Goal: Task Accomplishment & Management: Manage account settings

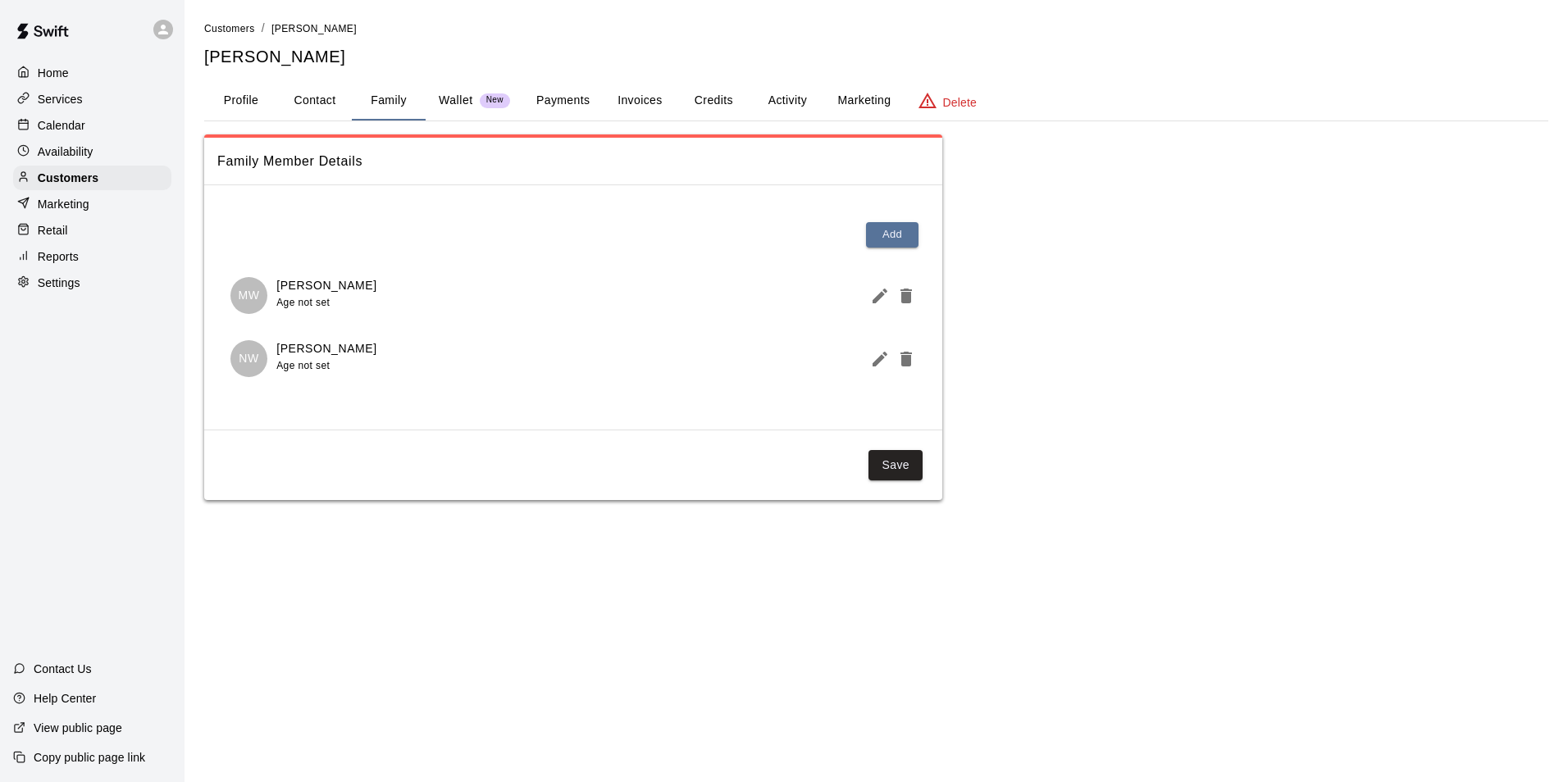
click at [64, 123] on p "Calendar" at bounding box center [61, 125] width 48 height 16
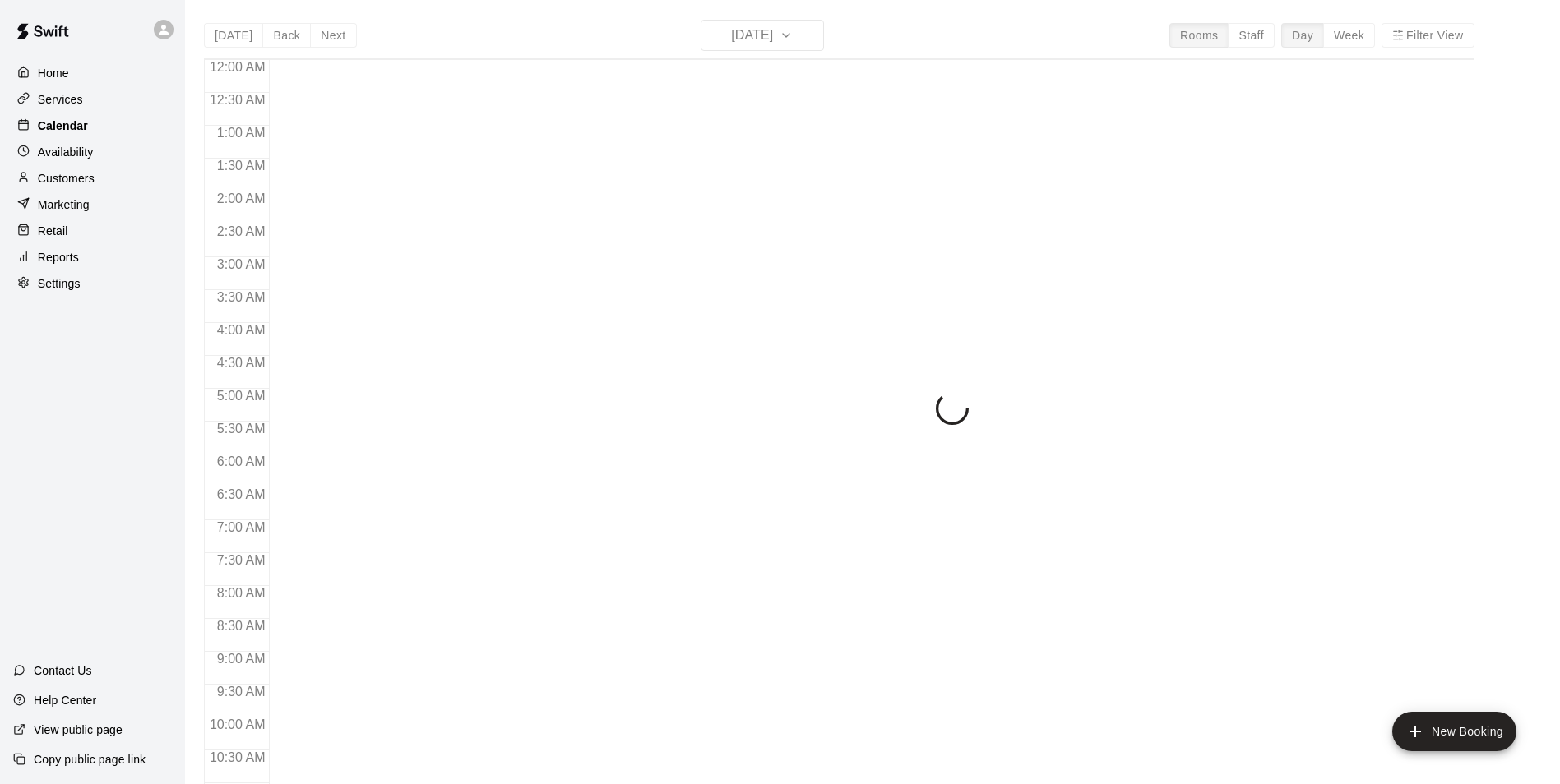
scroll to position [835, 0]
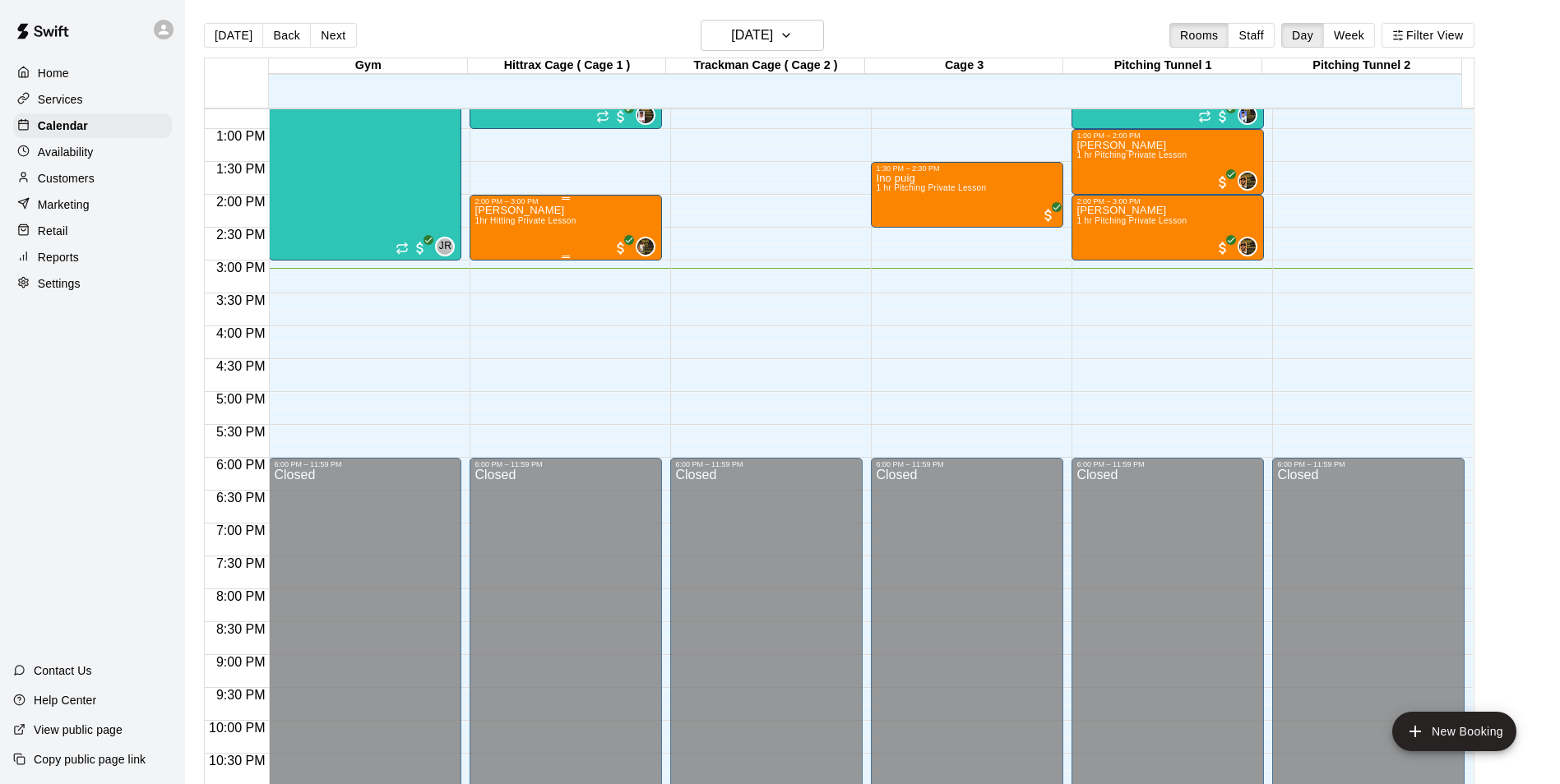
click at [612, 227] on div "[PERSON_NAME] 1hr Hitting Private Lesson 0" at bounding box center [565, 597] width 182 height 784
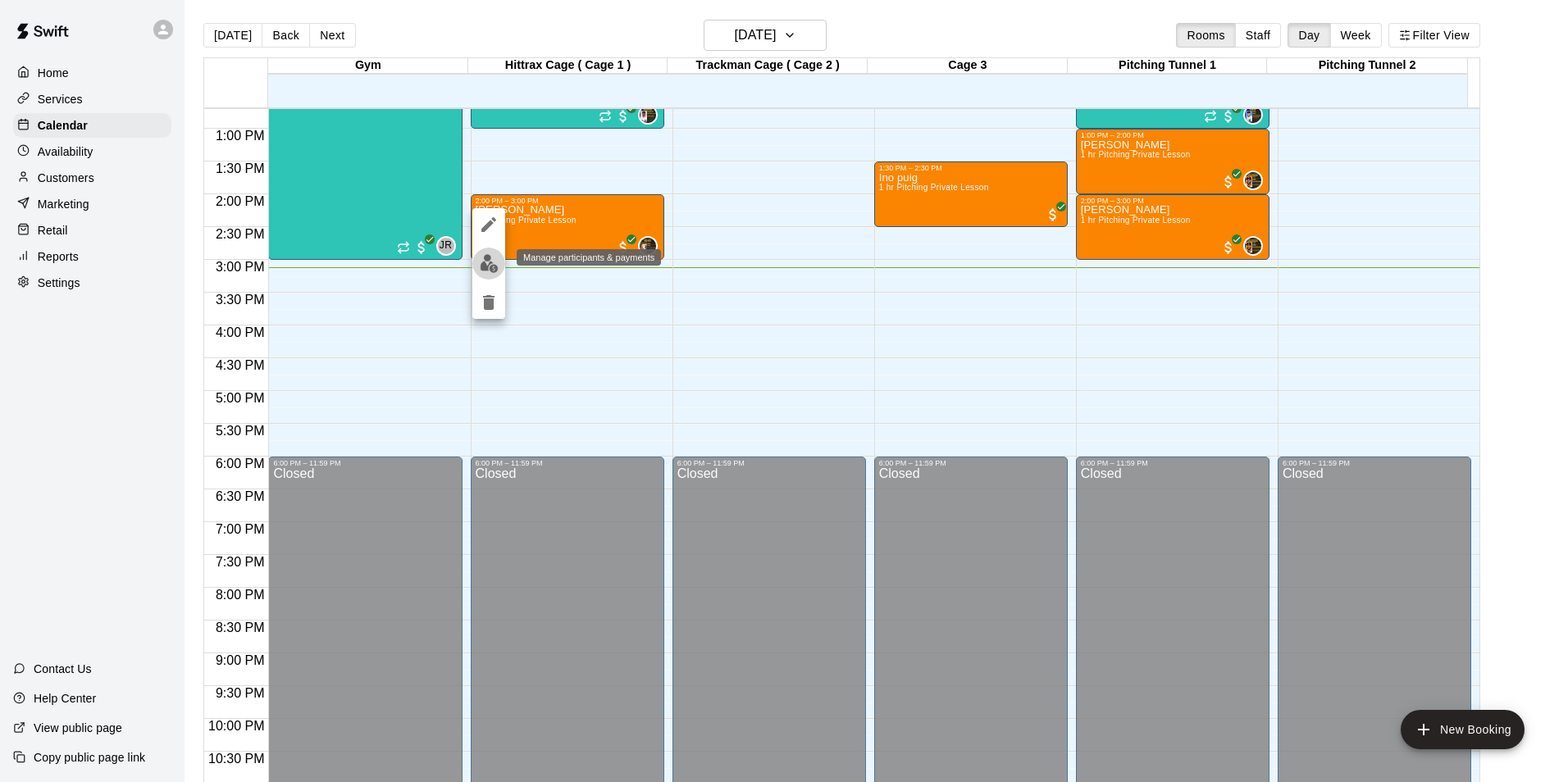
click at [487, 266] on img "edit" at bounding box center [489, 264] width 19 height 19
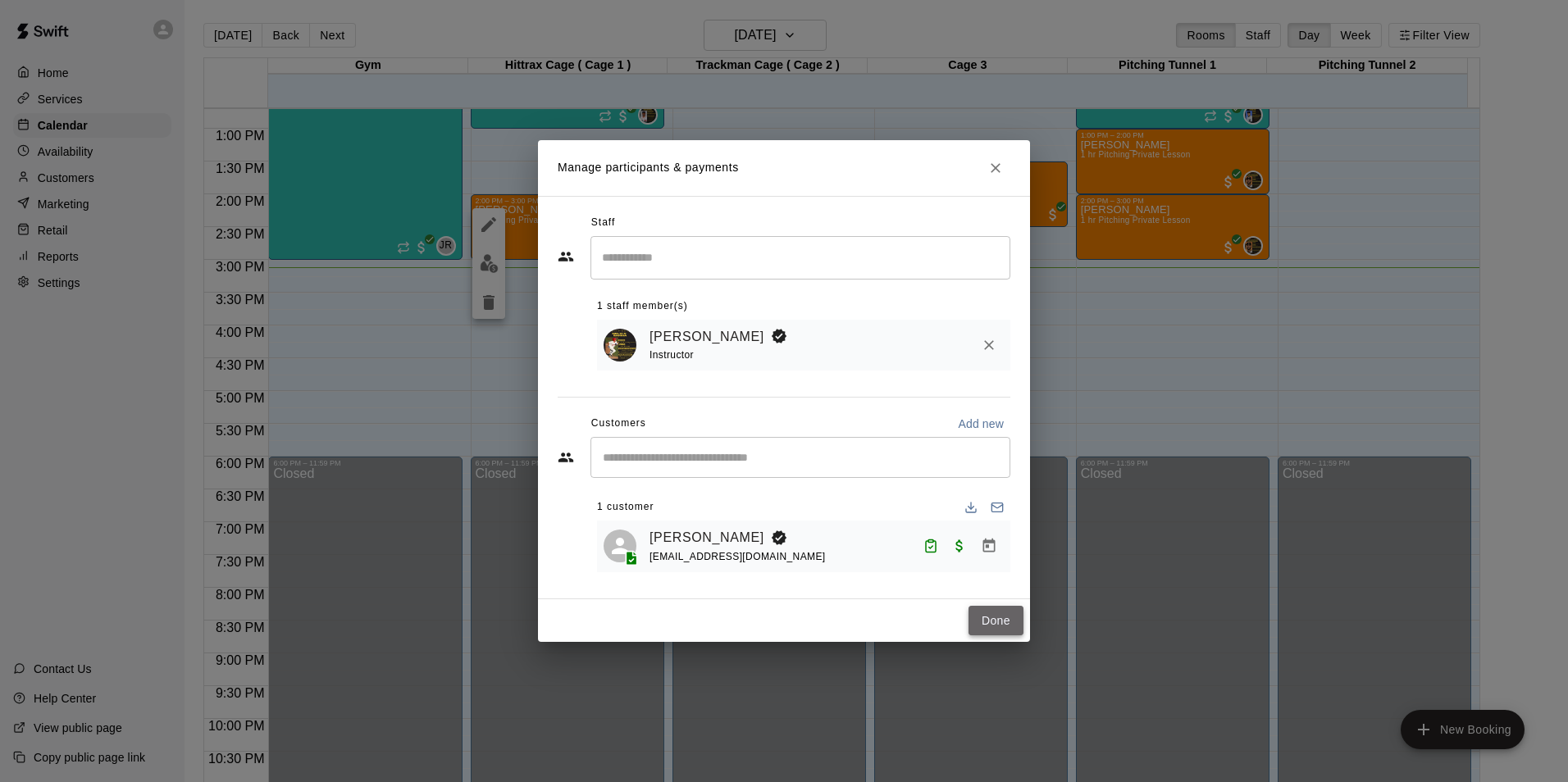
click at [1003, 621] on button "Done" at bounding box center [996, 622] width 55 height 31
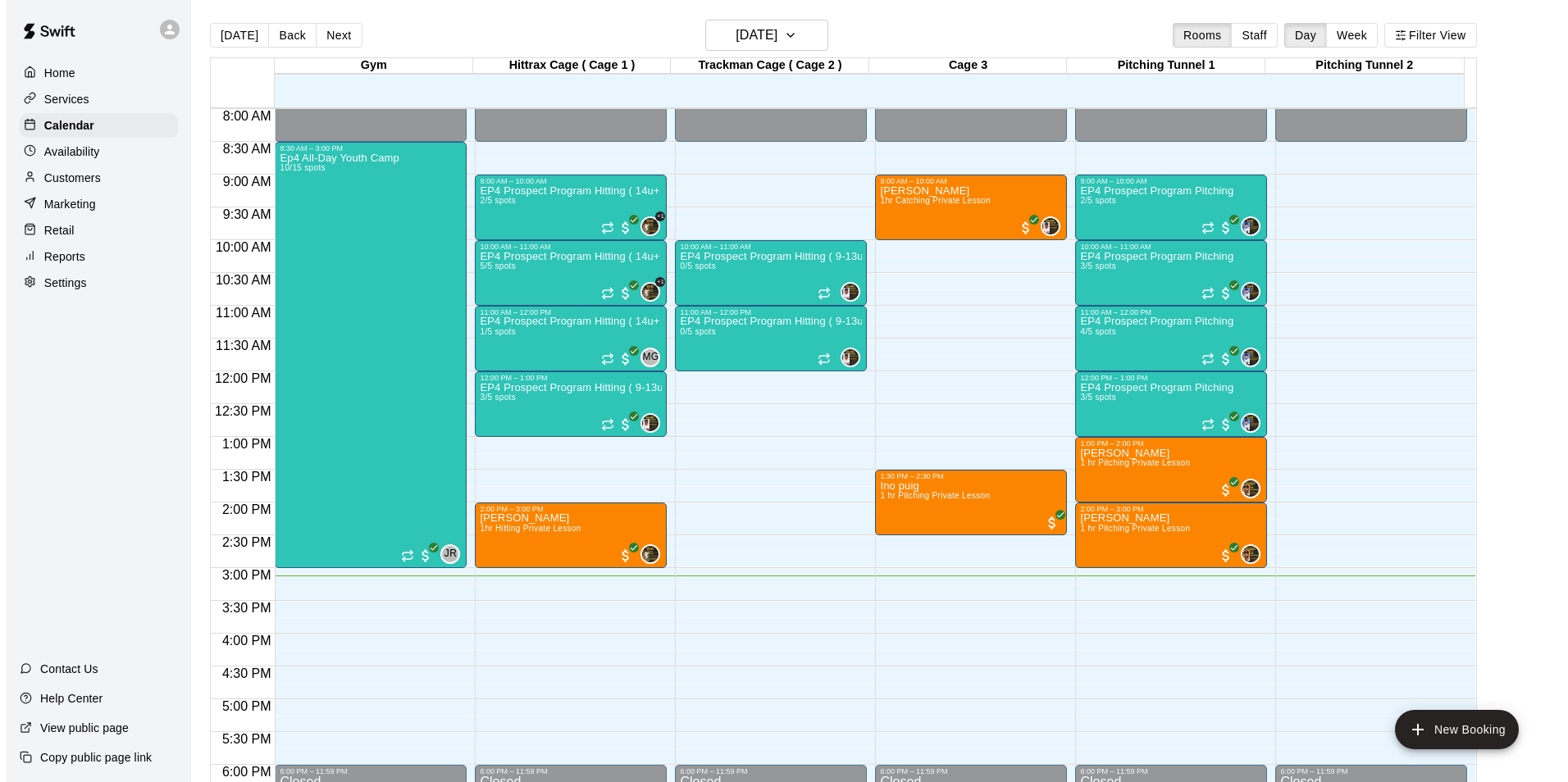
scroll to position [423, 0]
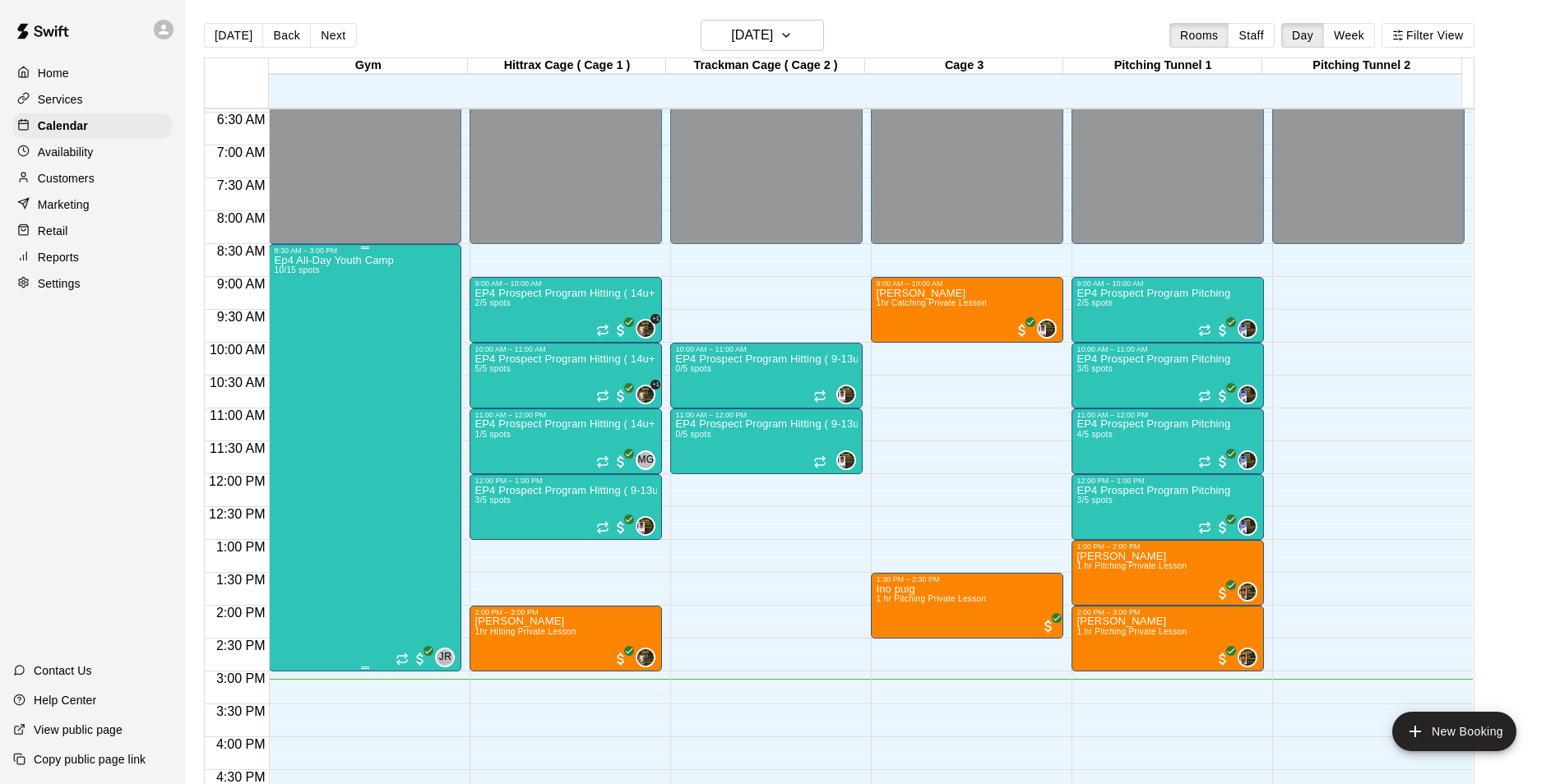
click at [388, 470] on div "Ep4 All-Day Youth Camp 10/15 spots" at bounding box center [333, 647] width 119 height 784
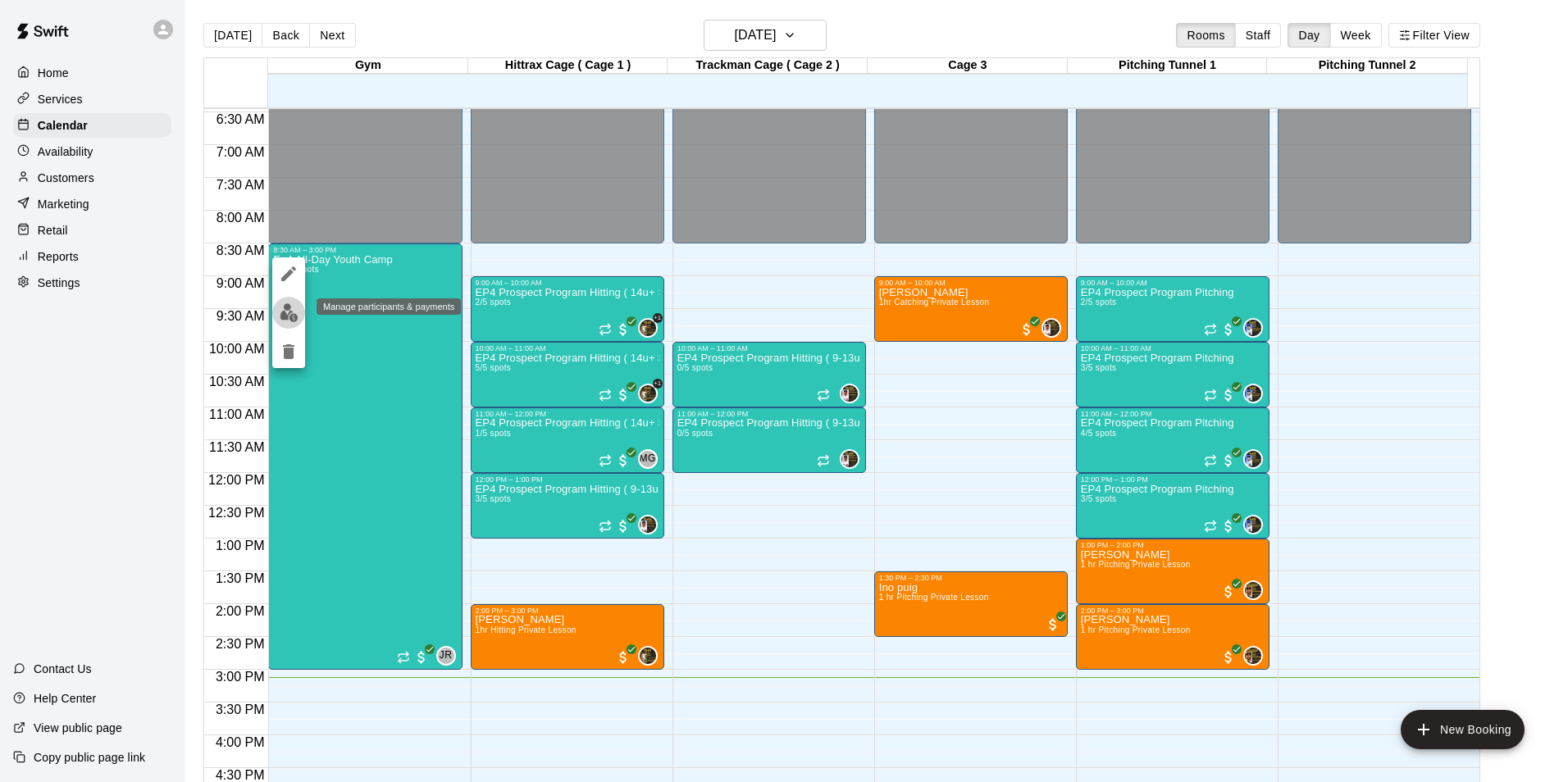
click at [289, 307] on img "edit" at bounding box center [289, 312] width 19 height 19
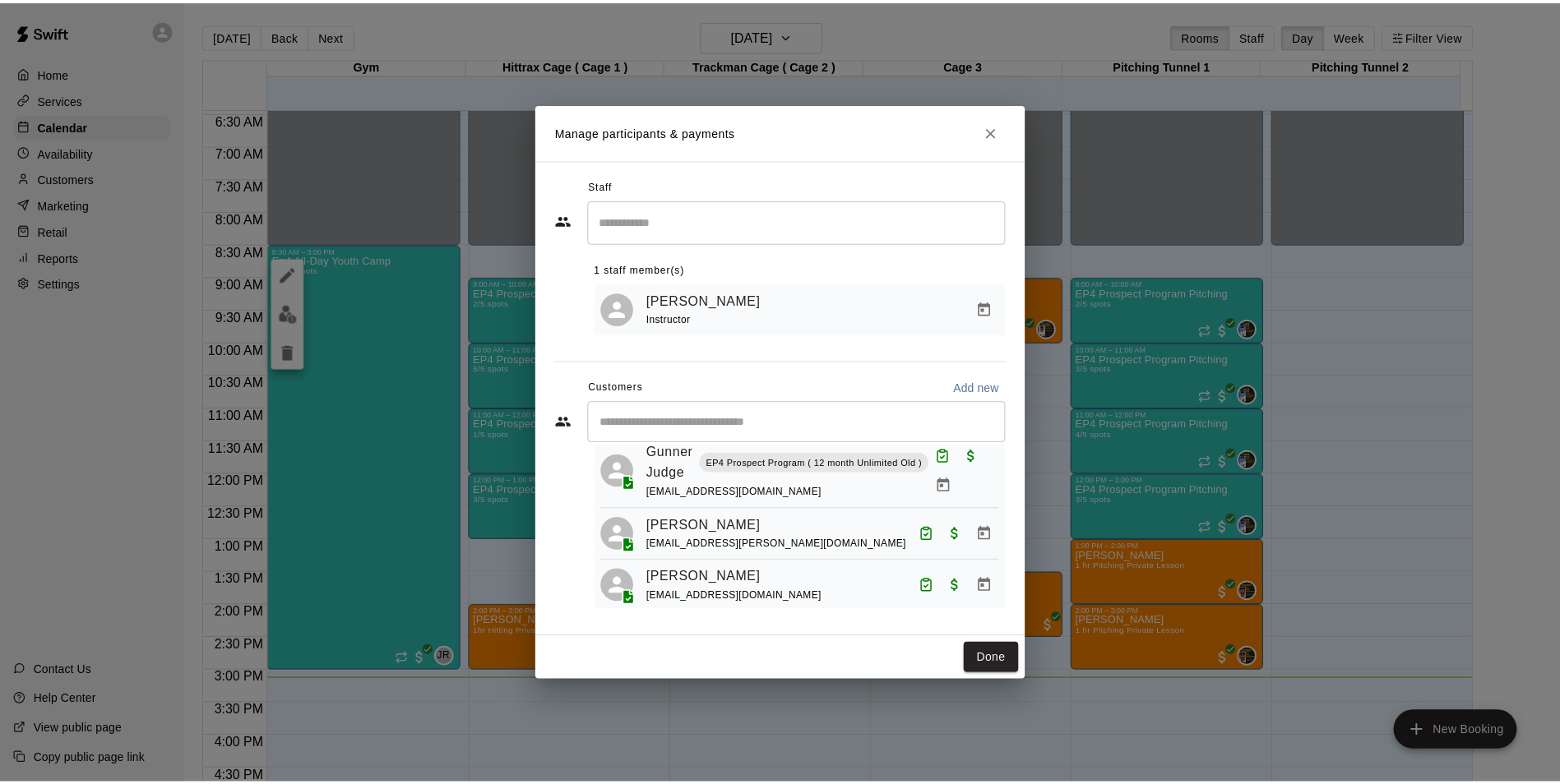
scroll to position [470, 0]
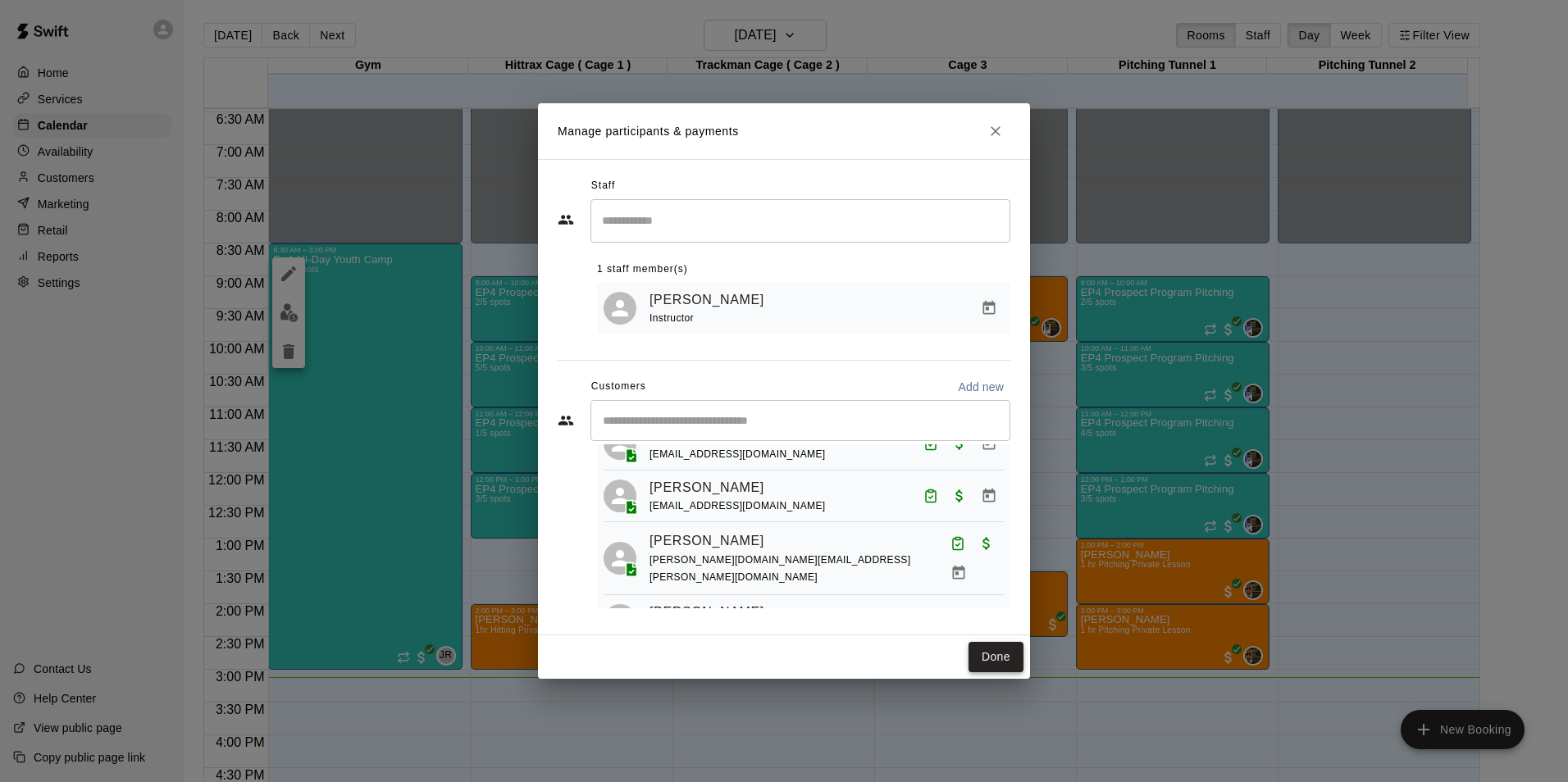
click at [1008, 657] on button "Done" at bounding box center [996, 657] width 55 height 31
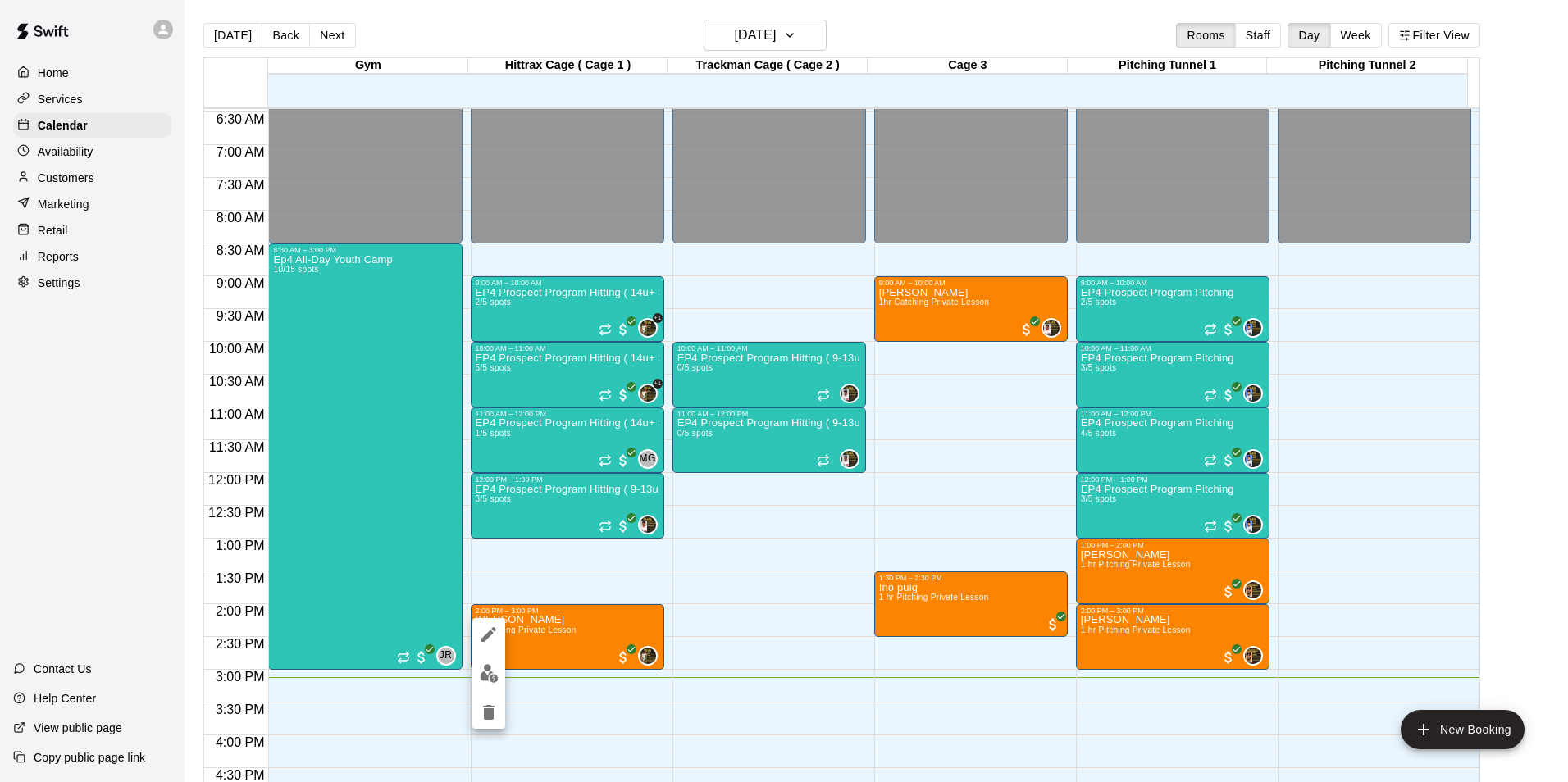
click at [81, 182] on div at bounding box center [784, 391] width 1568 height 782
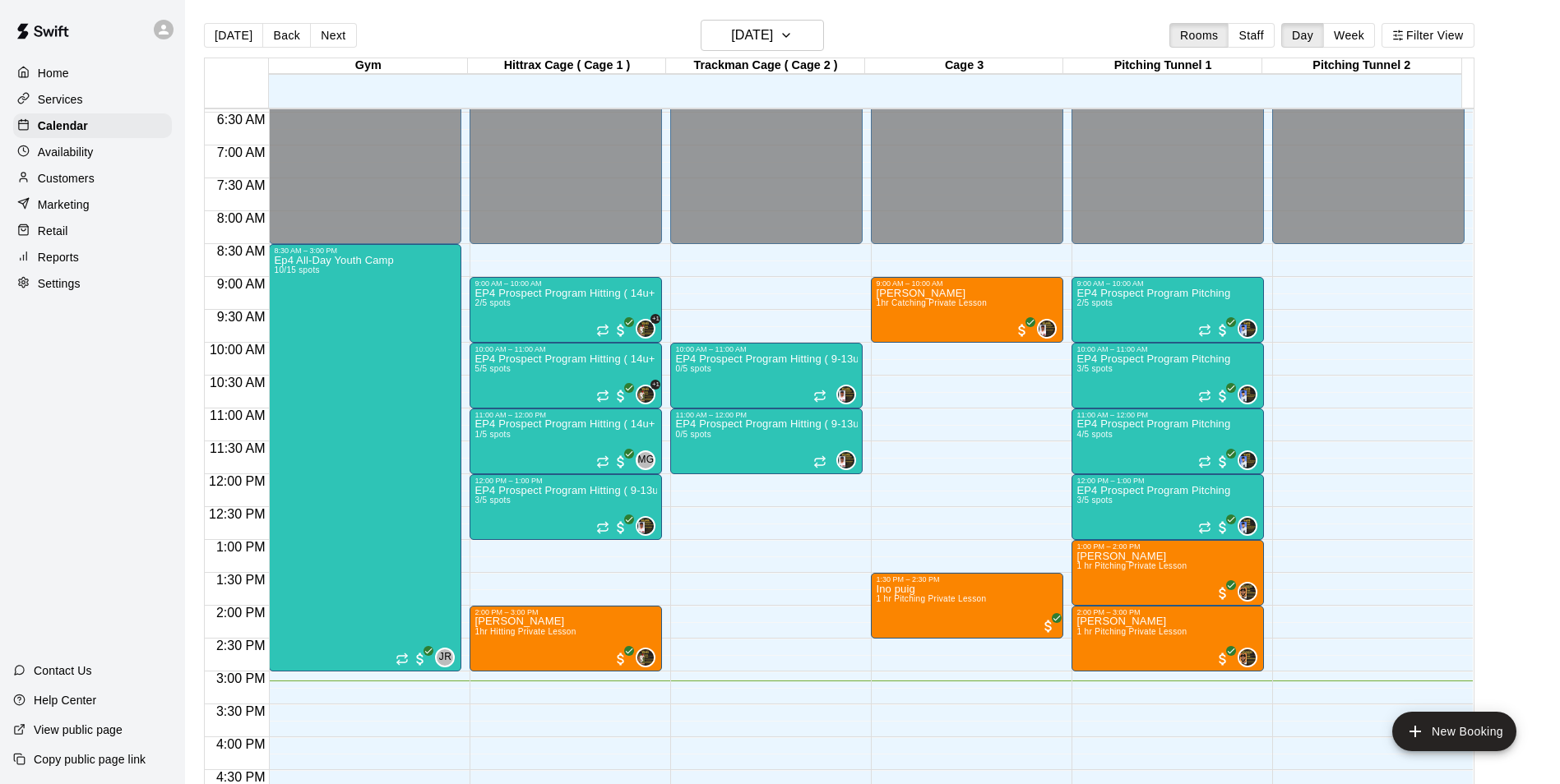
click at [73, 181] on p "Customers" at bounding box center [66, 178] width 57 height 16
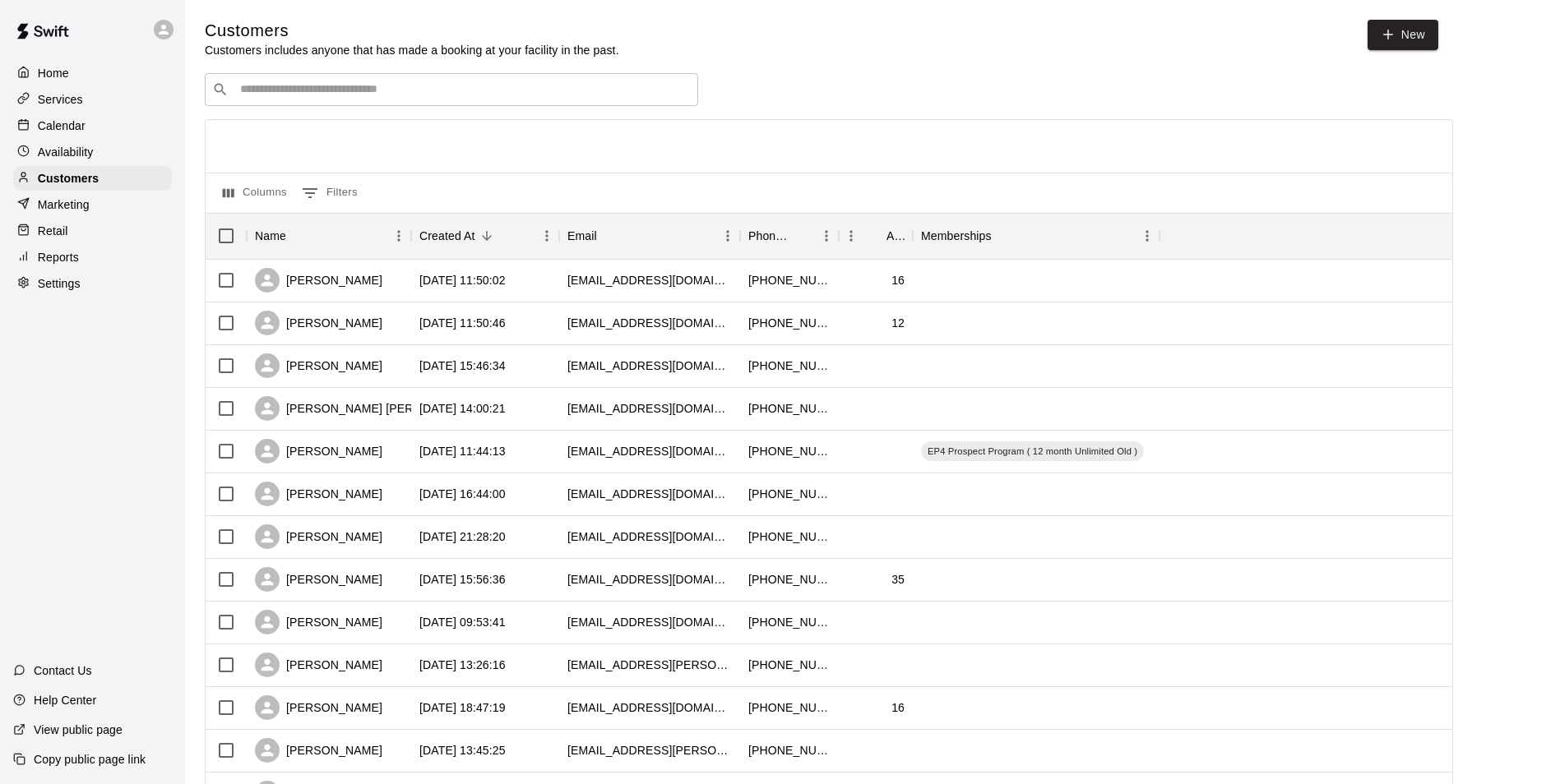
click at [402, 85] on input "Search customers by name or email" at bounding box center [463, 89] width 455 height 16
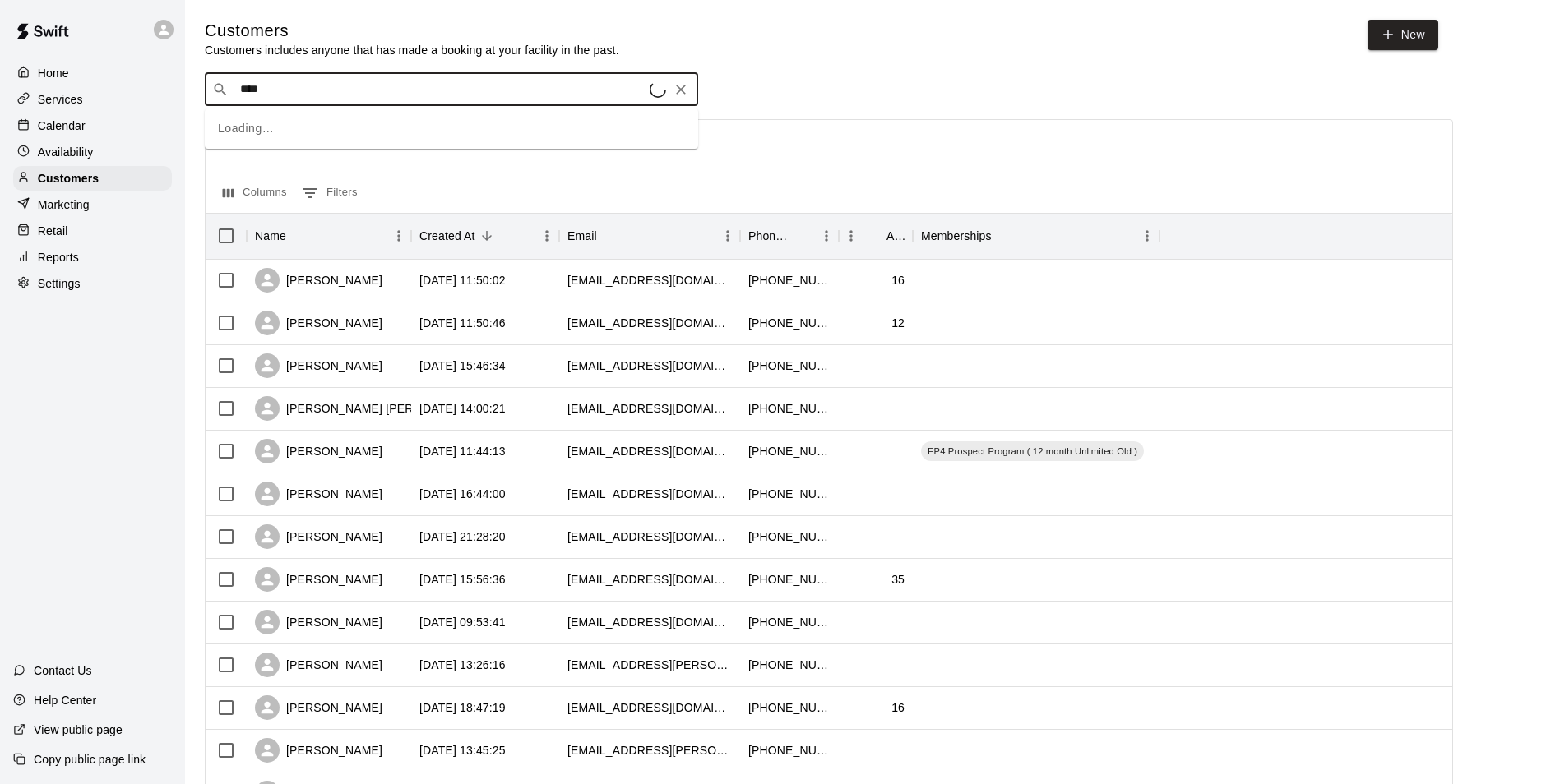
type input "*****"
click at [349, 184] on div "[PERSON_NAME]" at bounding box center [339, 179] width 176 height 17
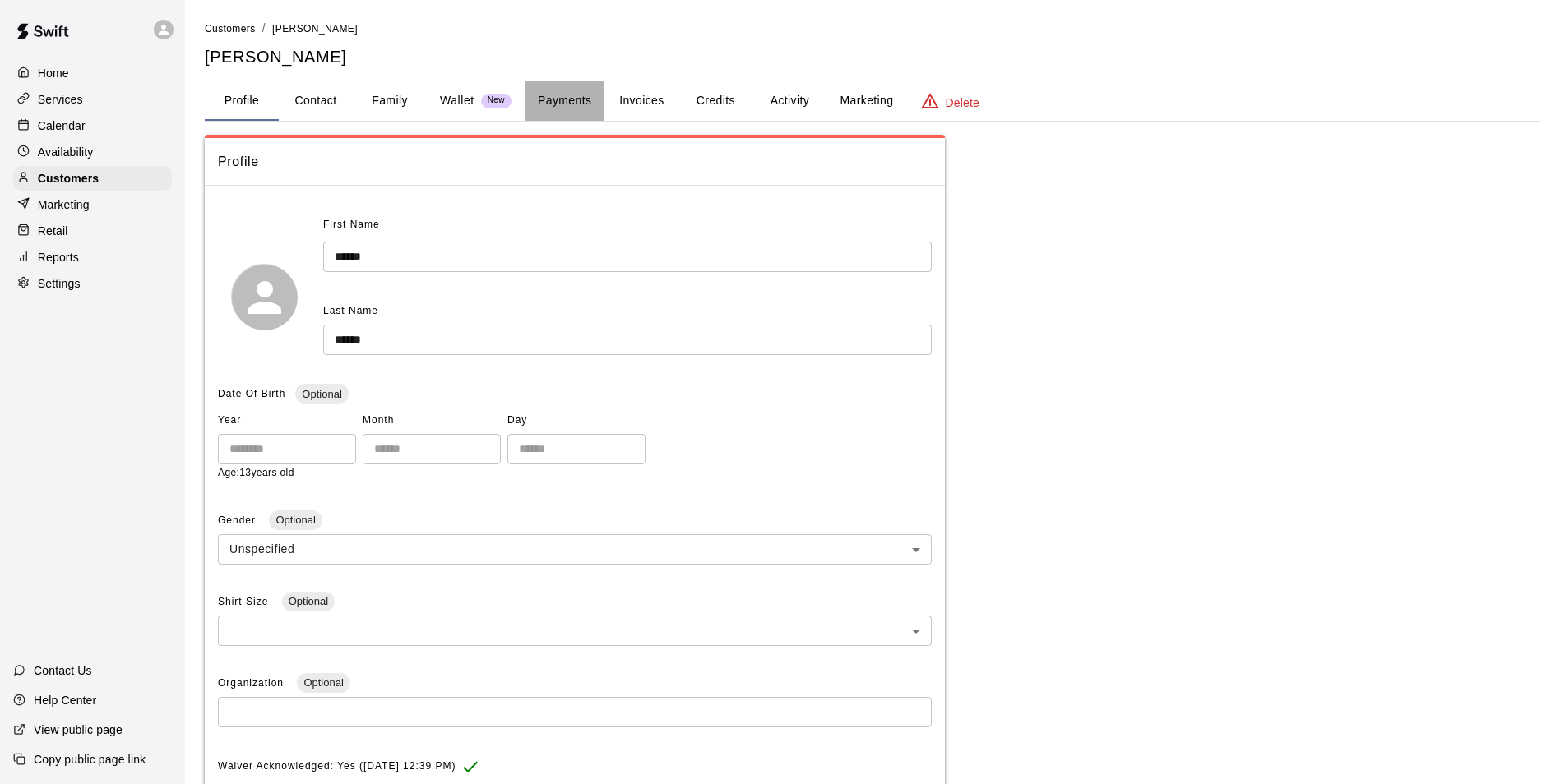
click at [564, 98] on button "Payments" at bounding box center [564, 101] width 80 height 39
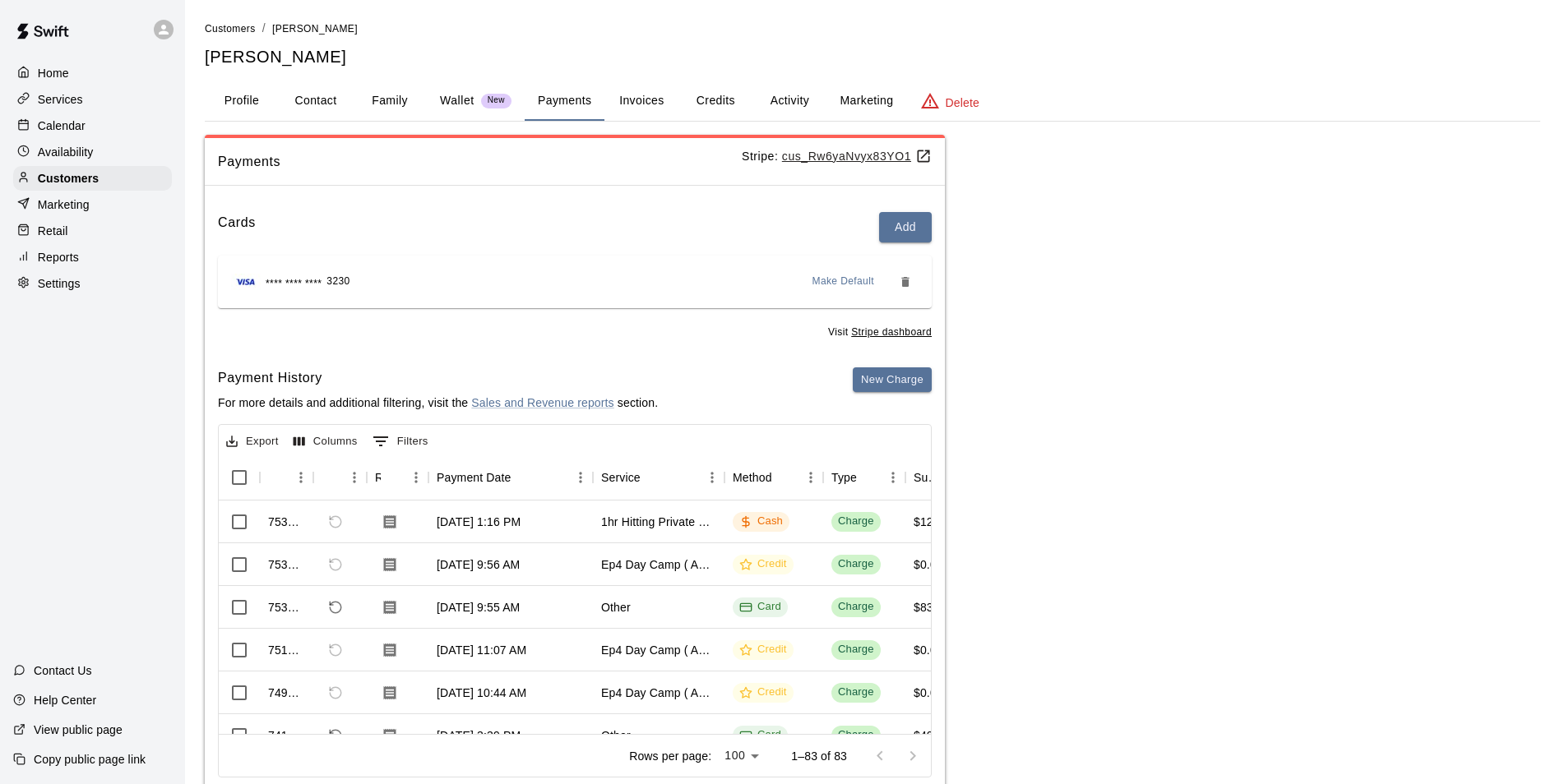
drag, startPoint x: 395, startPoint y: 716, endPoint x: 467, endPoint y: 712, distance: 72.1
click at [1068, 619] on div "Payments Stripe: cus_Rw6yaNvyx83YO1 Cards Add **** **** **** 3230 Make Default …" at bounding box center [872, 466] width 1336 height 663
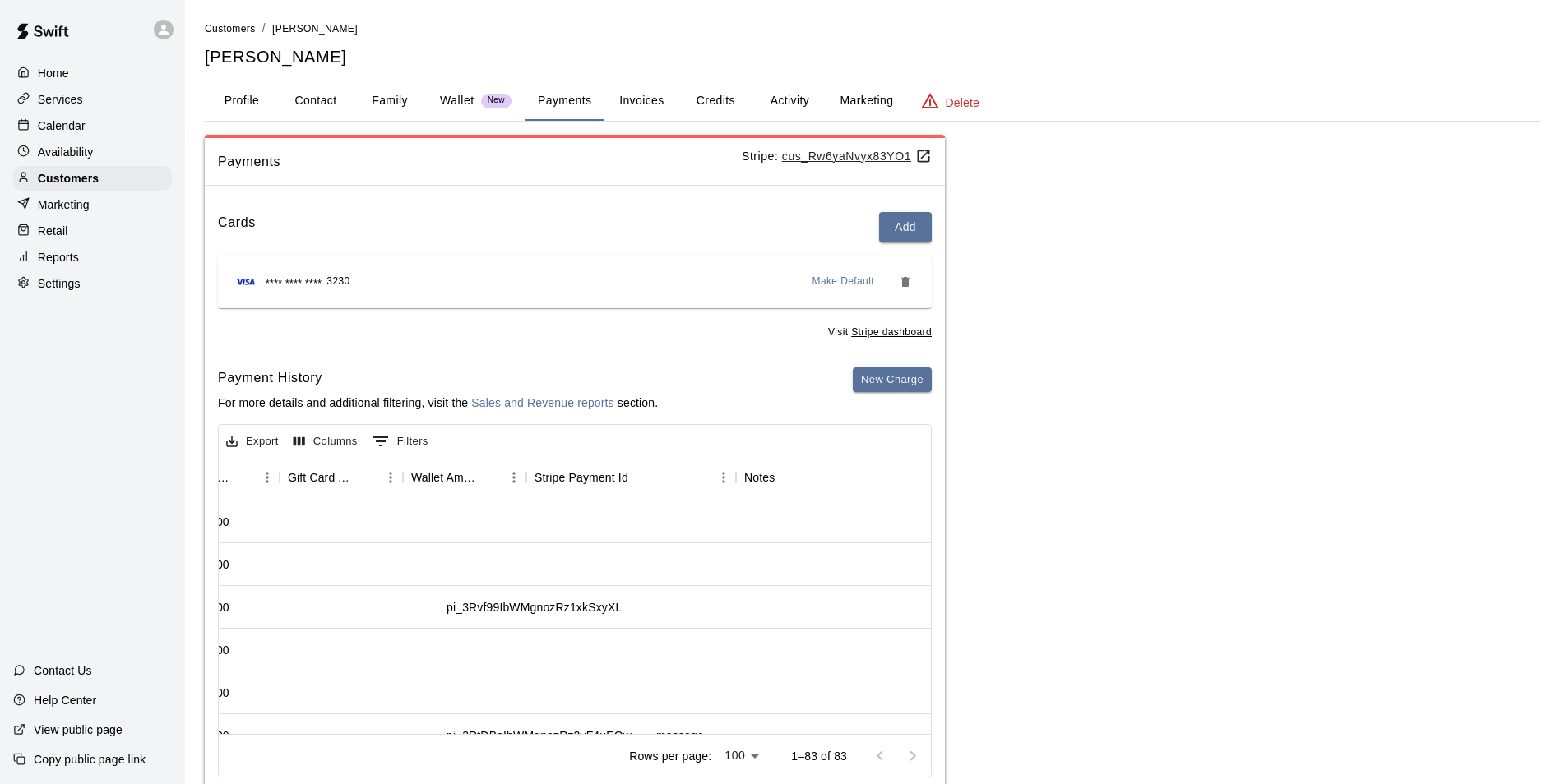
scroll to position [0, 1537]
click at [467, 99] on p "Wallet" at bounding box center [457, 101] width 34 height 17
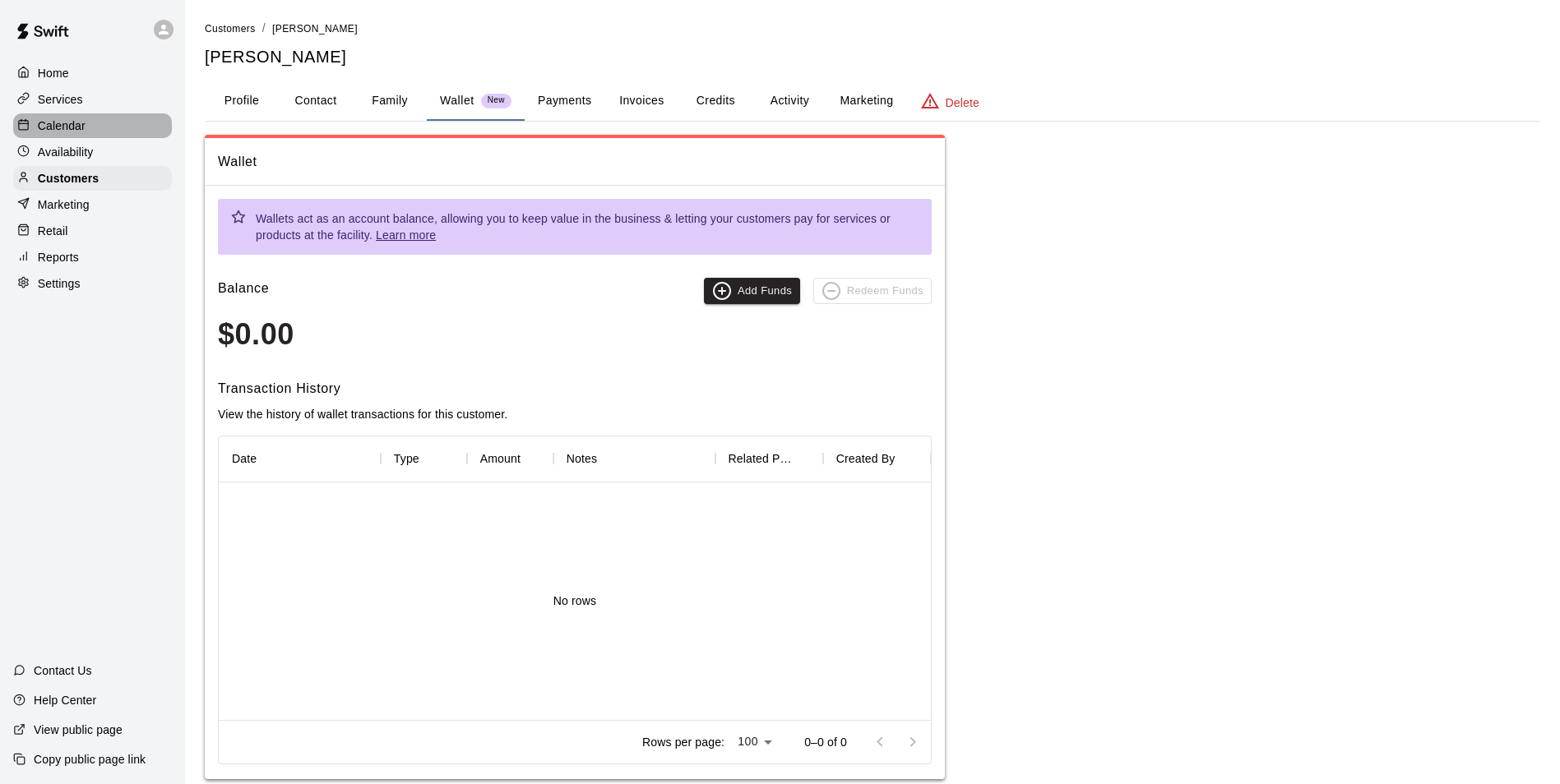
click at [60, 127] on p "Calendar" at bounding box center [62, 125] width 48 height 16
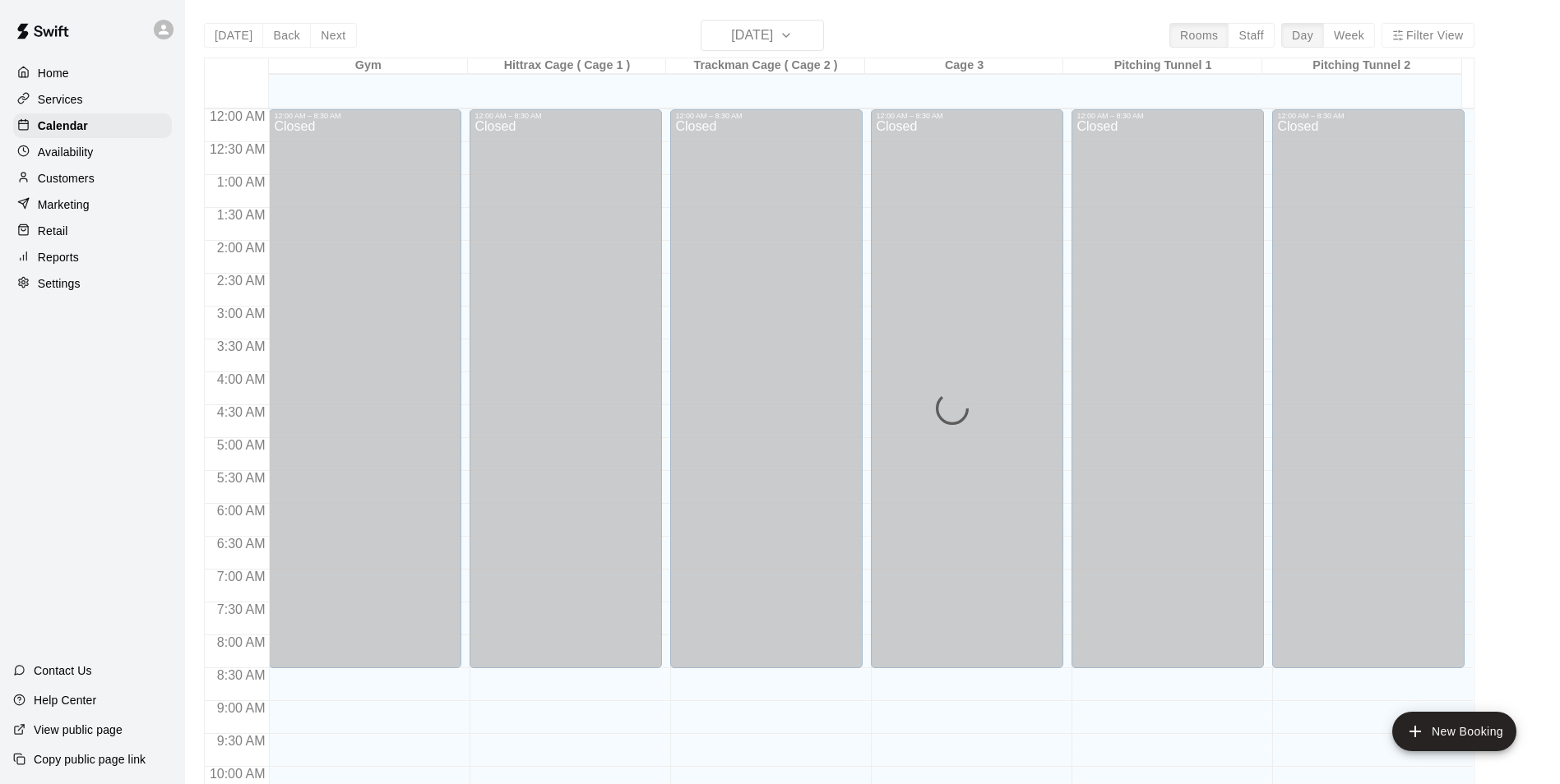
scroll to position [835, 0]
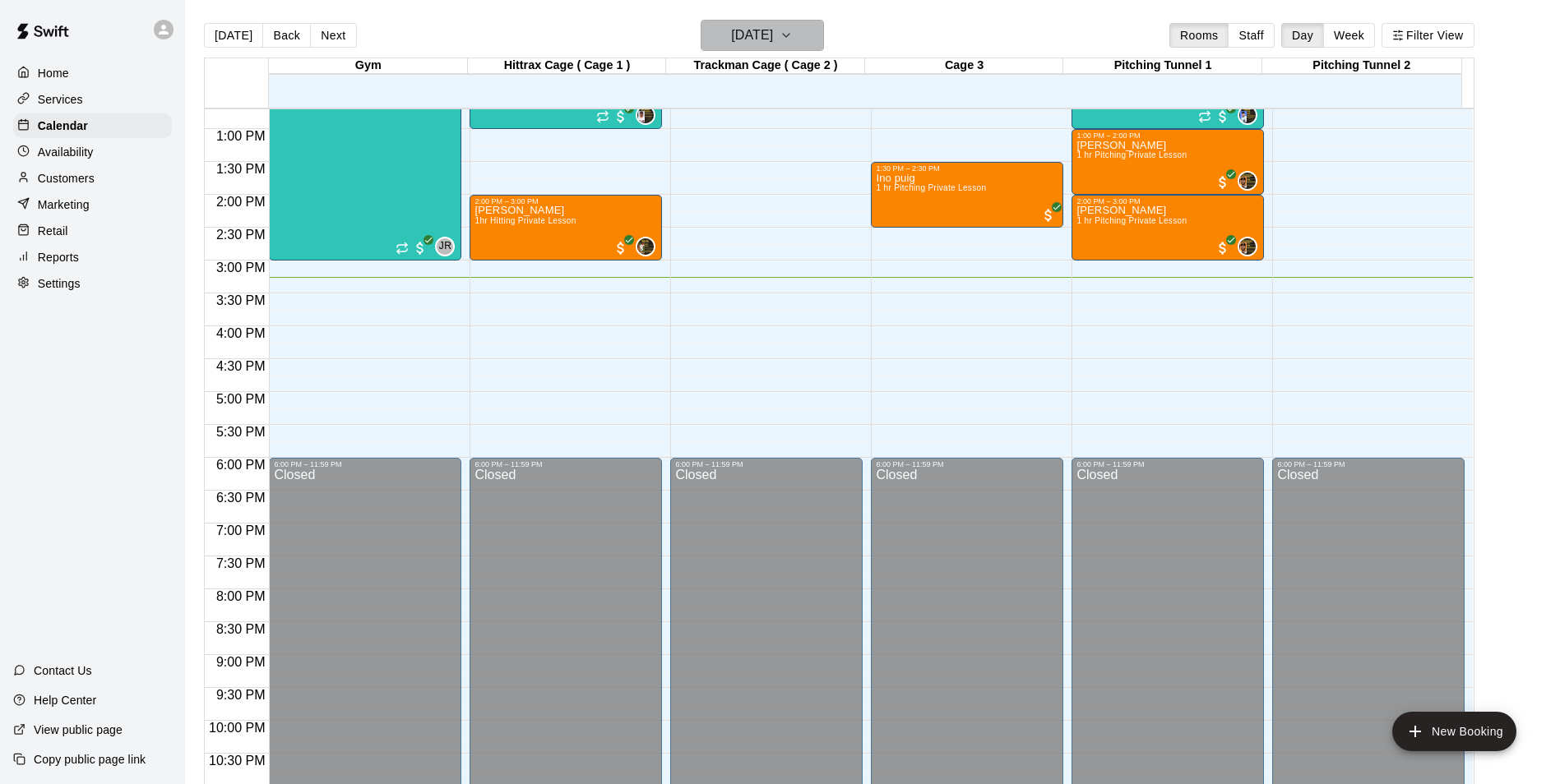
click at [789, 36] on icon "button" at bounding box center [786, 35] width 7 height 3
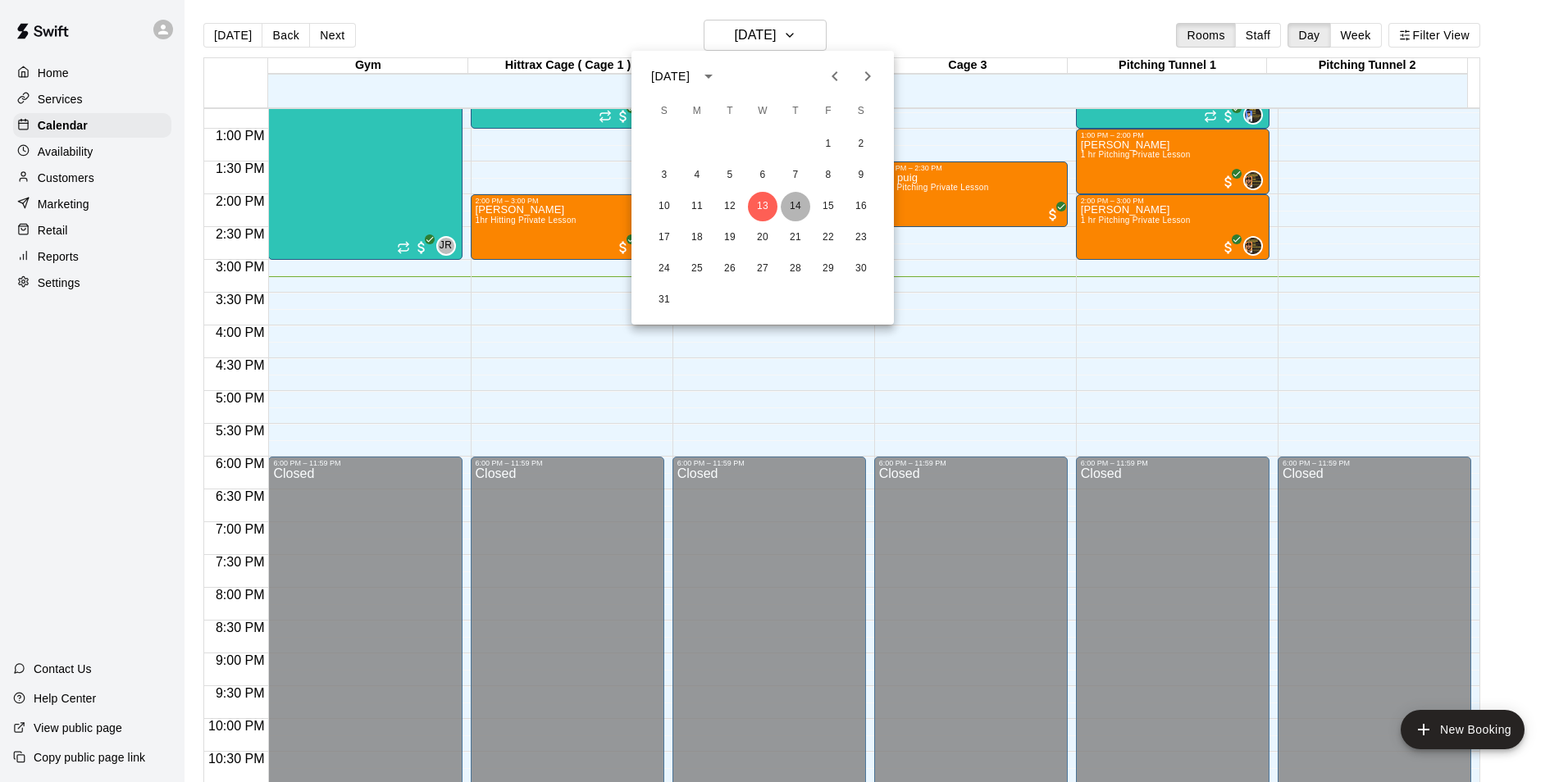
click at [799, 205] on button "14" at bounding box center [795, 207] width 30 height 30
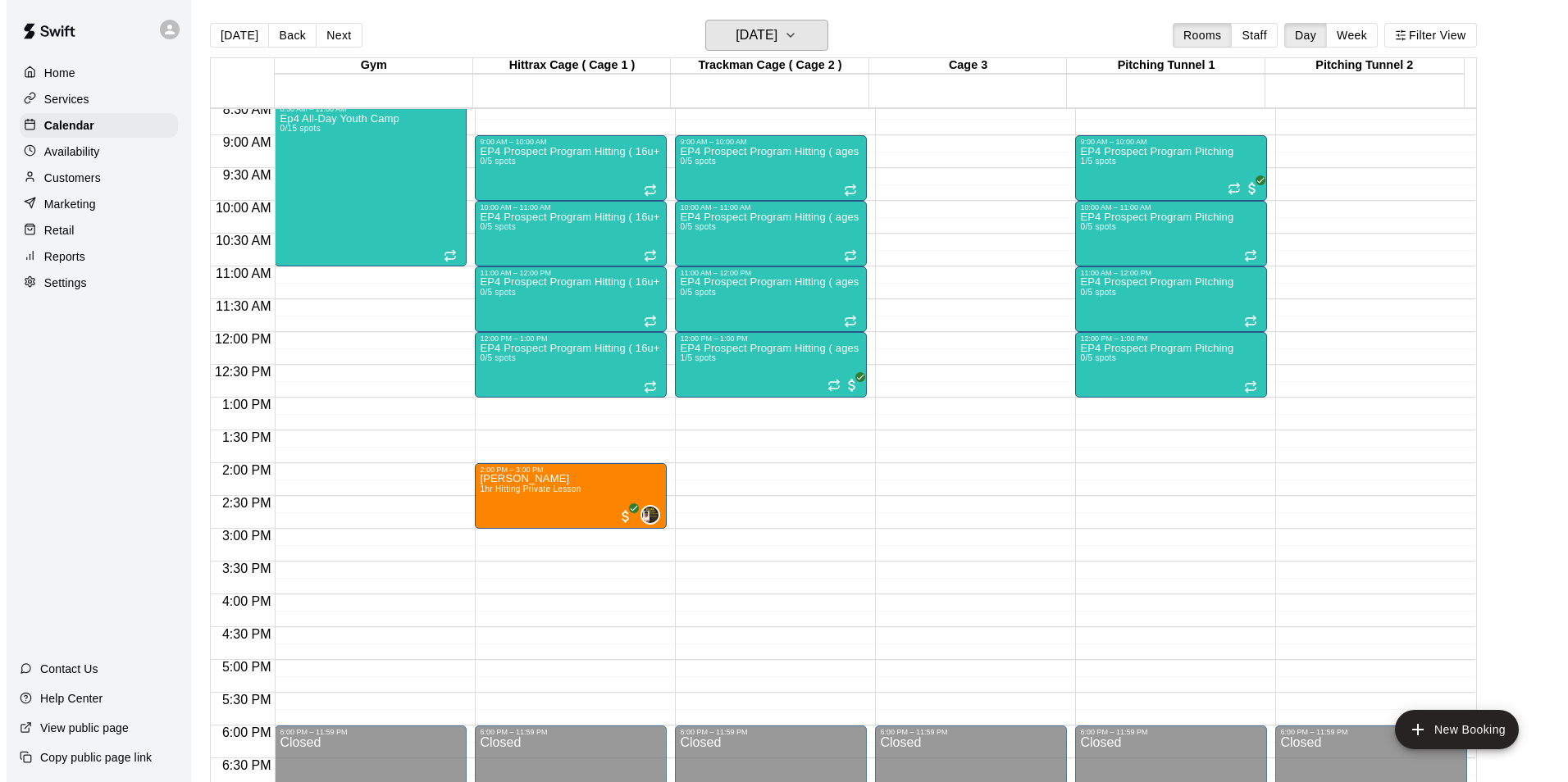
scroll to position [423, 0]
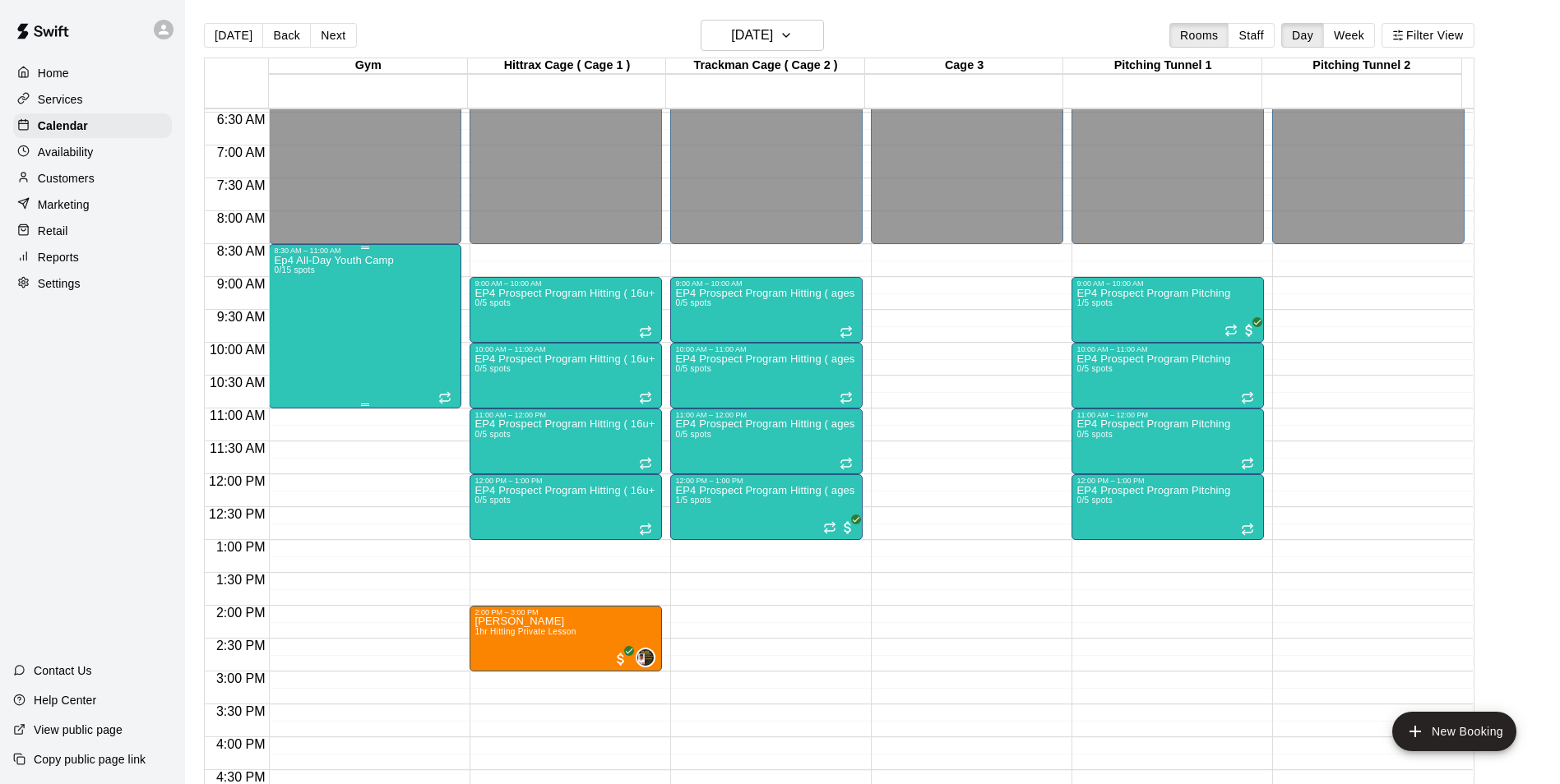
click at [387, 369] on div "Ep4 All-Day Youth Camp 0/15 spots" at bounding box center [333, 647] width 119 height 784
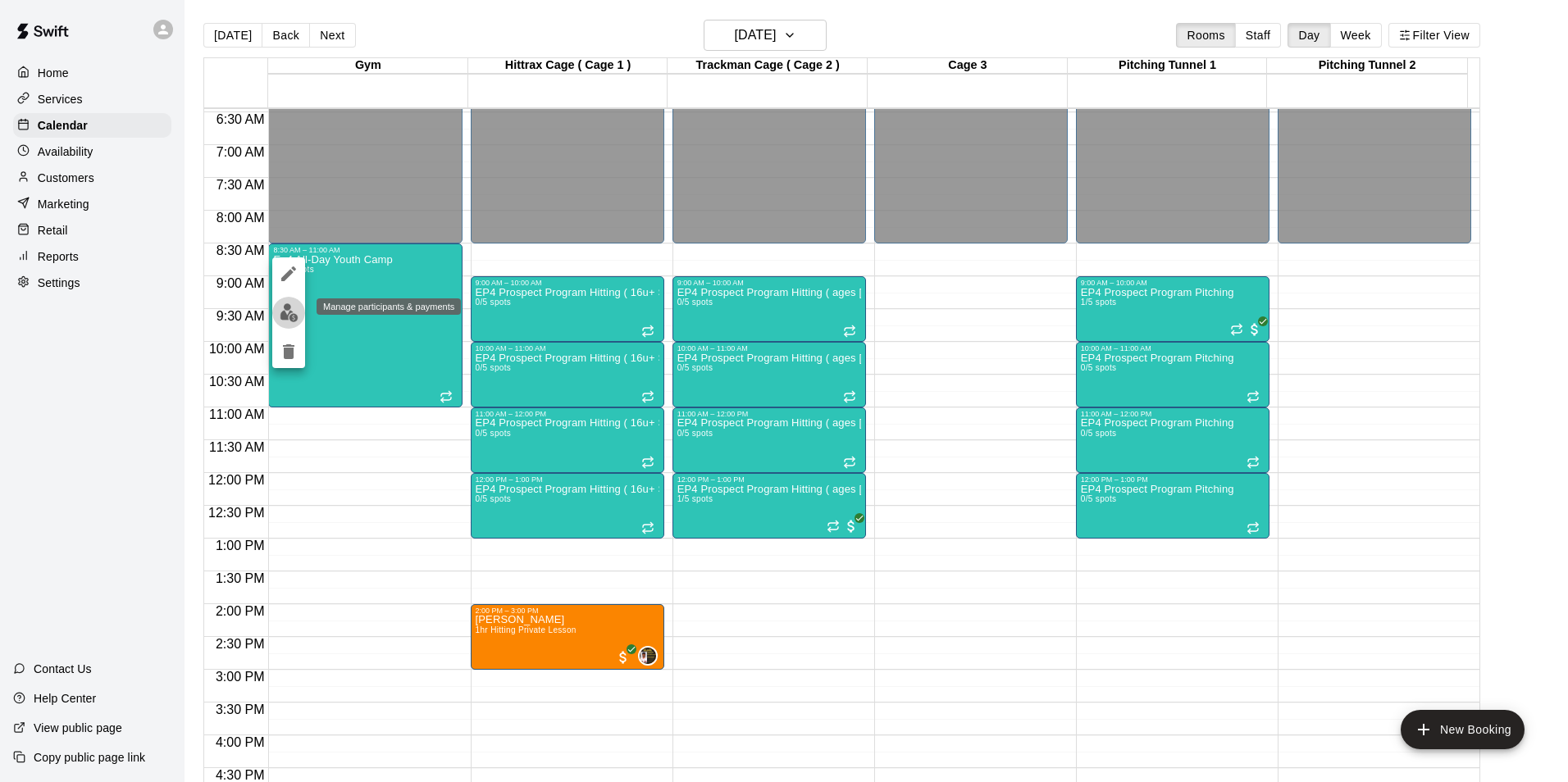
click at [286, 306] on img "edit" at bounding box center [289, 312] width 19 height 19
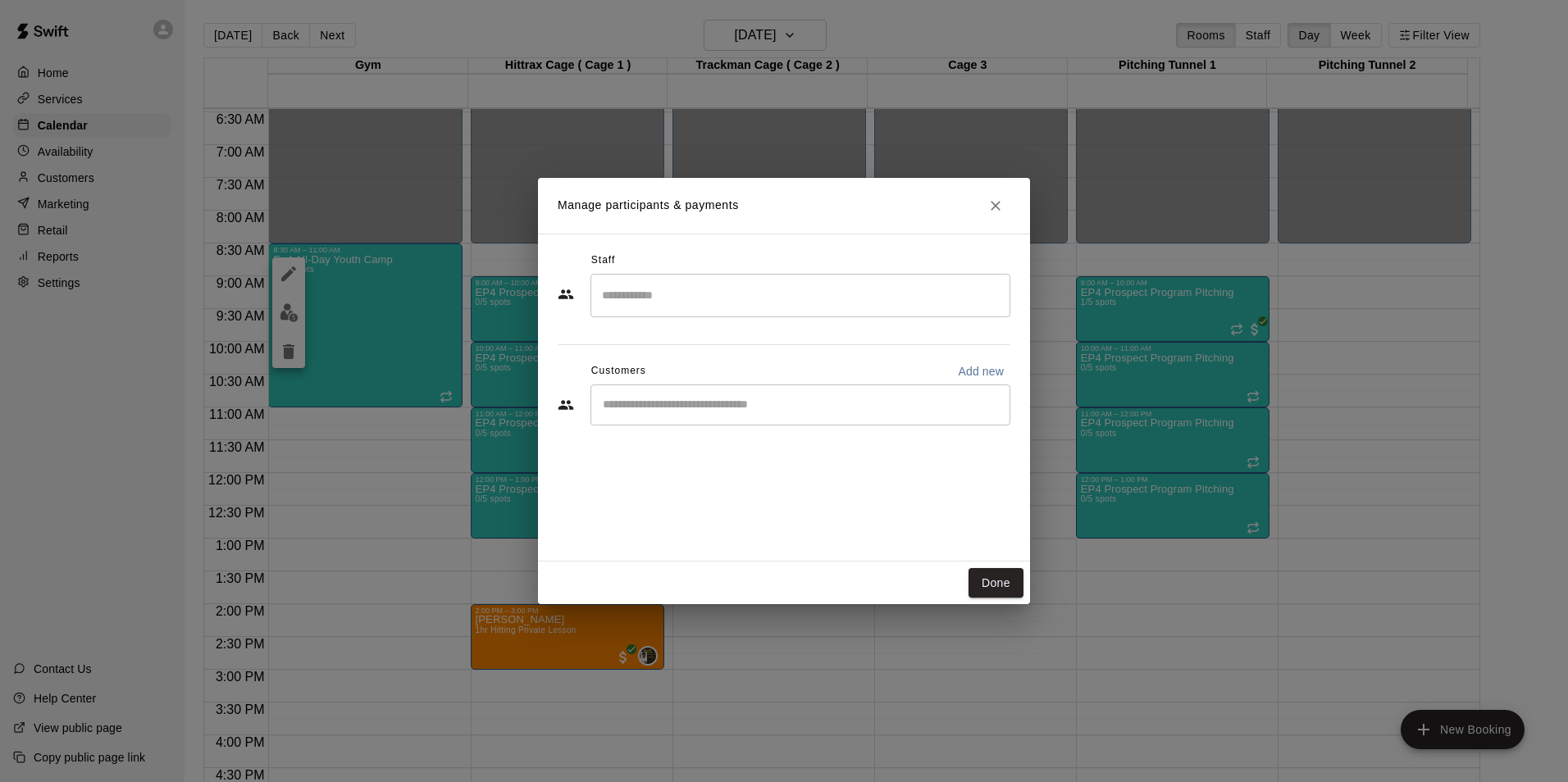
click at [723, 304] on input "Search staff" at bounding box center [800, 295] width 405 height 29
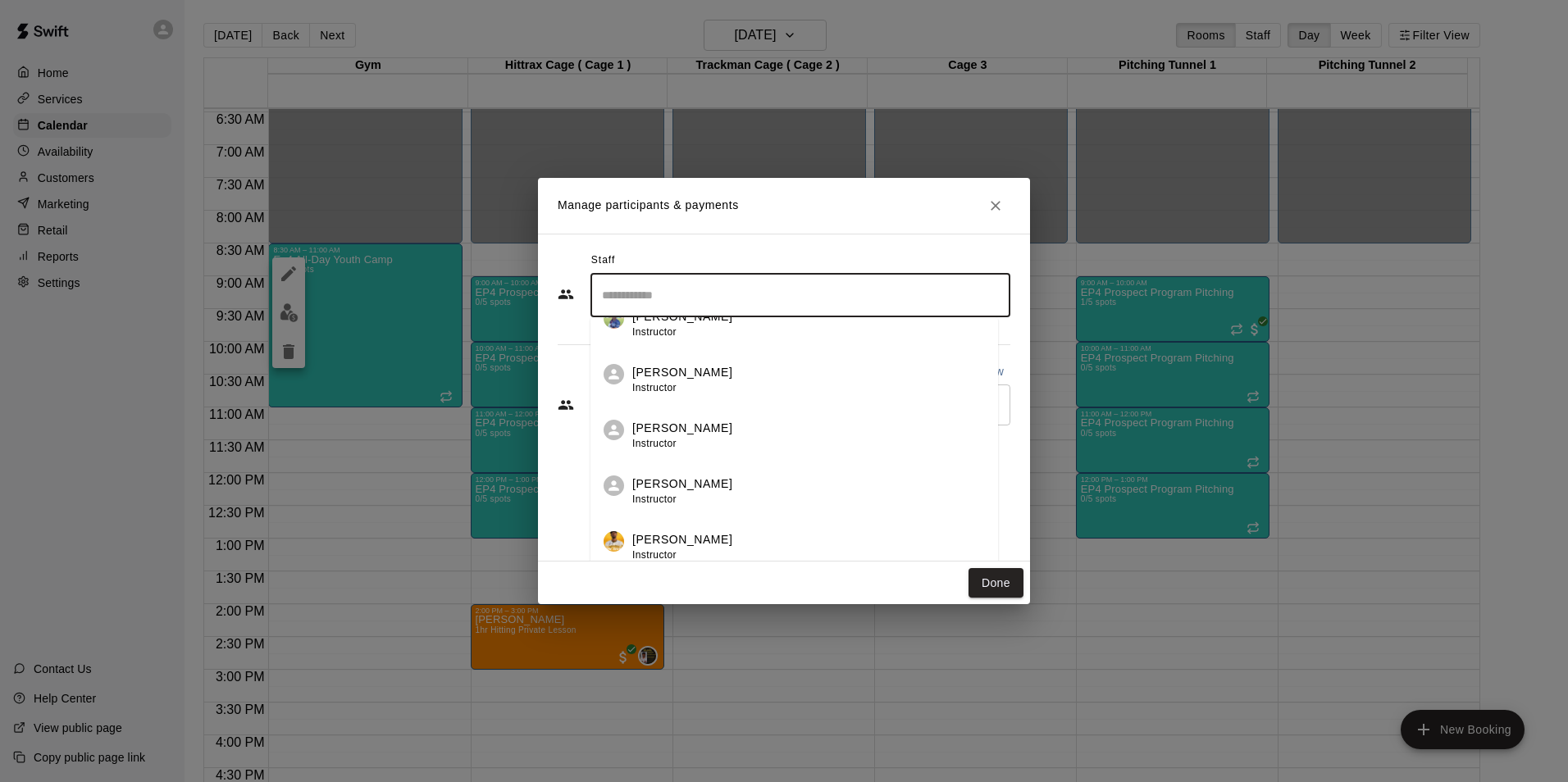
scroll to position [164, 0]
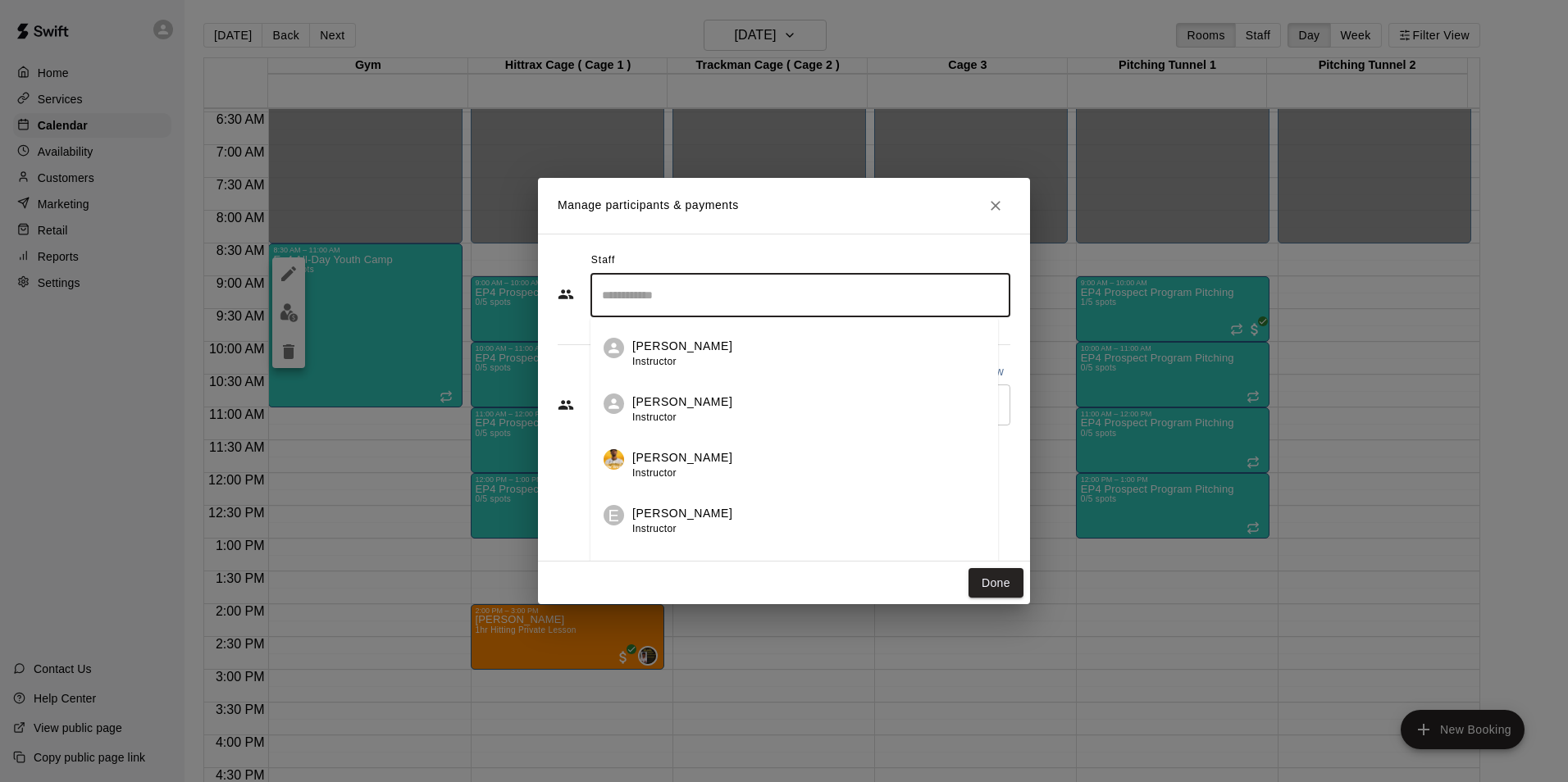
click at [693, 400] on p "[PERSON_NAME]" at bounding box center [682, 402] width 100 height 17
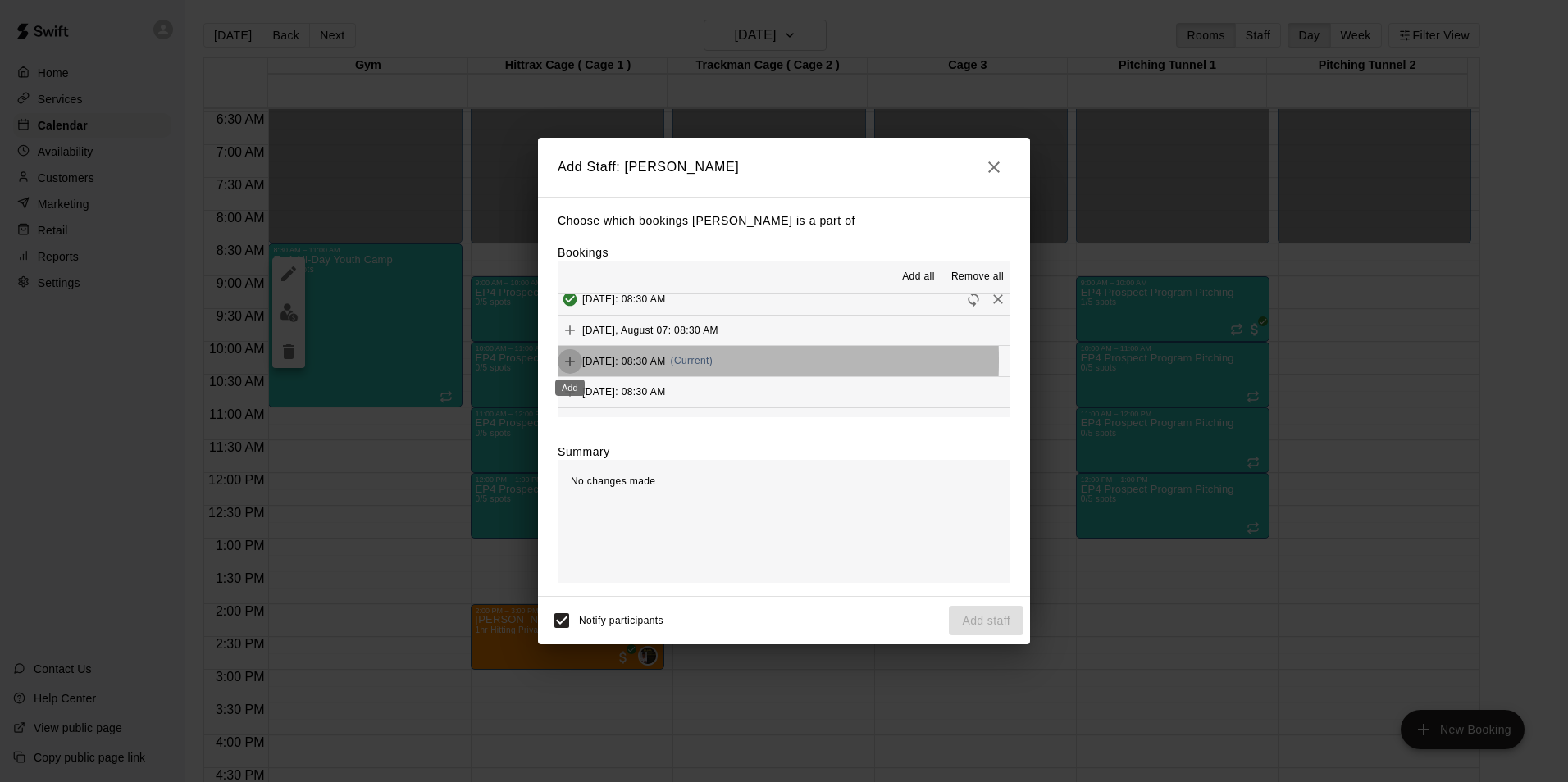
click at [570, 362] on icon "Add" at bounding box center [570, 361] width 16 height 16
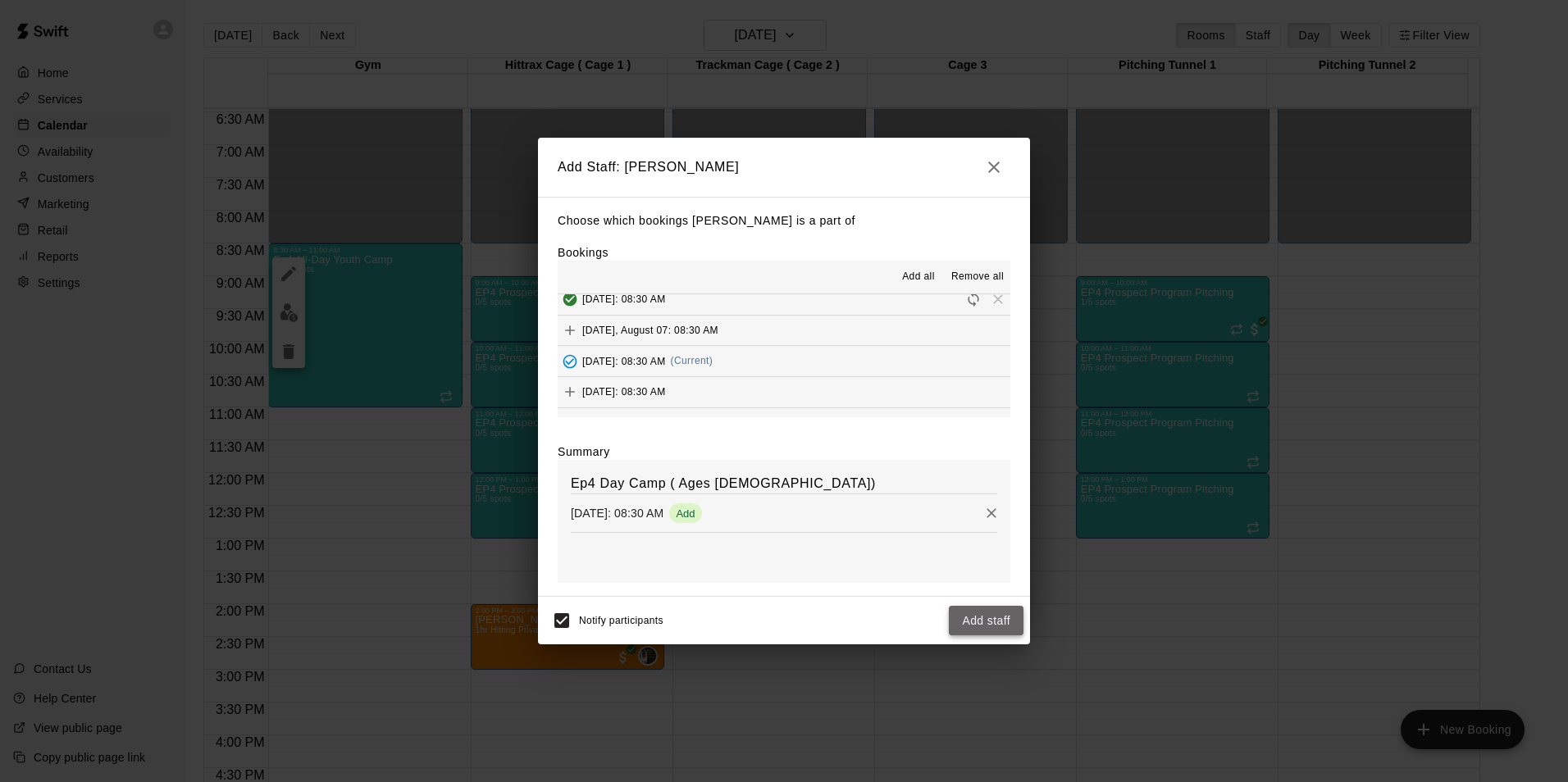
click at [997, 613] on button "Add staff" at bounding box center [986, 622] width 74 height 31
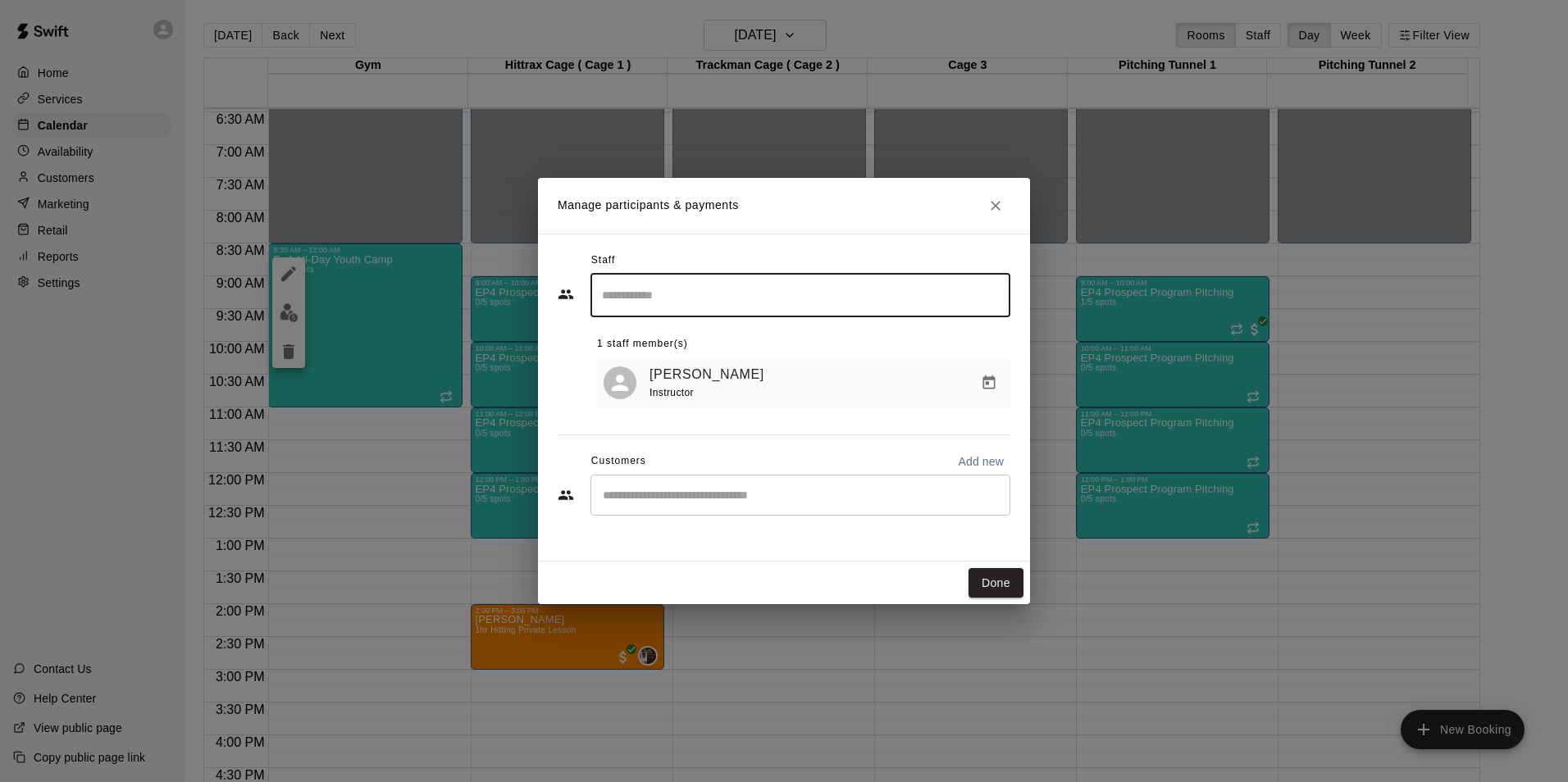
click at [855, 498] on input "Start typing to search customers..." at bounding box center [800, 494] width 405 height 16
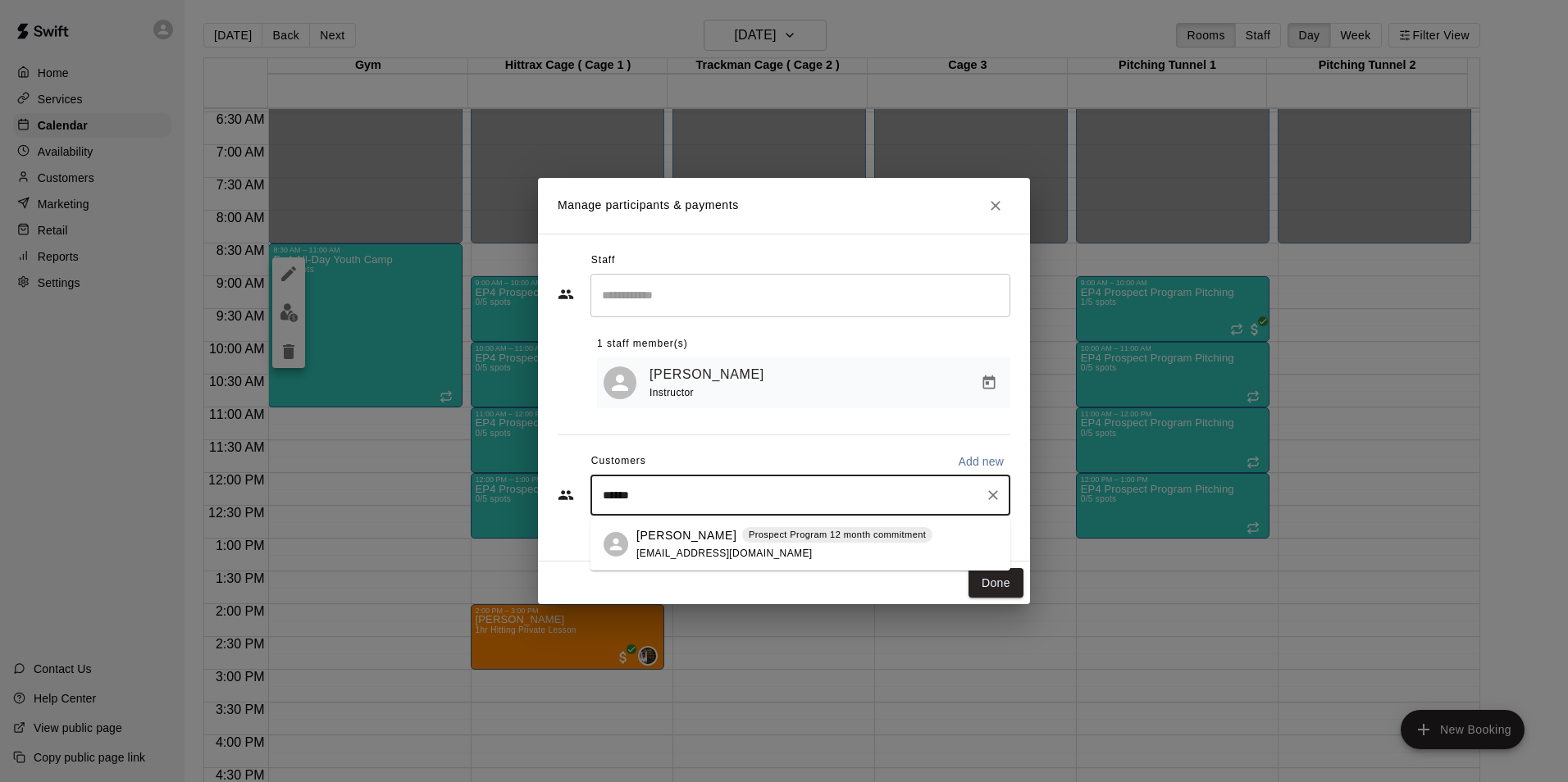
type input "******"
click at [749, 531] on p "Prospect Program 12 month commitment" at bounding box center [837, 534] width 177 height 14
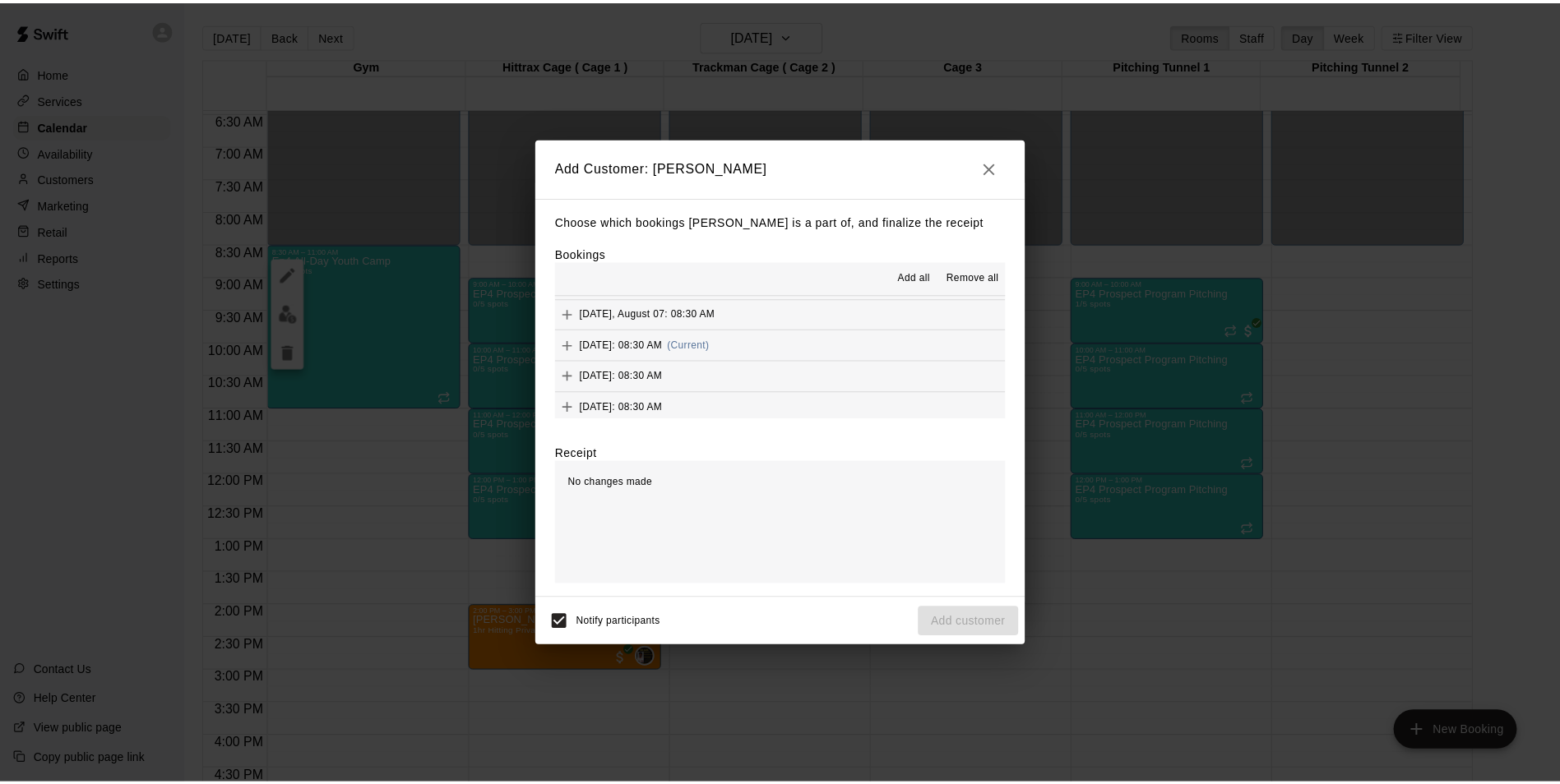
scroll to position [187, 0]
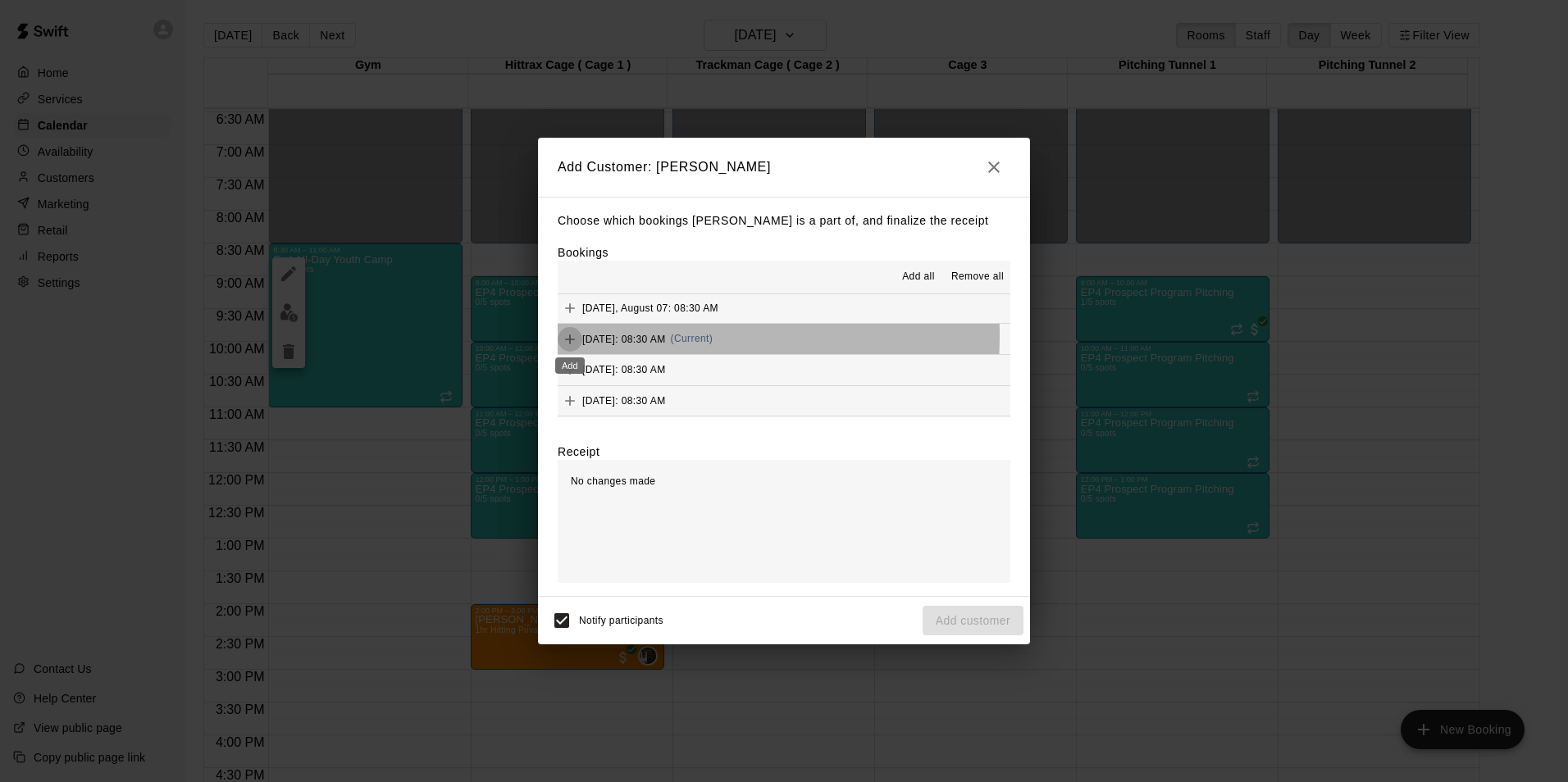
click at [566, 336] on icon "Add" at bounding box center [570, 339] width 16 height 16
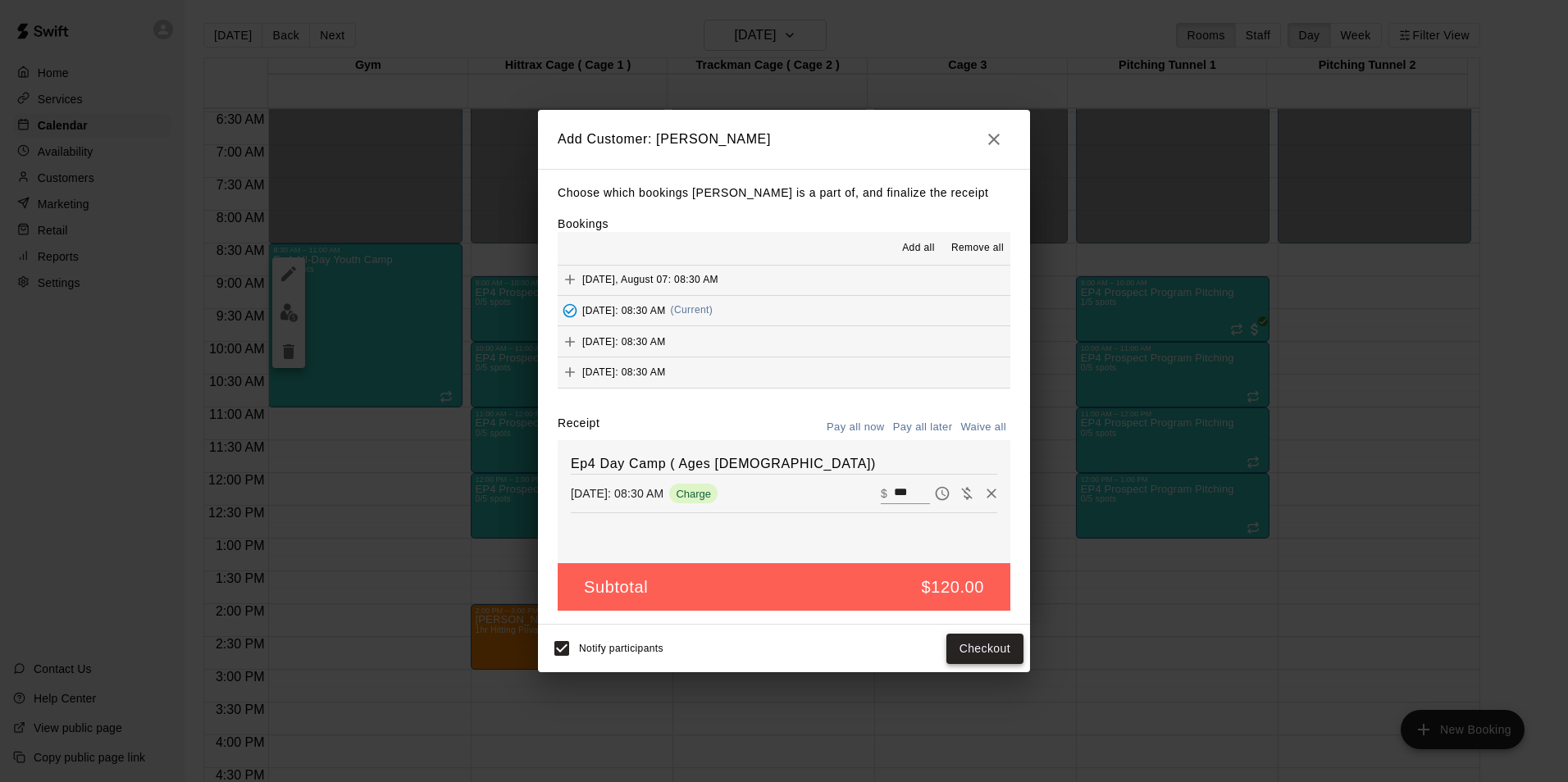
click at [983, 647] on button "Checkout" at bounding box center [985, 649] width 77 height 31
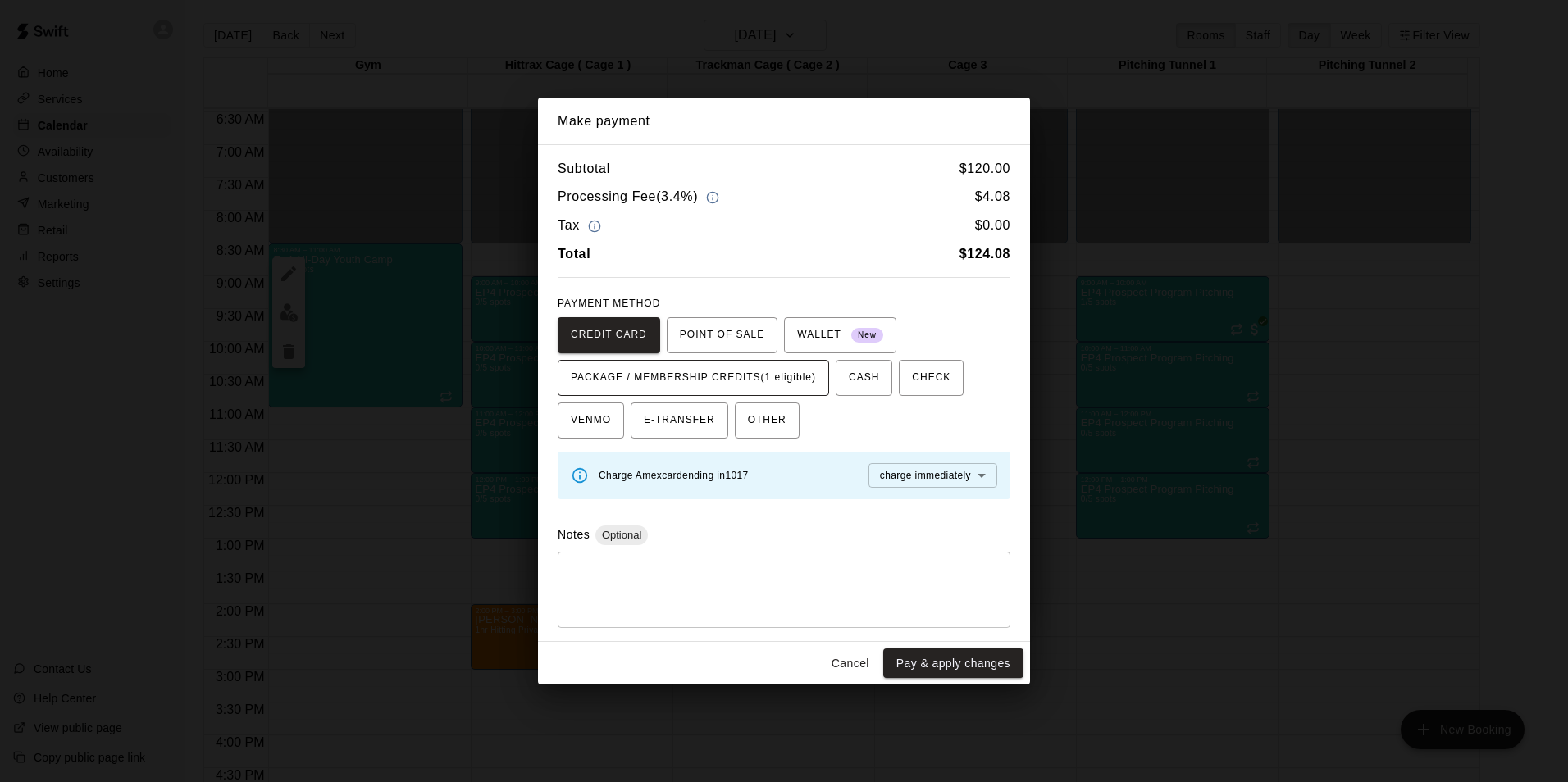
click at [734, 376] on span "PACKAGE / MEMBERSHIP CREDITS (1 eligible)" at bounding box center [693, 377] width 245 height 26
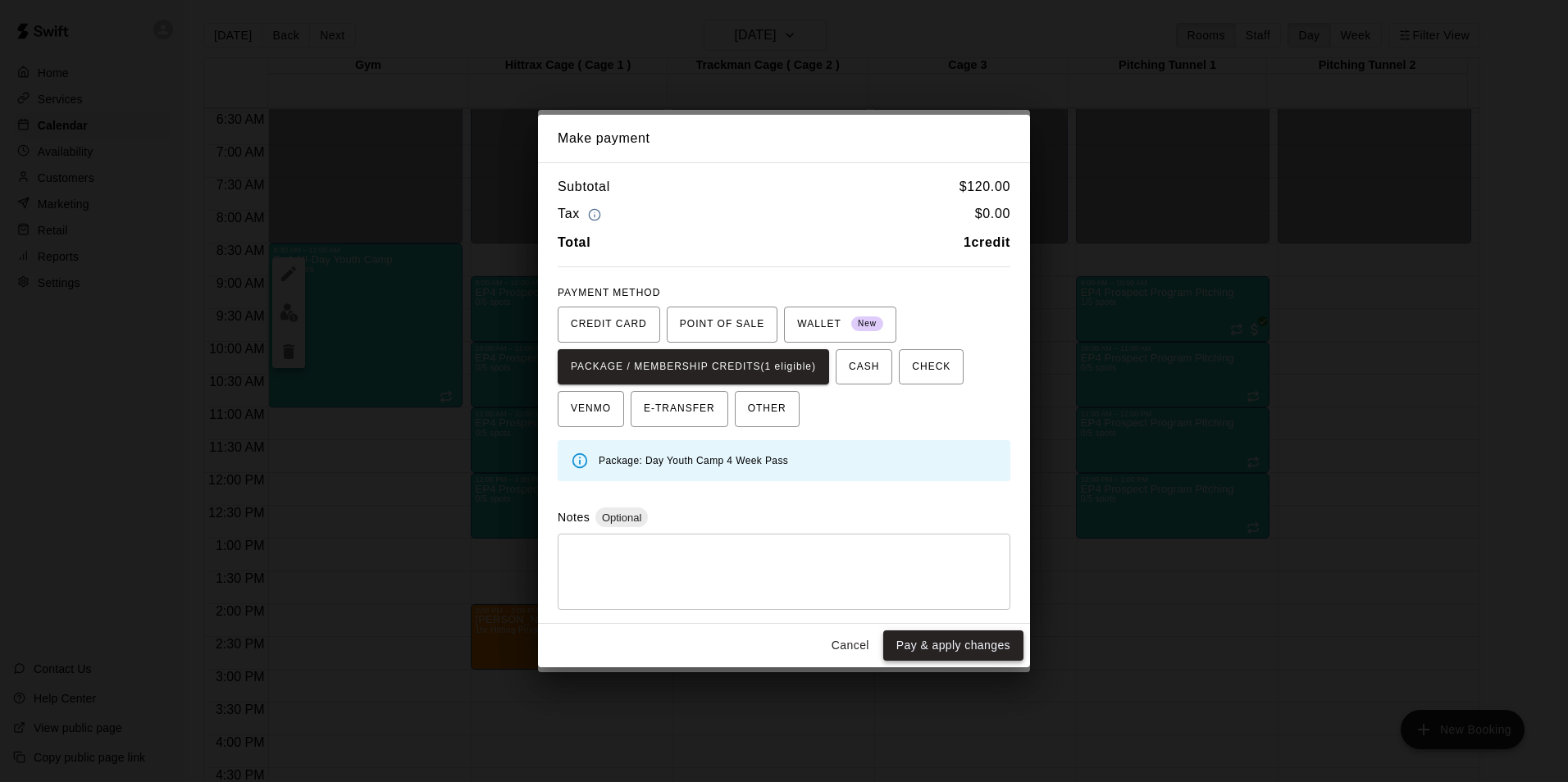
click at [916, 649] on button "Pay & apply changes" at bounding box center [953, 646] width 140 height 31
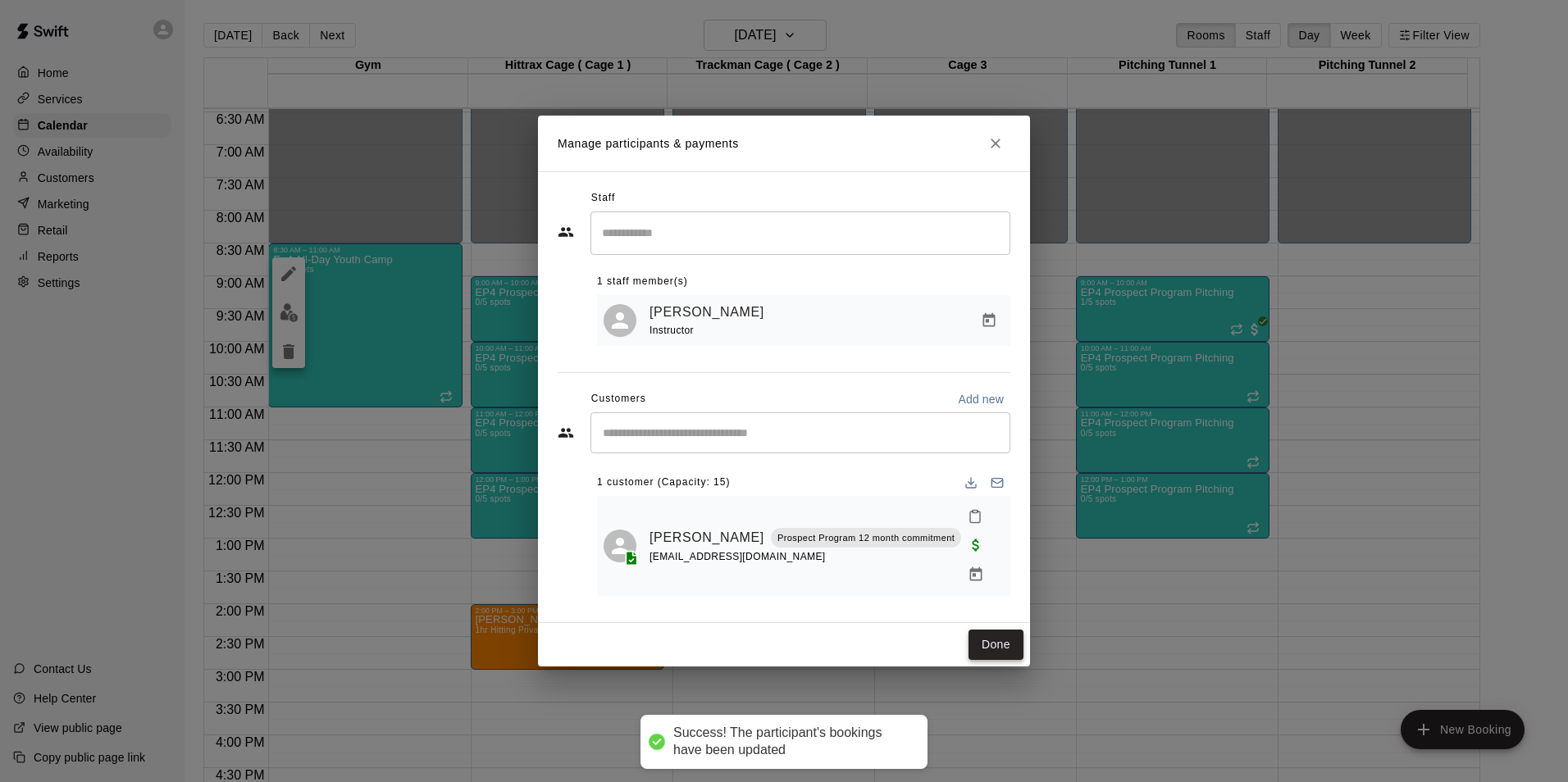
click at [997, 635] on button "Done" at bounding box center [996, 645] width 55 height 31
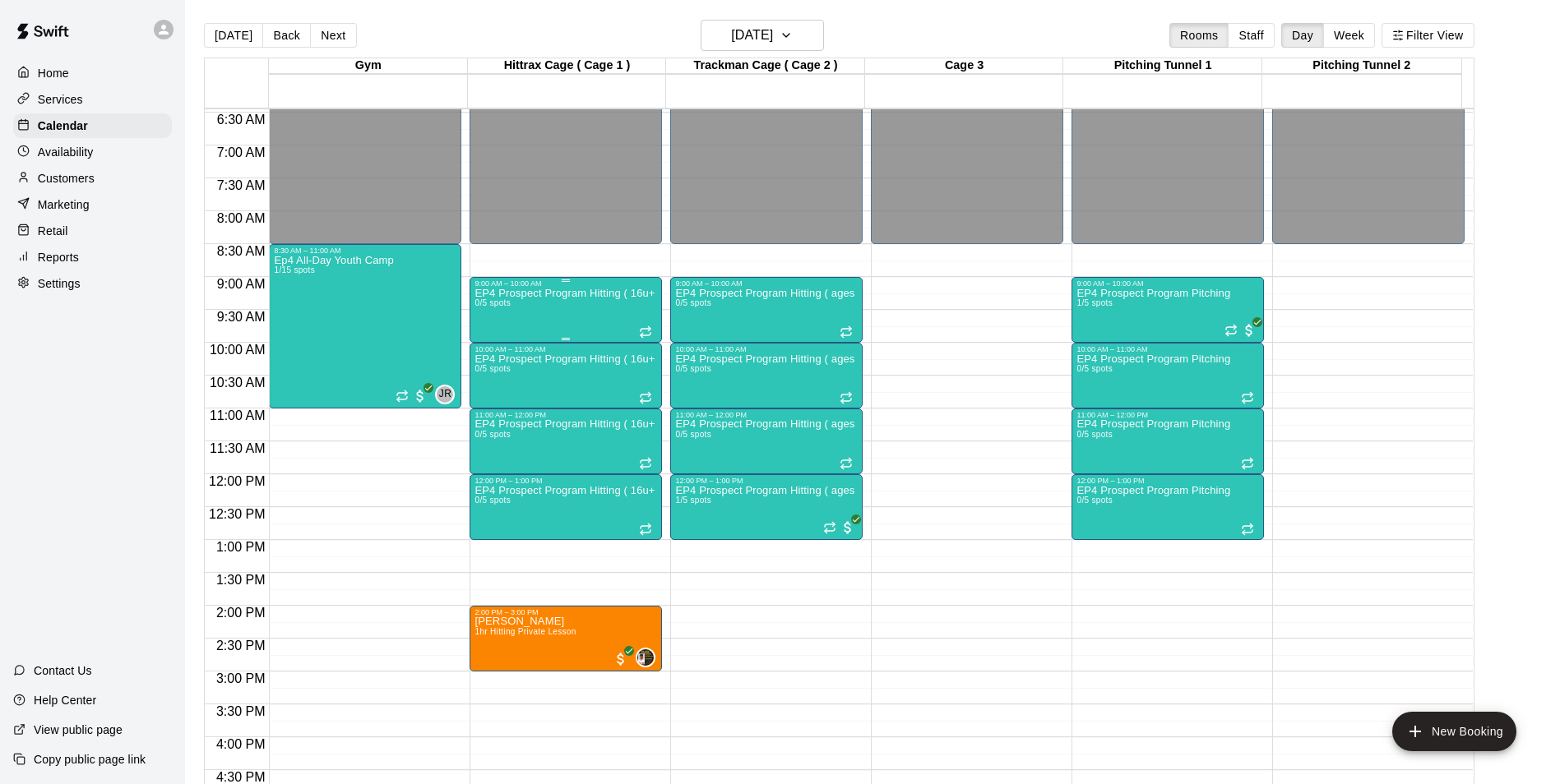
click at [604, 322] on div "EP4 Prospect Program Hitting ( 16u+ Slot ) 0/5 spots" at bounding box center [565, 680] width 182 height 784
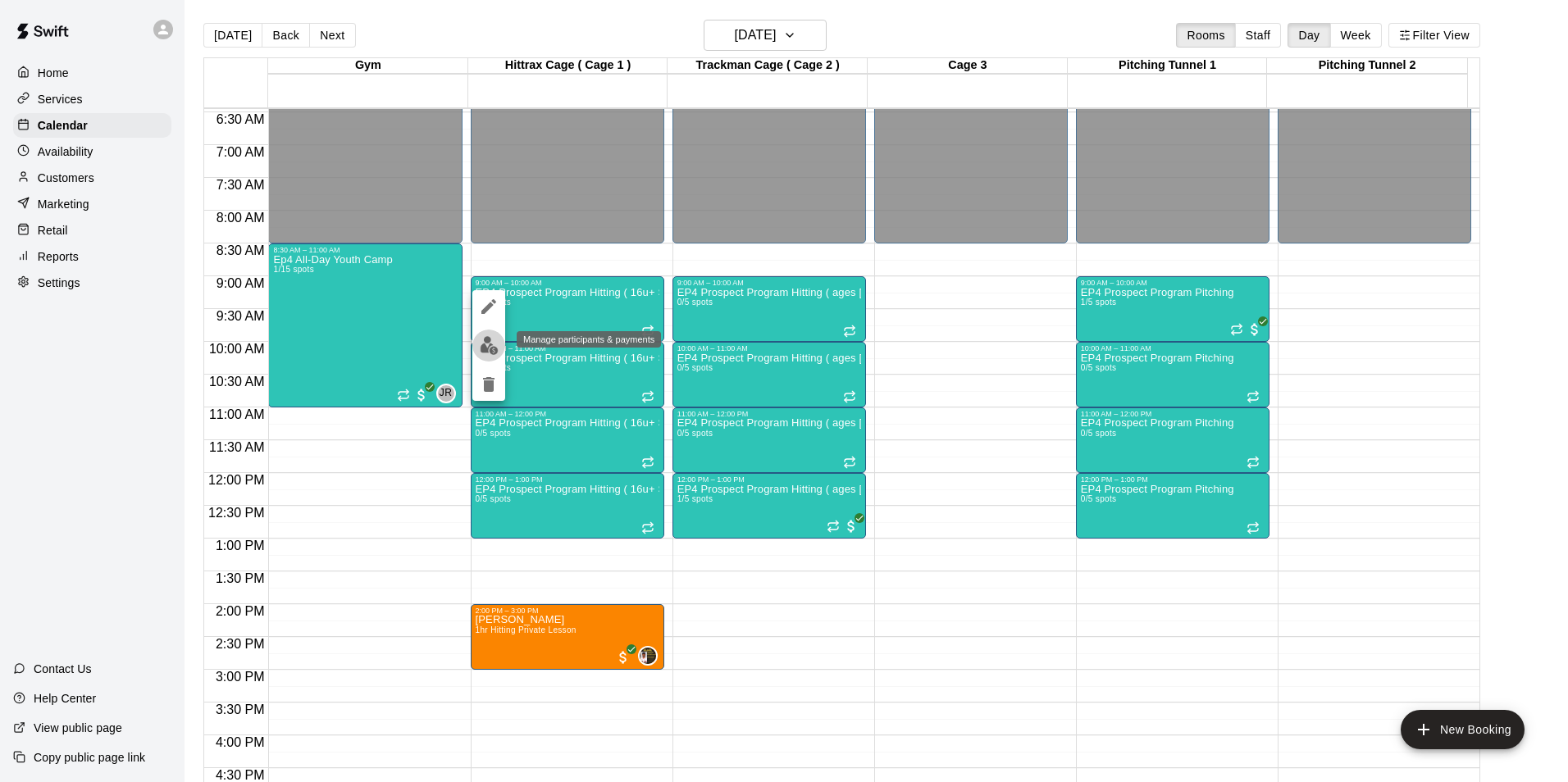
click at [491, 344] on img "edit" at bounding box center [489, 346] width 19 height 19
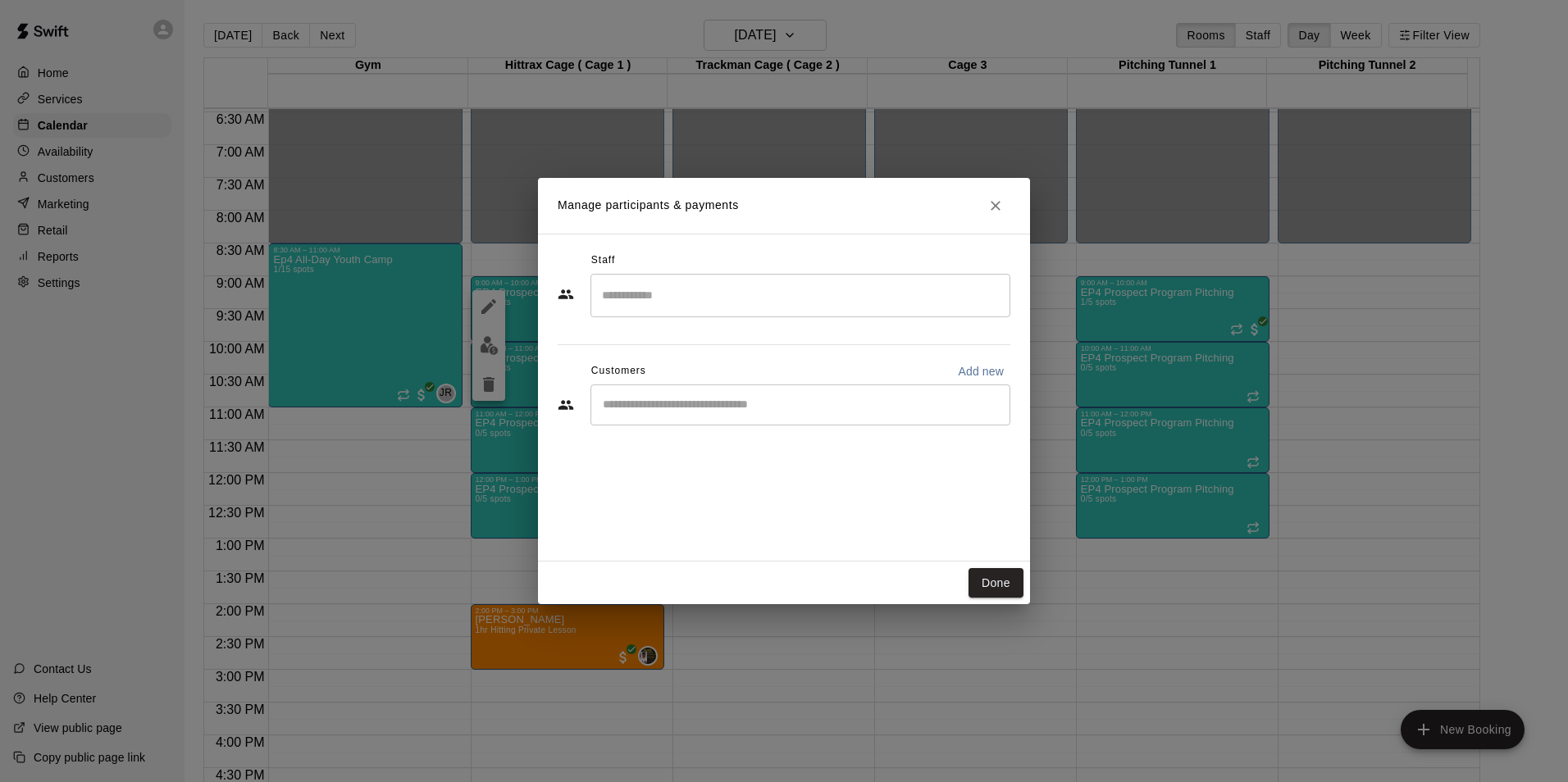
click at [688, 300] on input "Search staff" at bounding box center [800, 295] width 405 height 29
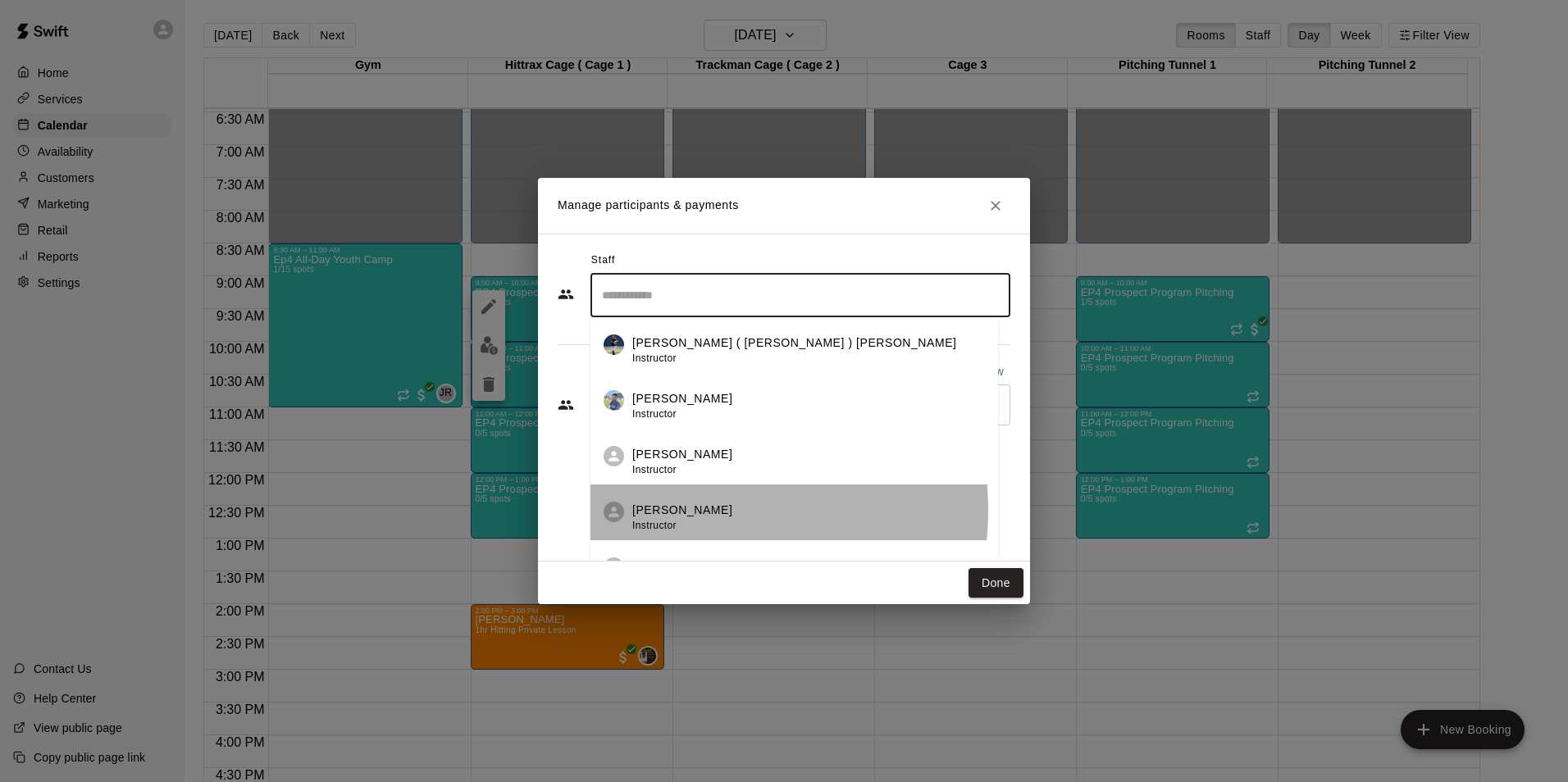
click at [684, 510] on p "[PERSON_NAME]" at bounding box center [682, 511] width 100 height 17
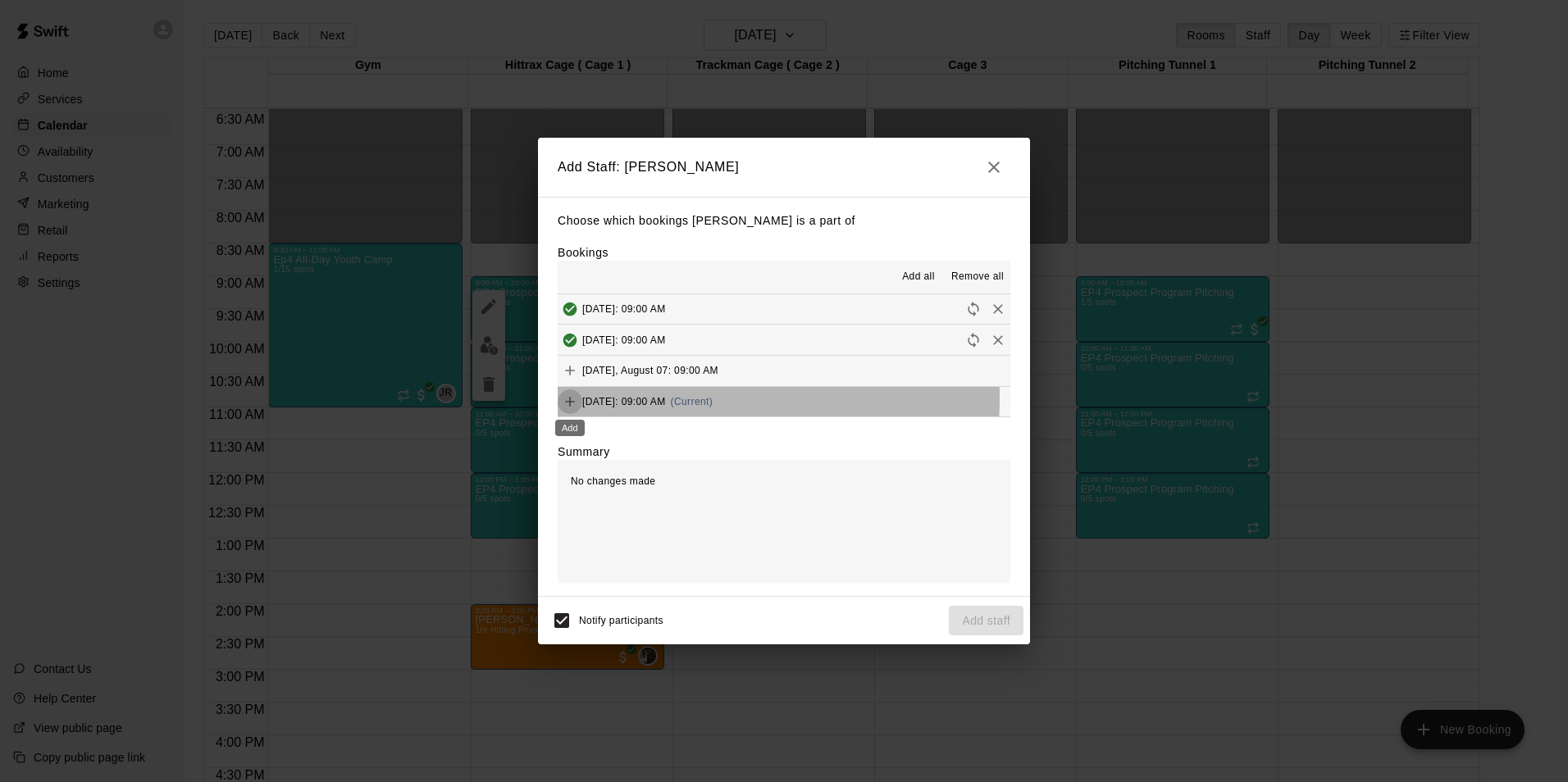
click at [564, 399] on icon "Add" at bounding box center [570, 401] width 16 height 16
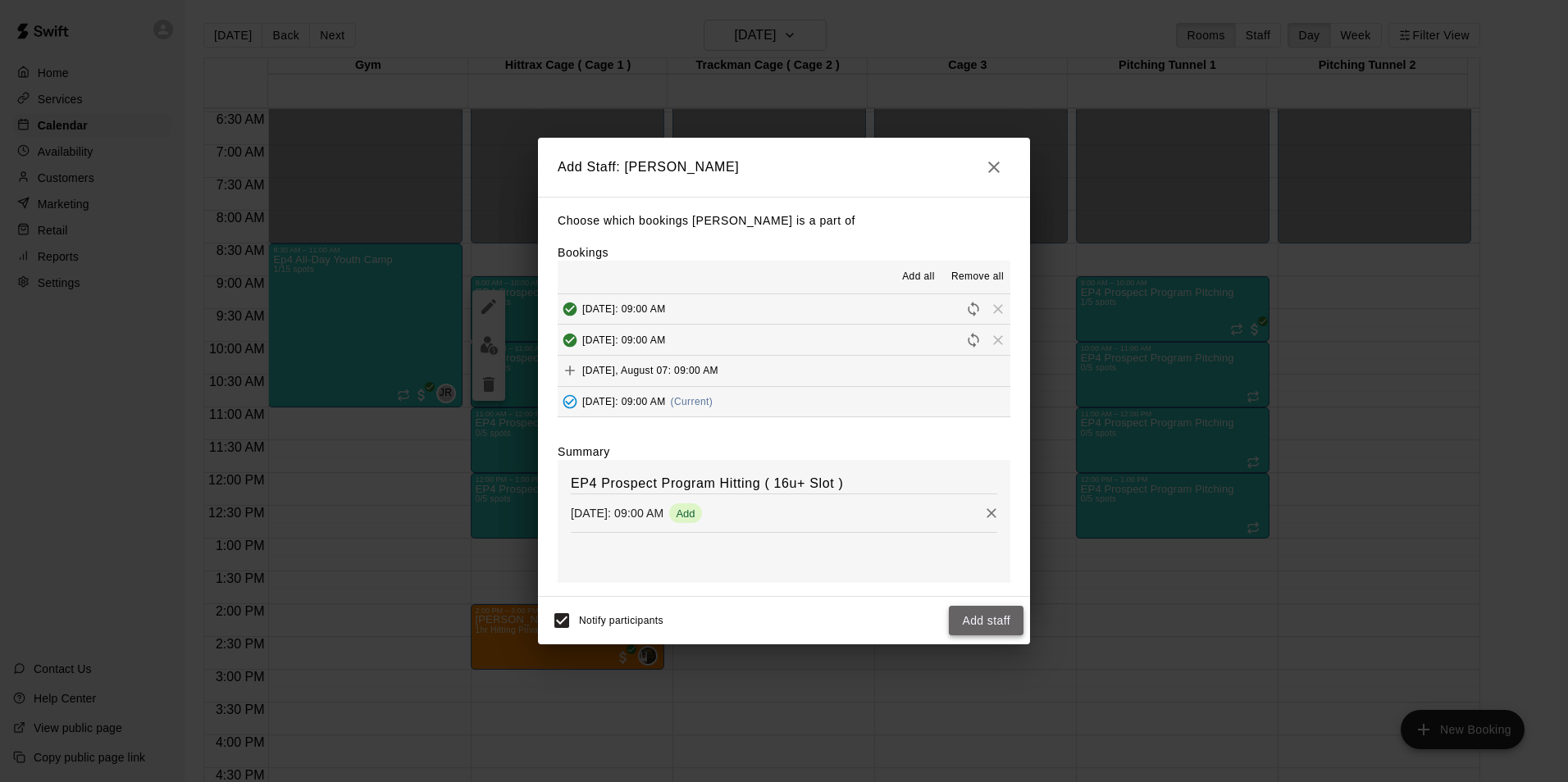
click at [983, 627] on button "Add staff" at bounding box center [986, 622] width 74 height 31
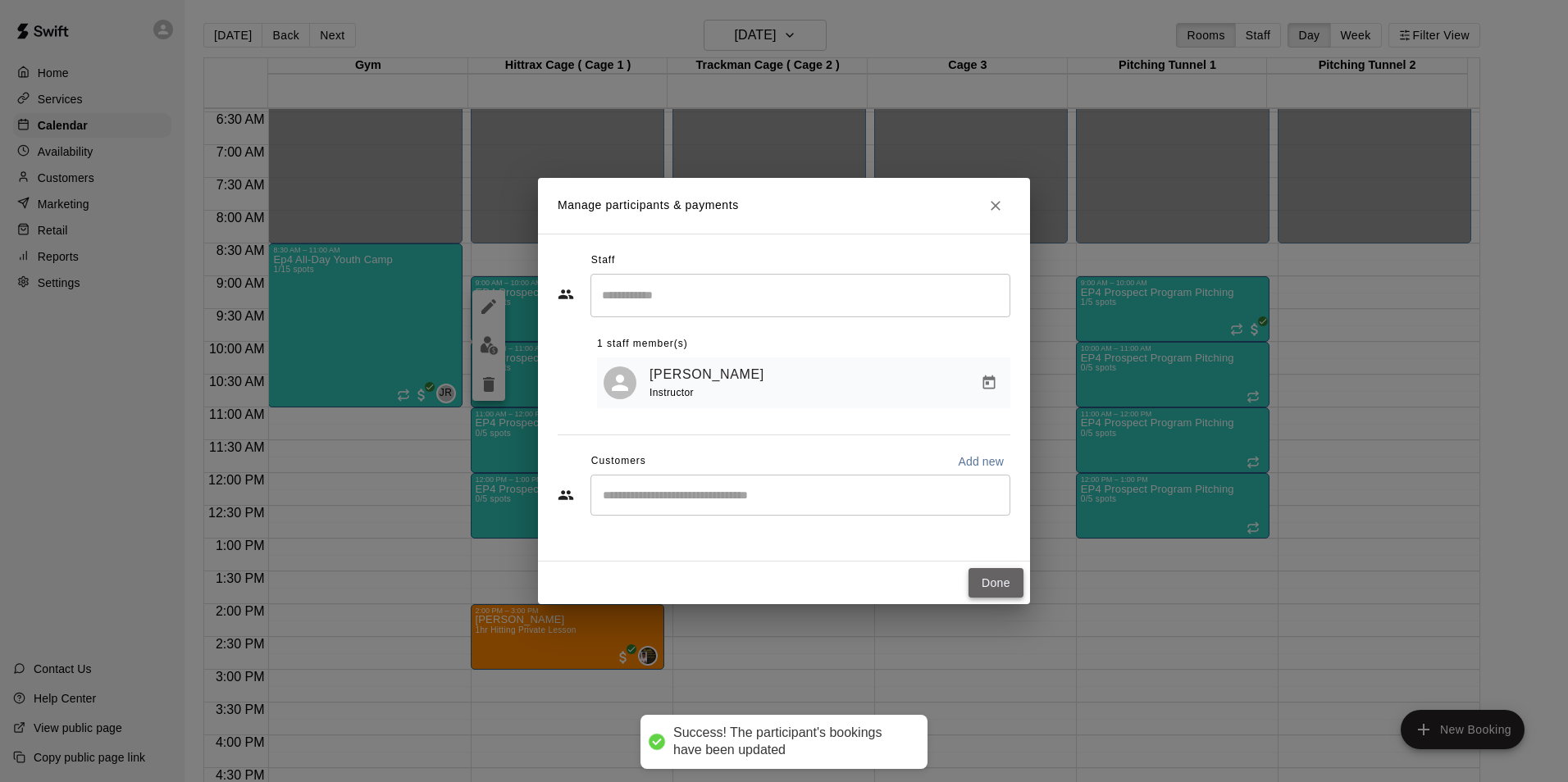
click at [1010, 579] on button "Done" at bounding box center [996, 584] width 55 height 31
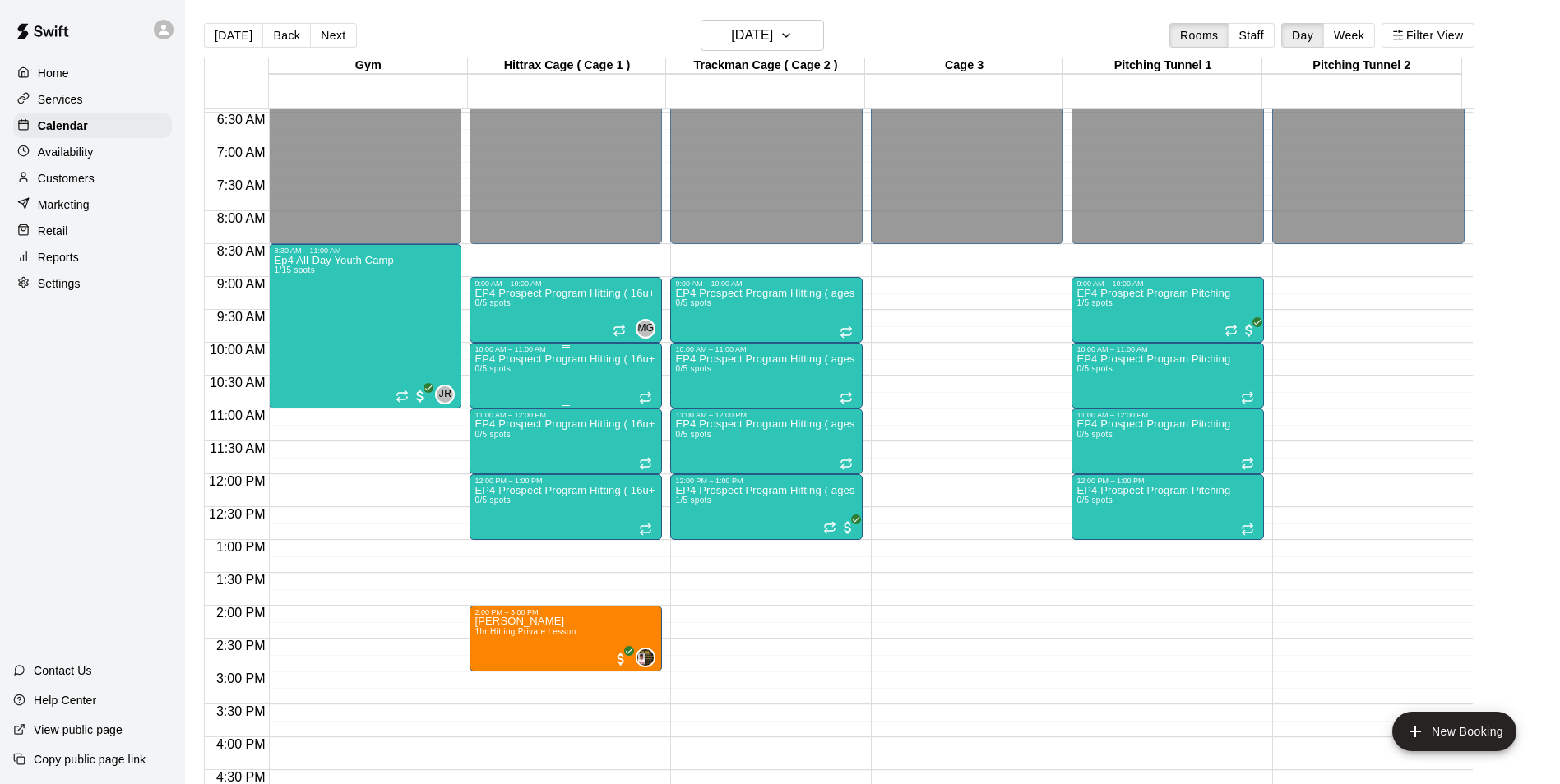
click at [597, 377] on div "EP4 Prospect Program Hitting ( 16u+ Slot ) 0/5 spots" at bounding box center [565, 745] width 182 height 784
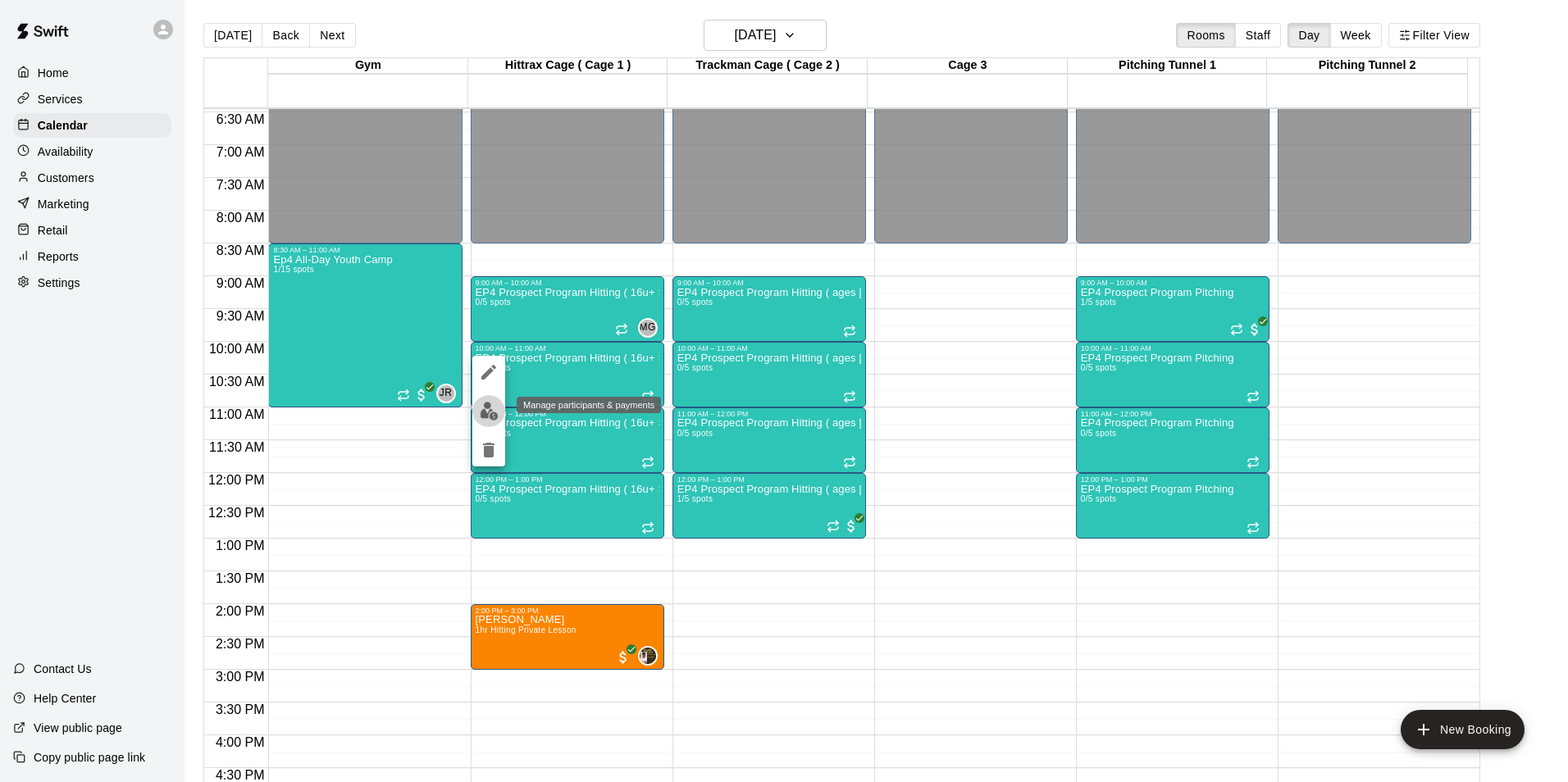
click at [481, 409] on img "edit" at bounding box center [489, 411] width 19 height 19
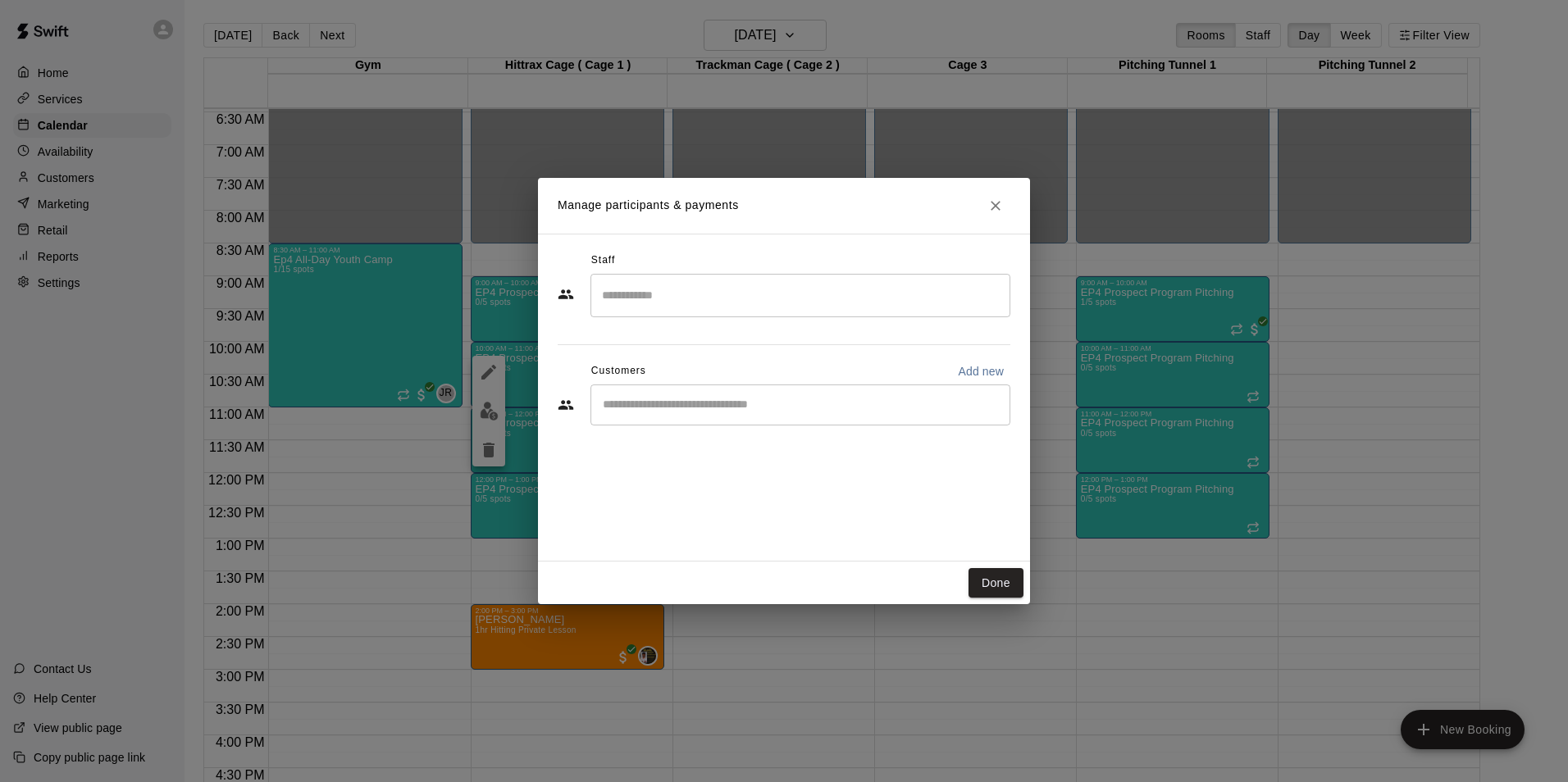
click at [644, 301] on input "Search staff" at bounding box center [800, 295] width 405 height 29
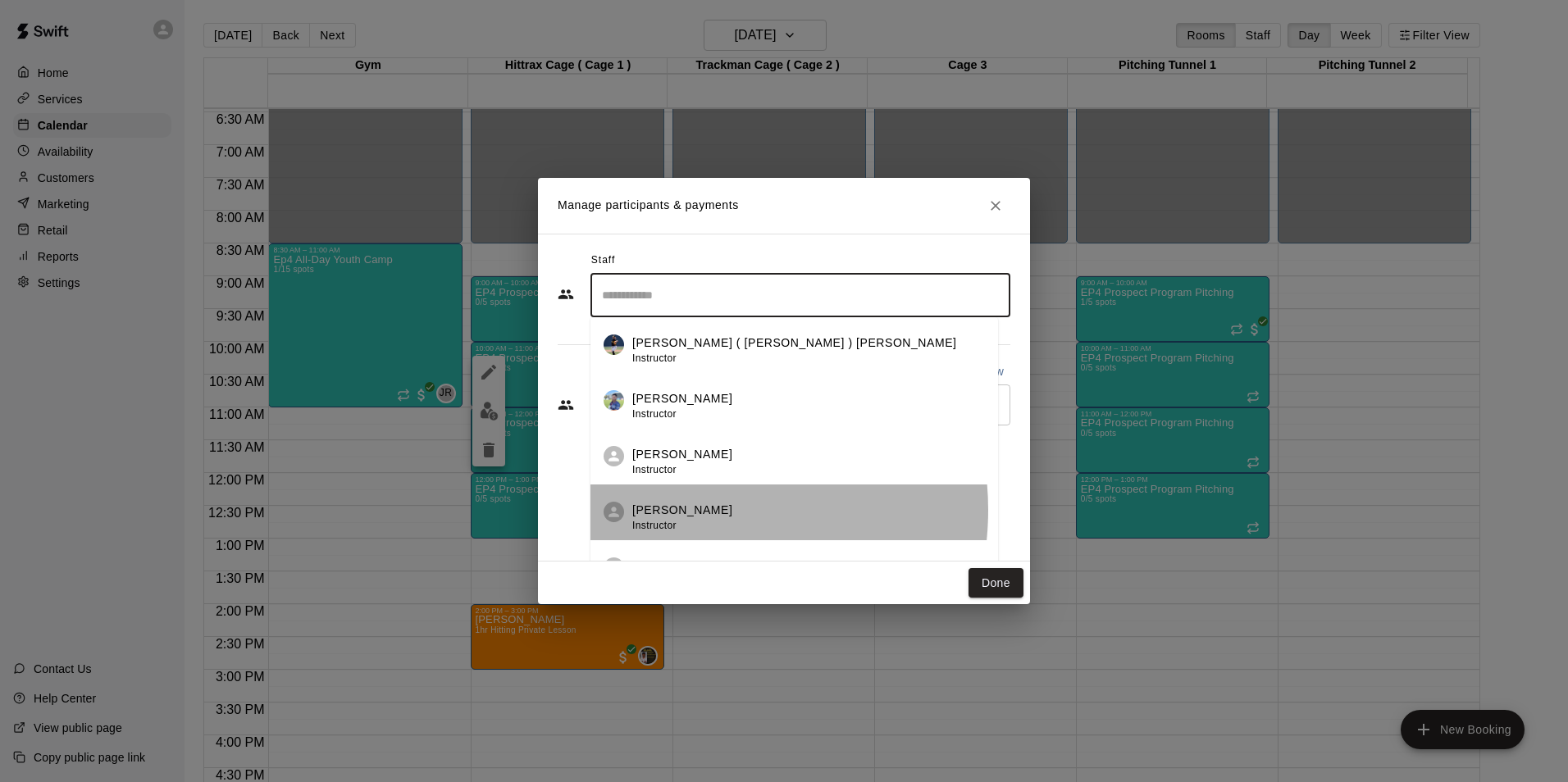
click at [682, 510] on p "[PERSON_NAME]" at bounding box center [682, 511] width 100 height 17
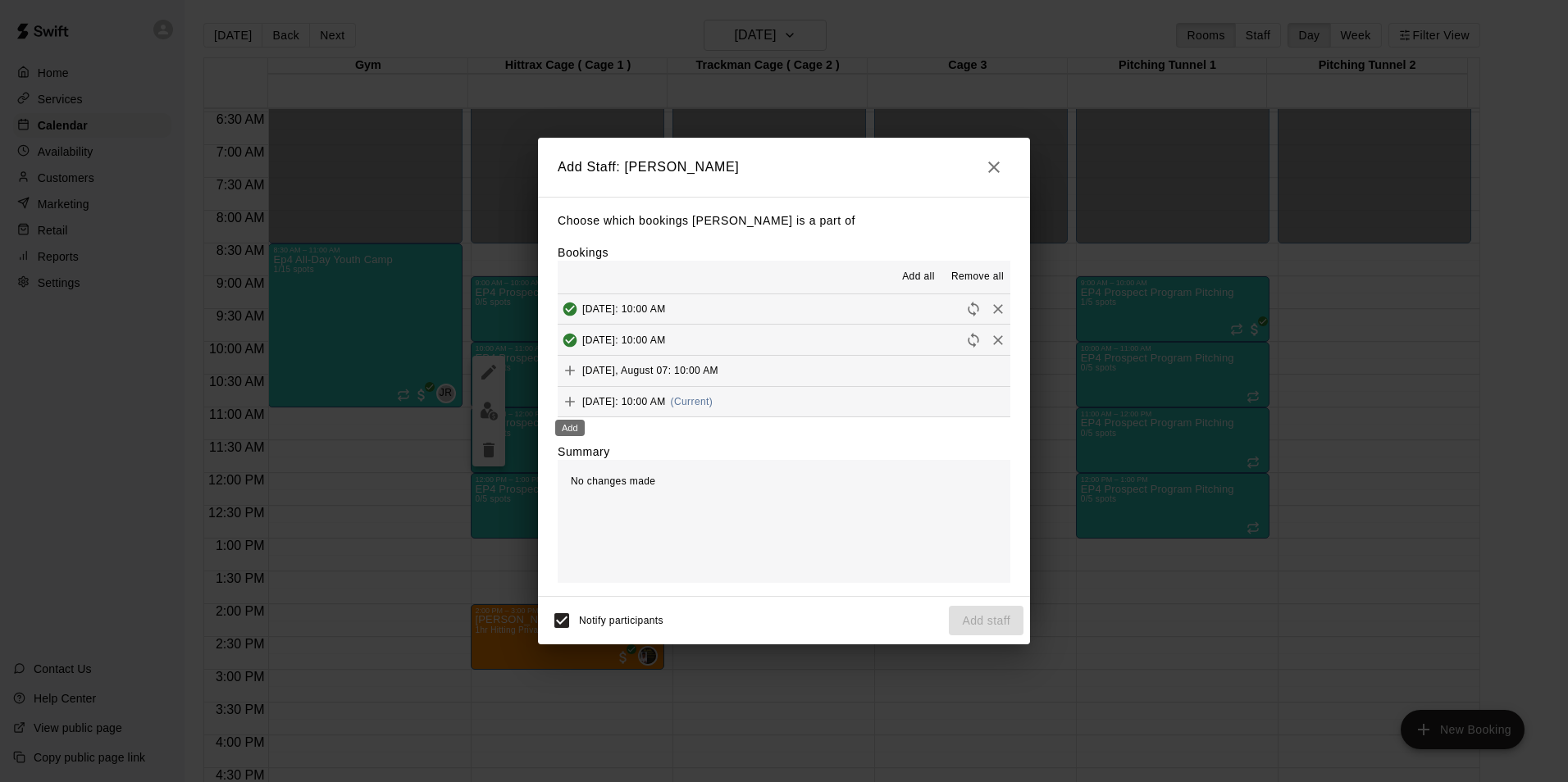
click at [575, 405] on icon "Add" at bounding box center [570, 401] width 16 height 16
click at [992, 627] on button "Add staff" at bounding box center [986, 622] width 74 height 31
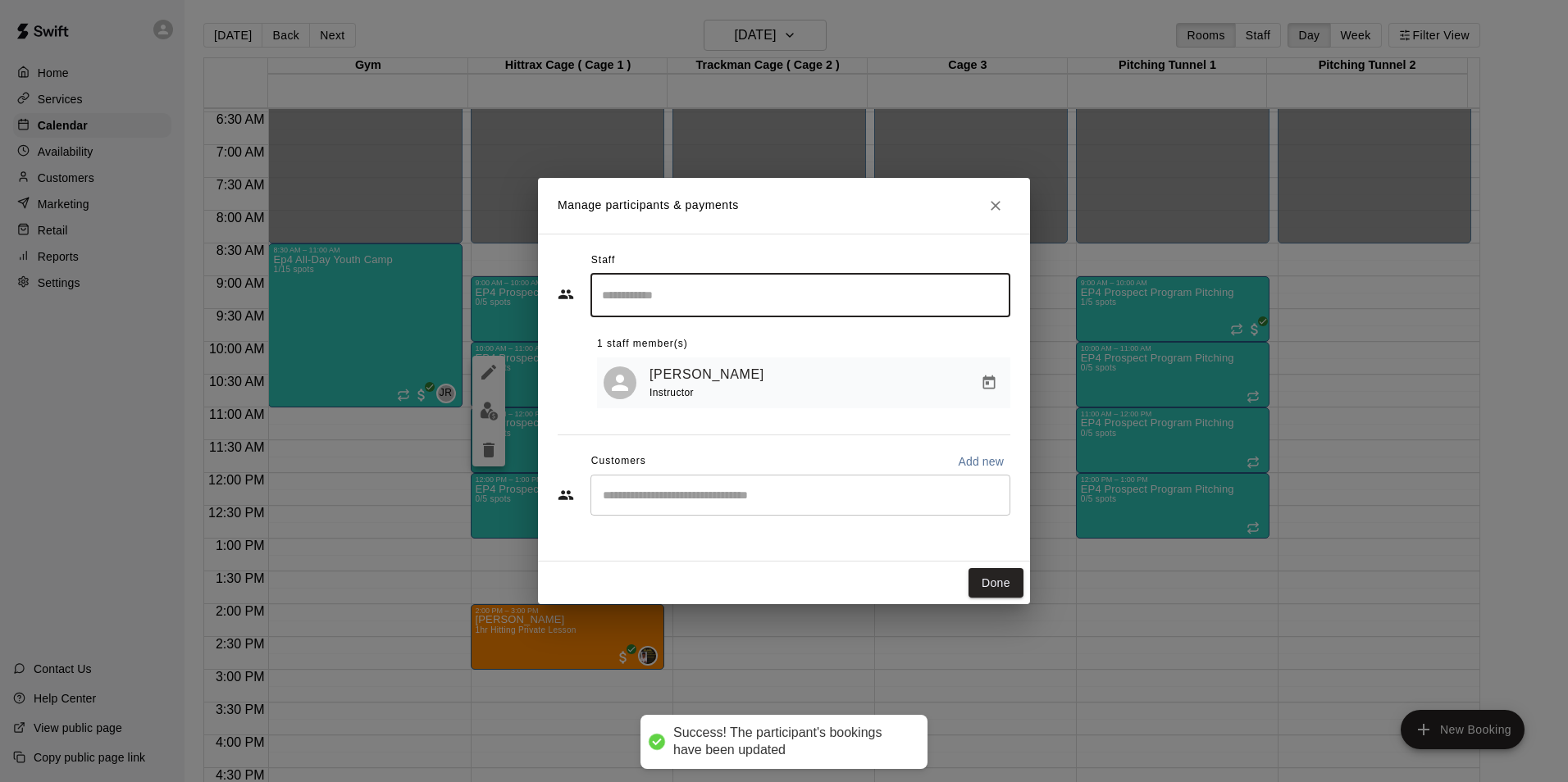
click at [754, 400] on div "Instructor" at bounding box center [711, 393] width 121 height 17
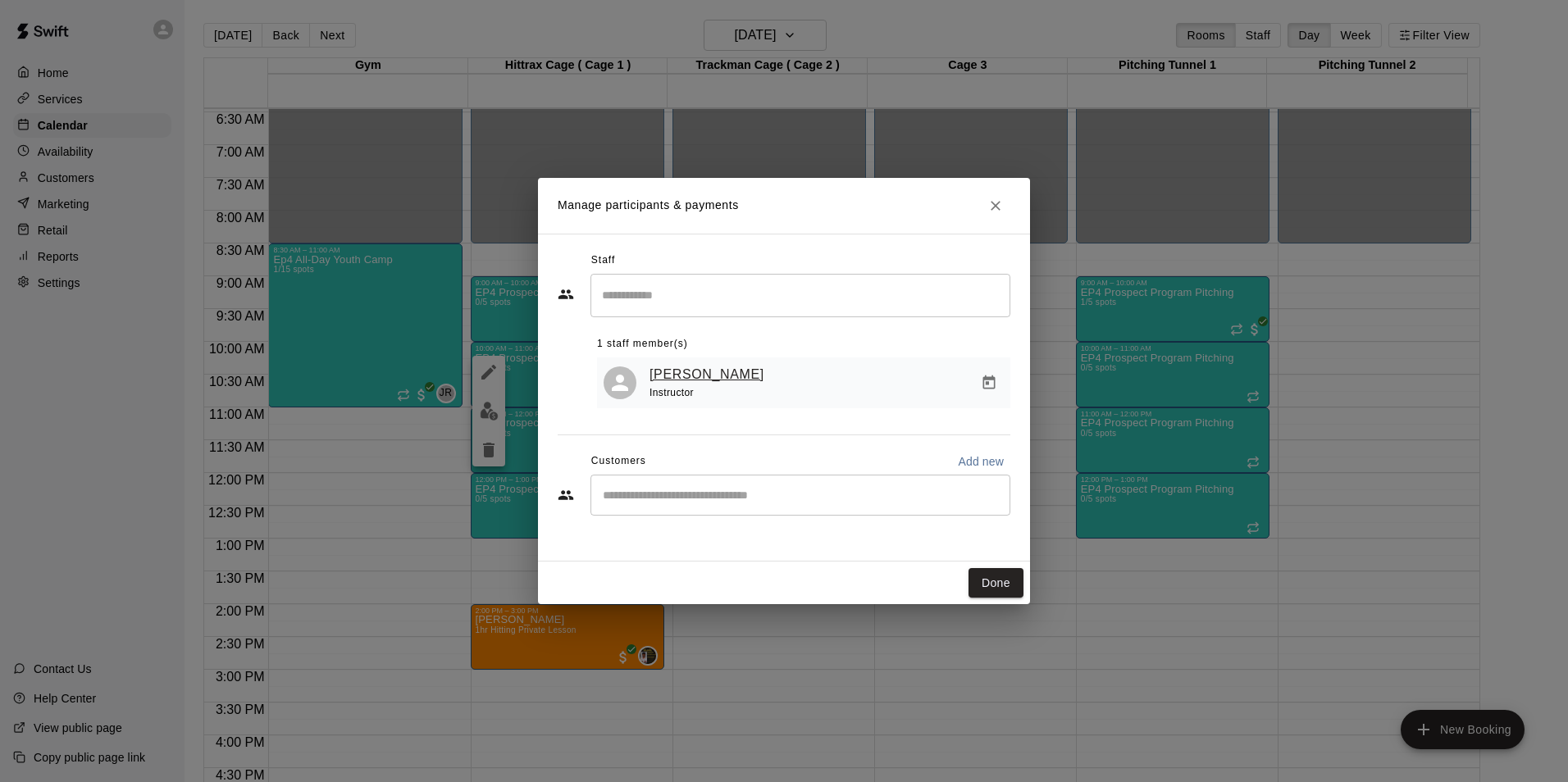
click at [732, 378] on link "[PERSON_NAME]" at bounding box center [707, 374] width 114 height 21
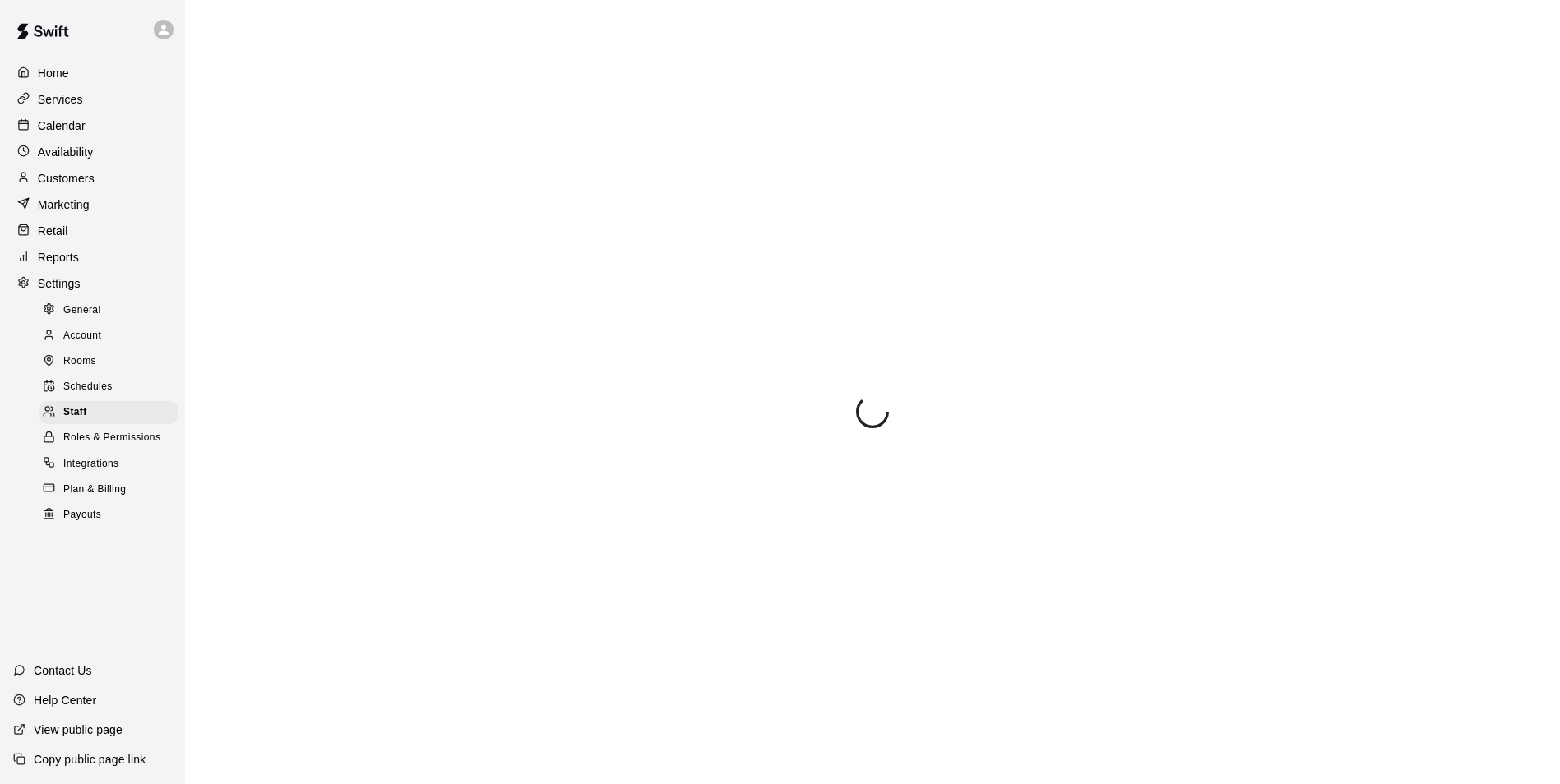
select select "**"
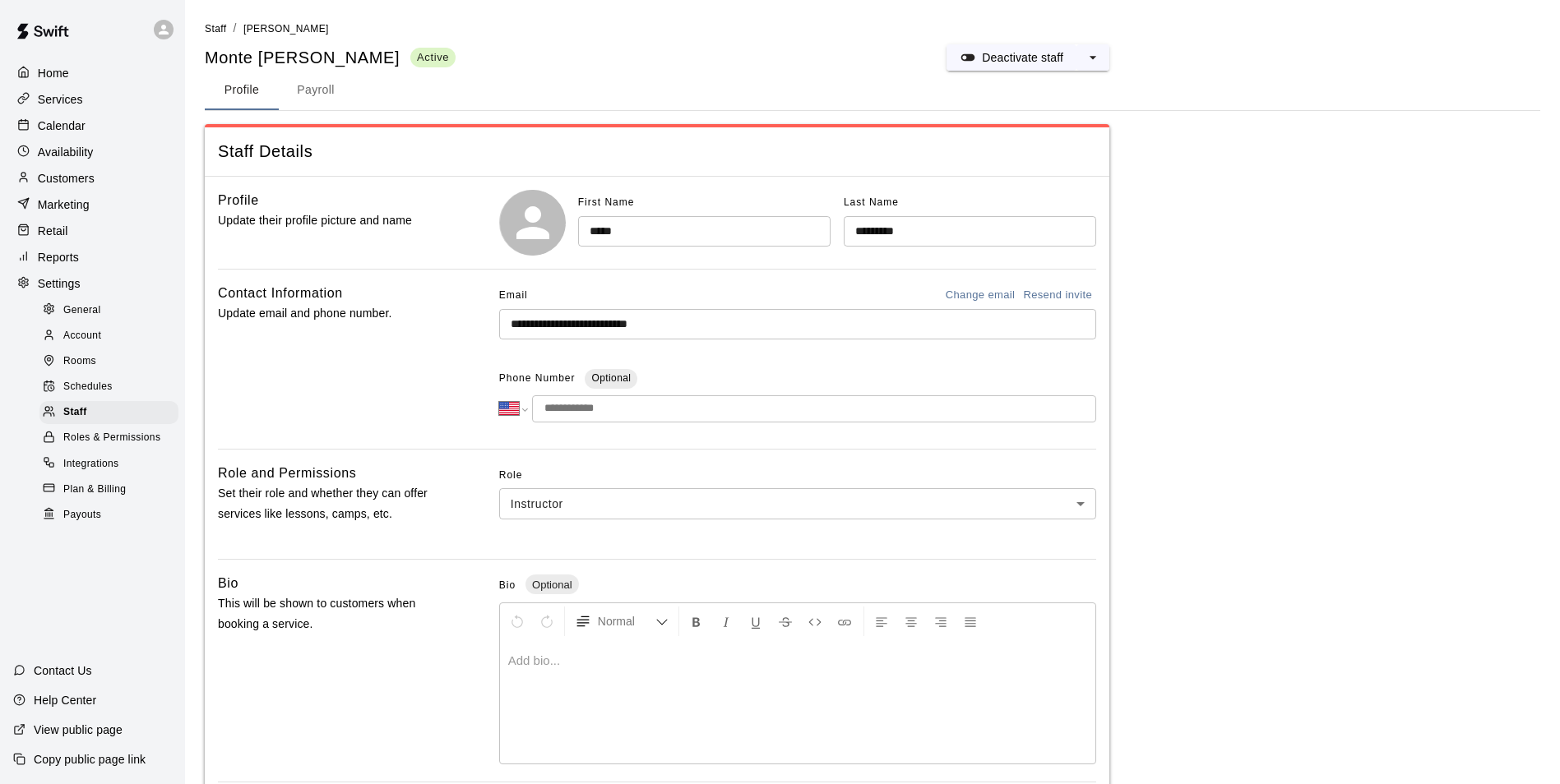
click at [875, 230] on input "*********" at bounding box center [969, 232] width 253 height 31
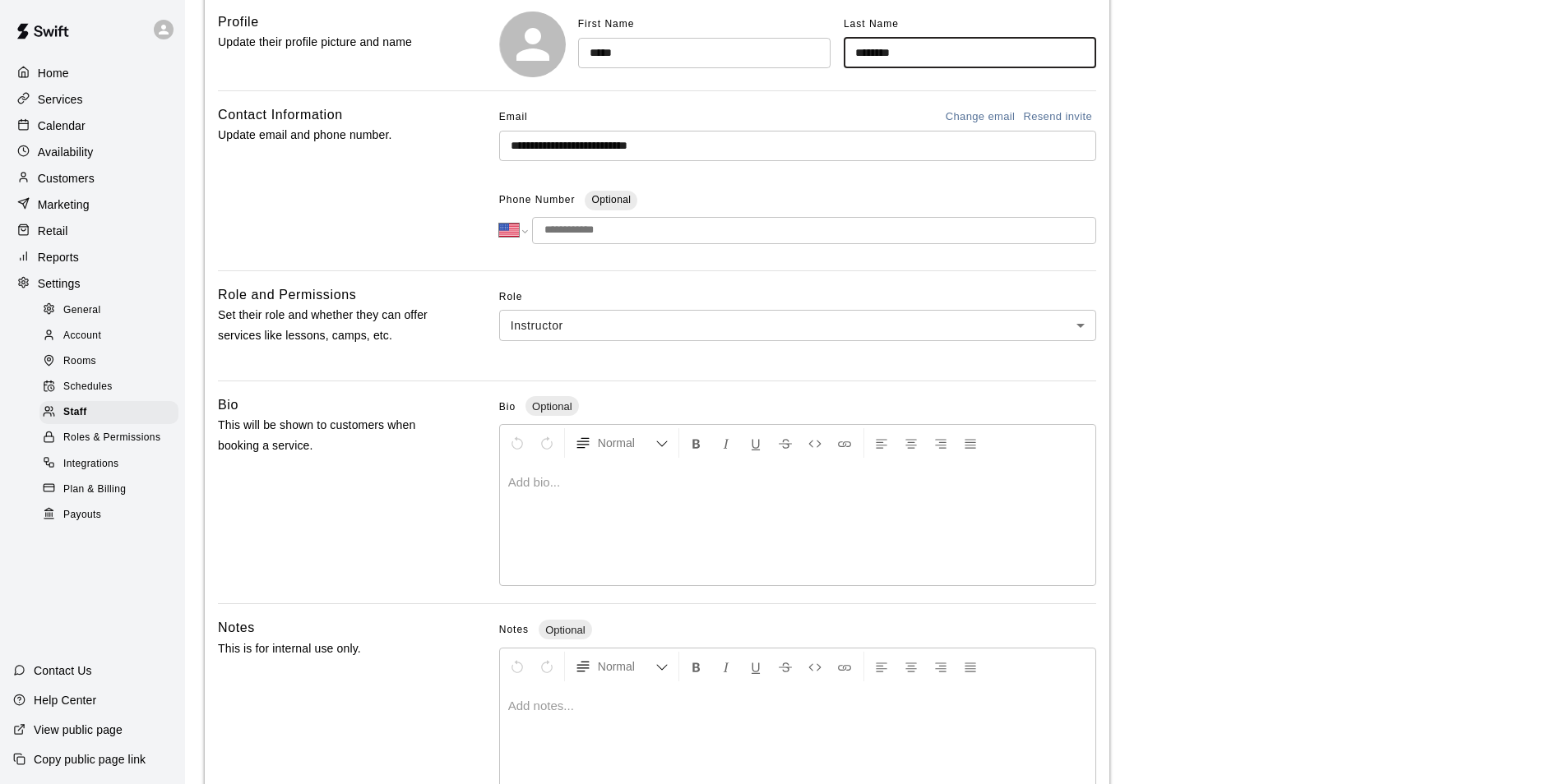
scroll to position [299, 0]
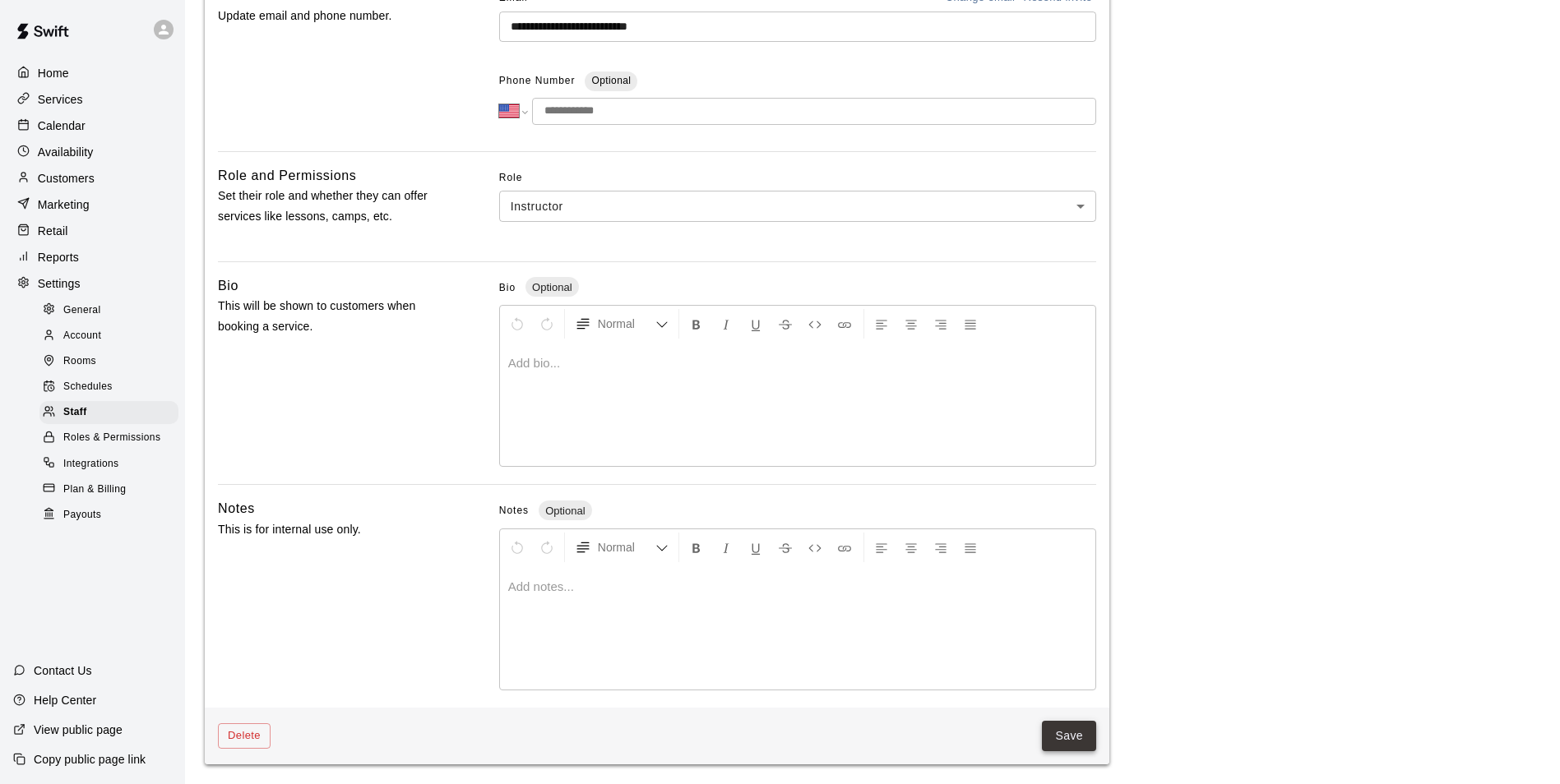
type input "********"
click at [1069, 737] on button "Save" at bounding box center [1069, 736] width 54 height 31
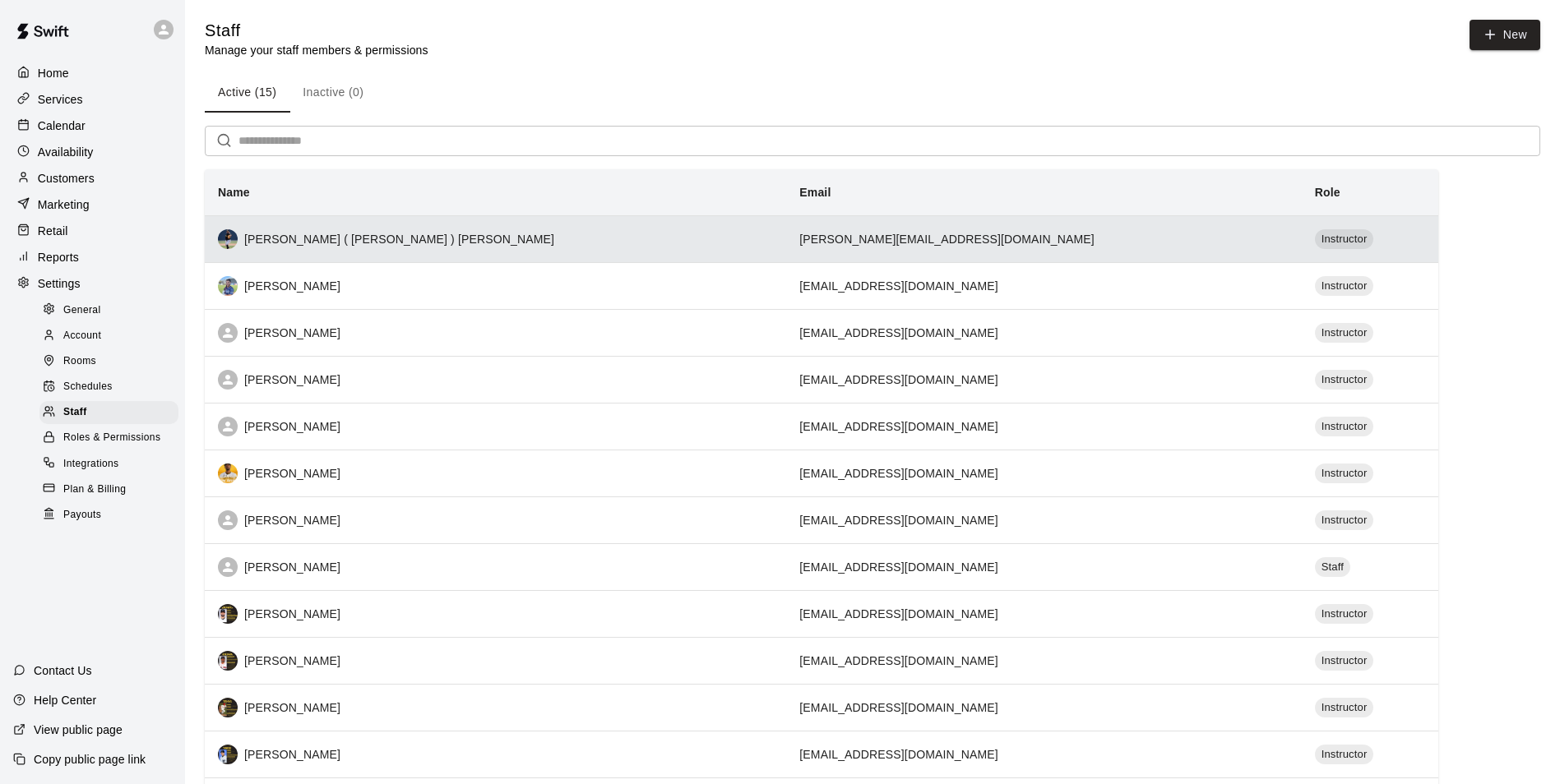
click at [349, 242] on div "[PERSON_NAME] ( [PERSON_NAME] ) [PERSON_NAME]" at bounding box center [495, 239] width 555 height 20
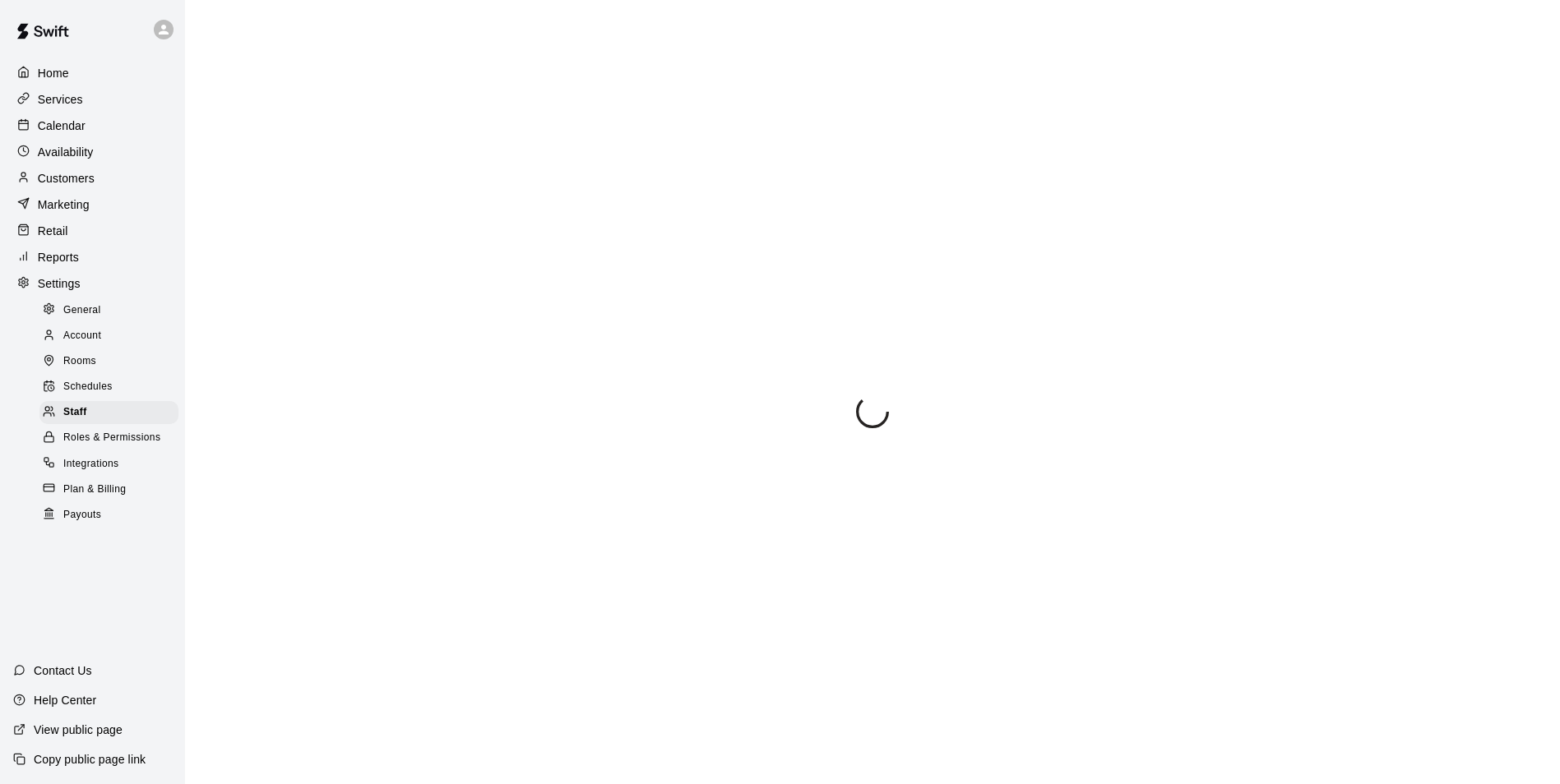
select select "**"
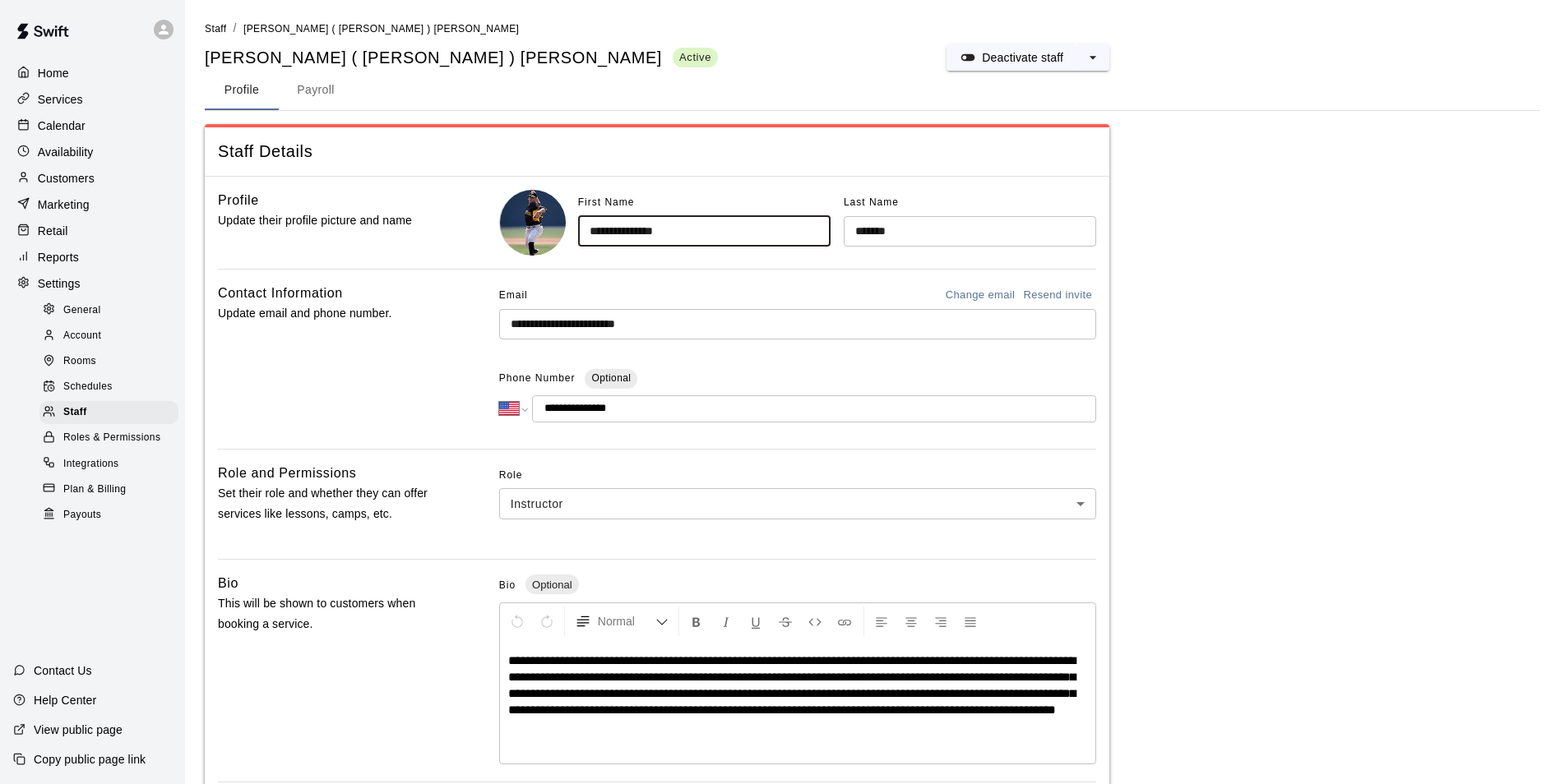
click at [614, 226] on input "**********" at bounding box center [704, 232] width 253 height 31
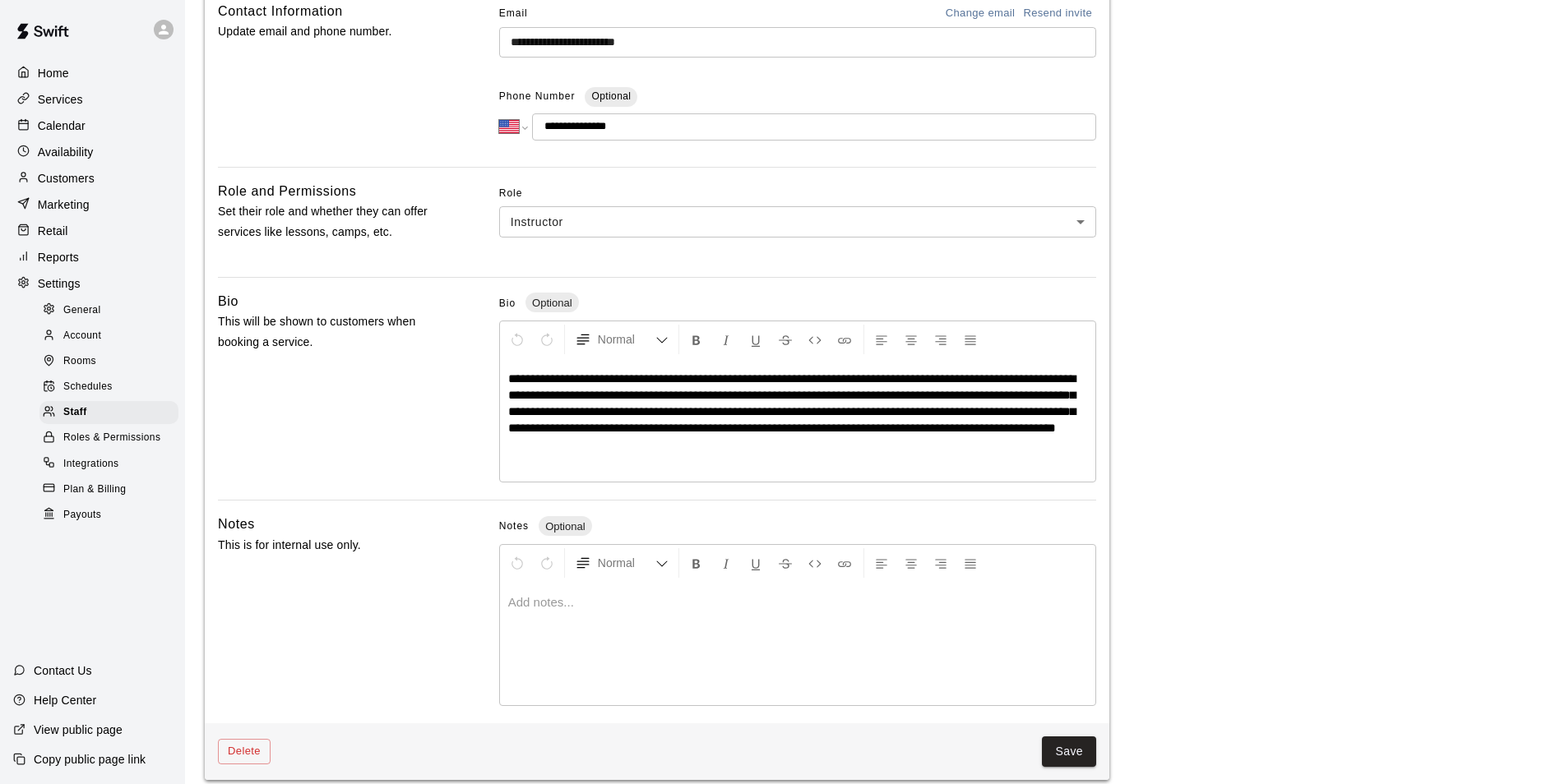
scroll to position [299, 0]
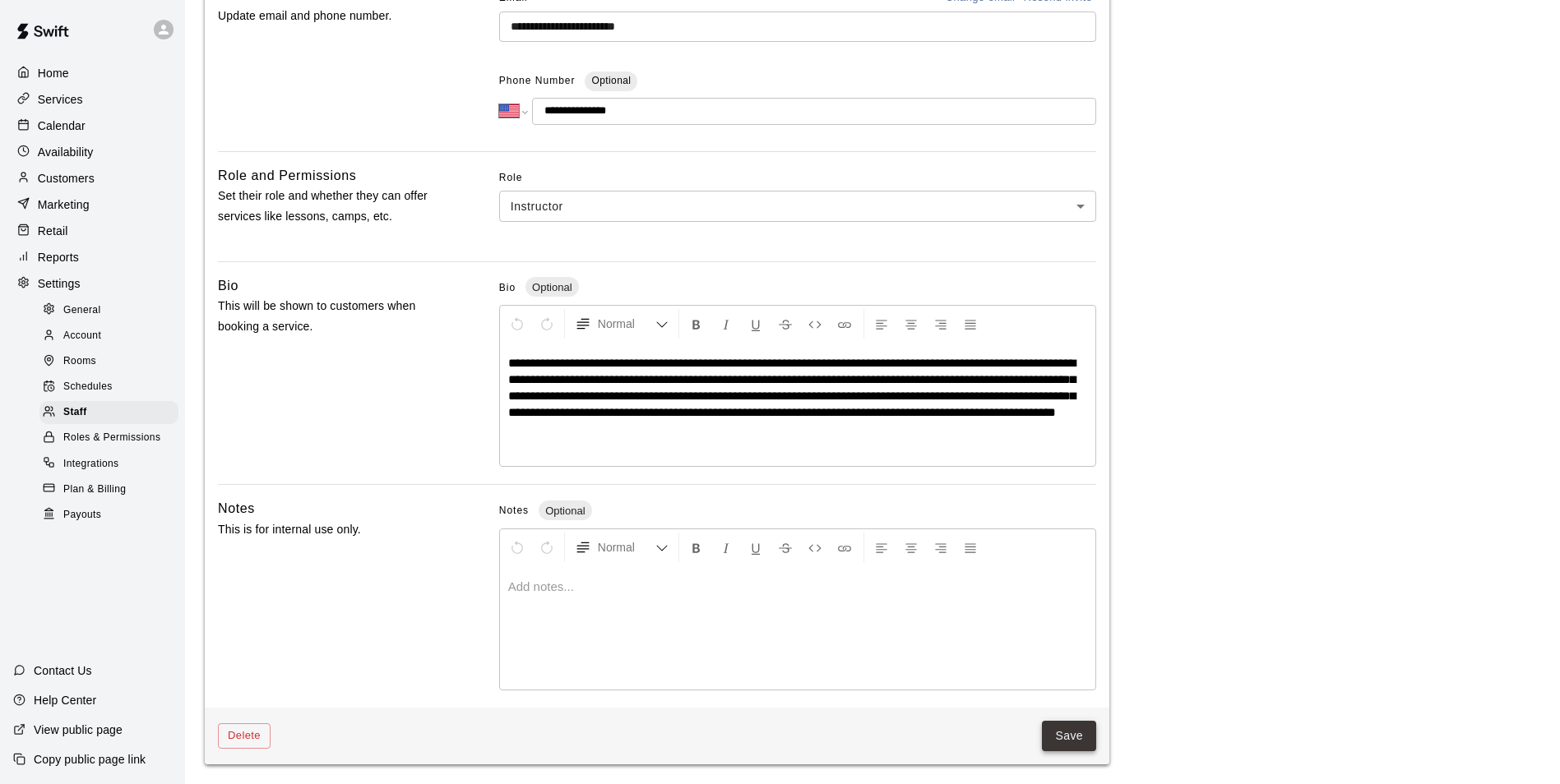
type input "**********"
click at [1068, 733] on button "Save" at bounding box center [1069, 736] width 54 height 31
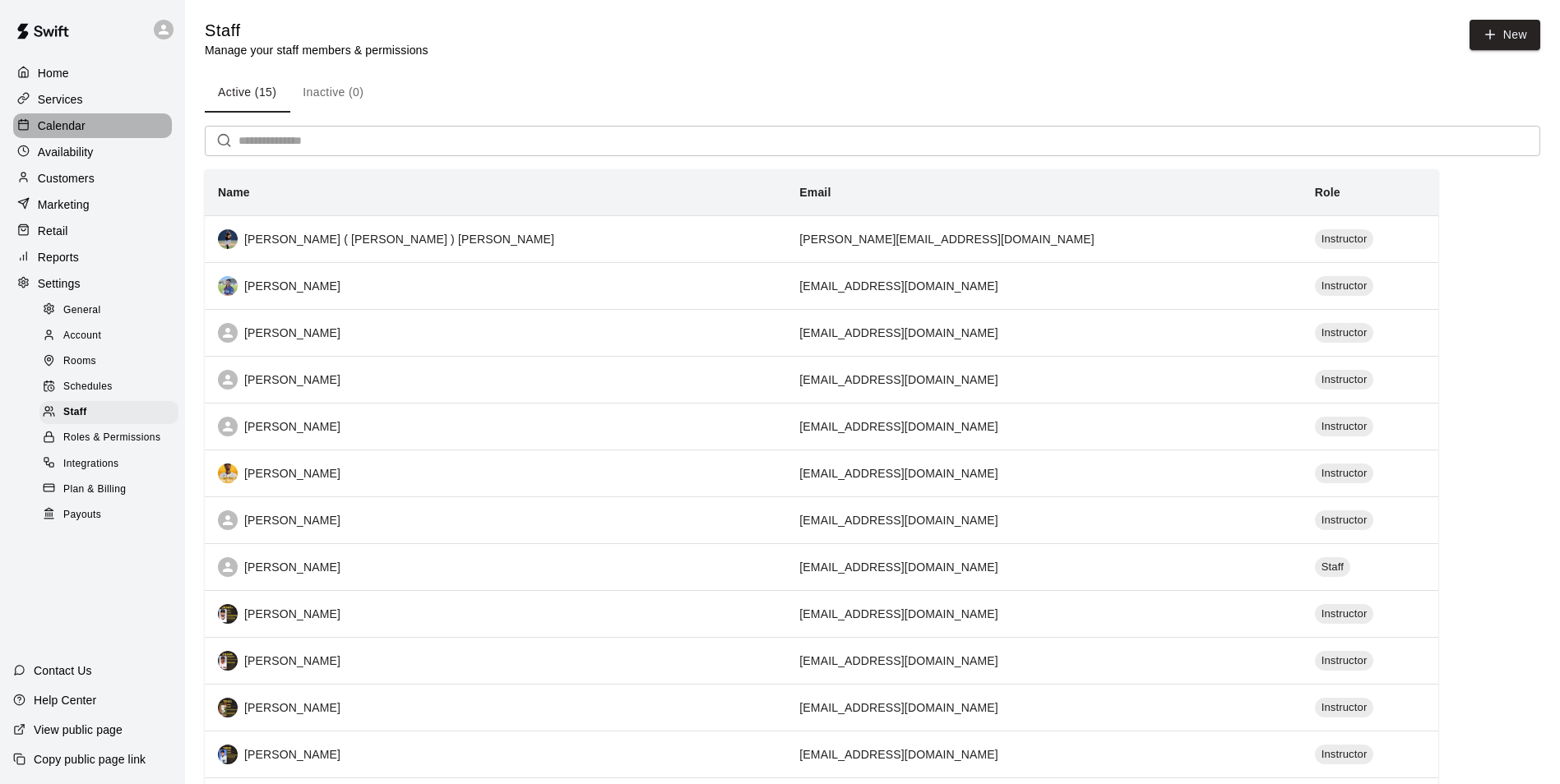
click at [67, 128] on p "Calendar" at bounding box center [62, 125] width 48 height 16
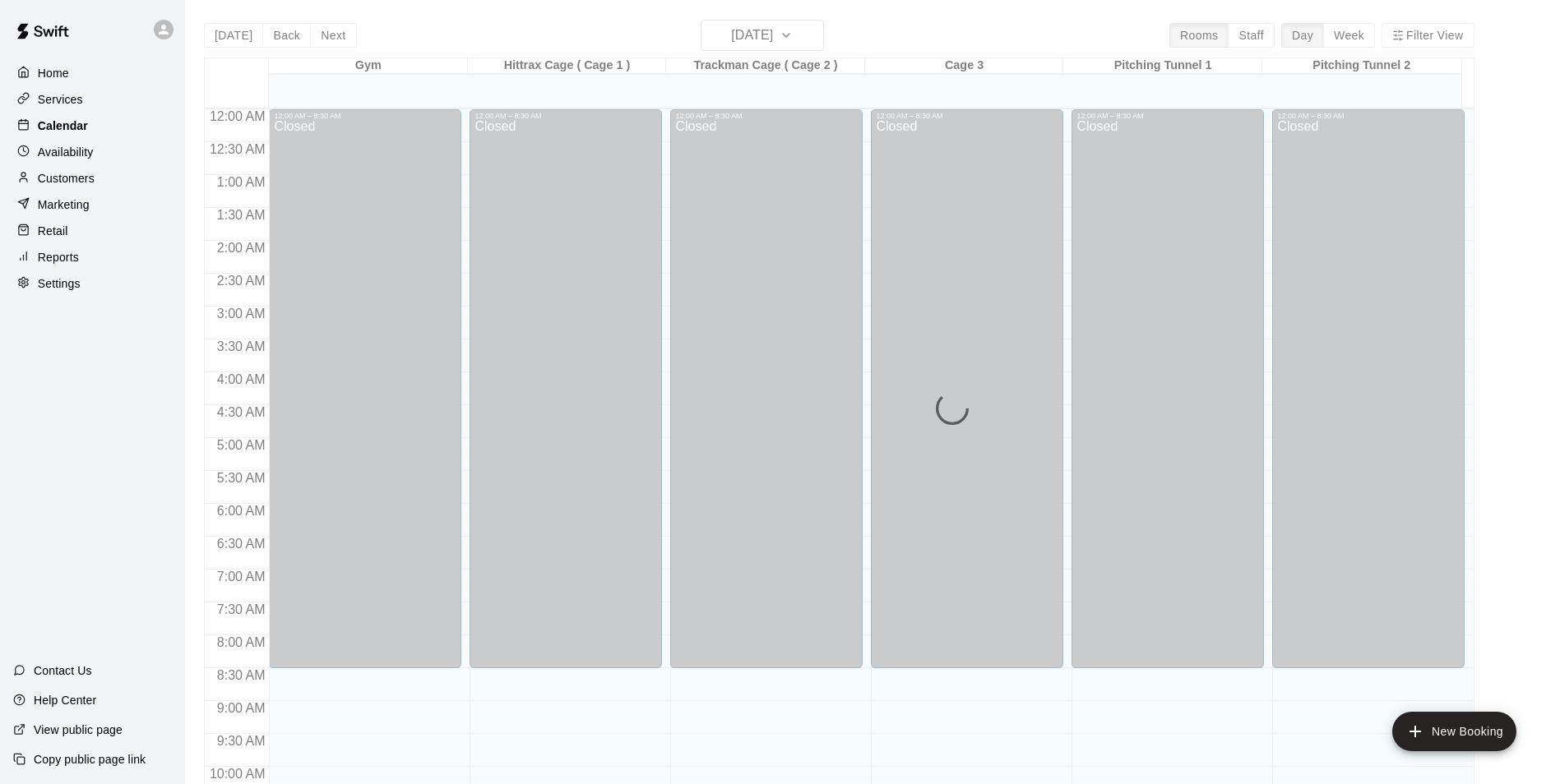
scroll to position [835, 0]
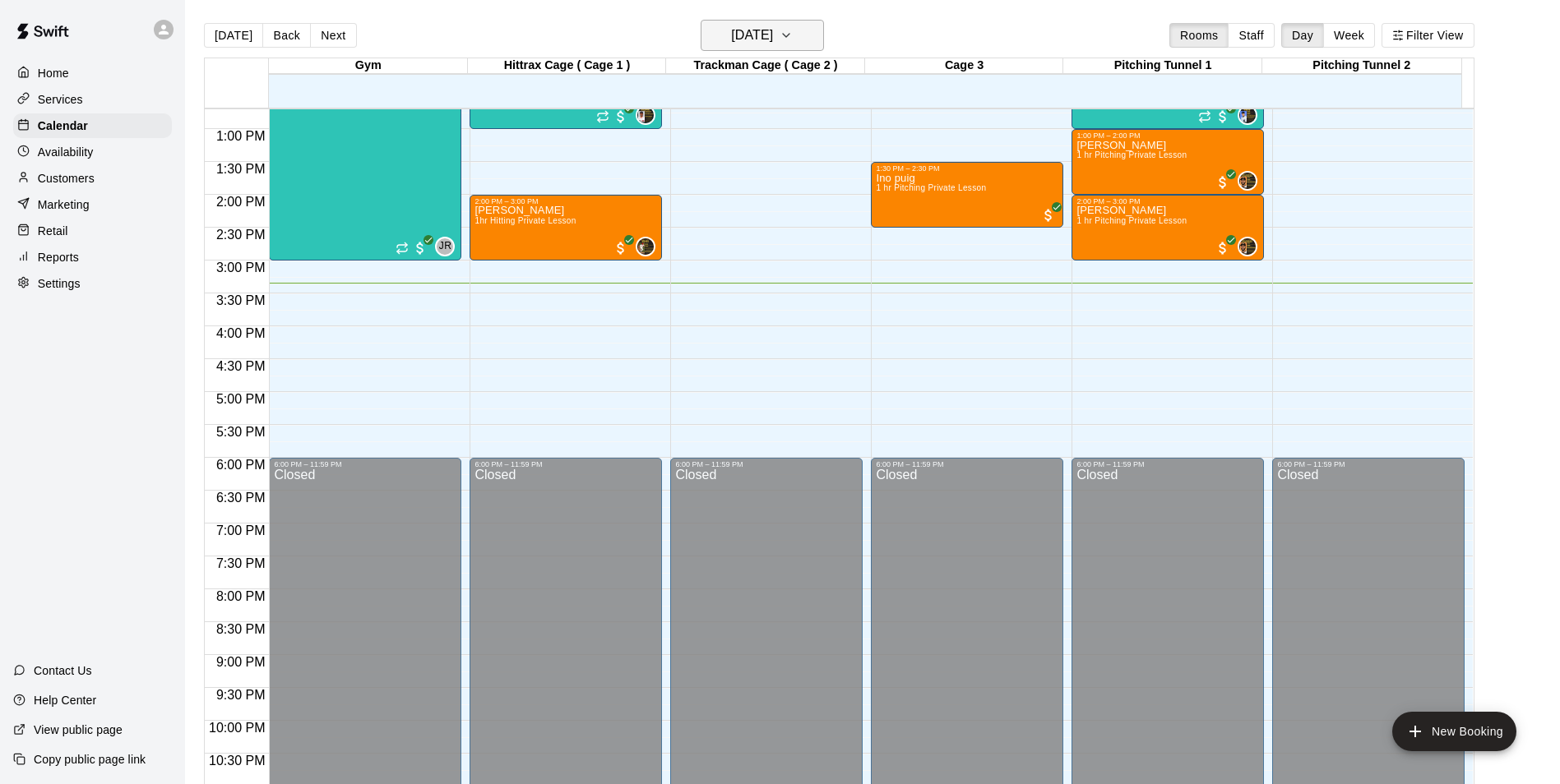
click at [793, 39] on icon "button" at bounding box center [785, 35] width 13 height 20
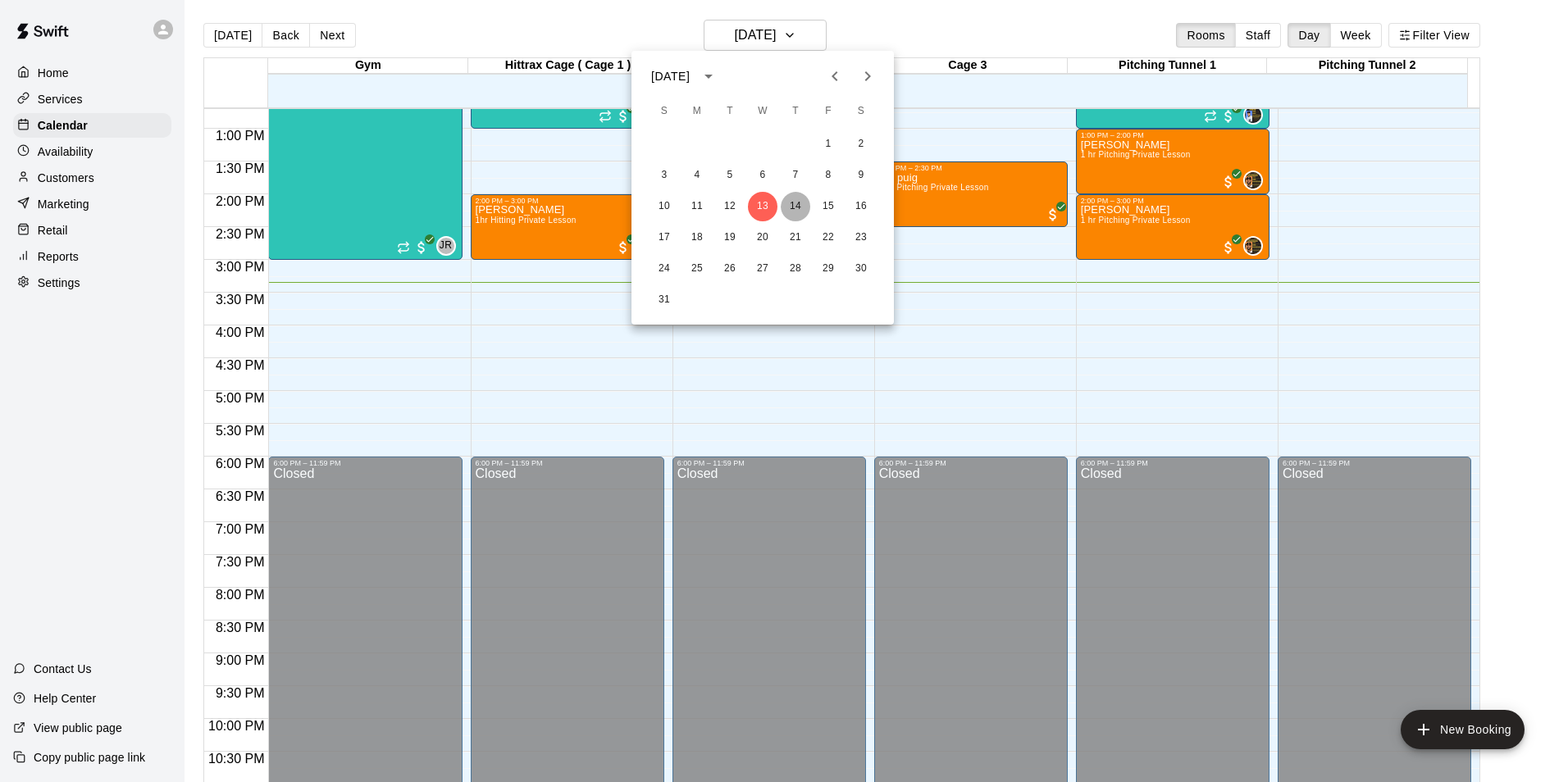
click at [793, 200] on button "14" at bounding box center [795, 207] width 30 height 30
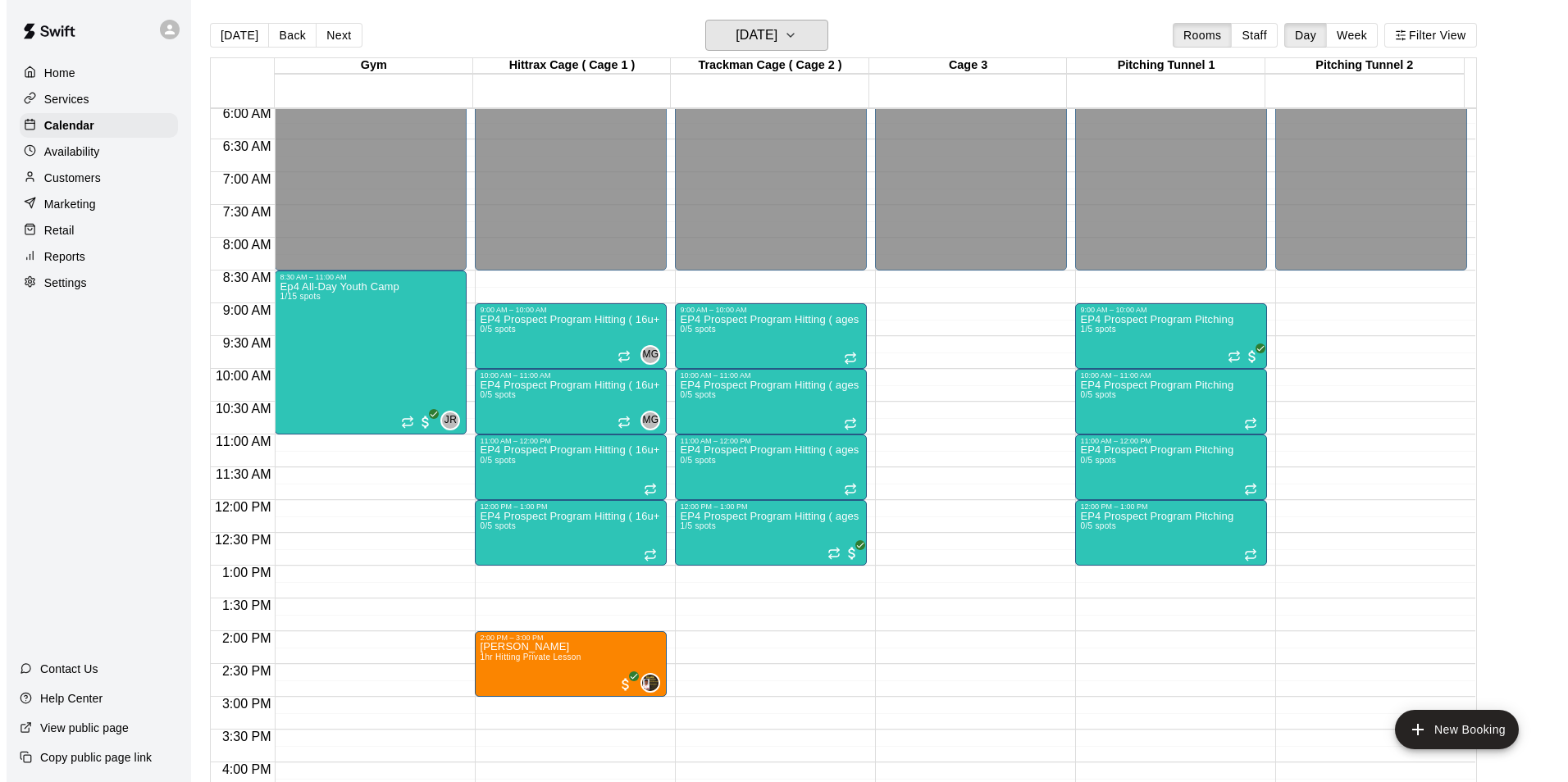
scroll to position [341, 0]
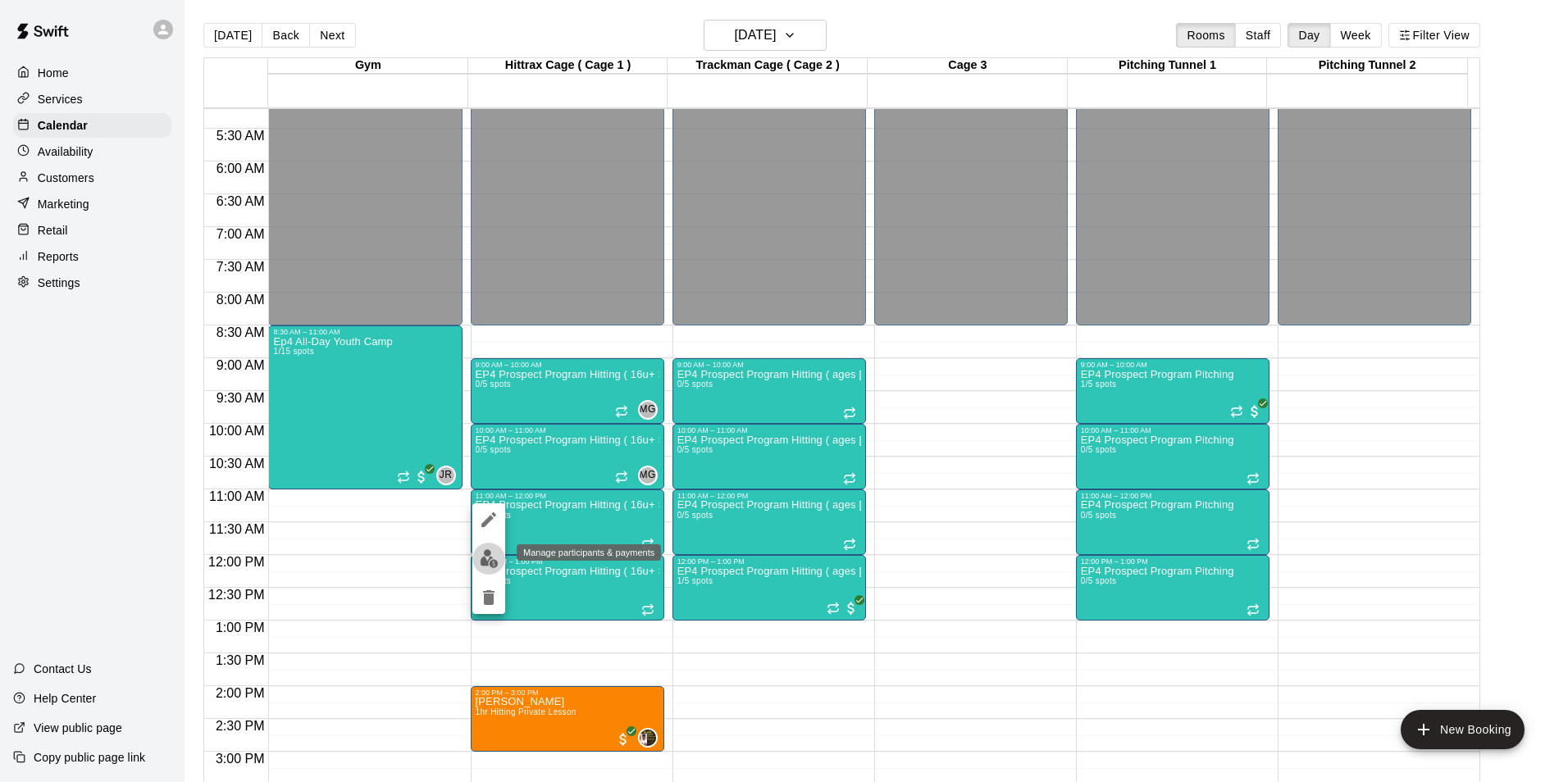
click at [487, 556] on img "edit" at bounding box center [489, 558] width 19 height 19
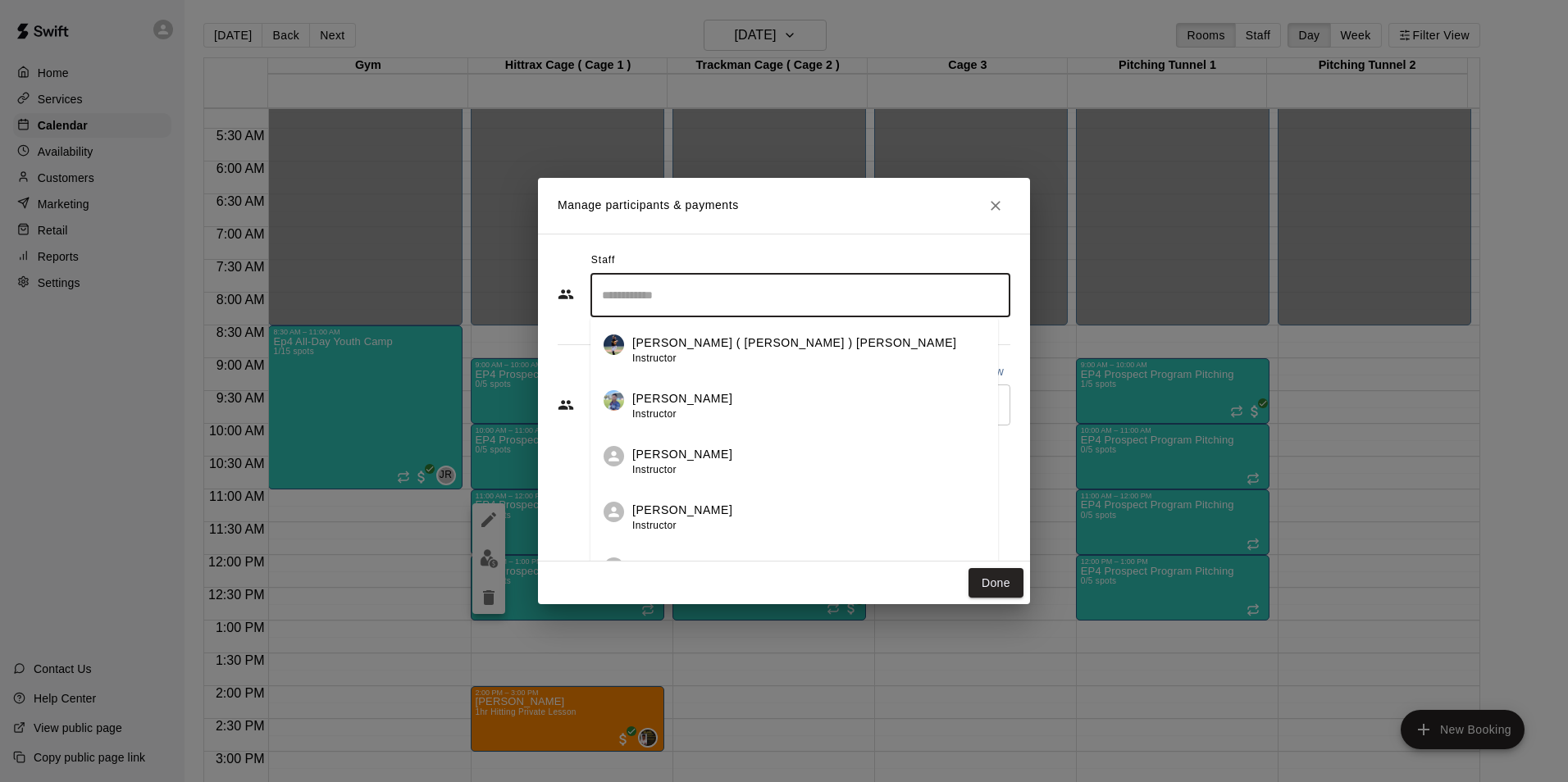
click at [669, 299] on input "Search staff" at bounding box center [800, 295] width 405 height 29
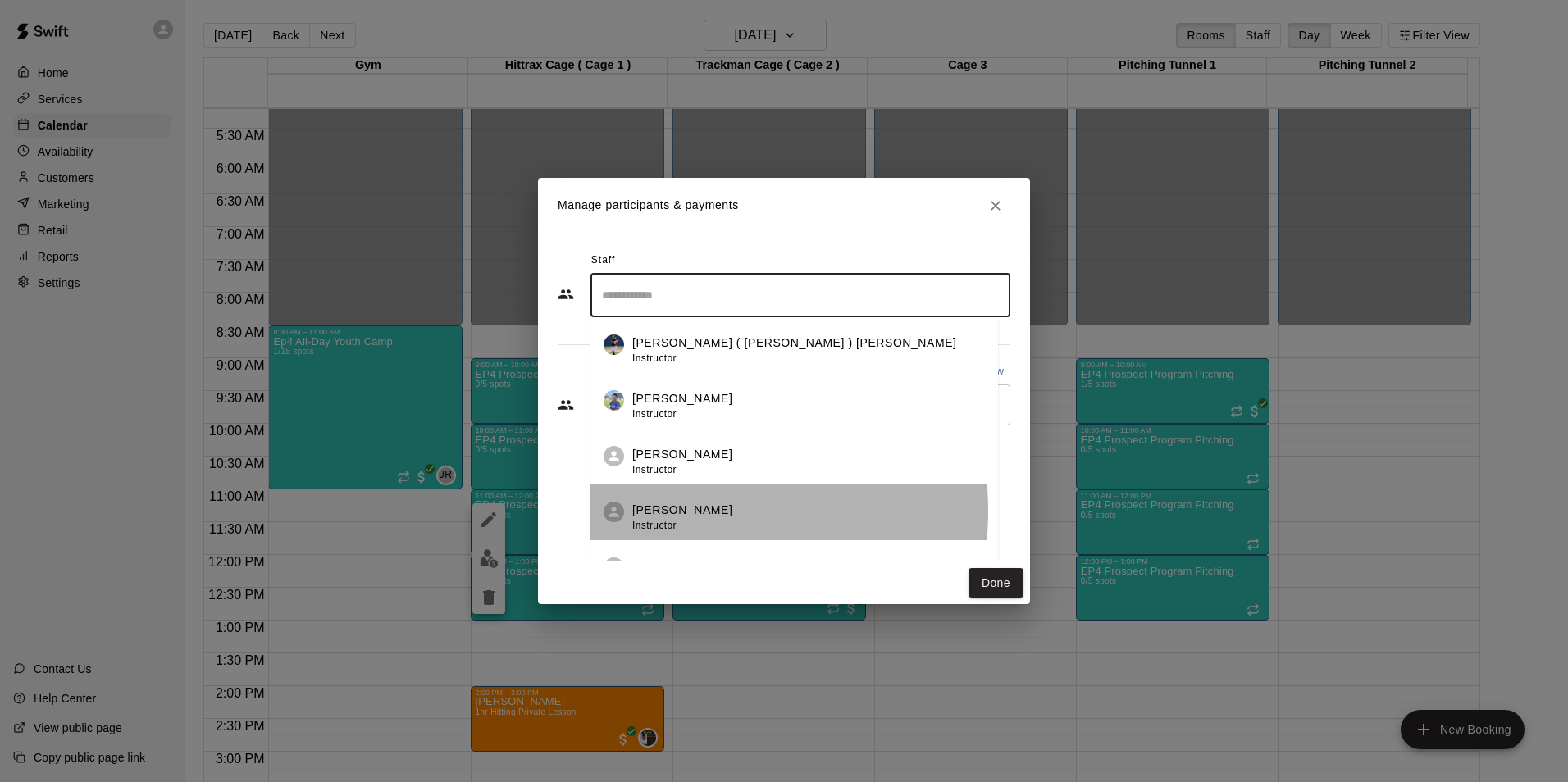
click at [660, 511] on p "[PERSON_NAME]" at bounding box center [682, 511] width 100 height 17
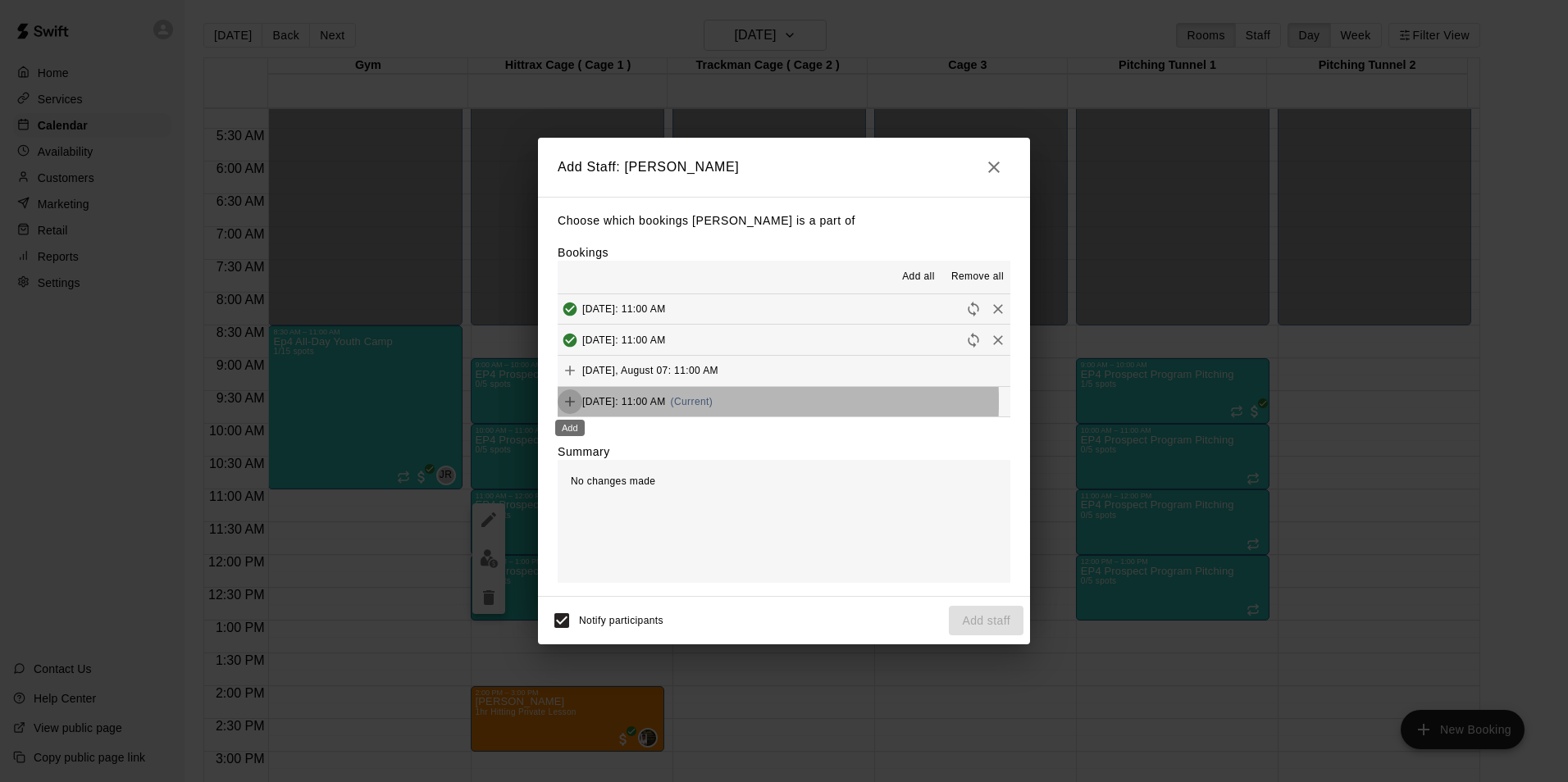
click at [567, 403] on icon "Add" at bounding box center [570, 402] width 10 height 10
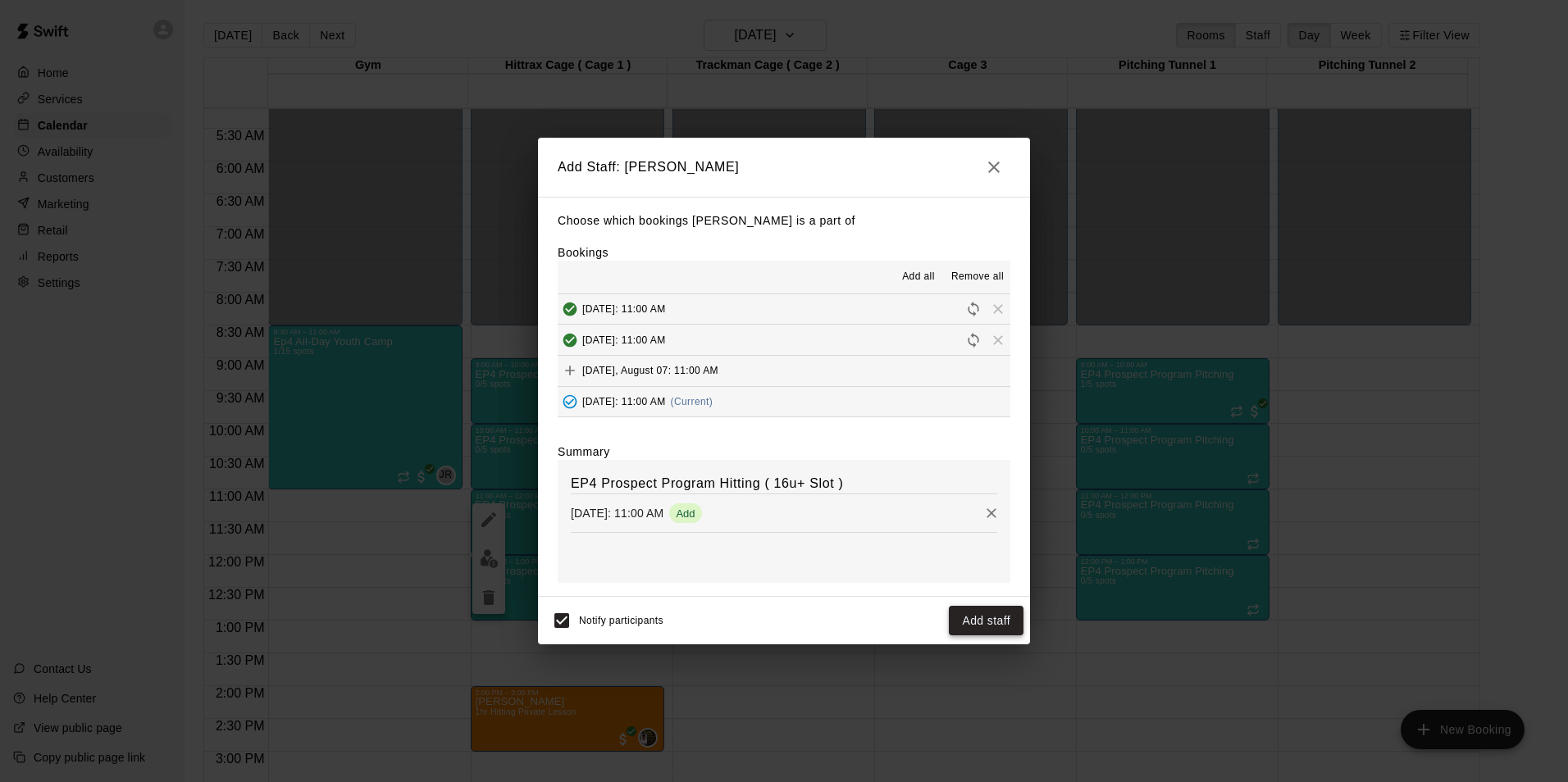
click at [979, 616] on button "Add staff" at bounding box center [986, 622] width 74 height 31
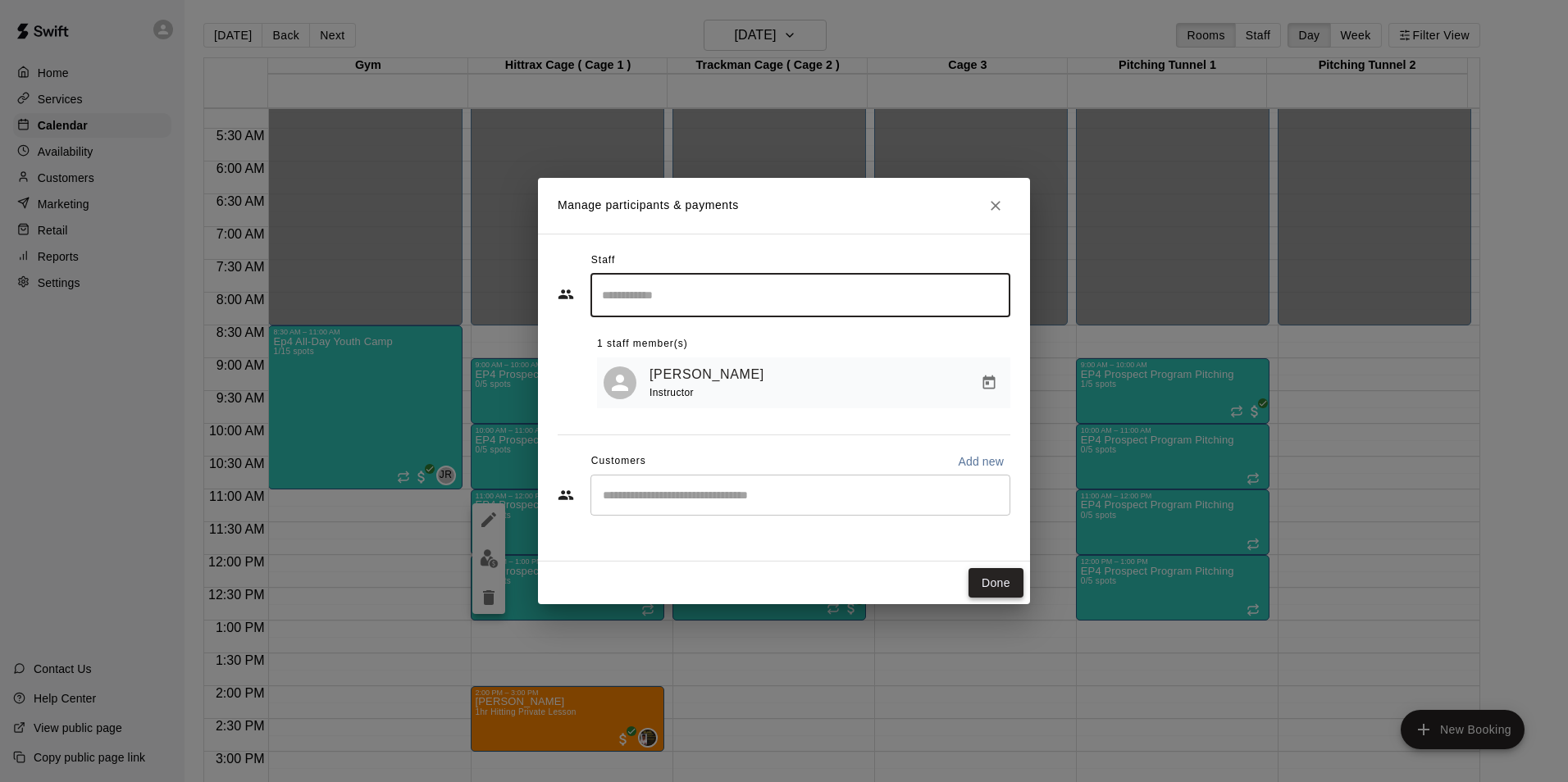
click at [993, 582] on button "Done" at bounding box center [996, 584] width 55 height 31
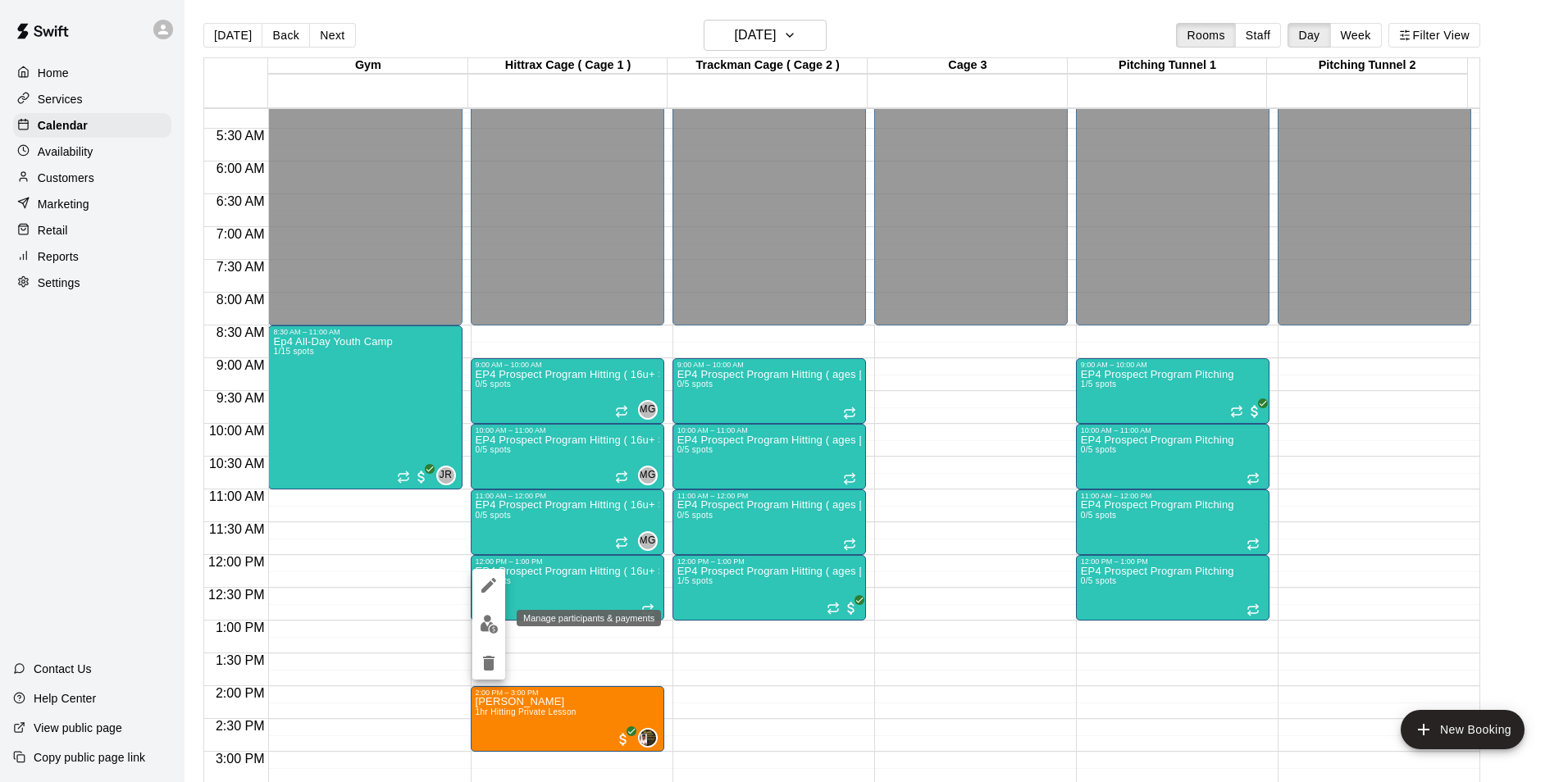
click at [486, 623] on img "edit" at bounding box center [489, 624] width 19 height 19
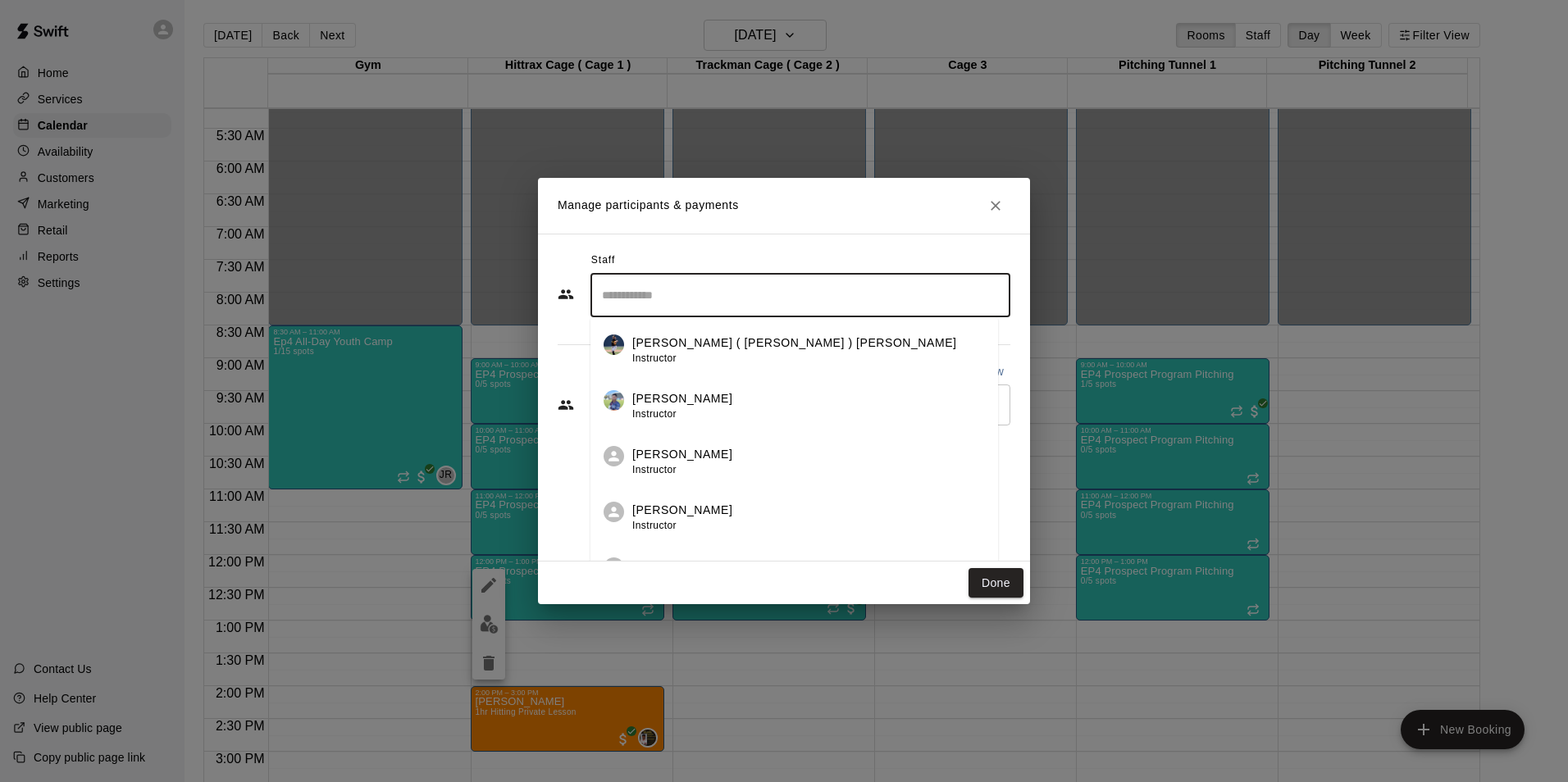
click at [647, 289] on input "Search staff" at bounding box center [800, 295] width 405 height 29
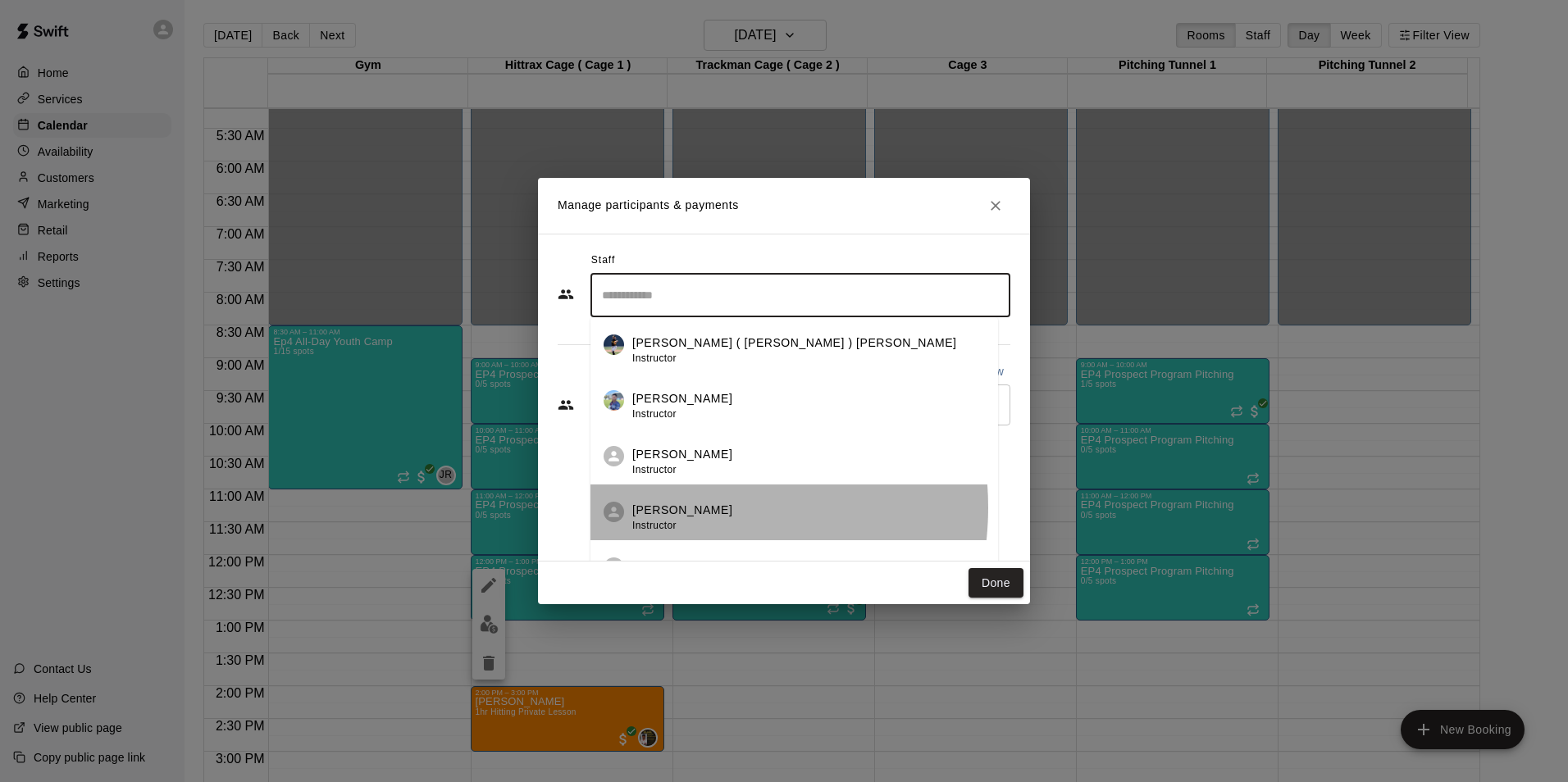
click at [678, 507] on p "[PERSON_NAME]" at bounding box center [682, 511] width 100 height 17
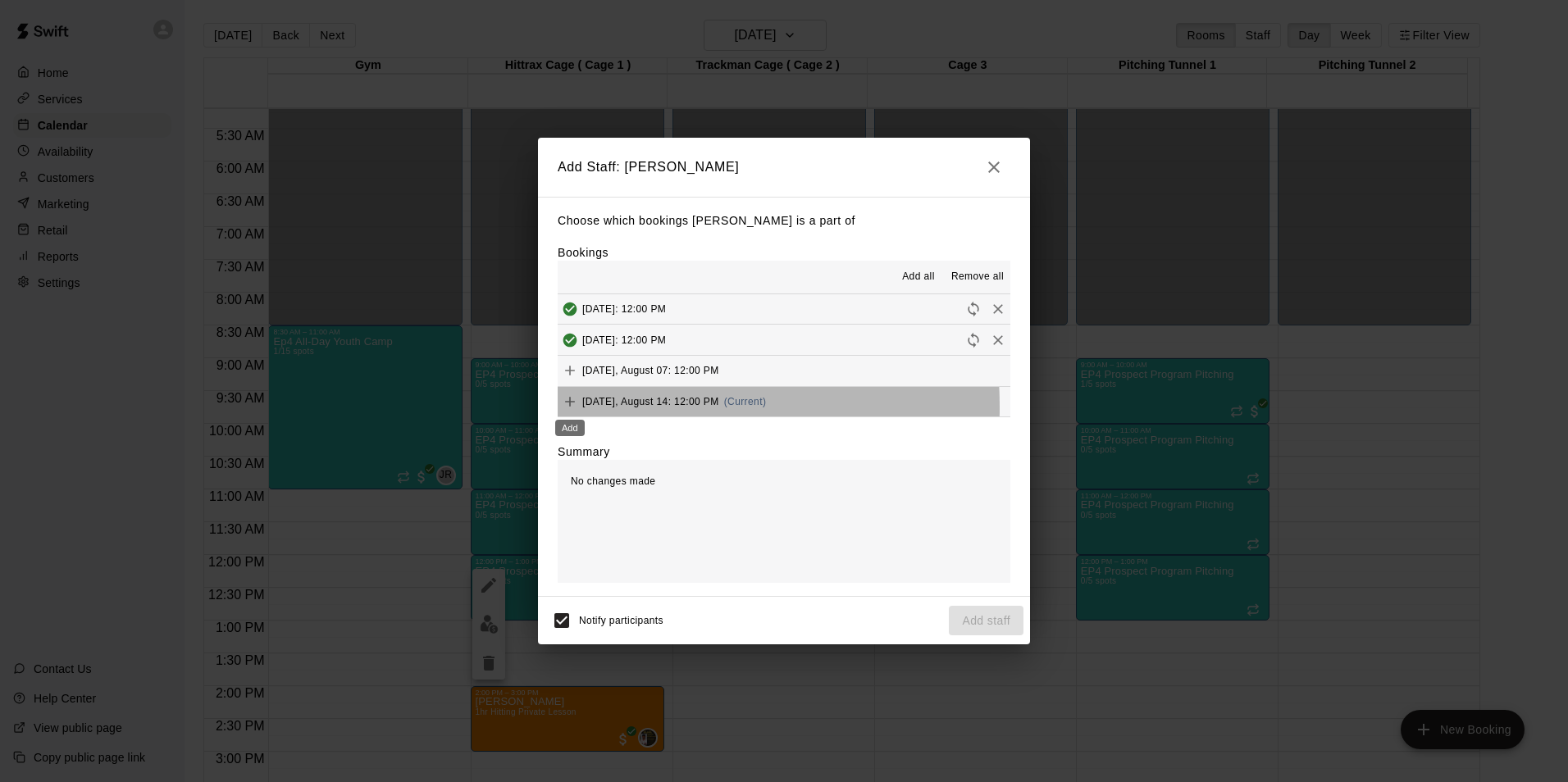
click at [570, 408] on div "Add" at bounding box center [570, 423] width 32 height 30
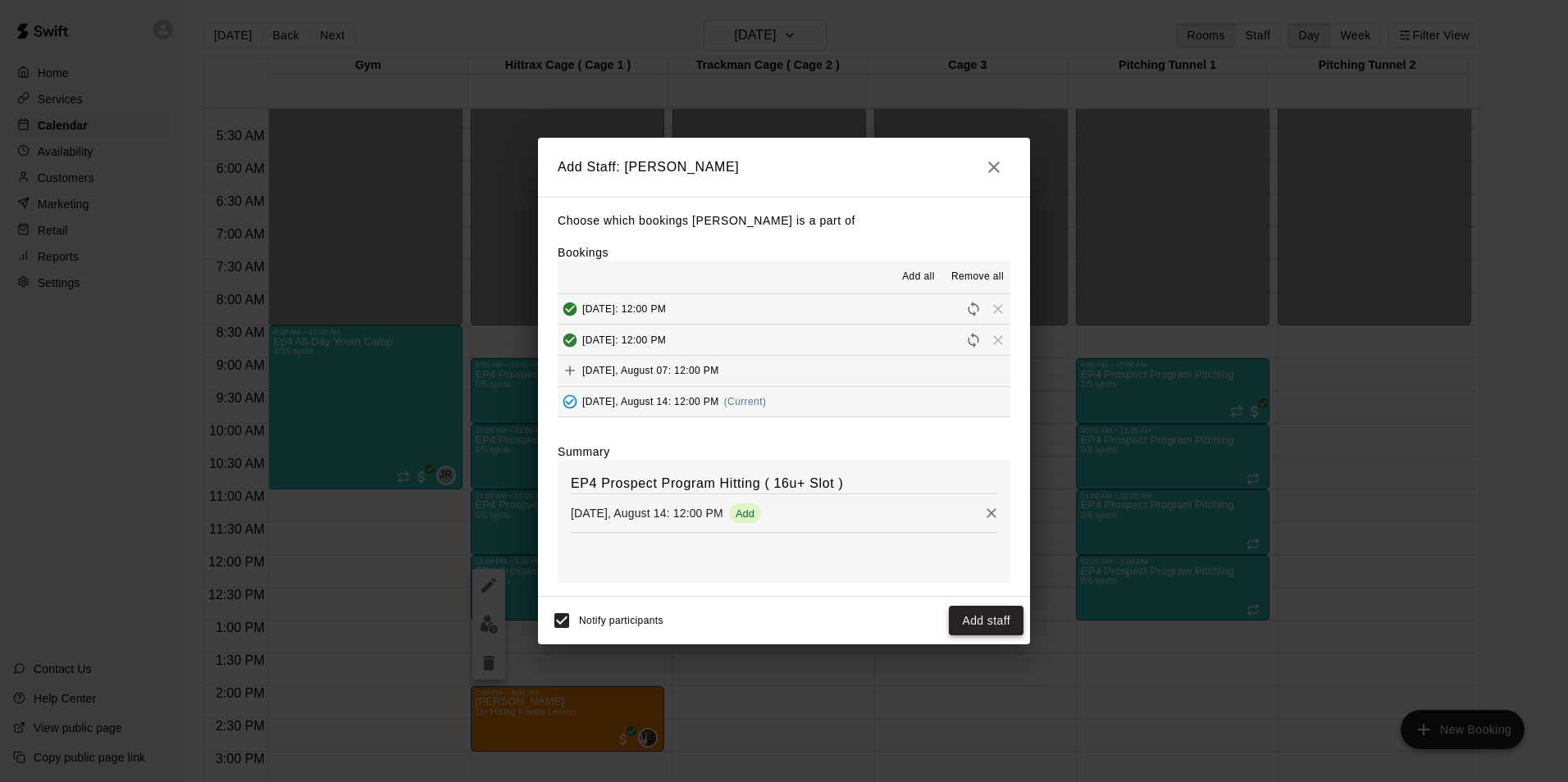
click at [982, 626] on button "Add staff" at bounding box center [986, 622] width 74 height 31
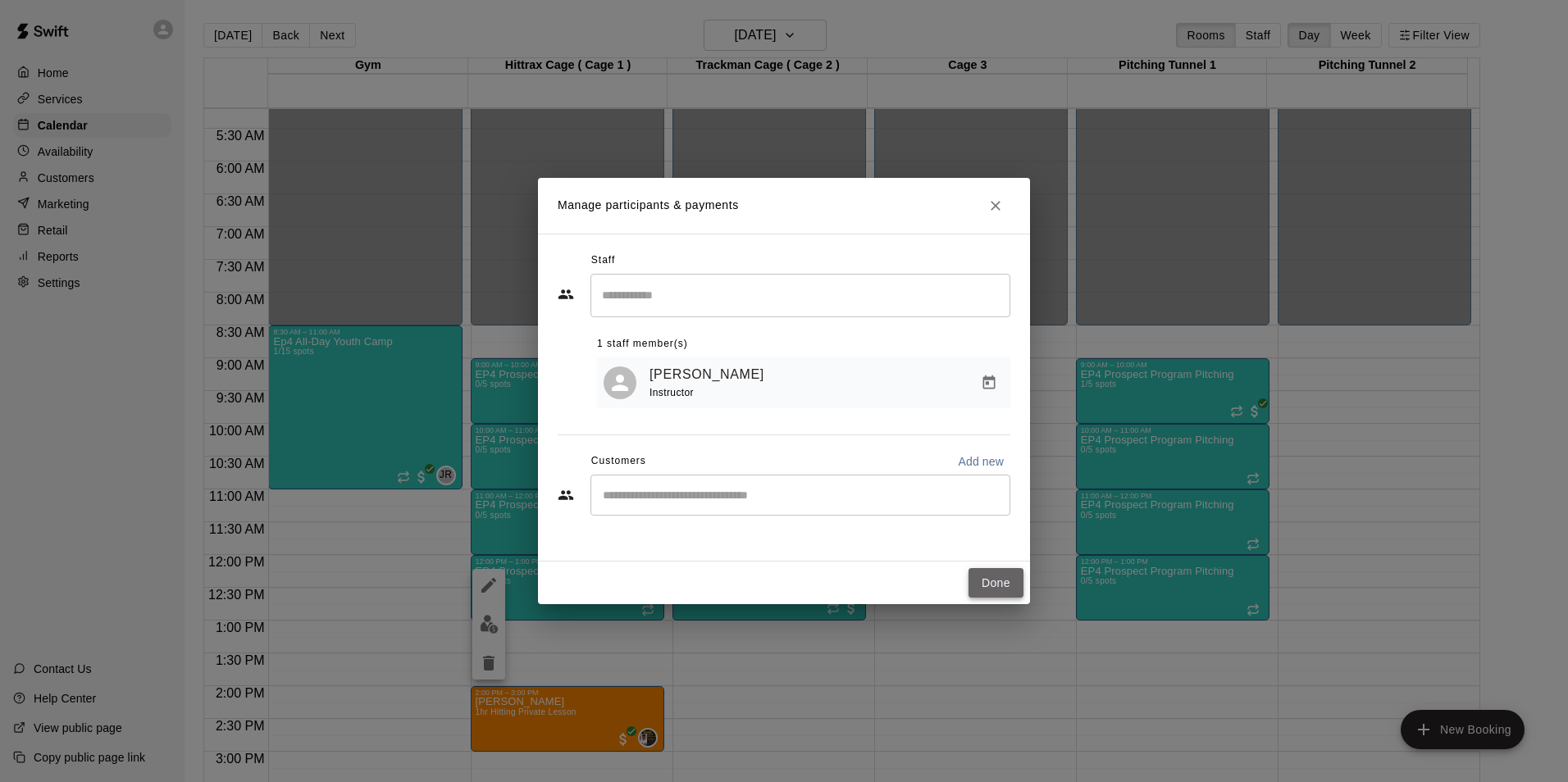
click at [1003, 581] on button "Done" at bounding box center [996, 584] width 55 height 31
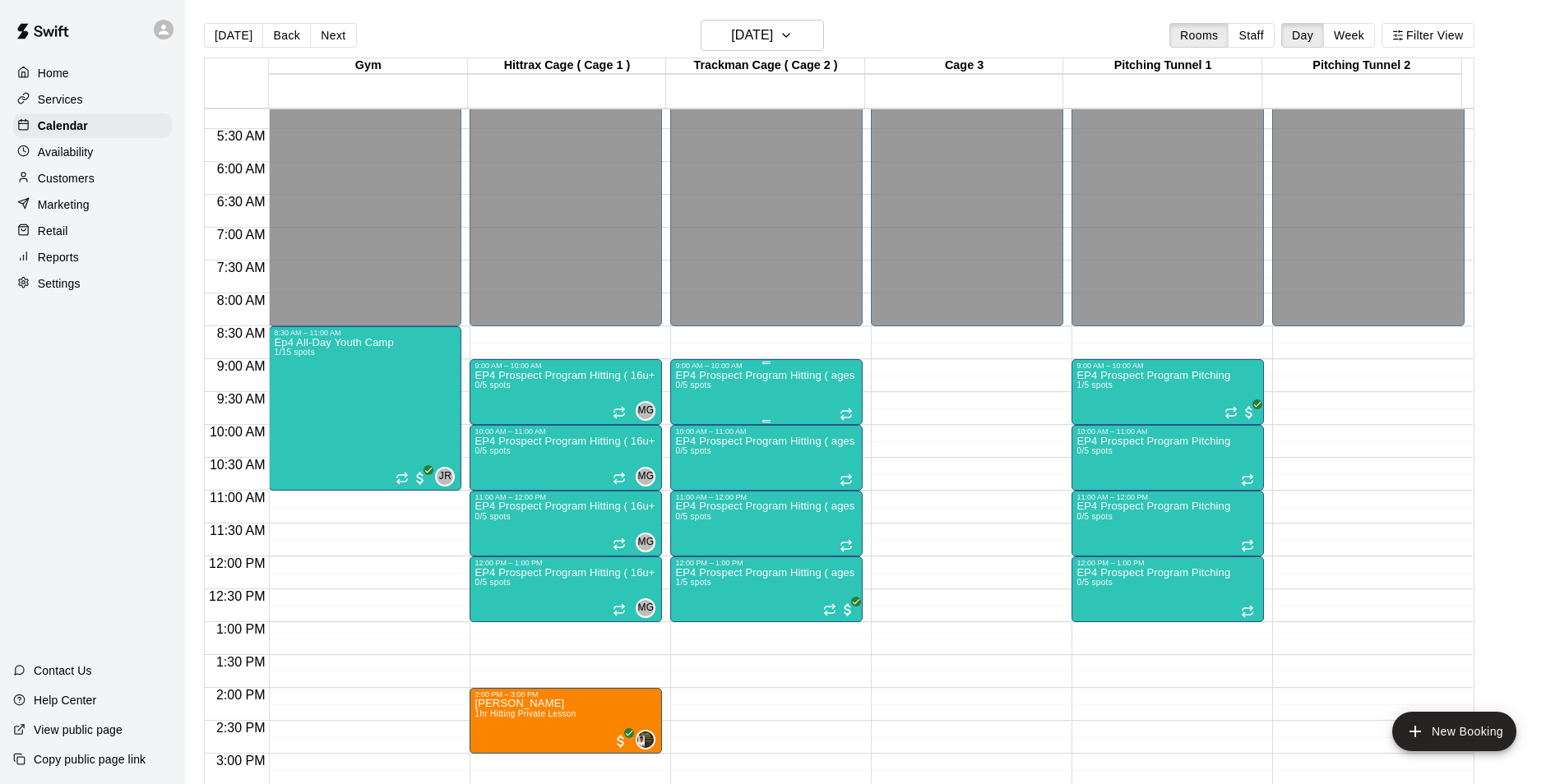
click at [795, 397] on div "EP4 Prospect Program Hitting ( ages [DEMOGRAPHIC_DATA] ) 0/5 spots" at bounding box center [765, 762] width 182 height 784
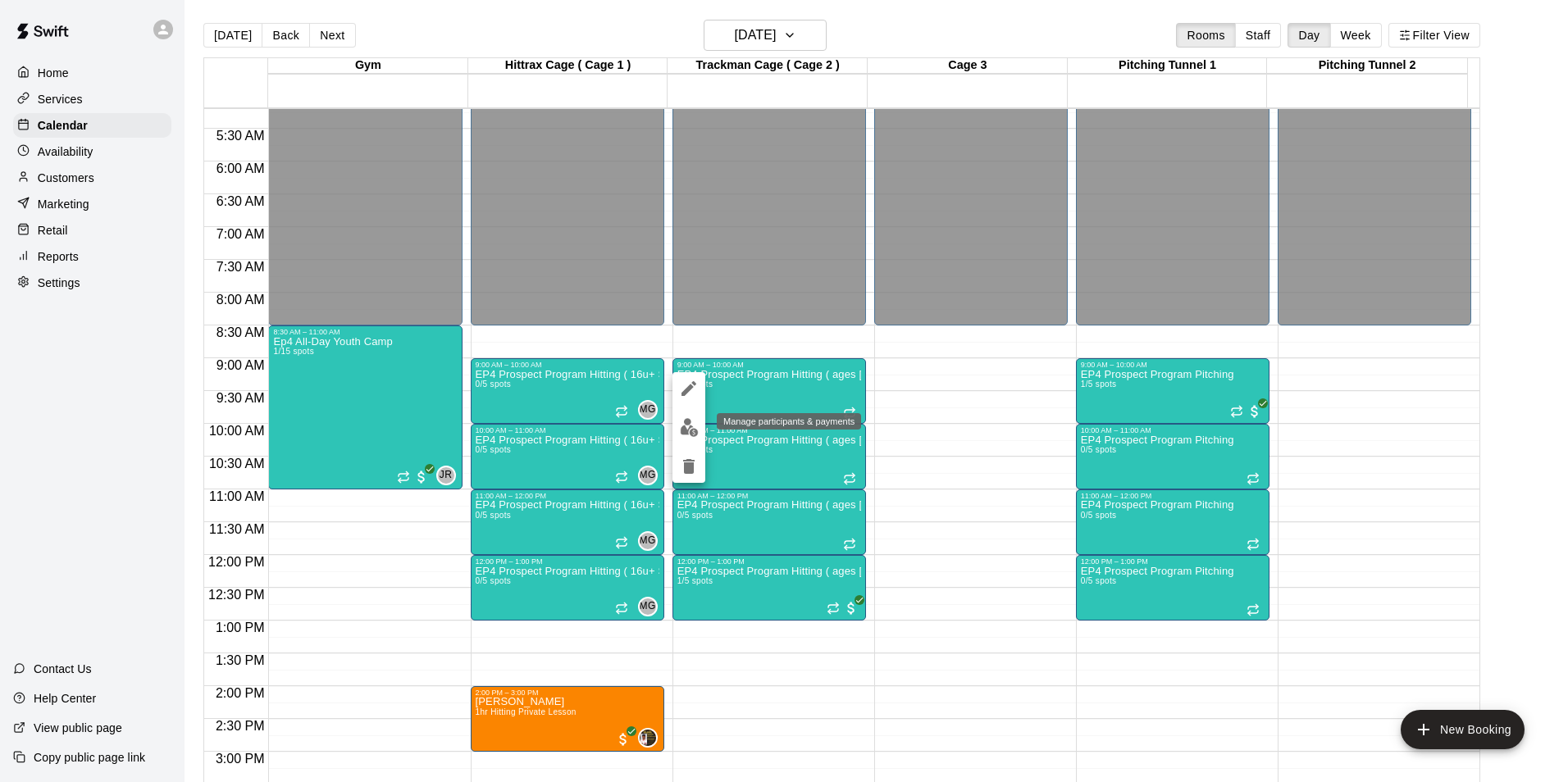
click at [687, 425] on img "edit" at bounding box center [689, 428] width 19 height 19
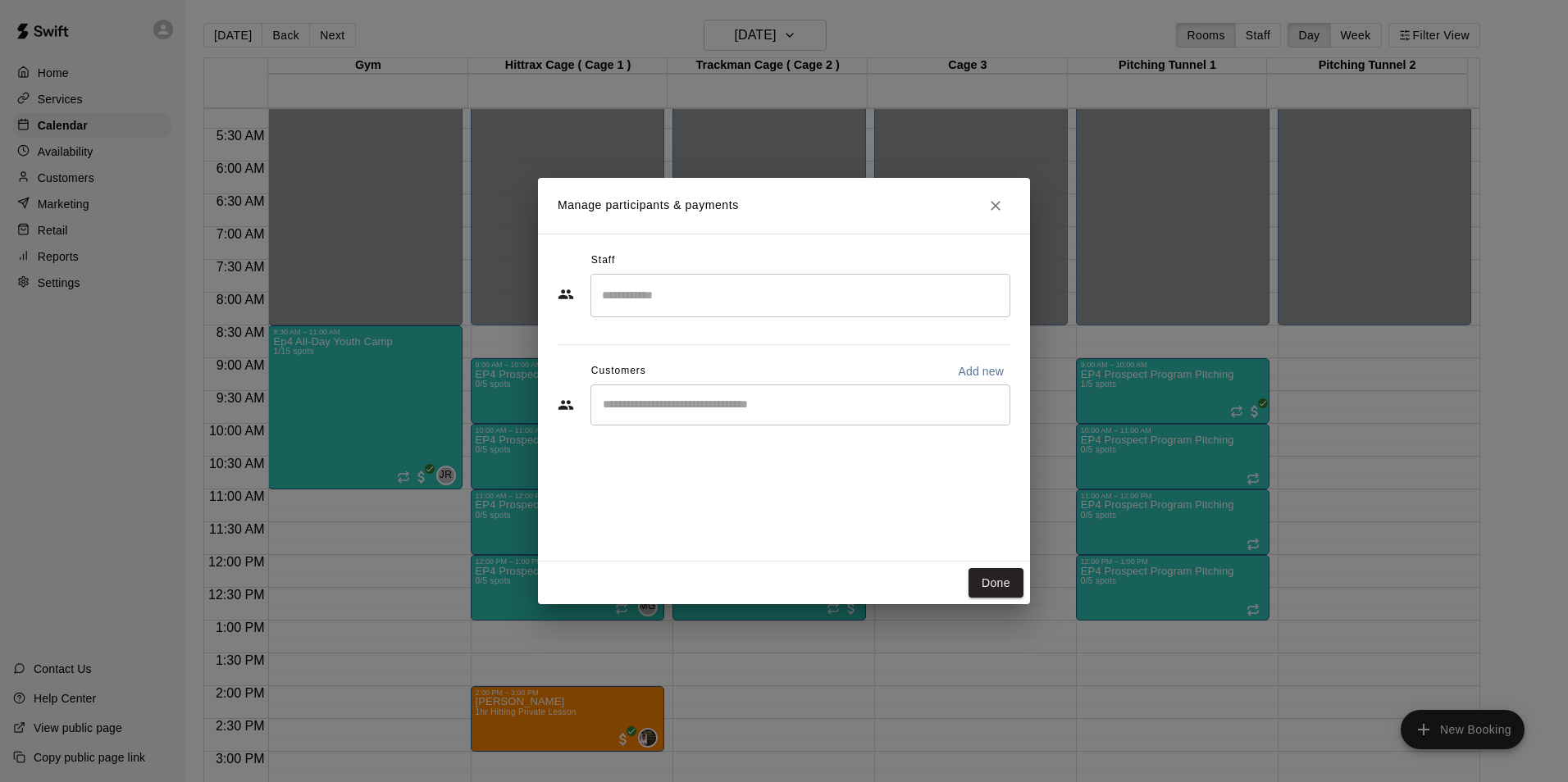
click at [687, 306] on input "Search staff" at bounding box center [800, 295] width 405 height 29
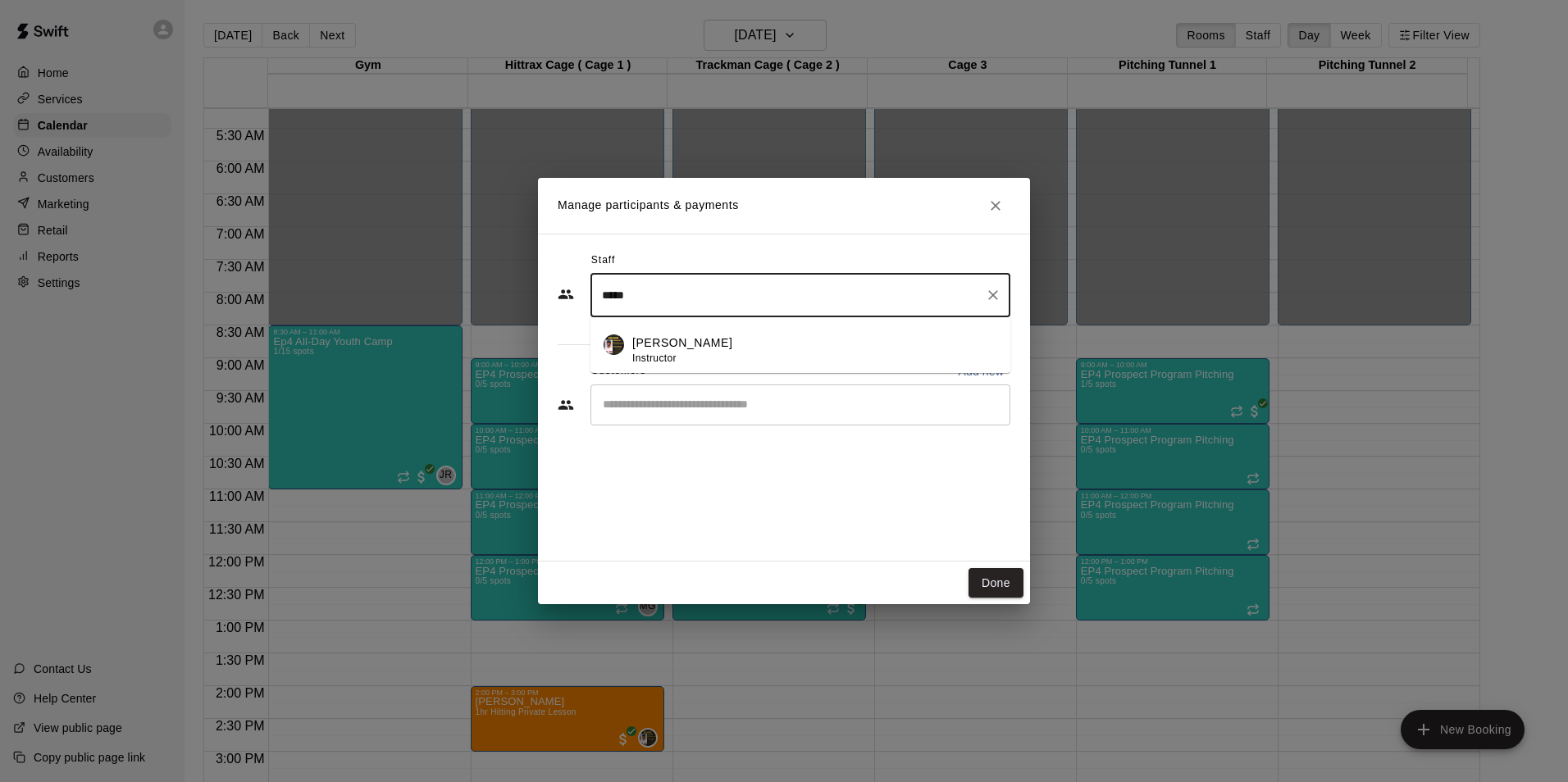
click at [654, 340] on p "[PERSON_NAME]" at bounding box center [682, 343] width 100 height 17
type input "*****"
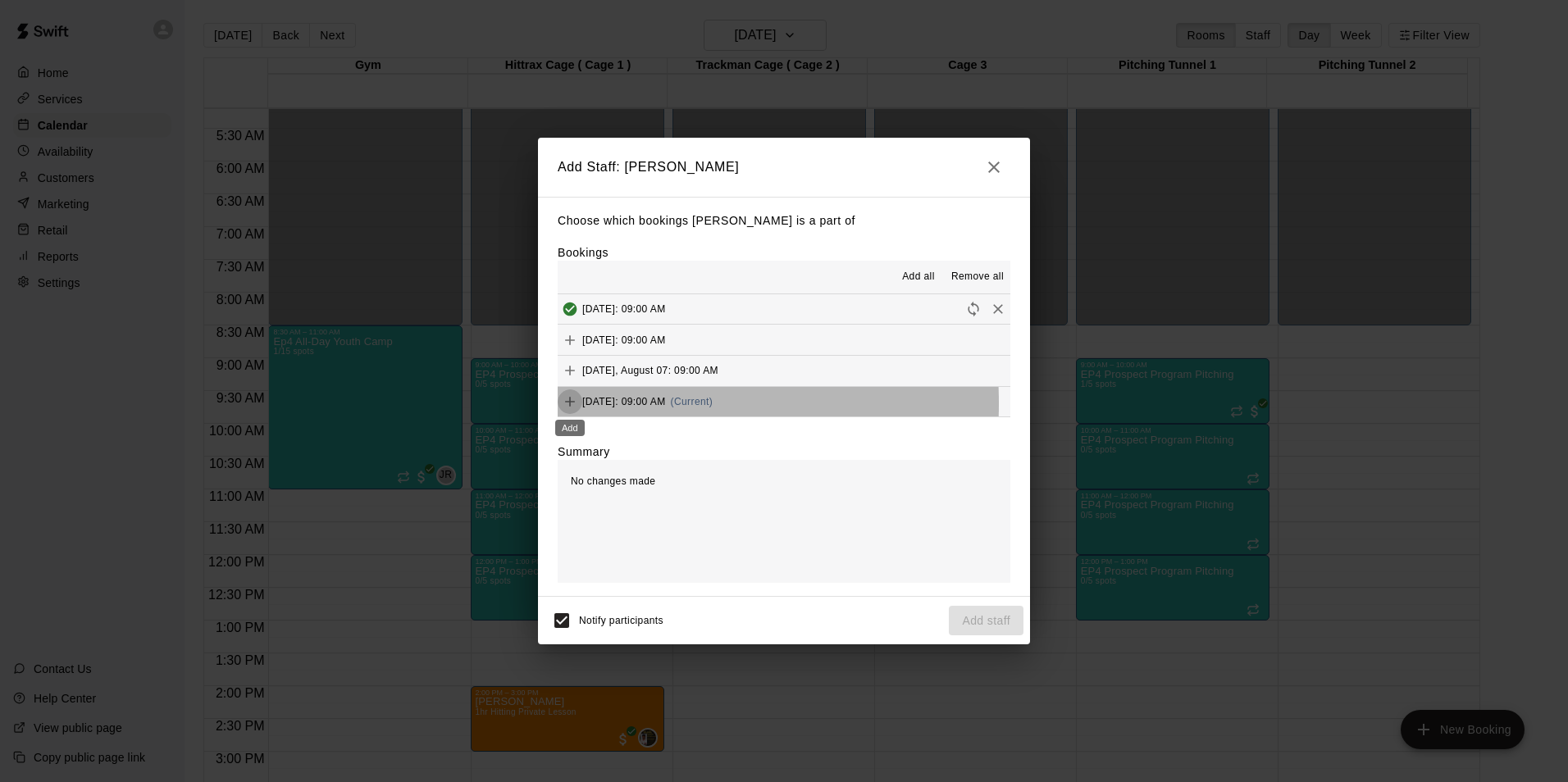
click at [570, 405] on icon "Add" at bounding box center [570, 402] width 10 height 10
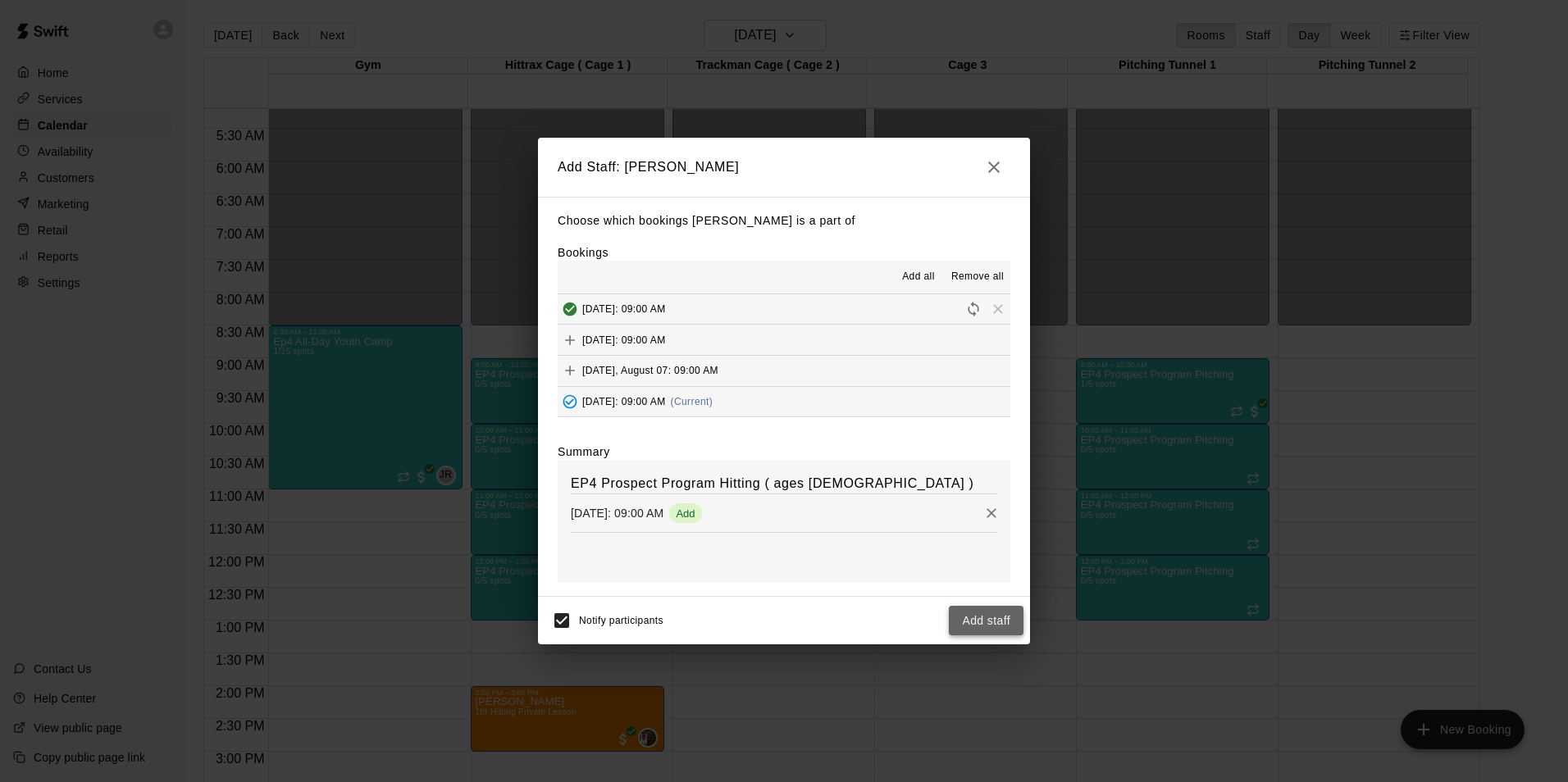
click at [980, 622] on button "Add staff" at bounding box center [986, 622] width 74 height 31
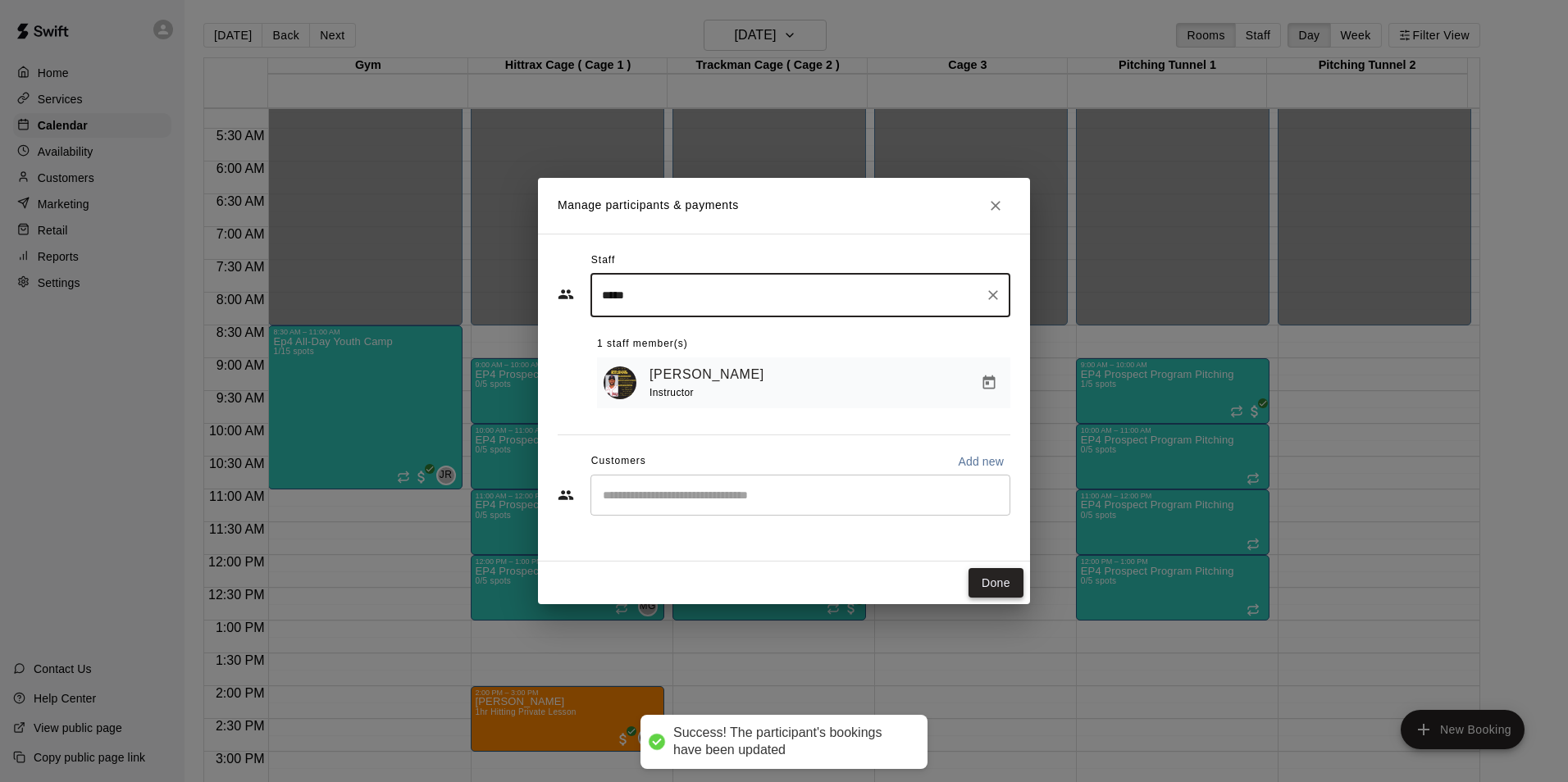
click at [998, 575] on button "Done" at bounding box center [996, 584] width 55 height 31
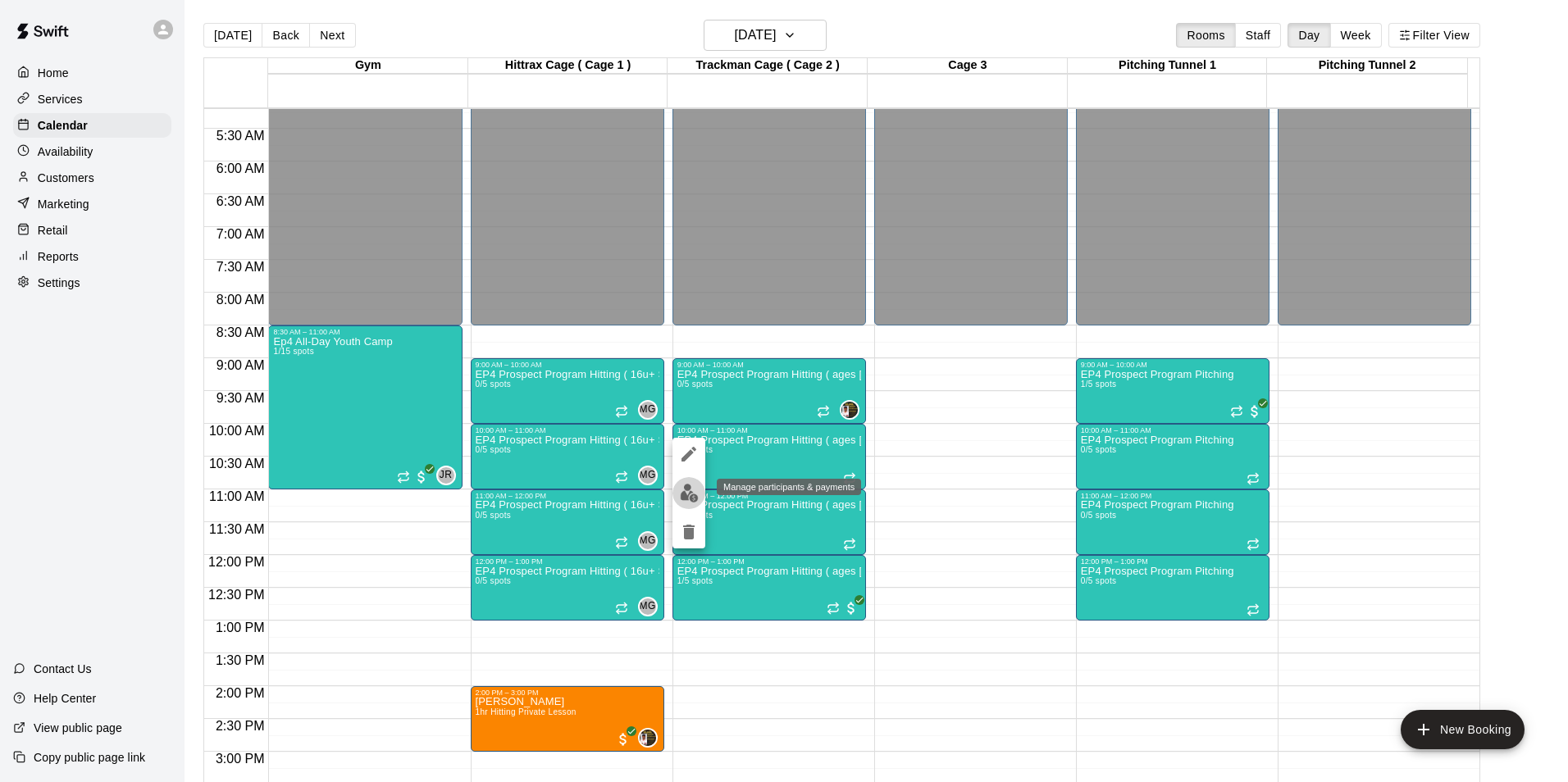
click at [689, 491] on img "edit" at bounding box center [689, 493] width 19 height 19
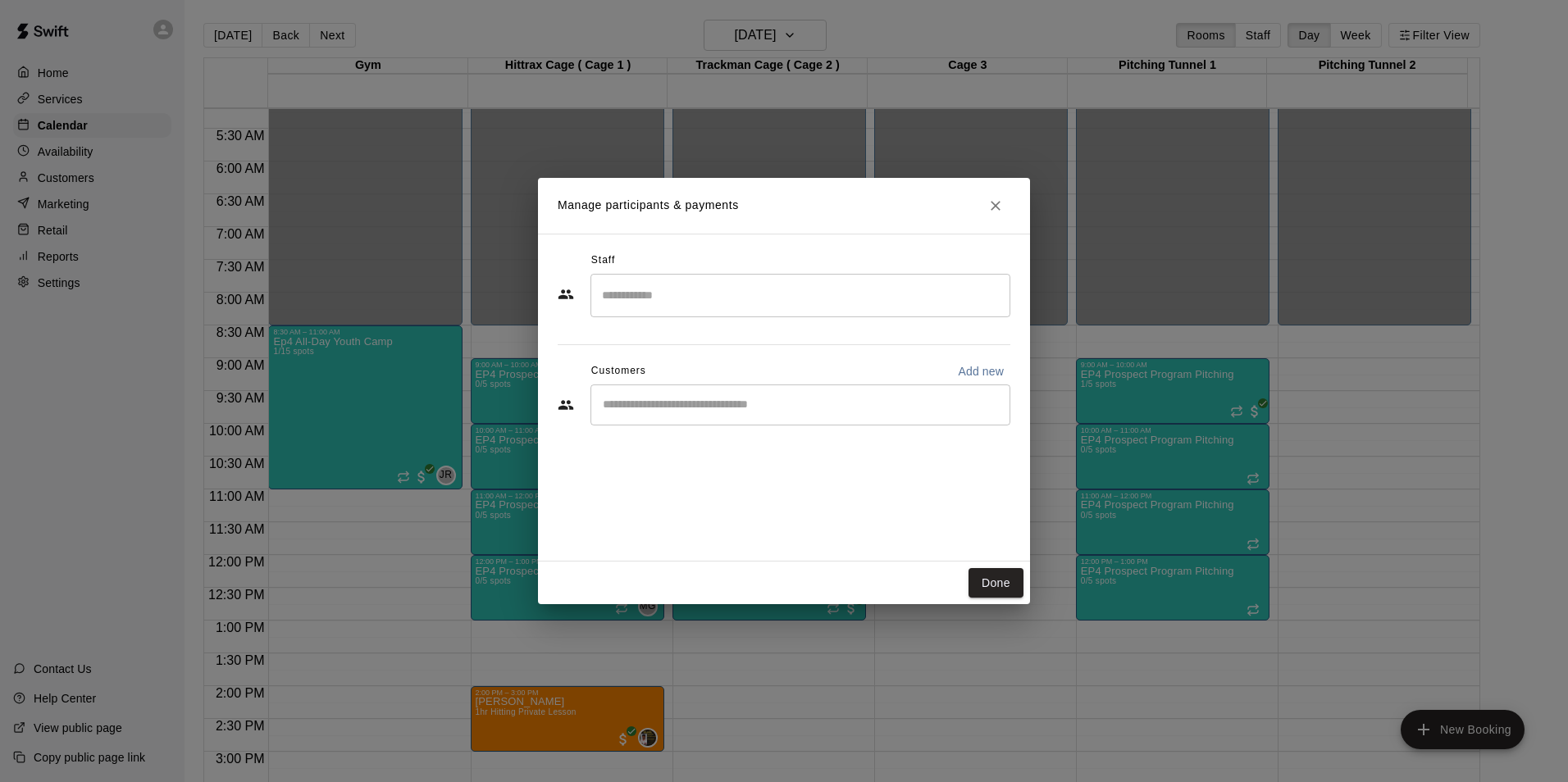
click at [632, 296] on input "Search staff" at bounding box center [800, 295] width 405 height 29
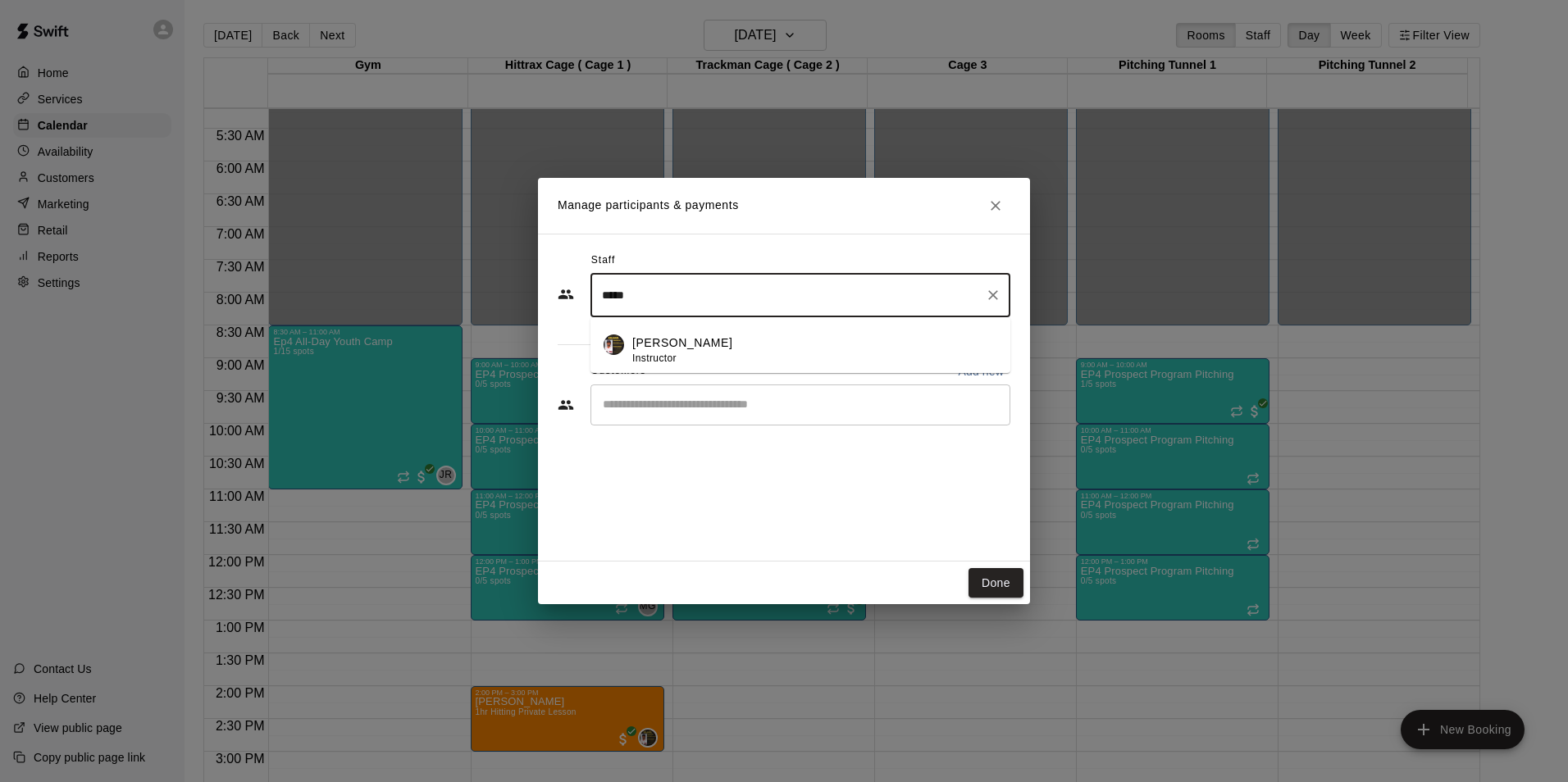
click at [654, 348] on div "[PERSON_NAME] Instructor" at bounding box center [682, 350] width 100 height 32
type input "*****"
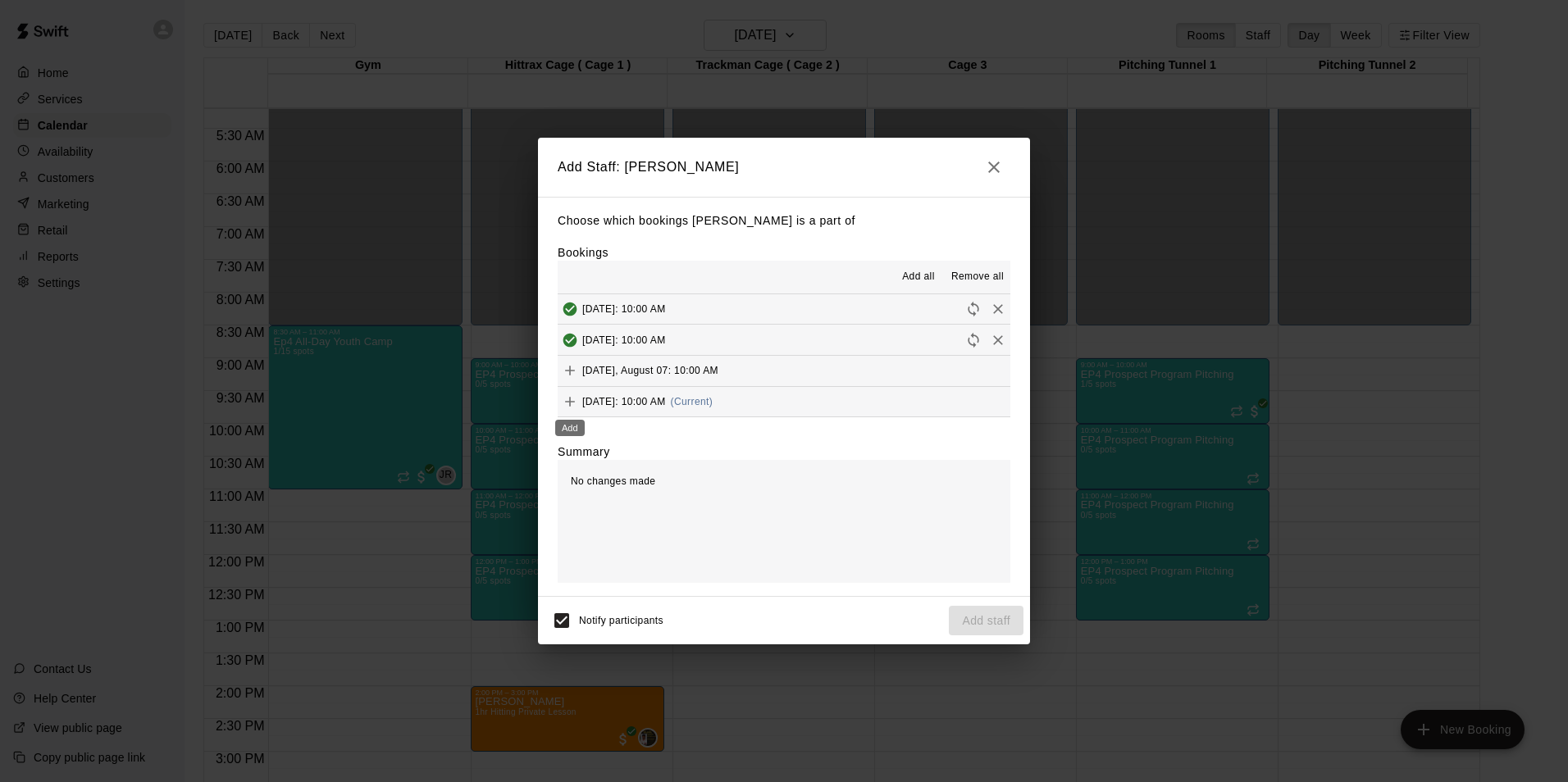
click at [573, 406] on icon "Add" at bounding box center [570, 401] width 16 height 16
click at [973, 615] on button "Add staff" at bounding box center [986, 622] width 74 height 31
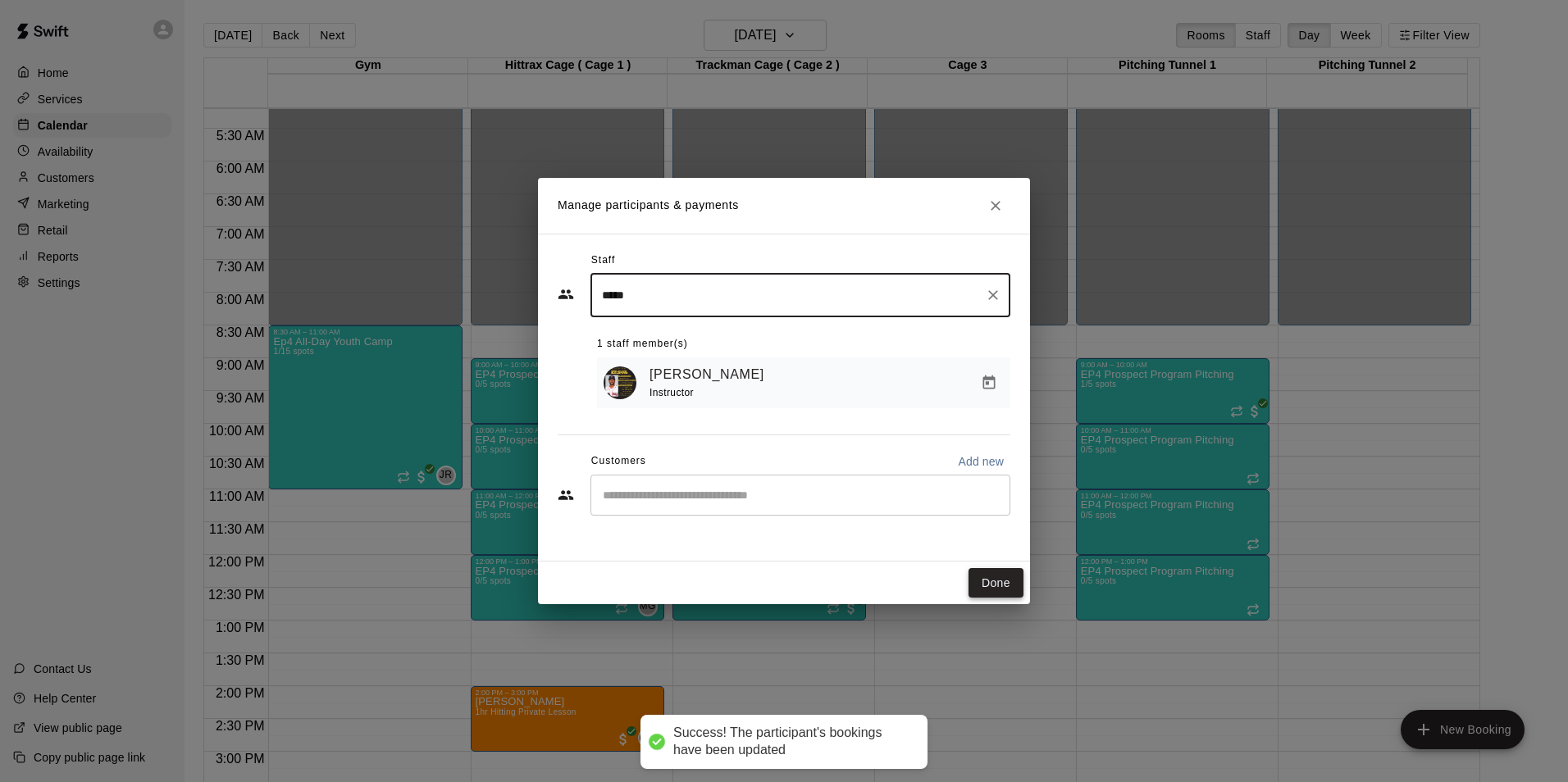
click at [986, 586] on button "Done" at bounding box center [996, 584] width 55 height 31
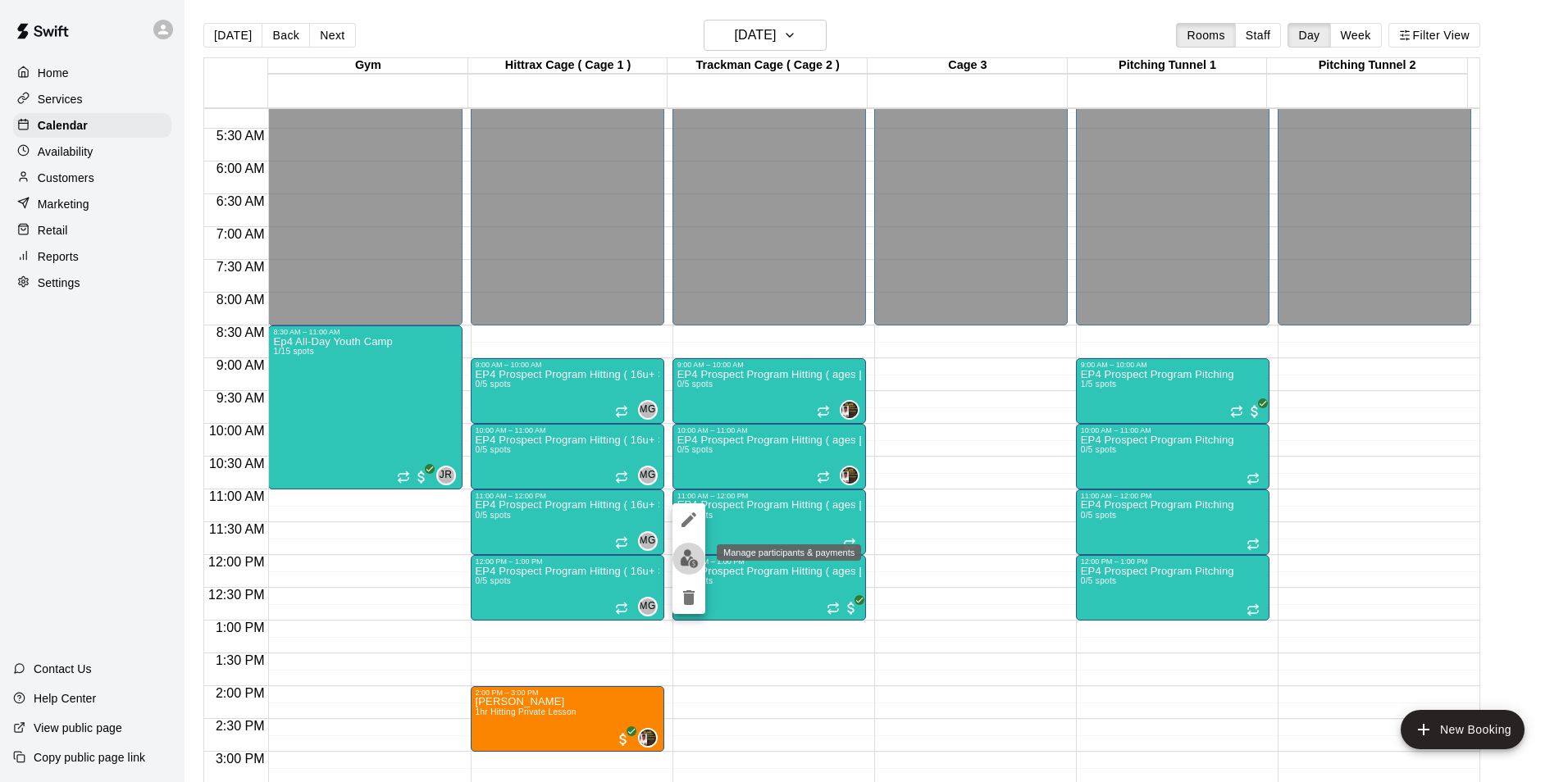
click at [684, 552] on img "edit" at bounding box center [689, 558] width 19 height 19
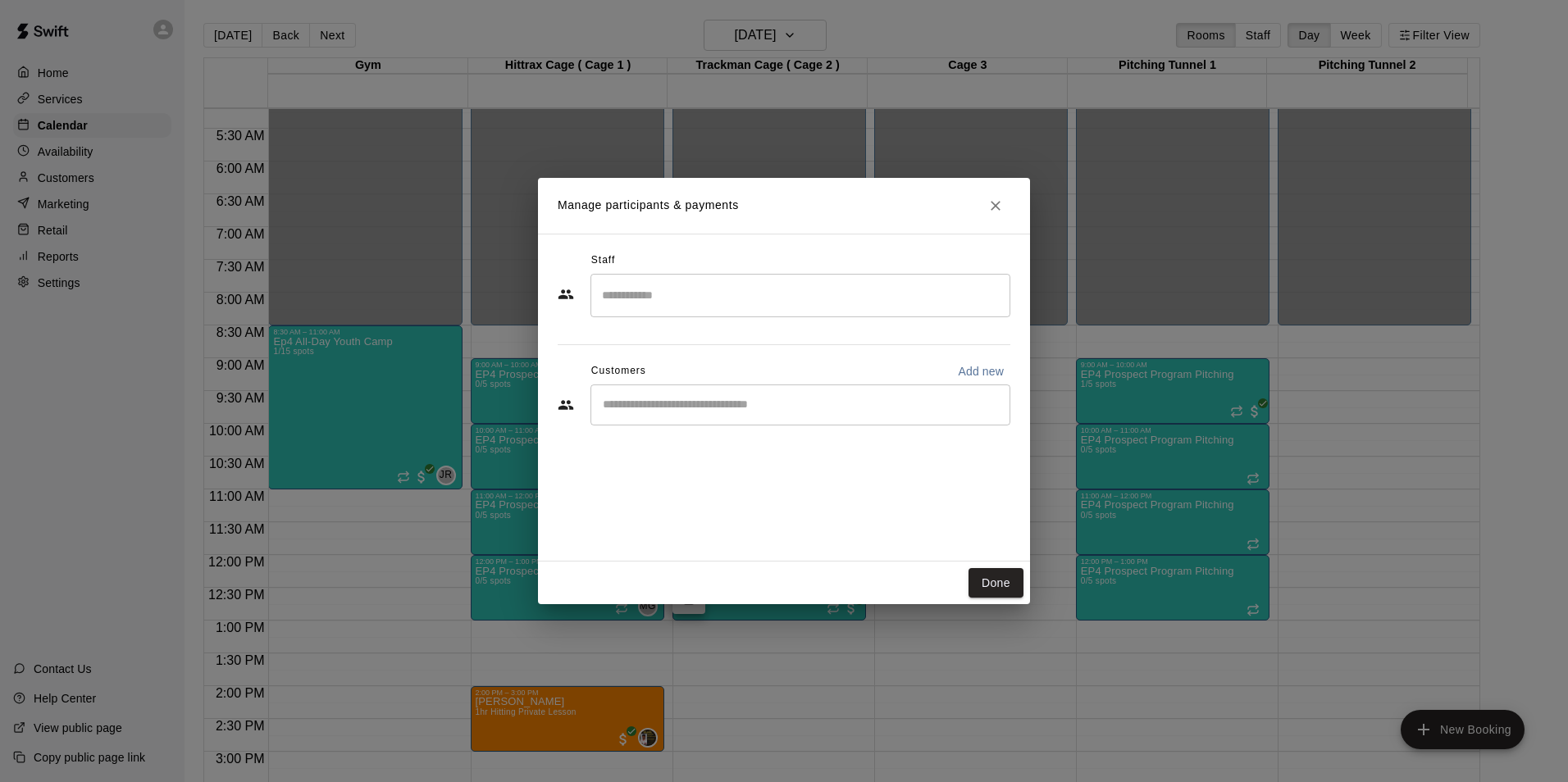
click at [649, 281] on input "Search staff" at bounding box center [800, 295] width 405 height 29
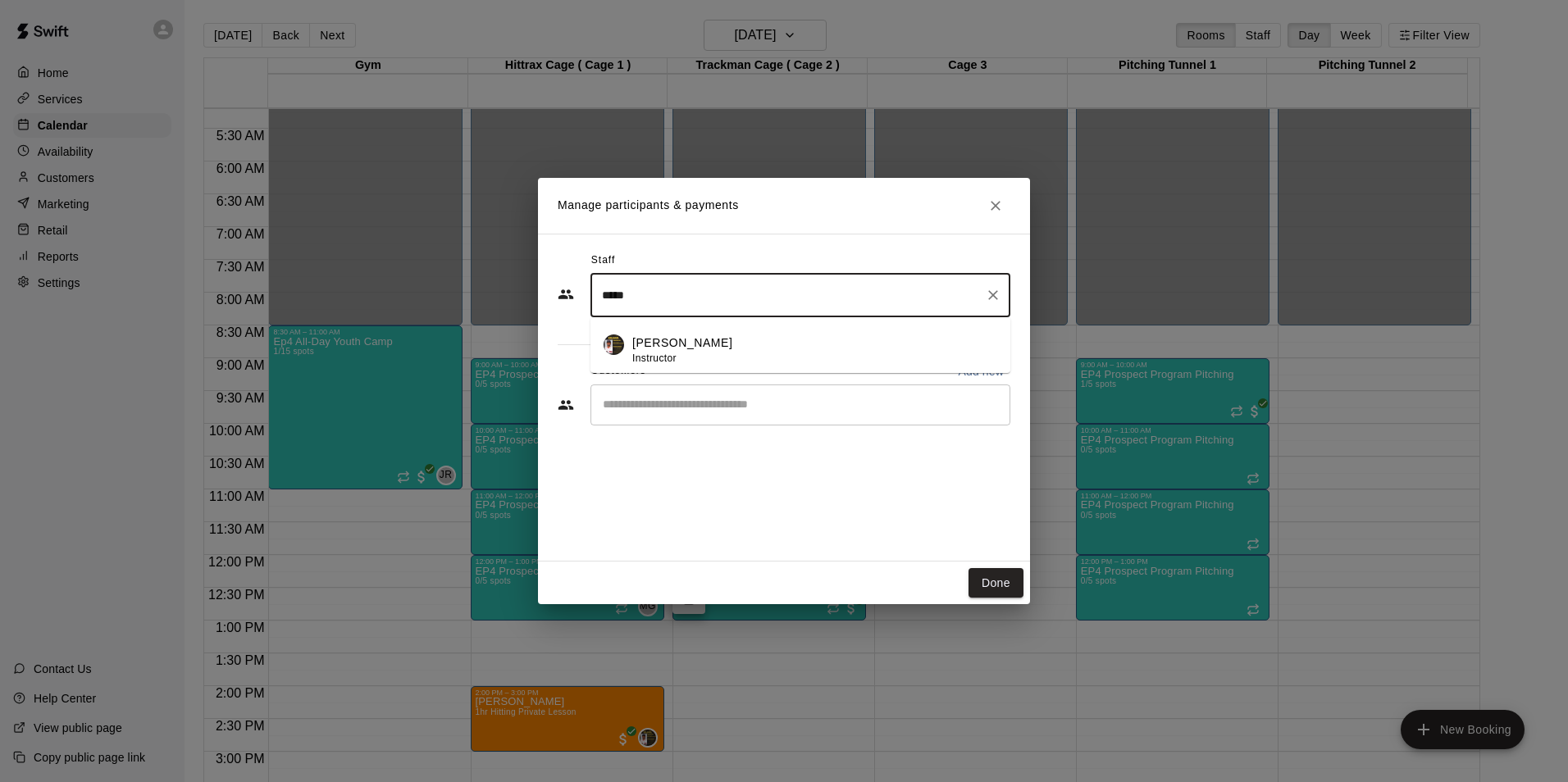
click at [656, 336] on p "[PERSON_NAME]" at bounding box center [682, 343] width 100 height 17
type input "*****"
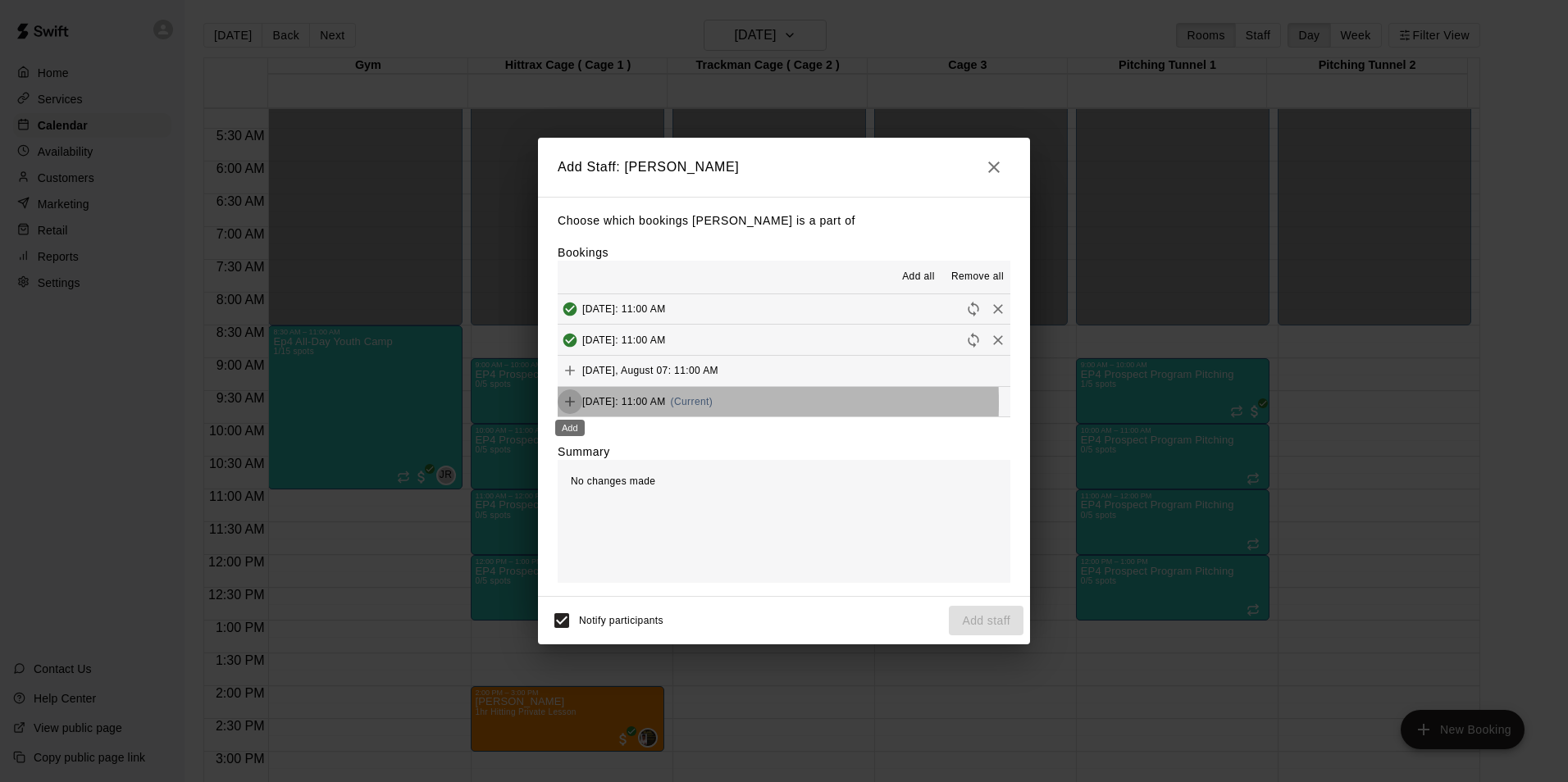
click at [577, 404] on icon "Add" at bounding box center [570, 401] width 16 height 16
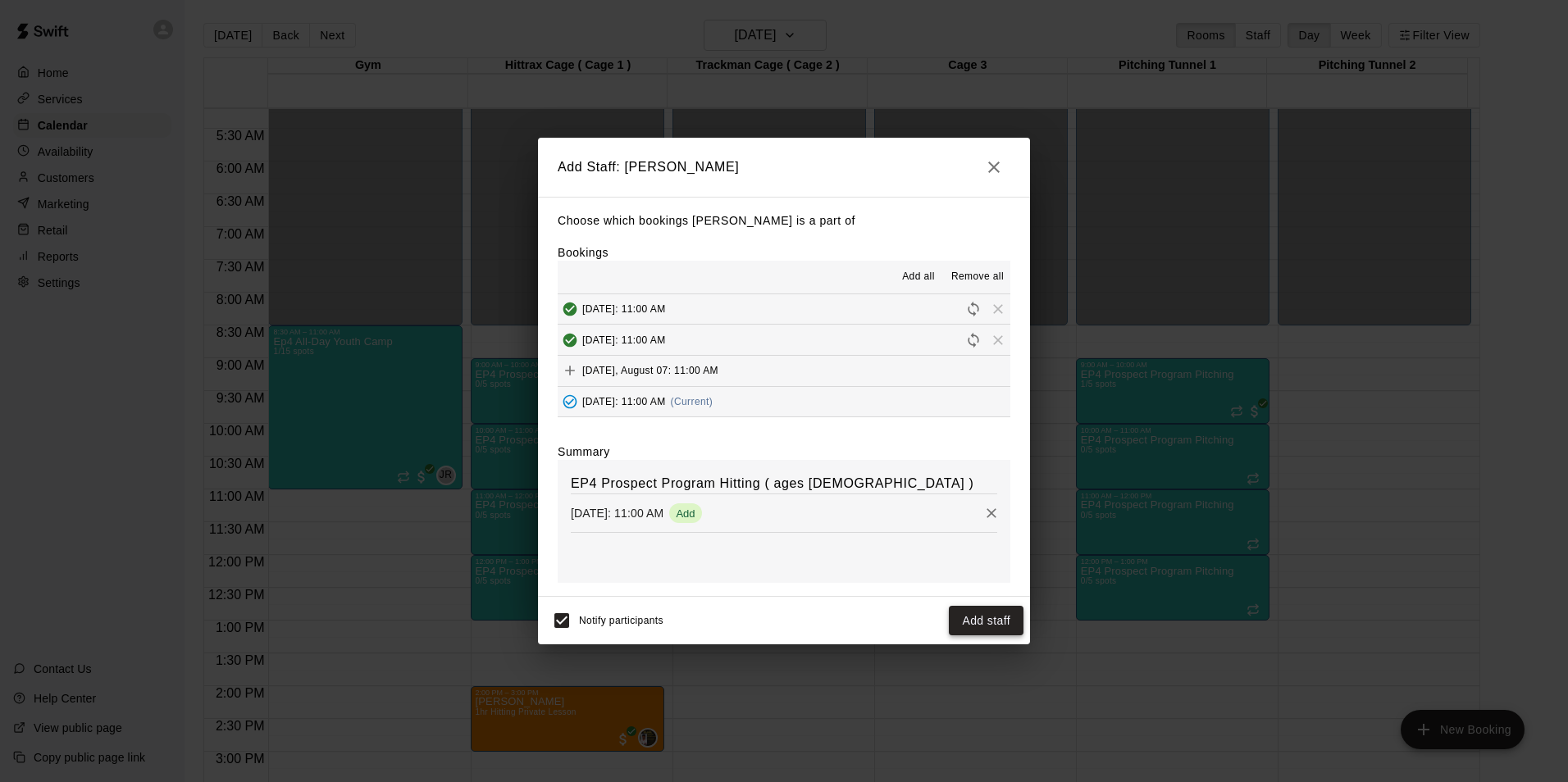
click at [987, 625] on button "Add staff" at bounding box center [986, 622] width 74 height 31
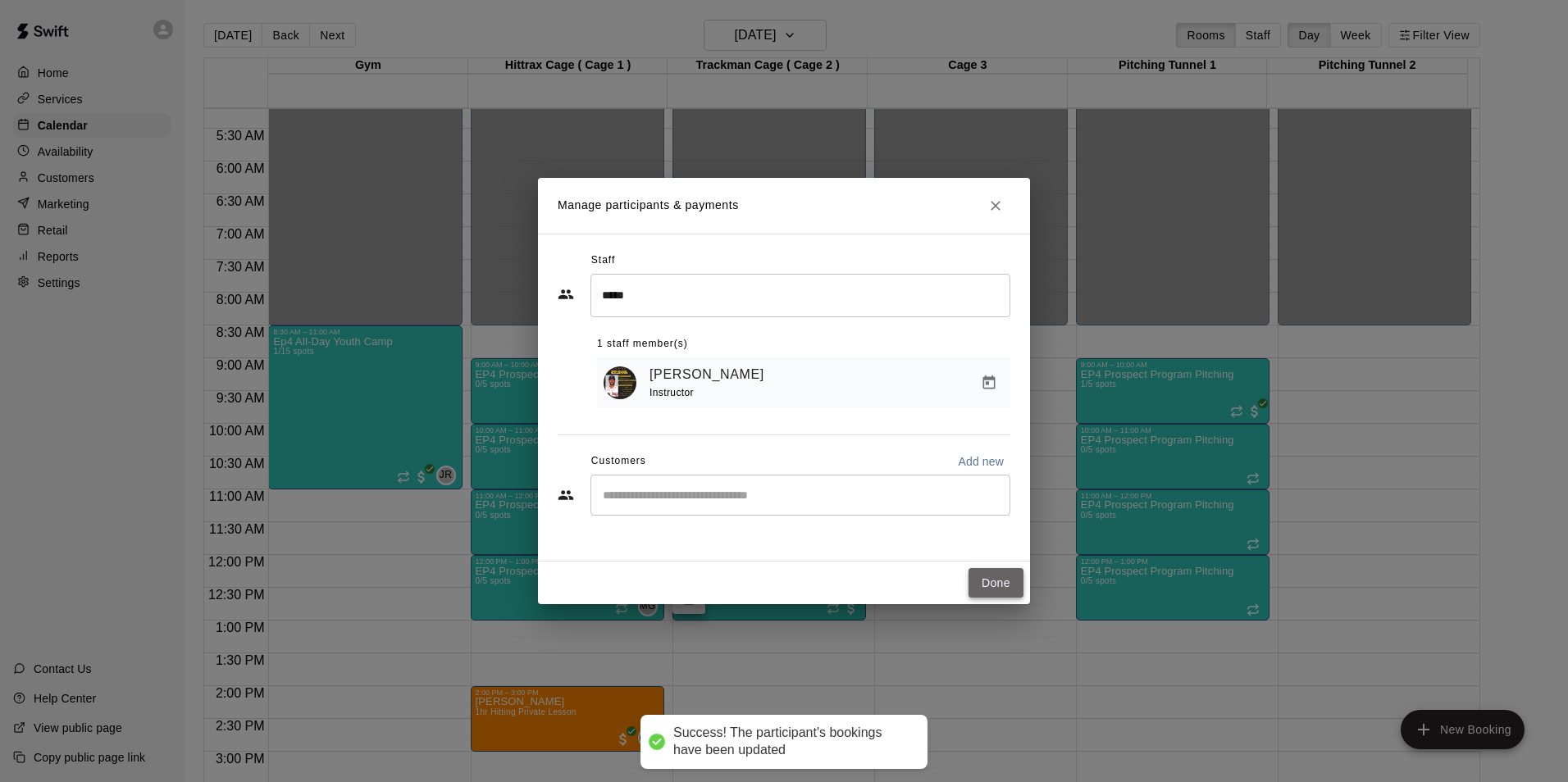
click at [994, 584] on button "Done" at bounding box center [996, 584] width 55 height 31
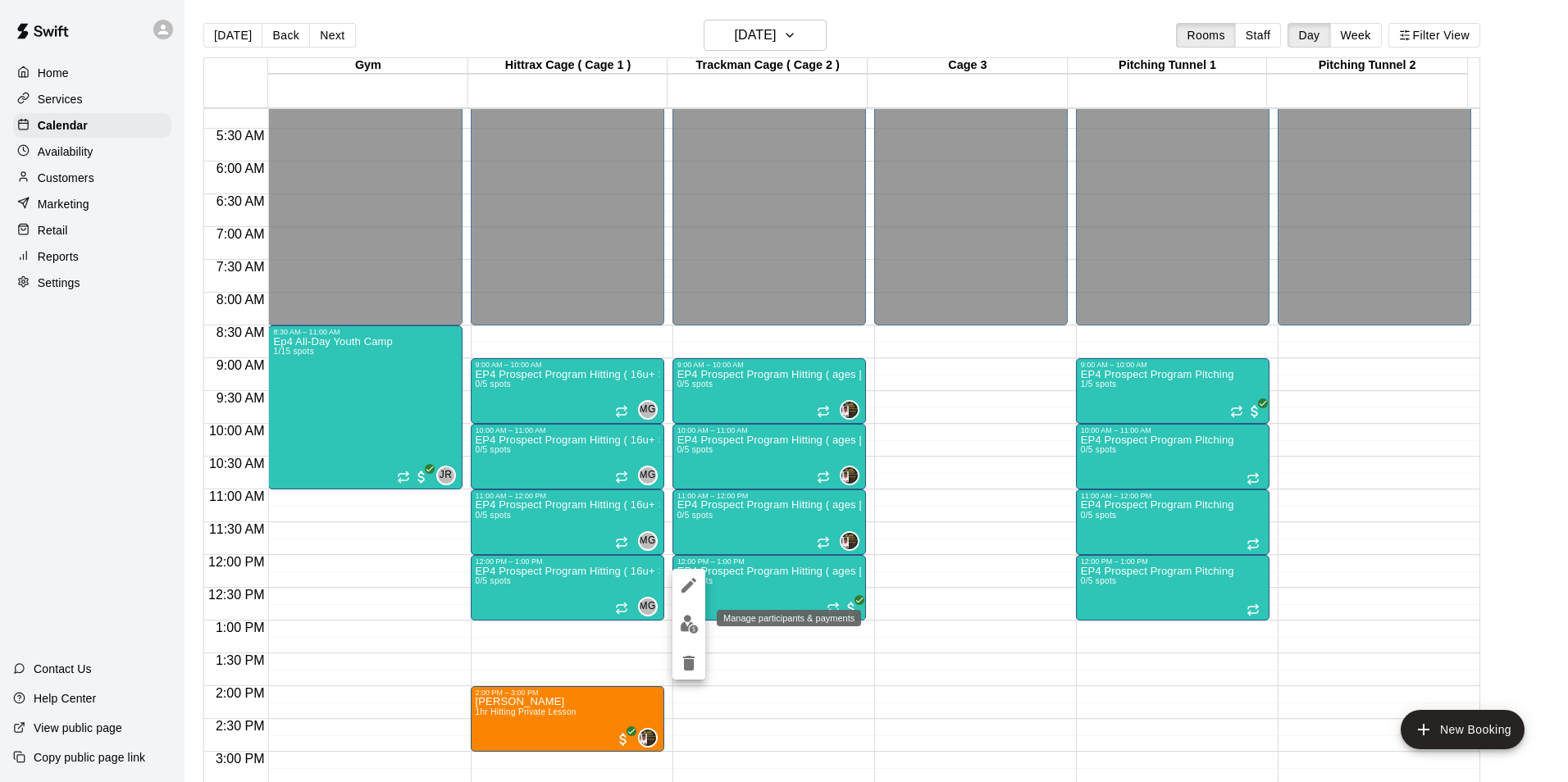
click at [690, 615] on img "edit" at bounding box center [689, 624] width 19 height 19
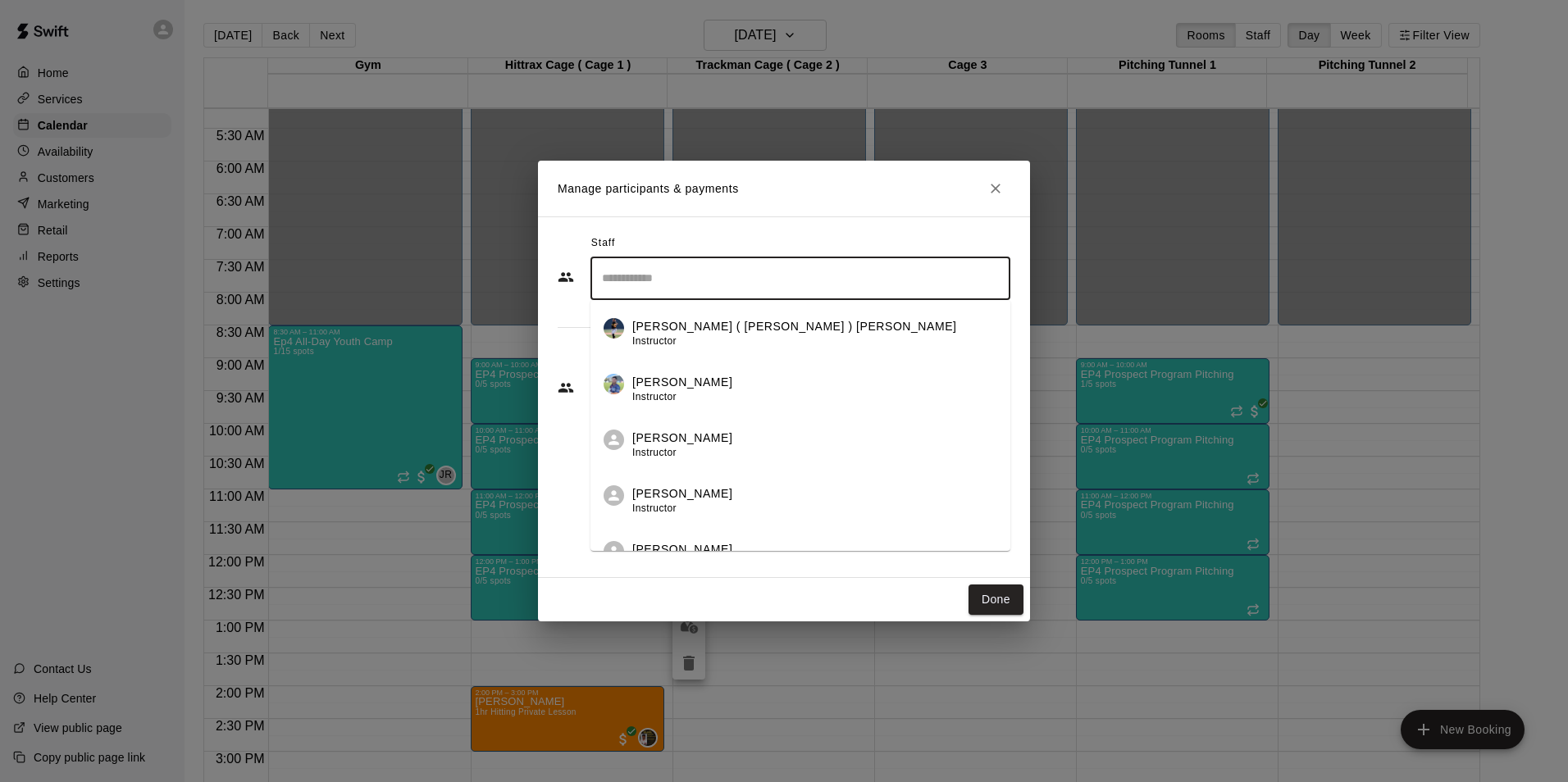
click at [675, 289] on input "Search staff" at bounding box center [800, 278] width 405 height 29
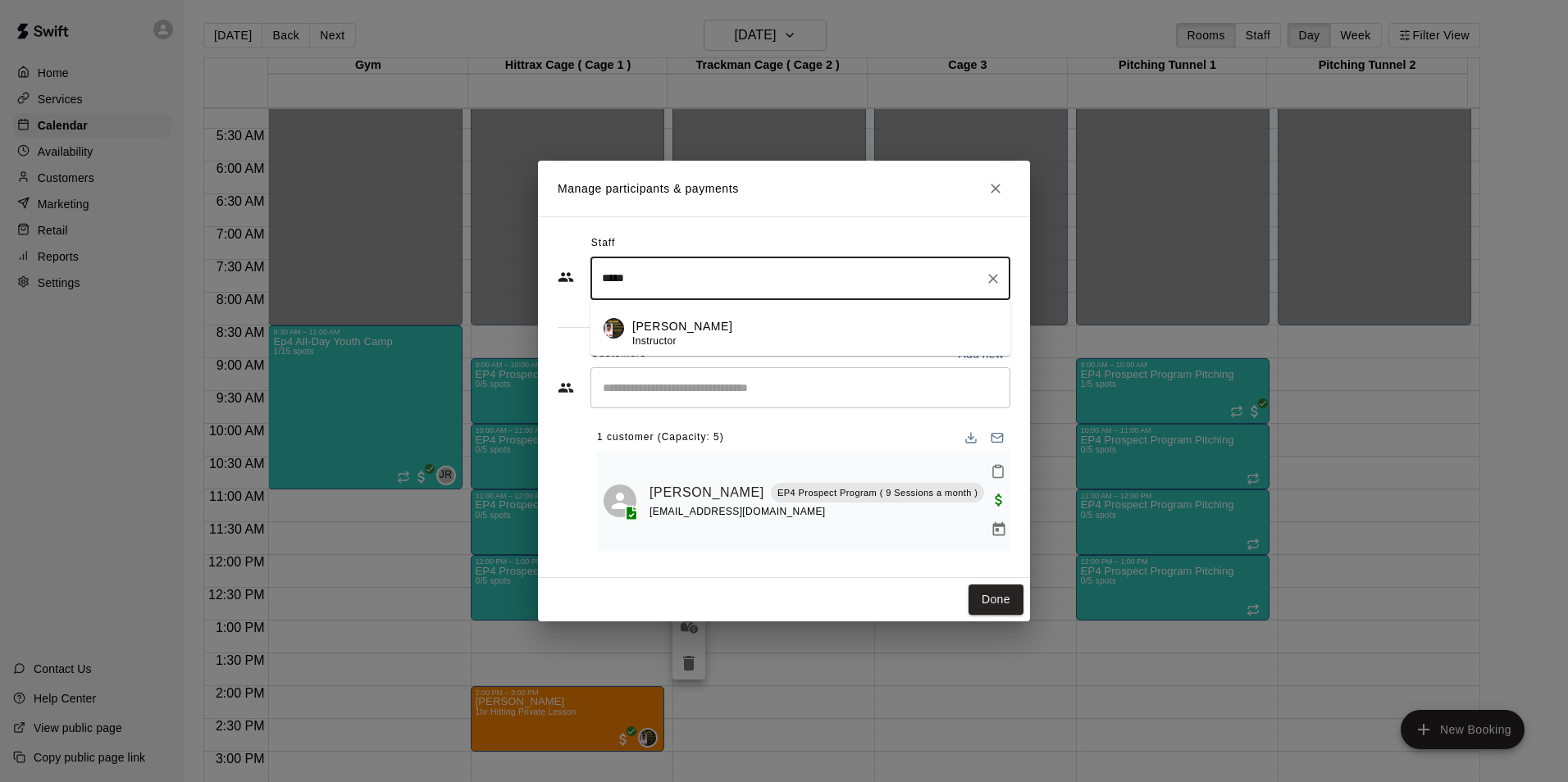
click at [682, 348] on div "[PERSON_NAME] Instructor" at bounding box center [682, 334] width 100 height 32
type input "*****"
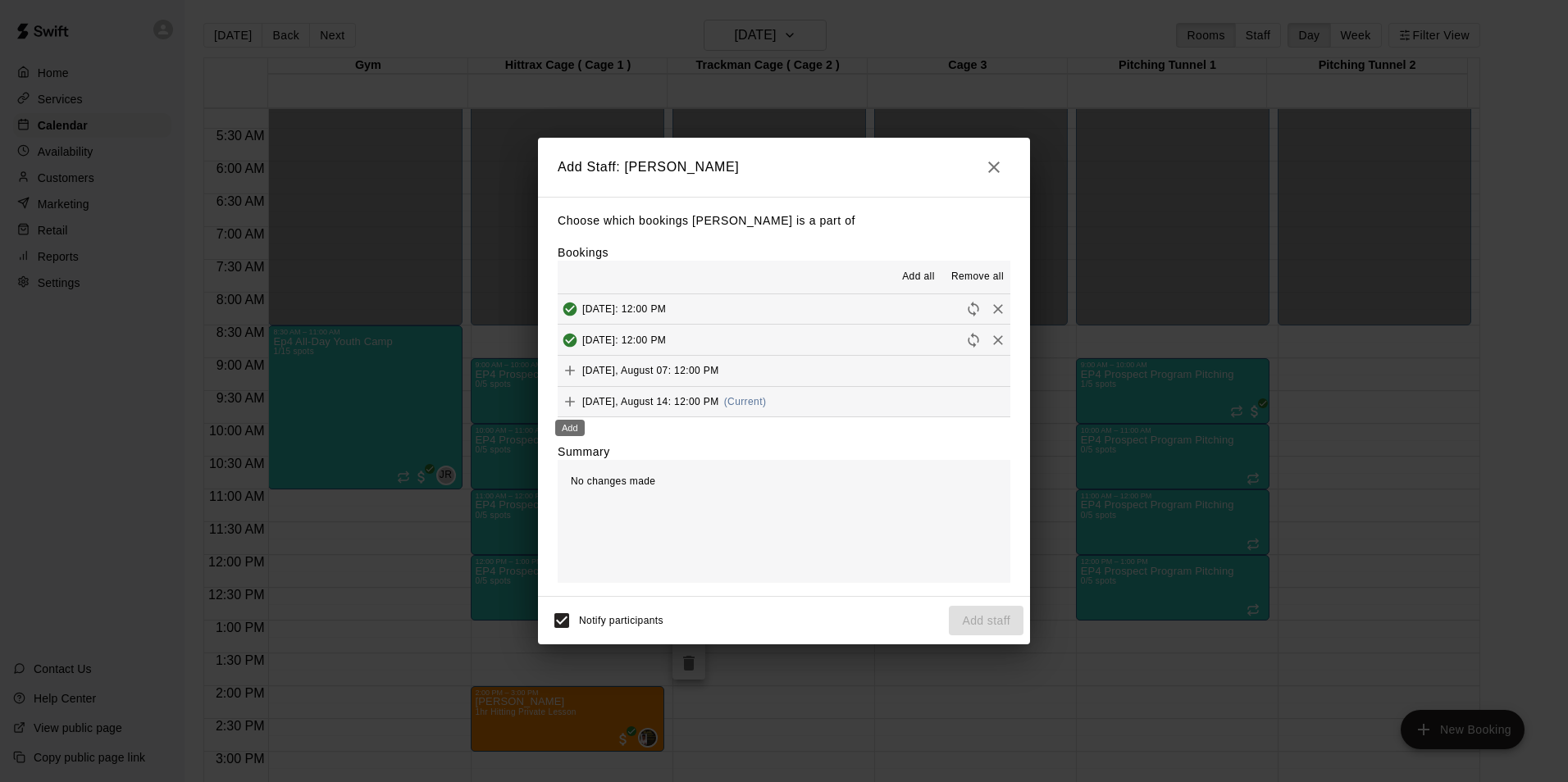
click at [568, 401] on icon "Add" at bounding box center [570, 401] width 16 height 16
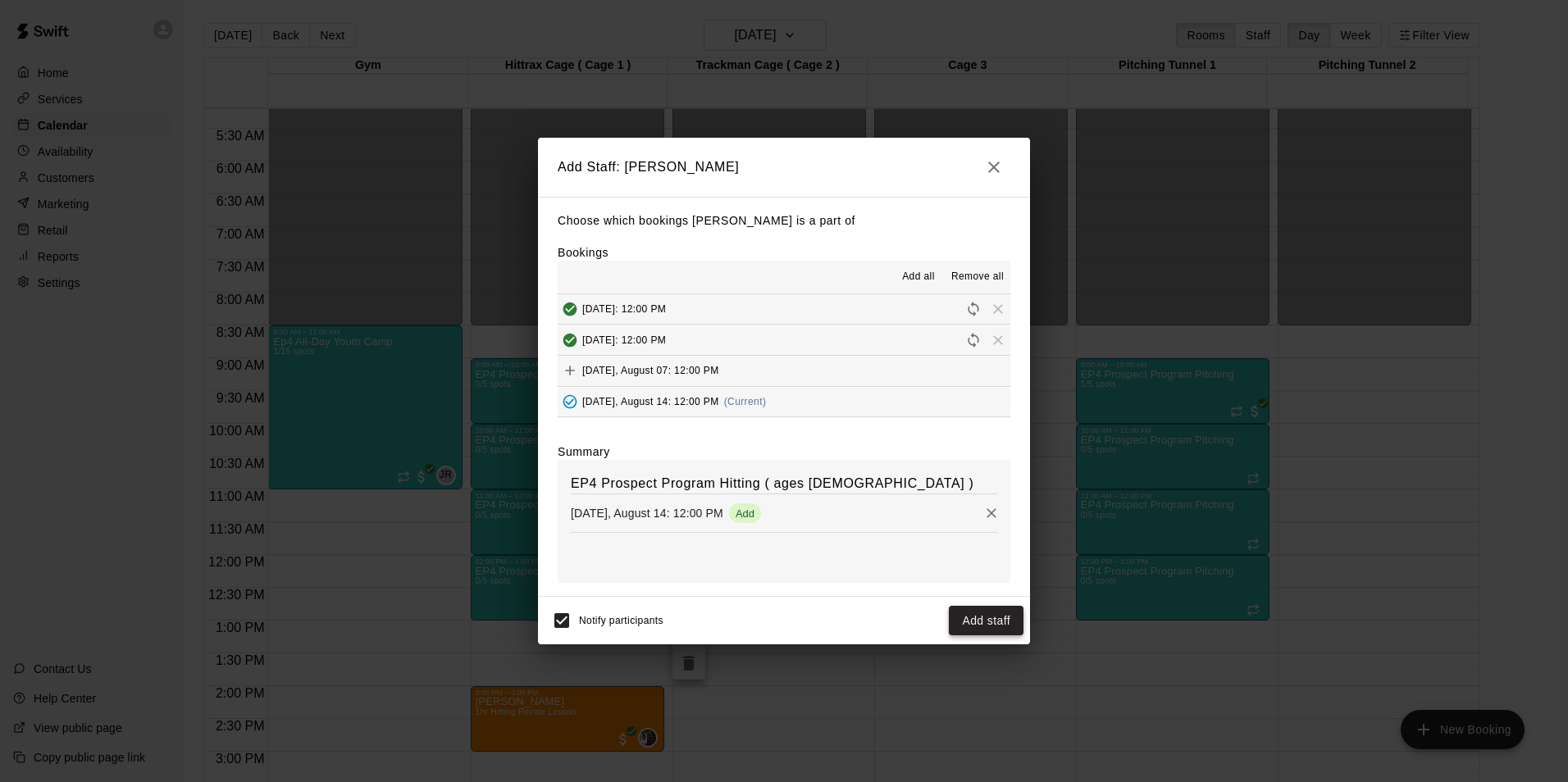
click at [1009, 618] on button "Add staff" at bounding box center [986, 622] width 74 height 31
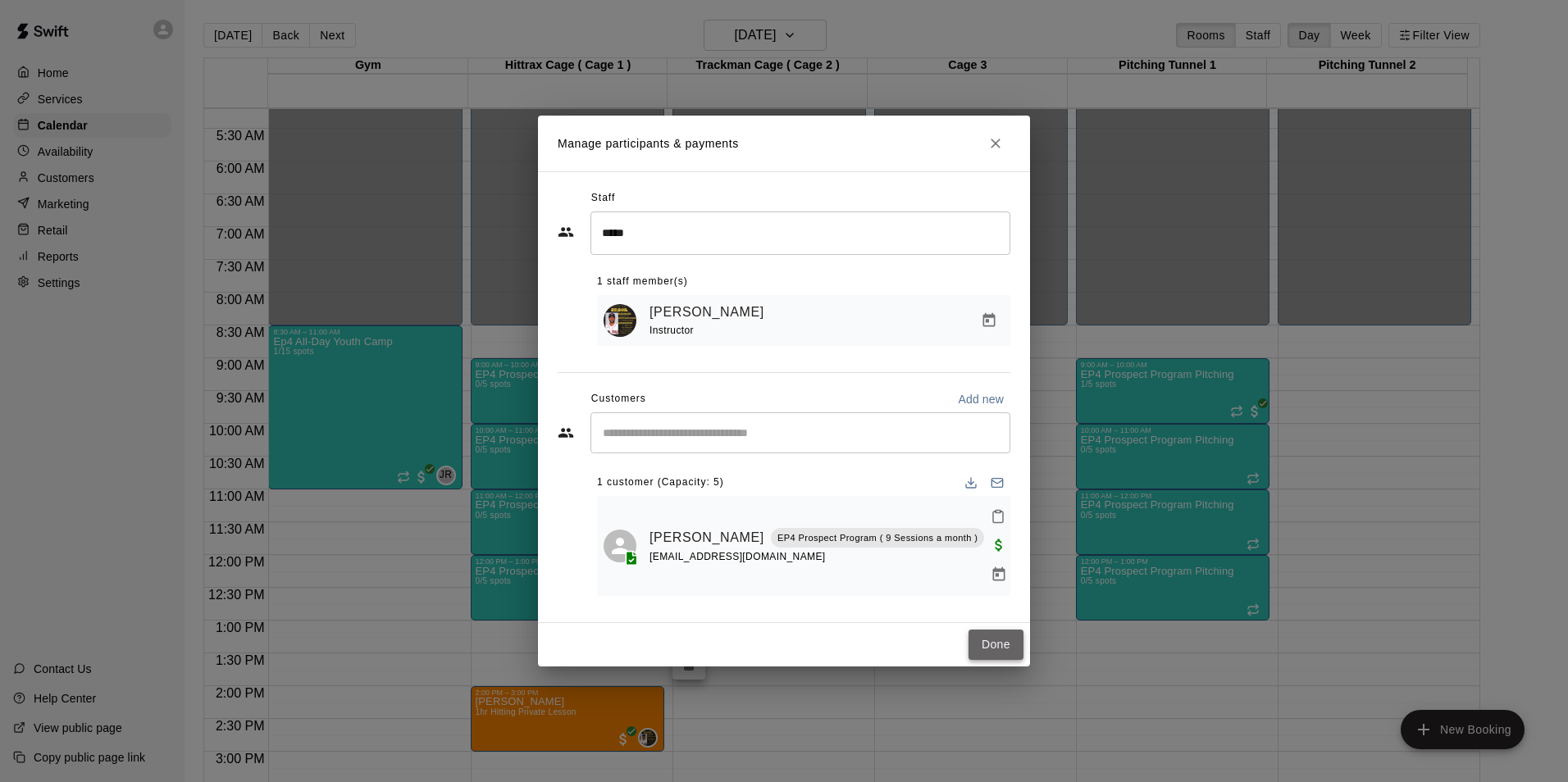
click at [1006, 630] on button "Done" at bounding box center [996, 645] width 55 height 31
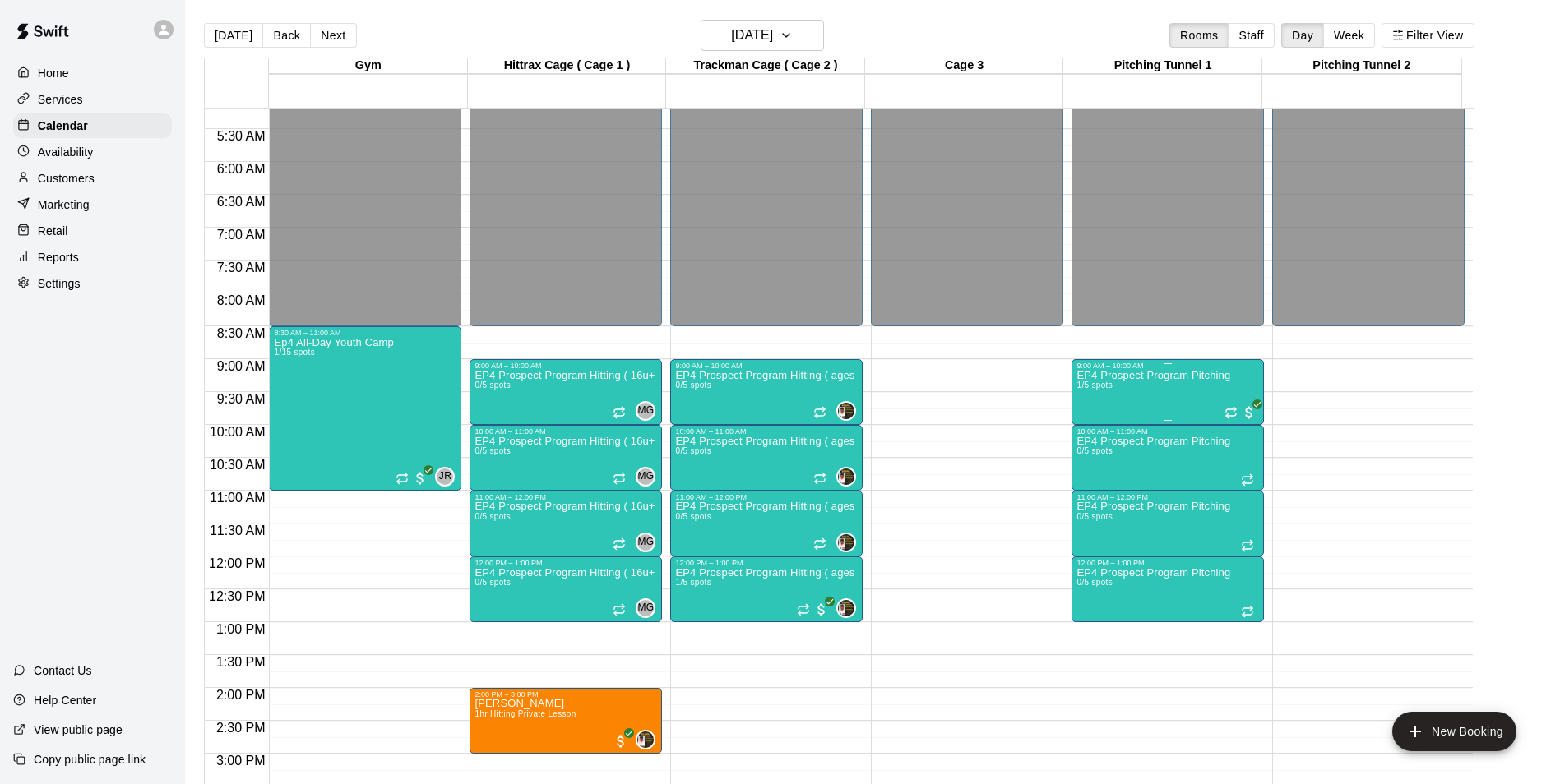
click at [1157, 384] on div "EP4 Prospect Program Pitching 1/5 spots" at bounding box center [1153, 762] width 154 height 784
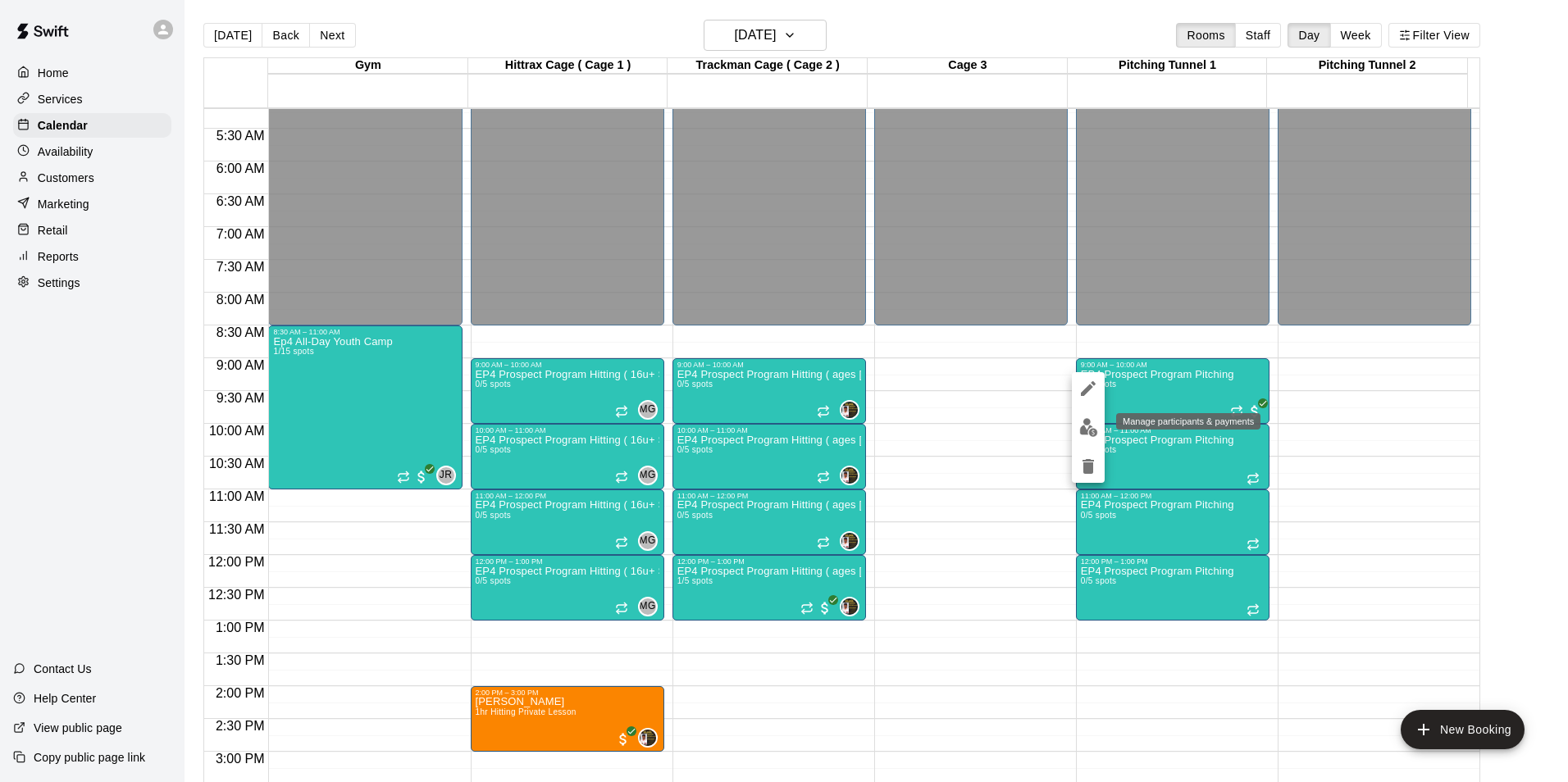
click at [1093, 425] on img "edit" at bounding box center [1089, 428] width 19 height 19
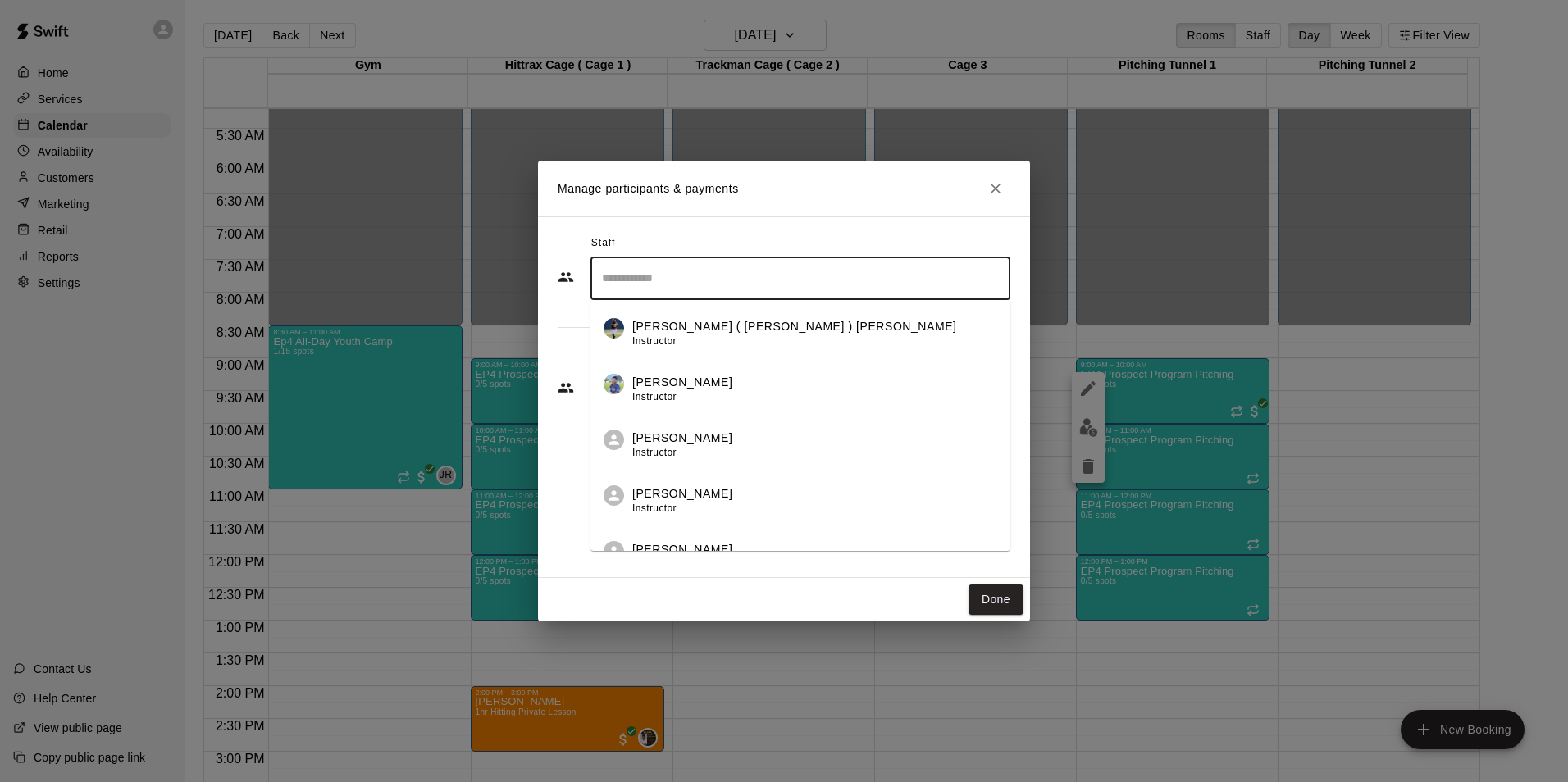
click at [744, 285] on input "Search staff" at bounding box center [800, 278] width 405 height 29
click at [674, 336] on p "[PERSON_NAME] ( [PERSON_NAME] ) [PERSON_NAME]" at bounding box center [794, 327] width 325 height 17
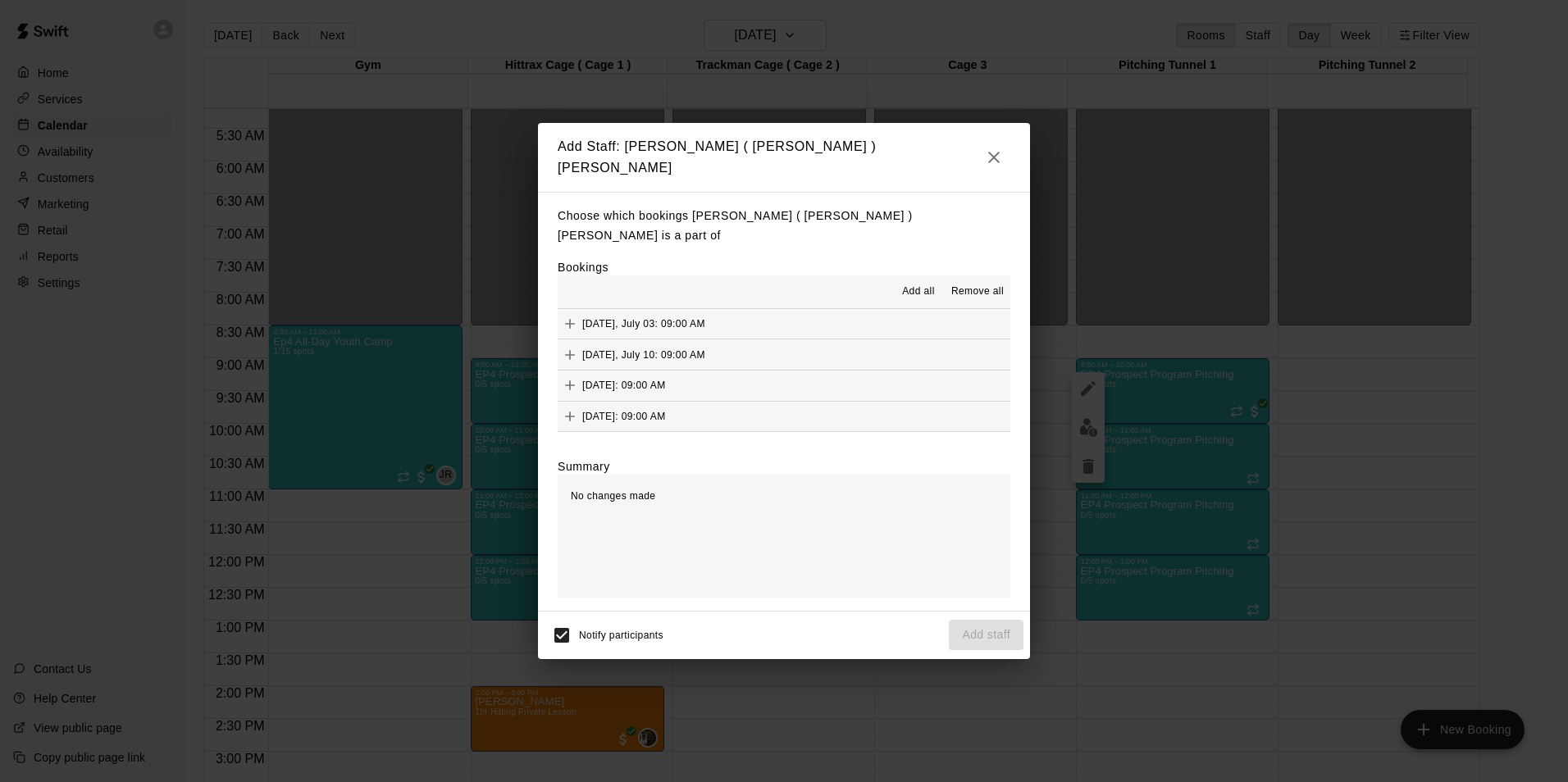
scroll to position [155, 0]
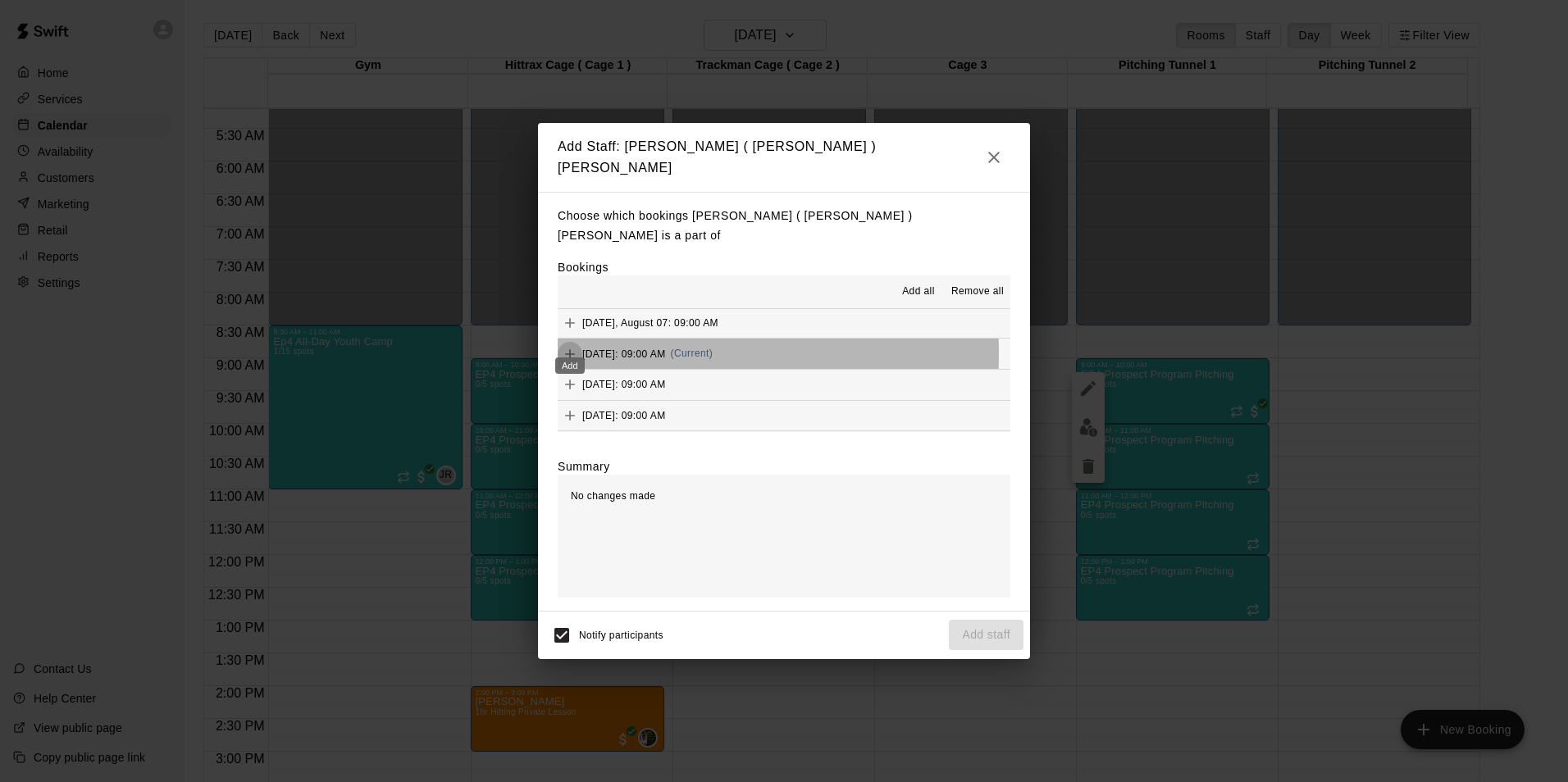
click at [570, 349] on icon "Add" at bounding box center [570, 354] width 10 height 10
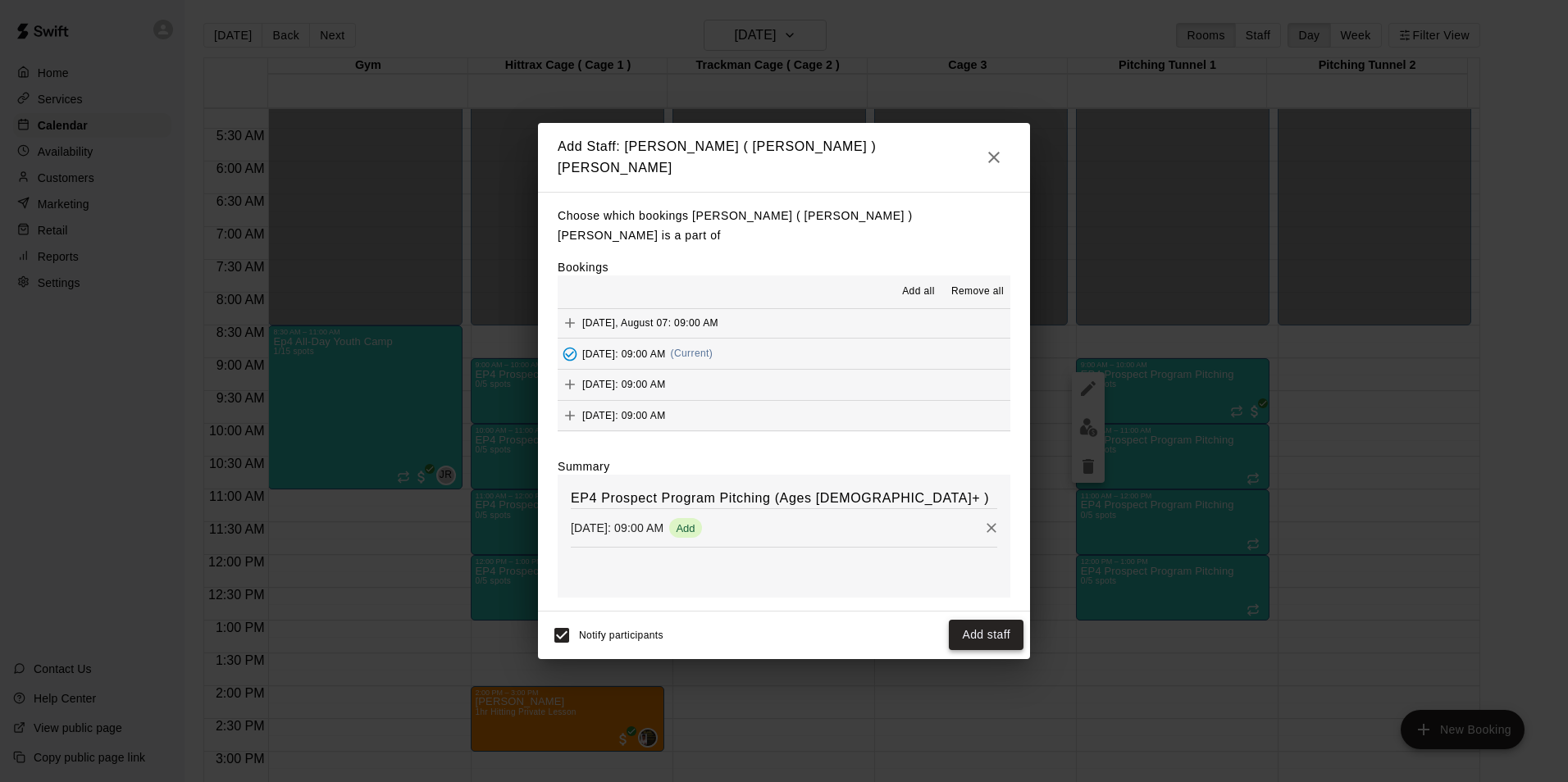
click at [986, 621] on button "Add staff" at bounding box center [986, 635] width 74 height 31
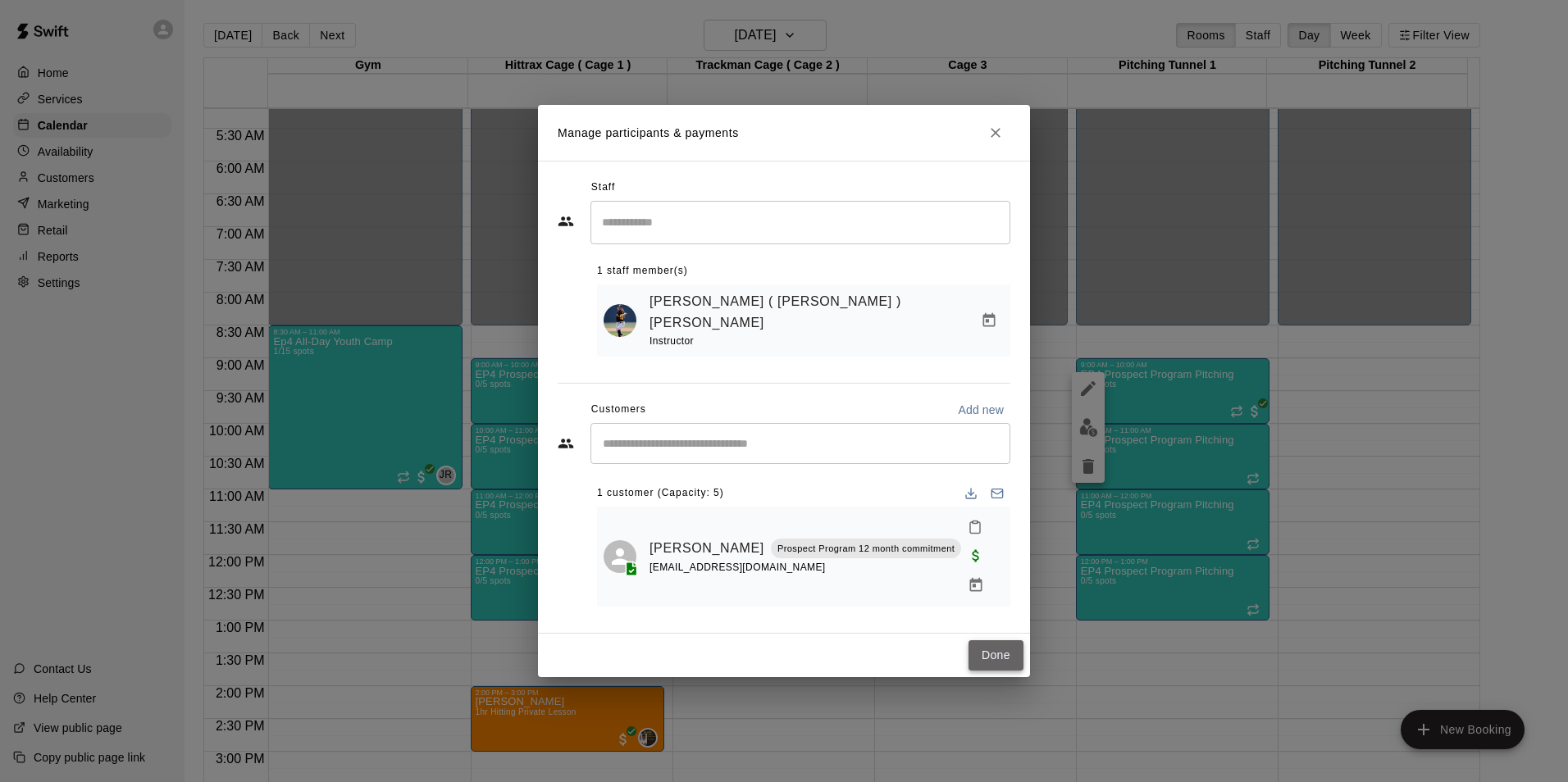
click at [1007, 640] on button "Done" at bounding box center [996, 656] width 55 height 31
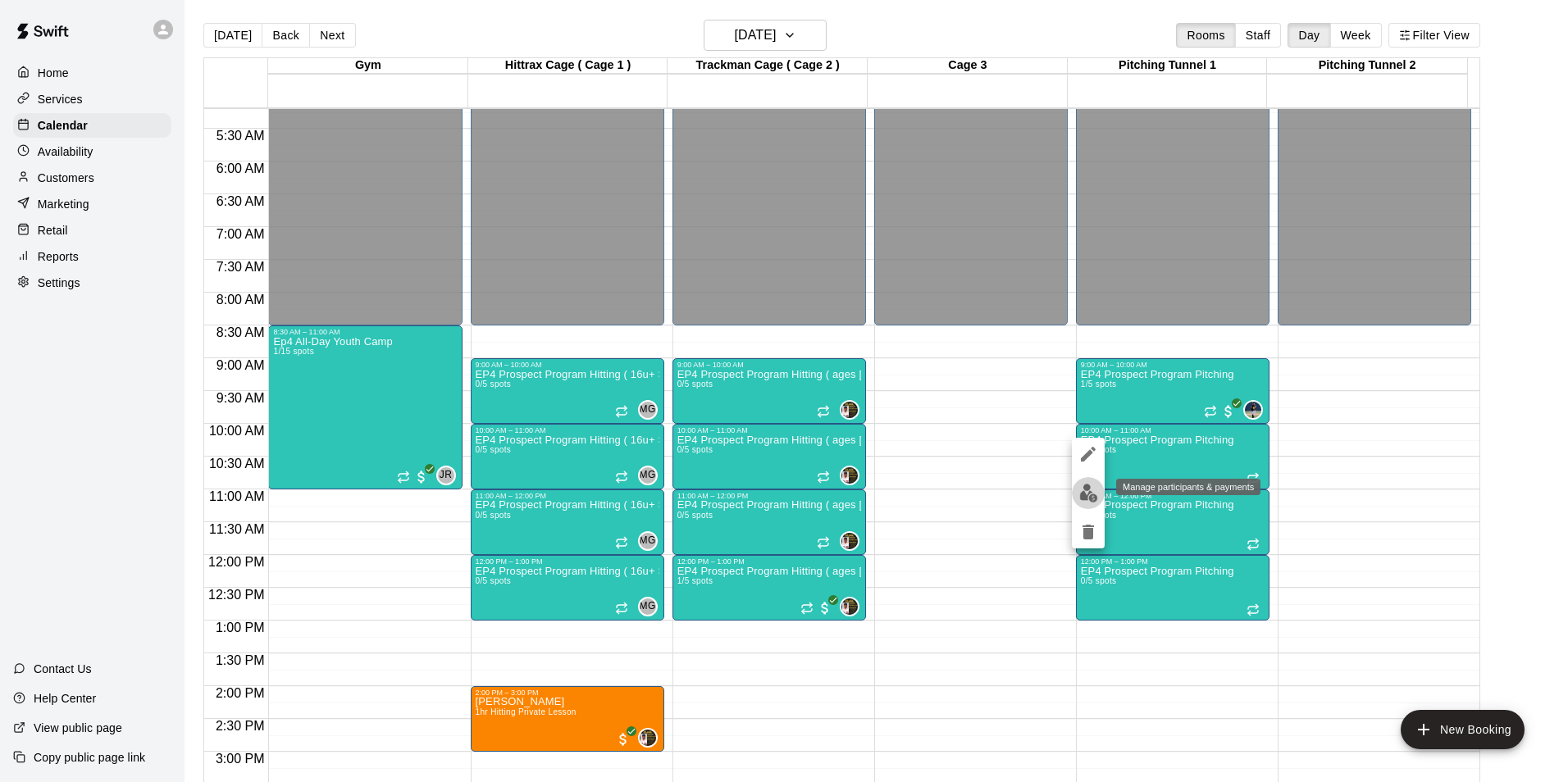
click at [1089, 491] on img "edit" at bounding box center [1089, 493] width 19 height 19
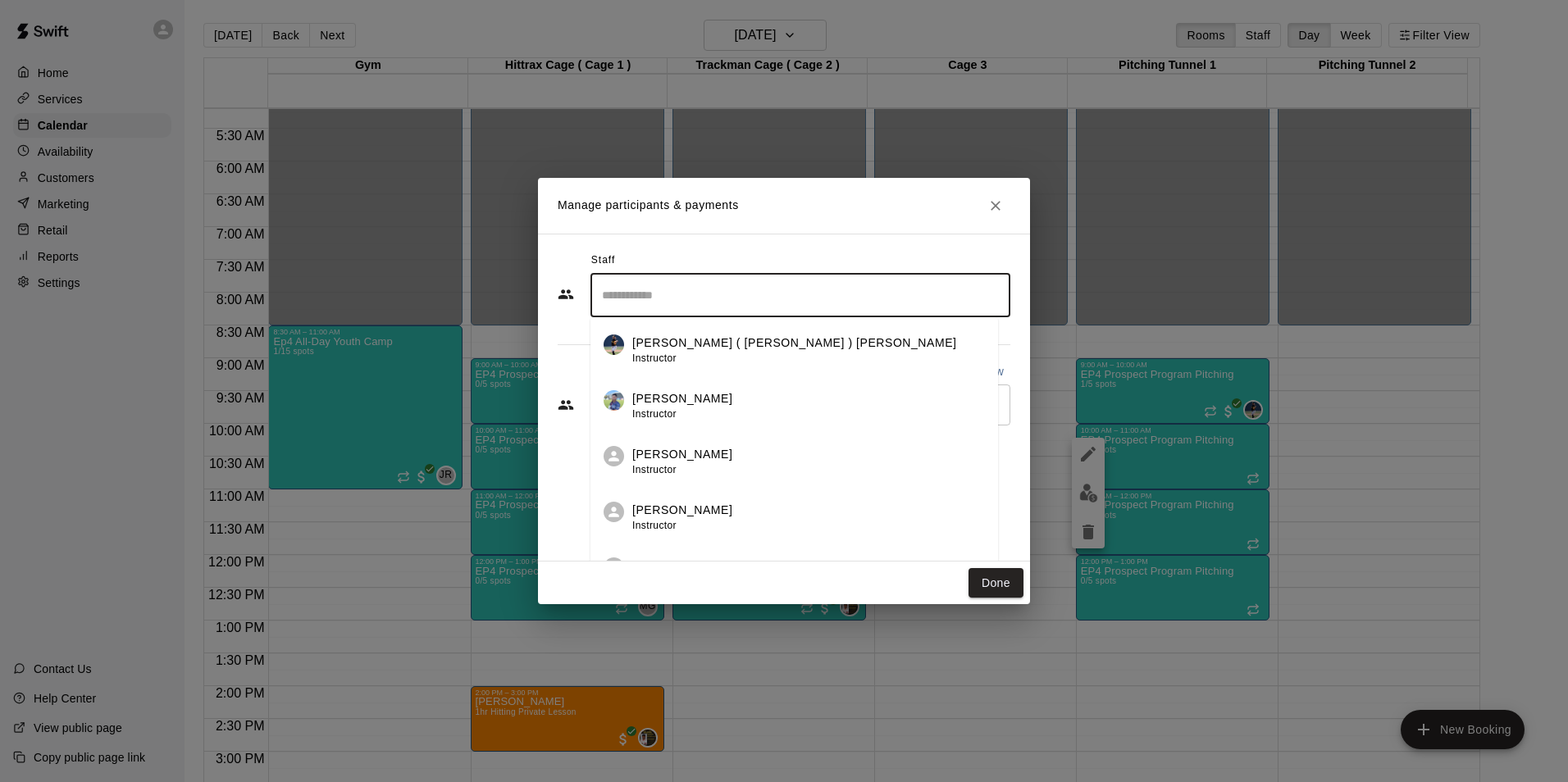
click at [675, 291] on input "Search staff" at bounding box center [800, 295] width 405 height 29
click at [666, 360] on span "Instructor" at bounding box center [654, 358] width 44 height 11
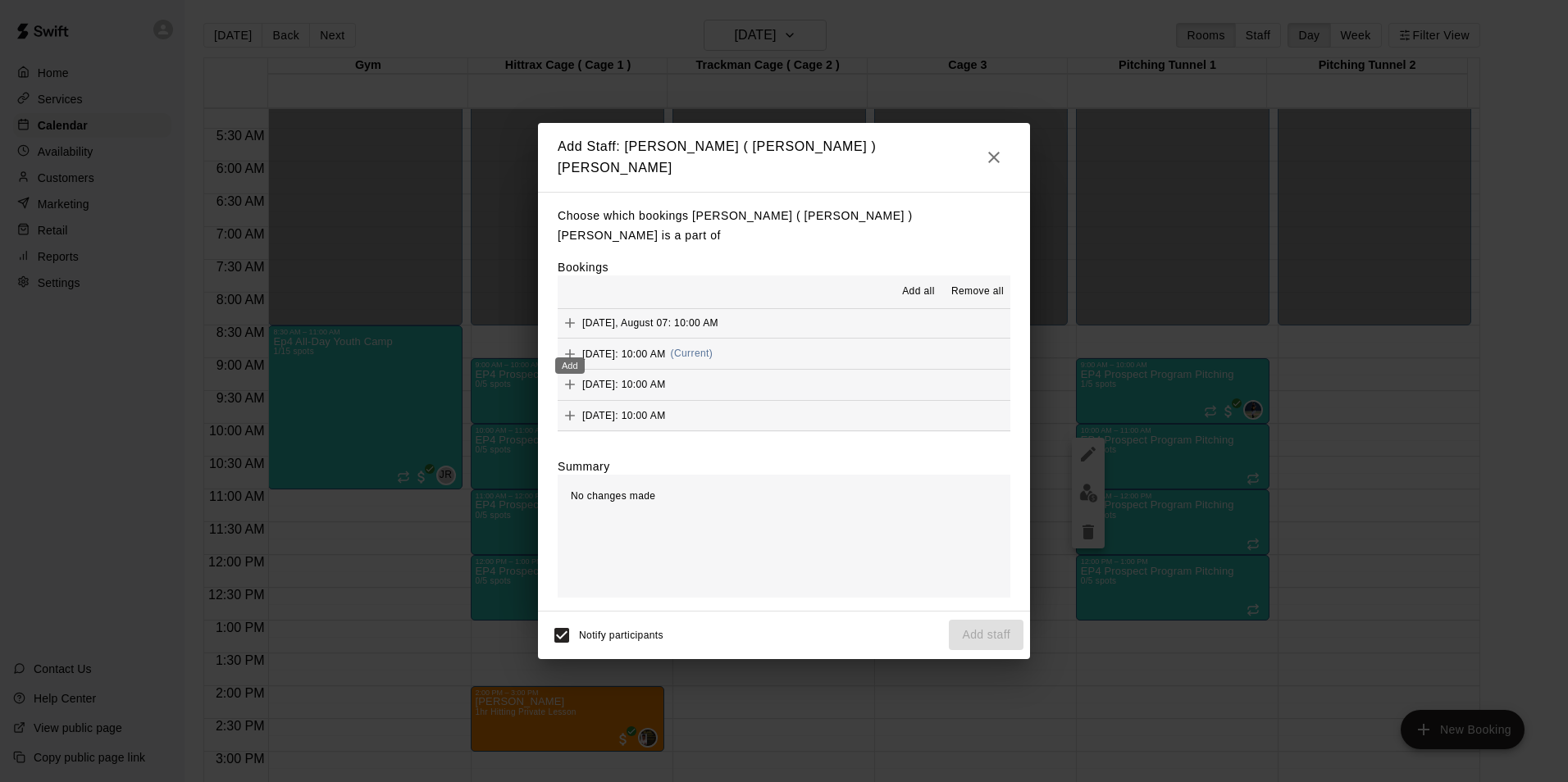
click at [572, 346] on icon "Add" at bounding box center [570, 353] width 16 height 16
click at [975, 622] on button "Add staff" at bounding box center [986, 635] width 74 height 31
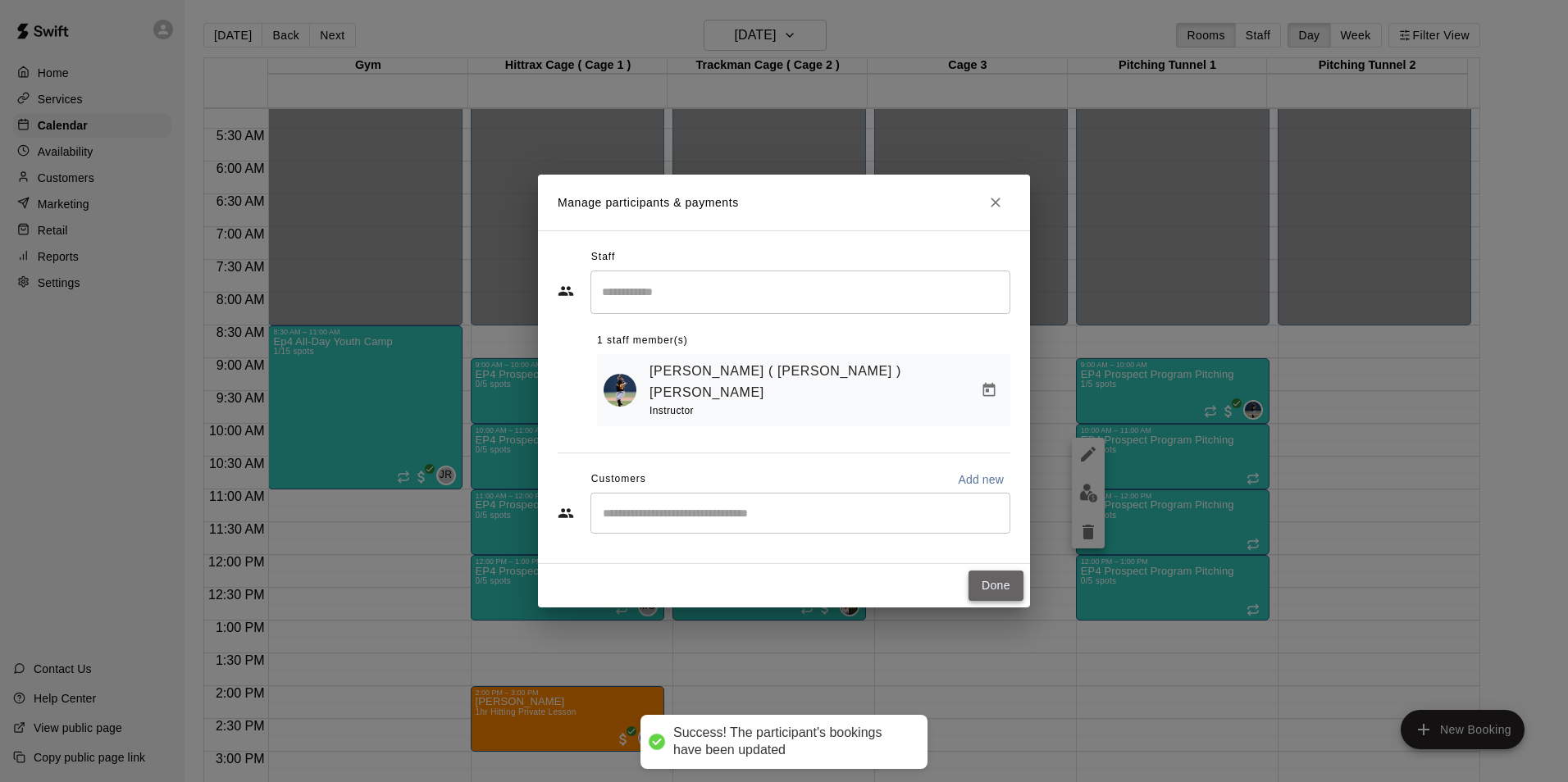
click at [992, 581] on button "Done" at bounding box center [996, 586] width 55 height 31
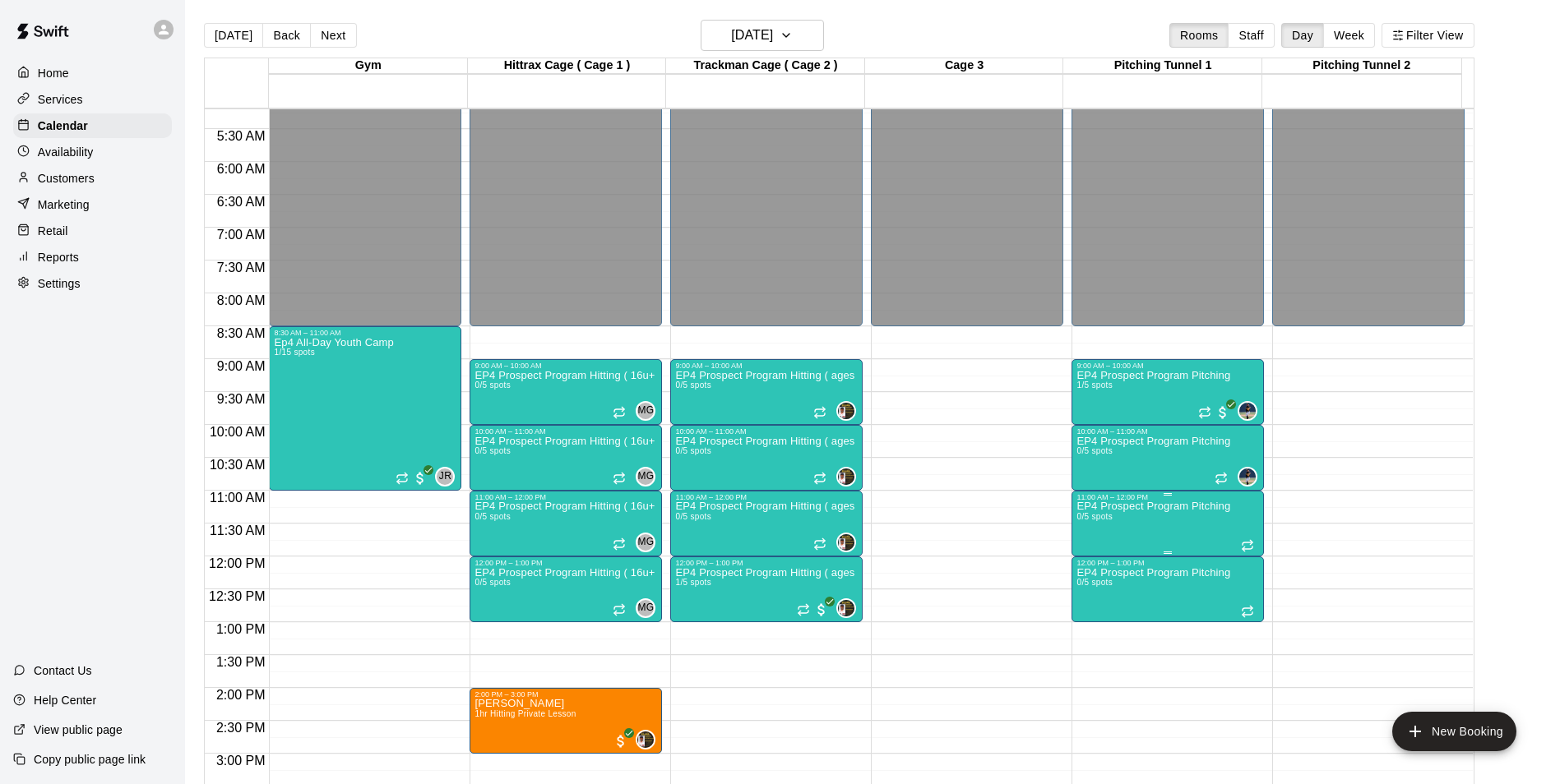
click at [1185, 507] on p "EP4 Prospect Program Pitching" at bounding box center [1153, 507] width 154 height 0
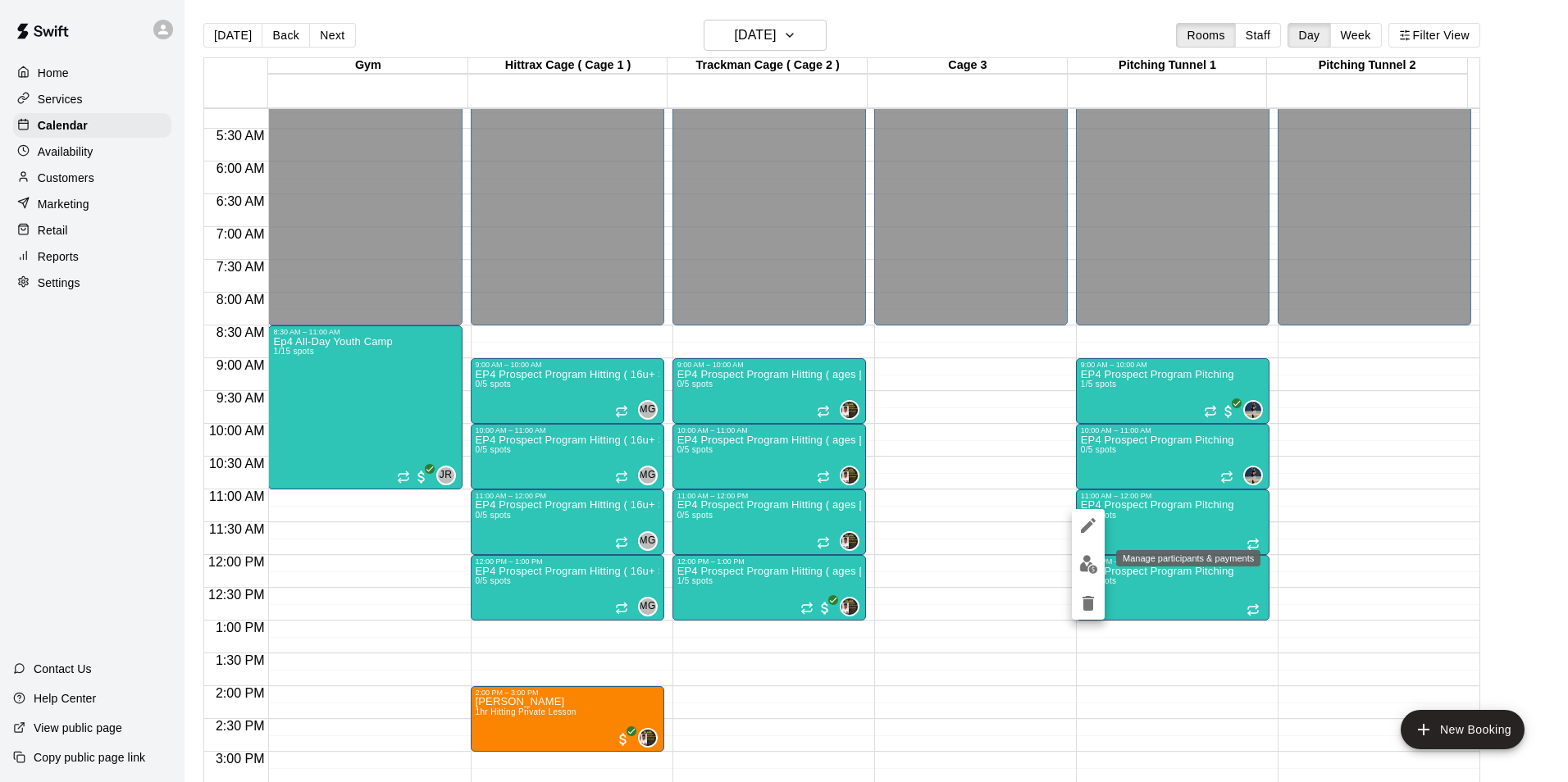
click at [1091, 567] on img "edit" at bounding box center [1089, 564] width 19 height 19
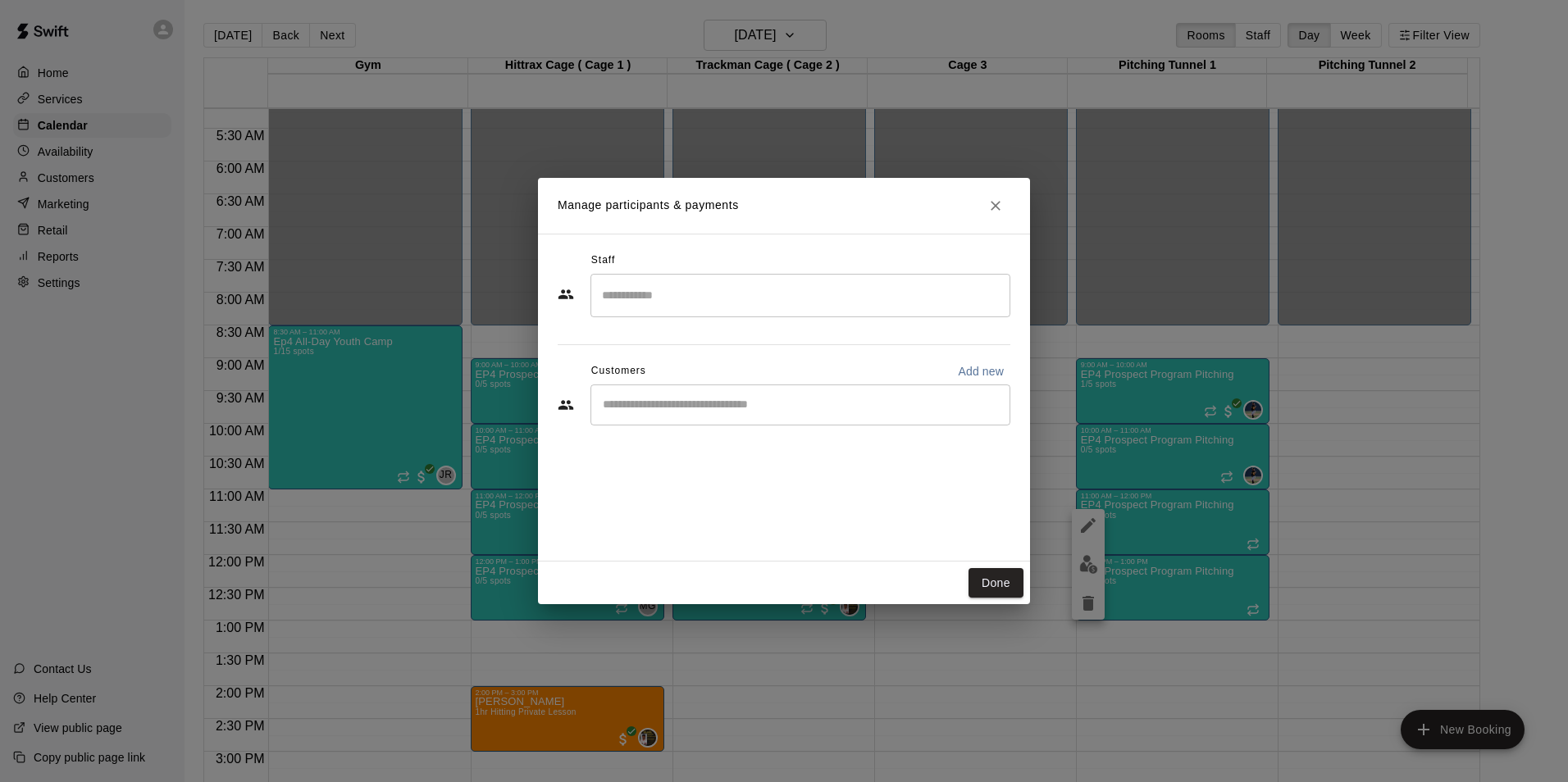
click at [650, 301] on input "Search staff" at bounding box center [800, 295] width 405 height 29
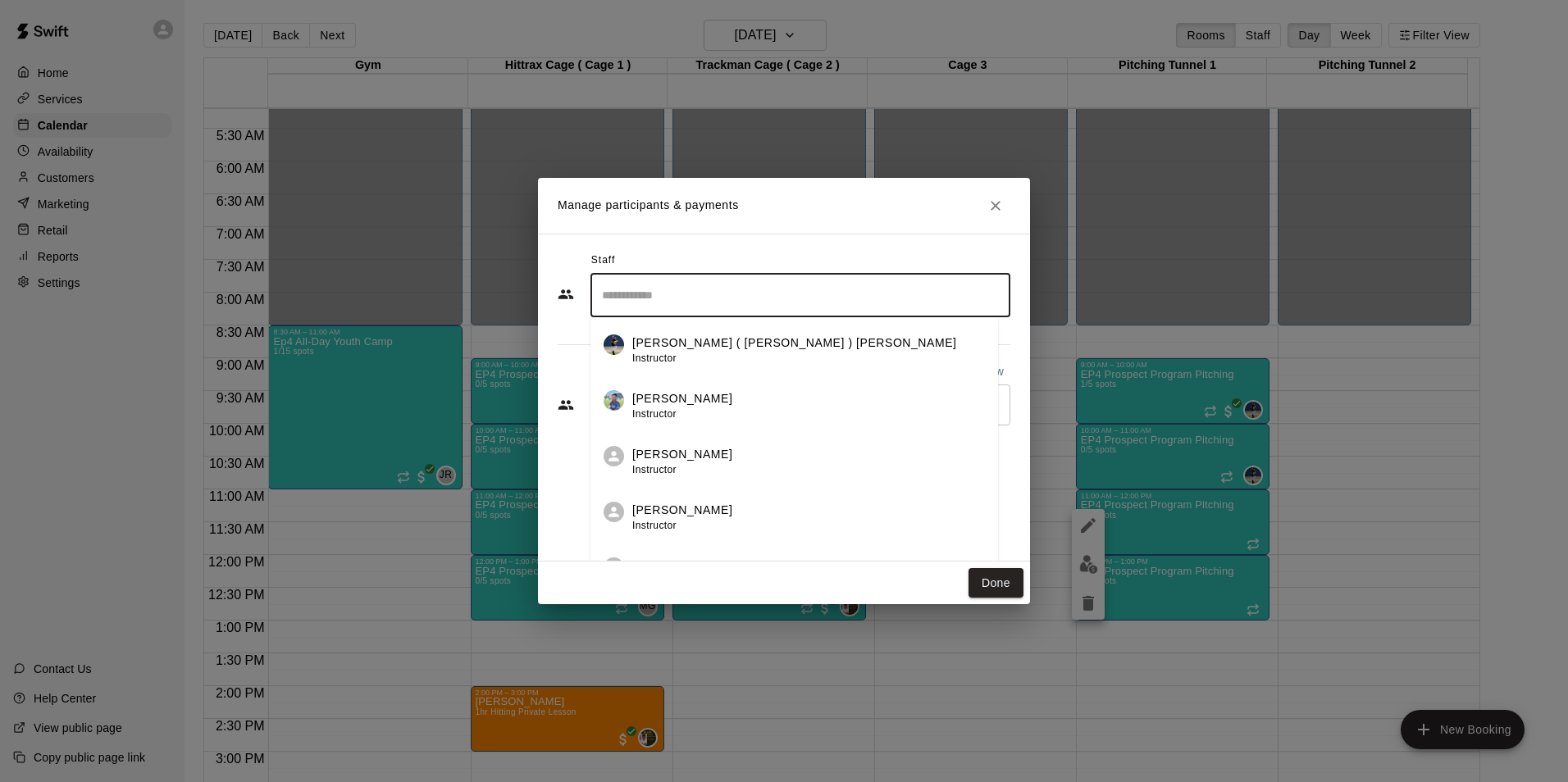
click at [651, 350] on div "[PERSON_NAME] ( [PERSON_NAME] ) [PERSON_NAME] Instructor" at bounding box center [794, 350] width 325 height 32
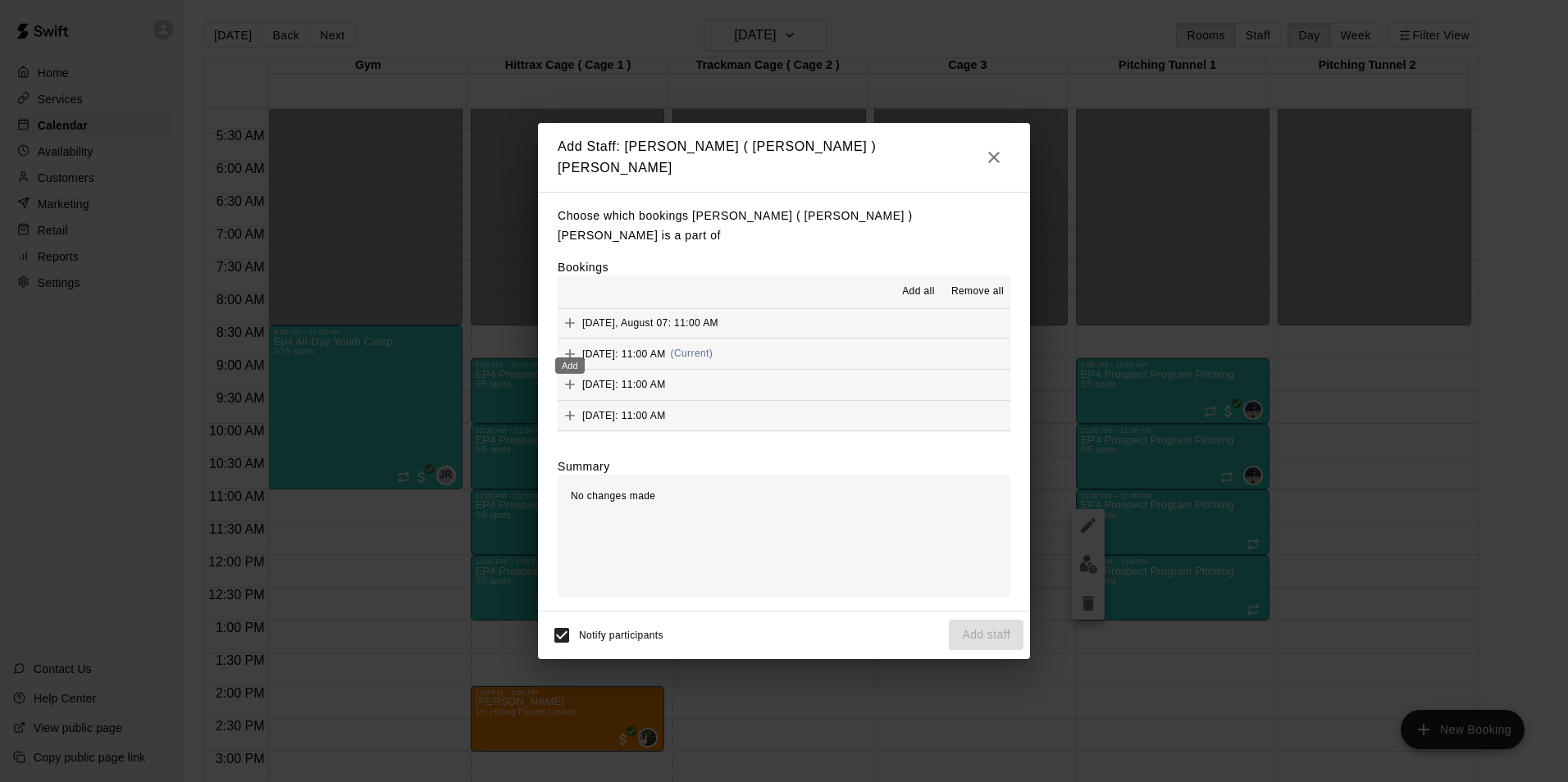
click at [576, 348] on div "Add" at bounding box center [570, 360] width 32 height 30
click at [998, 625] on button "Add staff" at bounding box center [986, 635] width 74 height 31
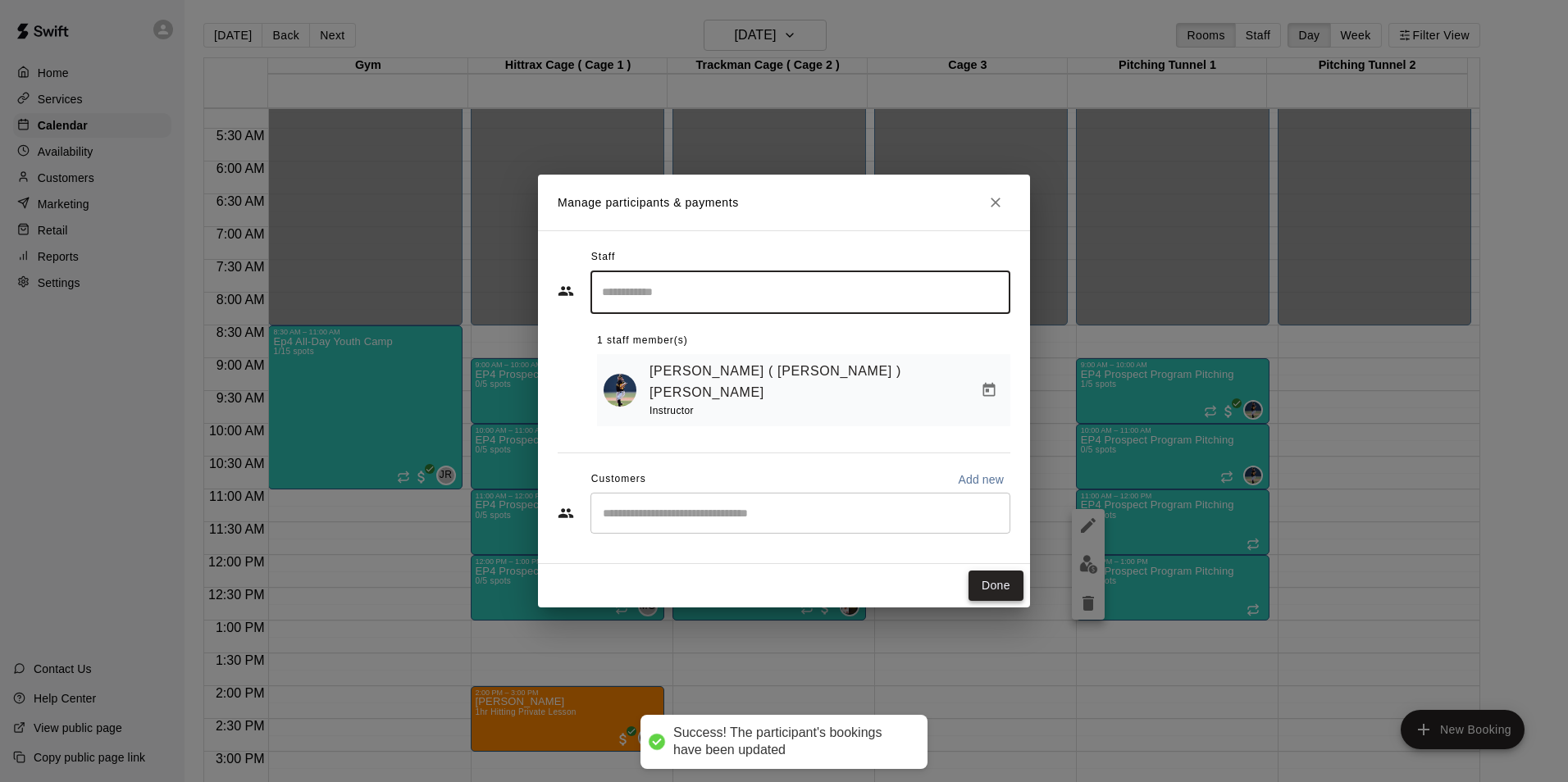
click at [993, 586] on button "Done" at bounding box center [996, 586] width 55 height 31
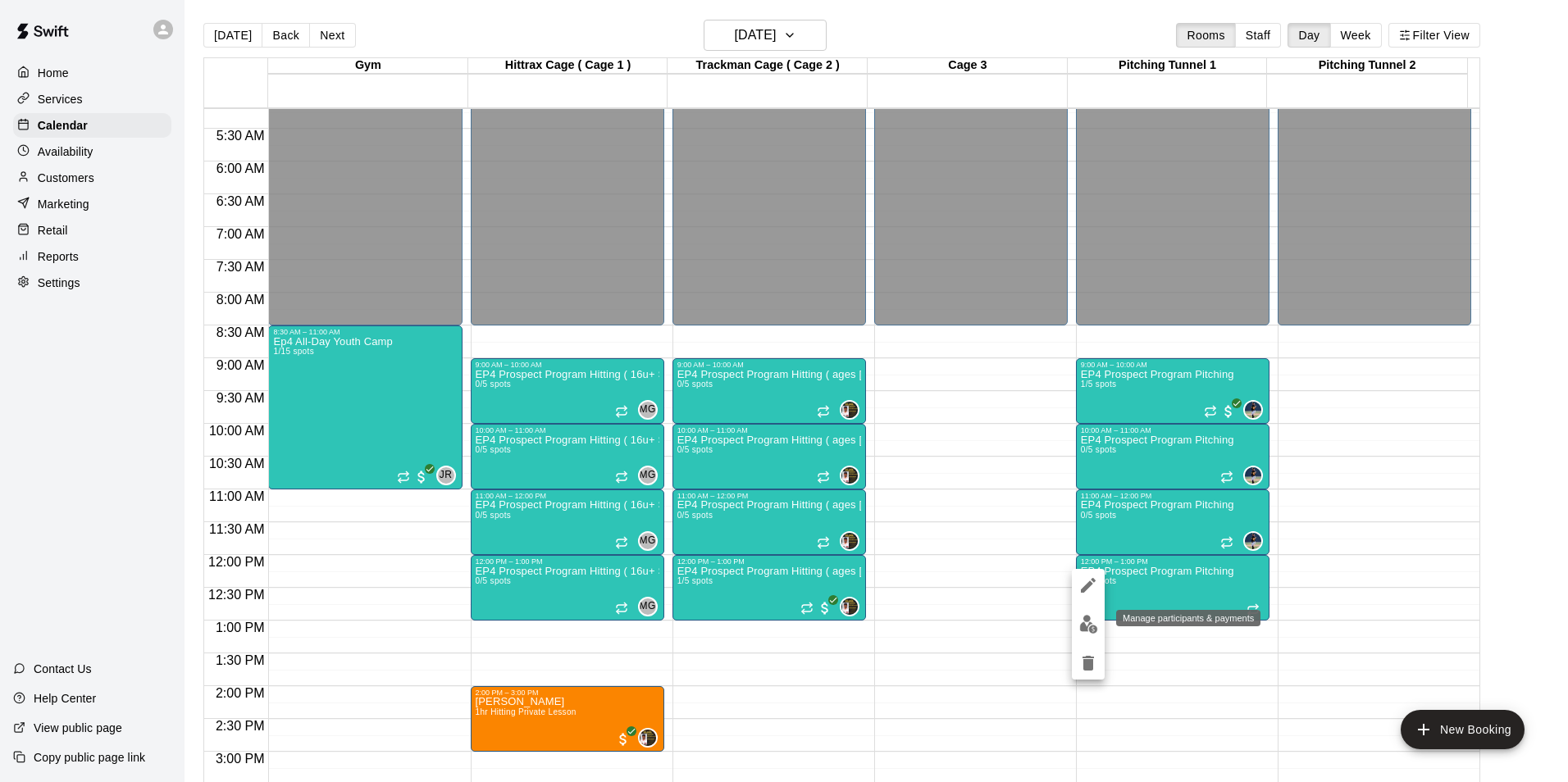
click at [1085, 622] on img "edit" at bounding box center [1089, 624] width 19 height 19
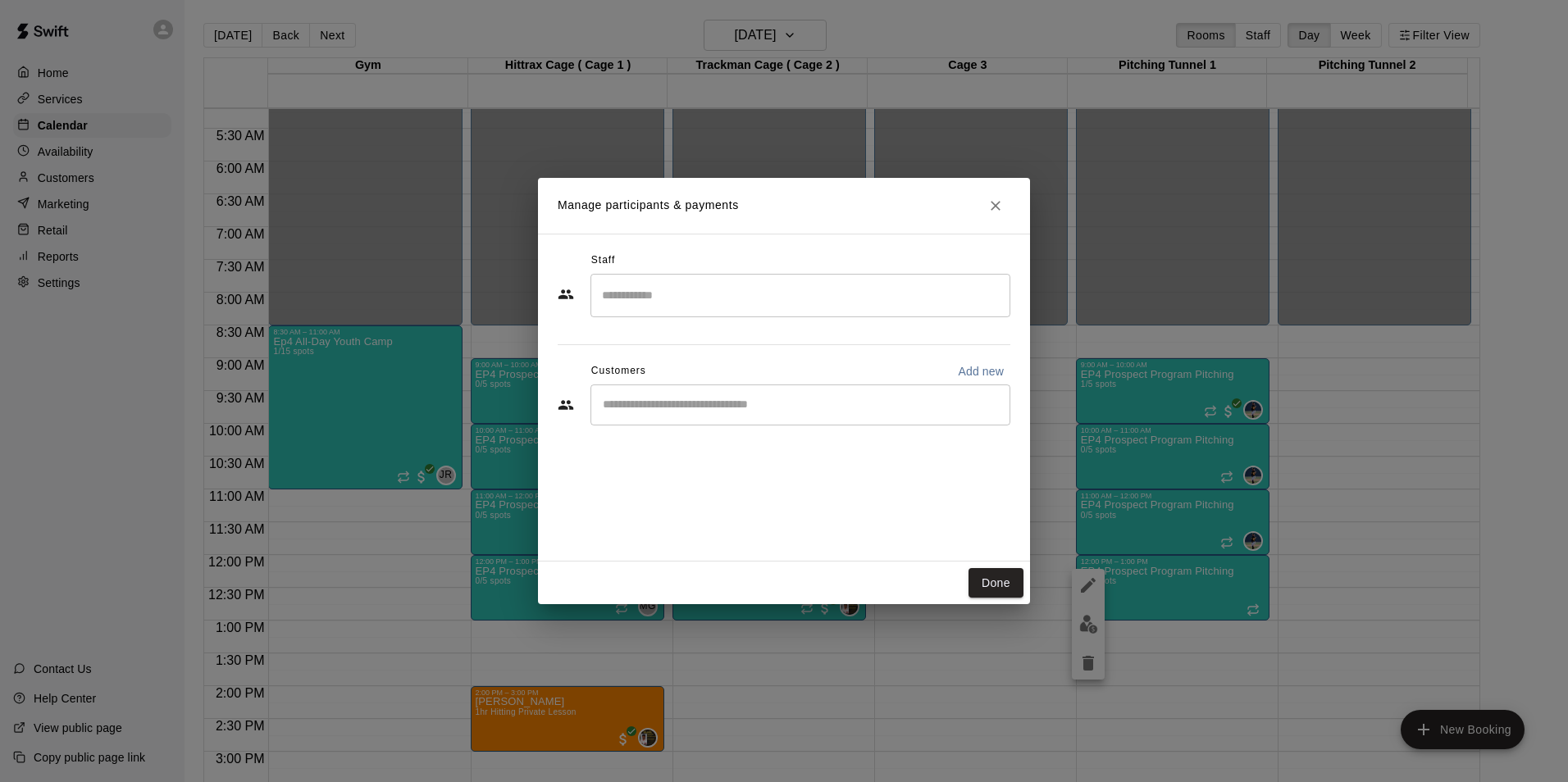
click at [673, 299] on input "Search staff" at bounding box center [800, 295] width 405 height 29
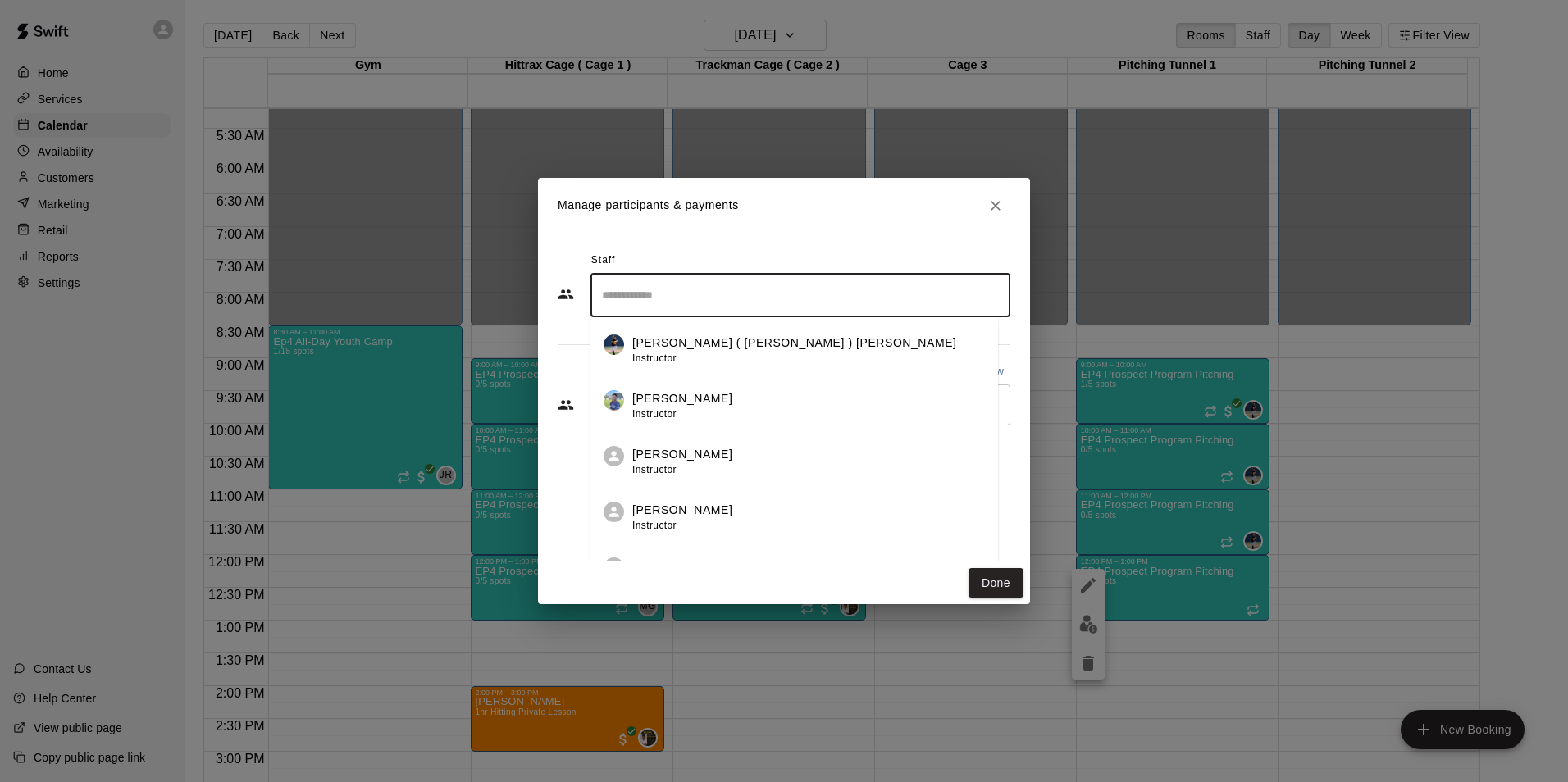
click at [672, 349] on div "[PERSON_NAME] ( [PERSON_NAME] ) [PERSON_NAME] Instructor" at bounding box center [794, 350] width 325 height 32
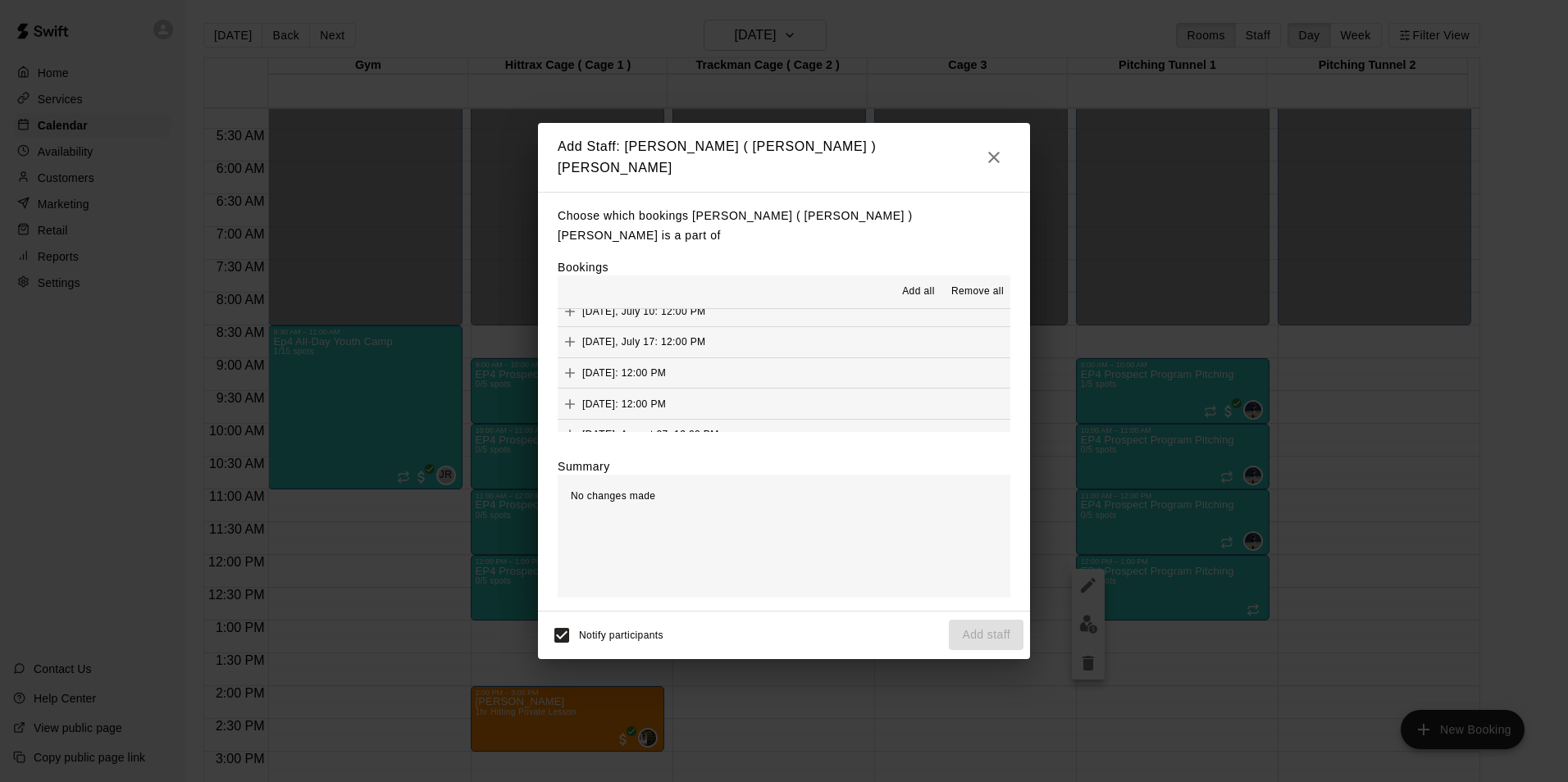
scroll to position [82, 0]
click at [565, 419] on icon "Add" at bounding box center [570, 427] width 16 height 16
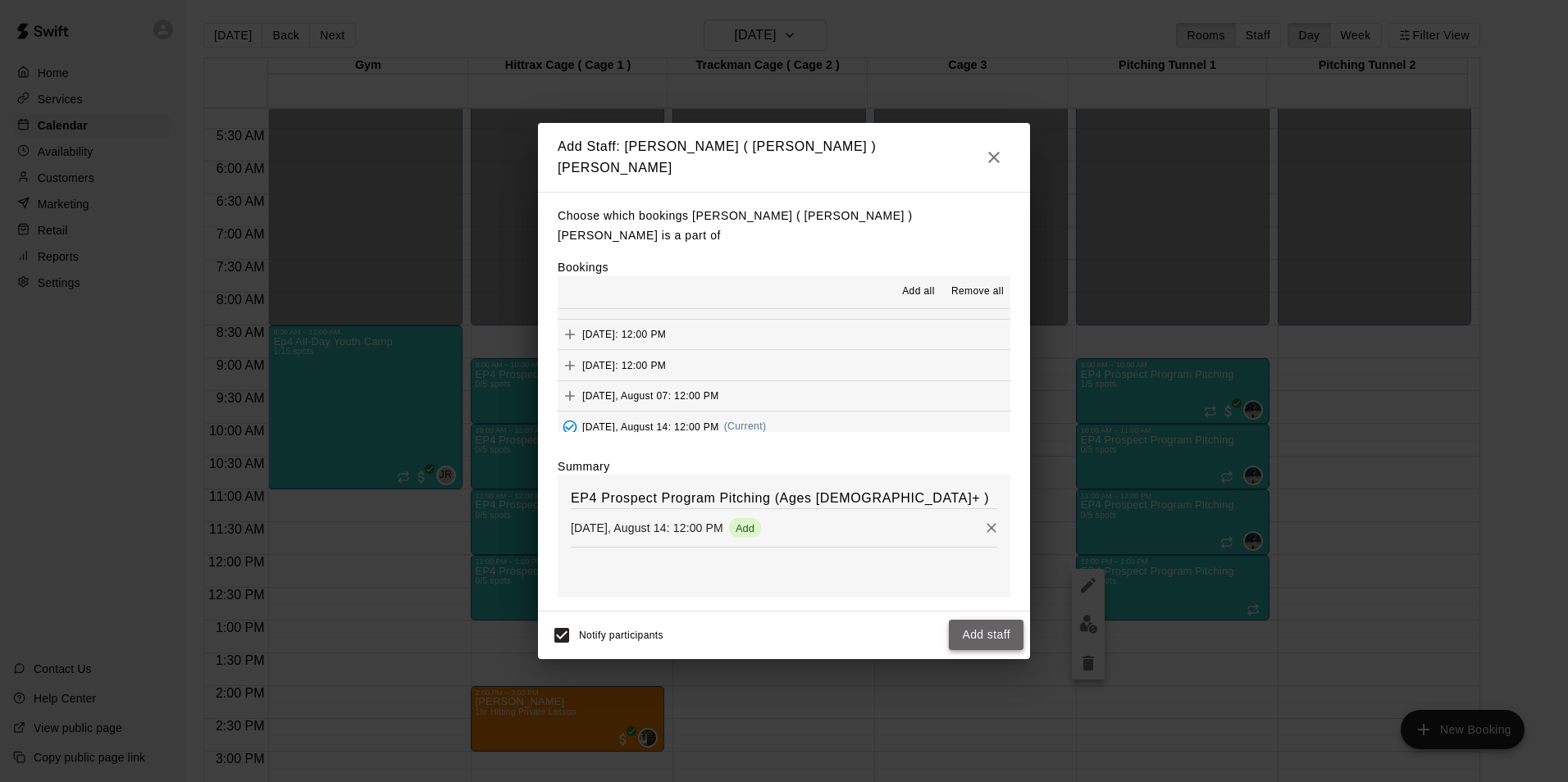
click at [982, 620] on button "Add staff" at bounding box center [986, 635] width 74 height 31
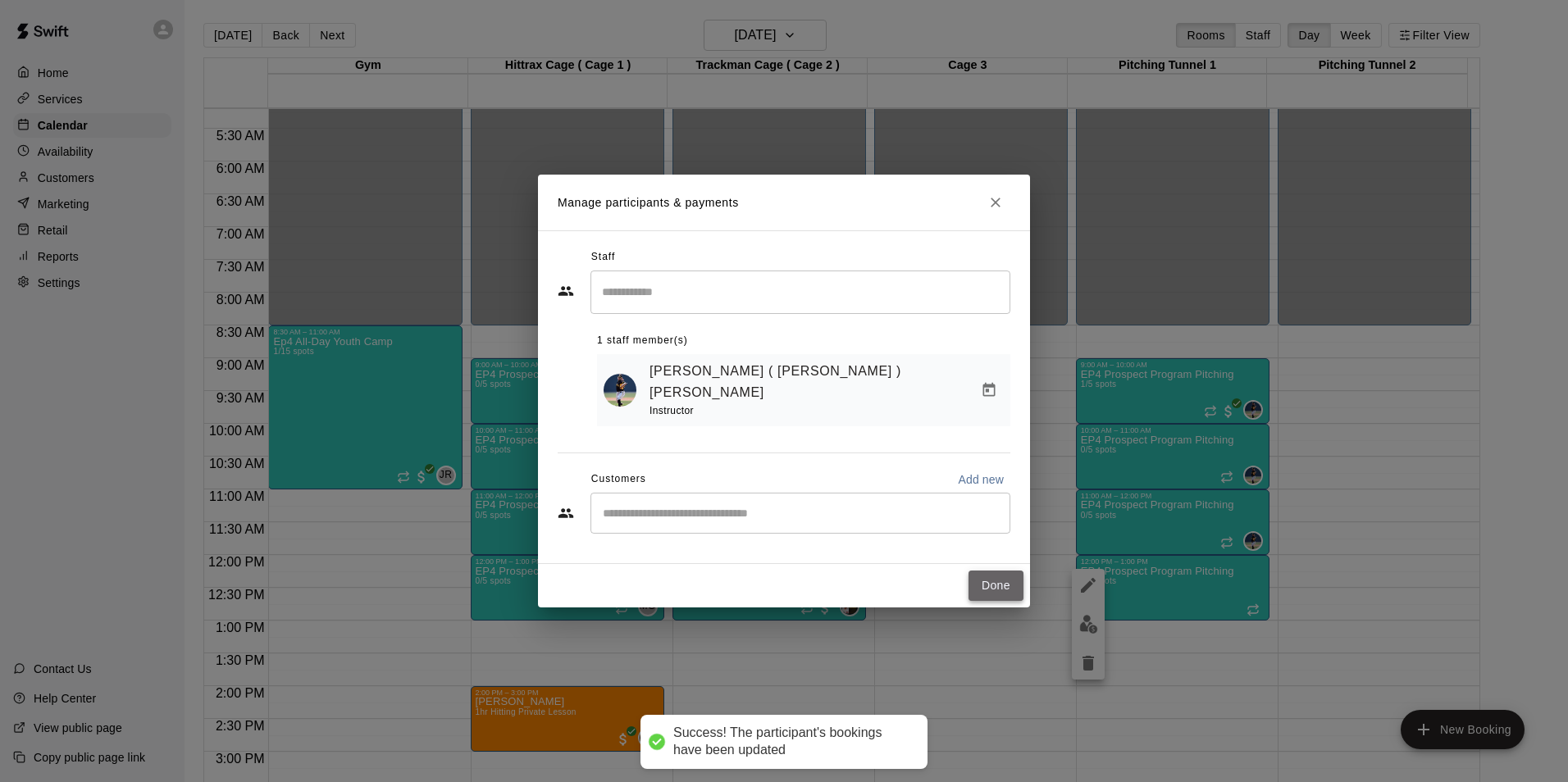
click at [1004, 579] on button "Done" at bounding box center [996, 586] width 55 height 31
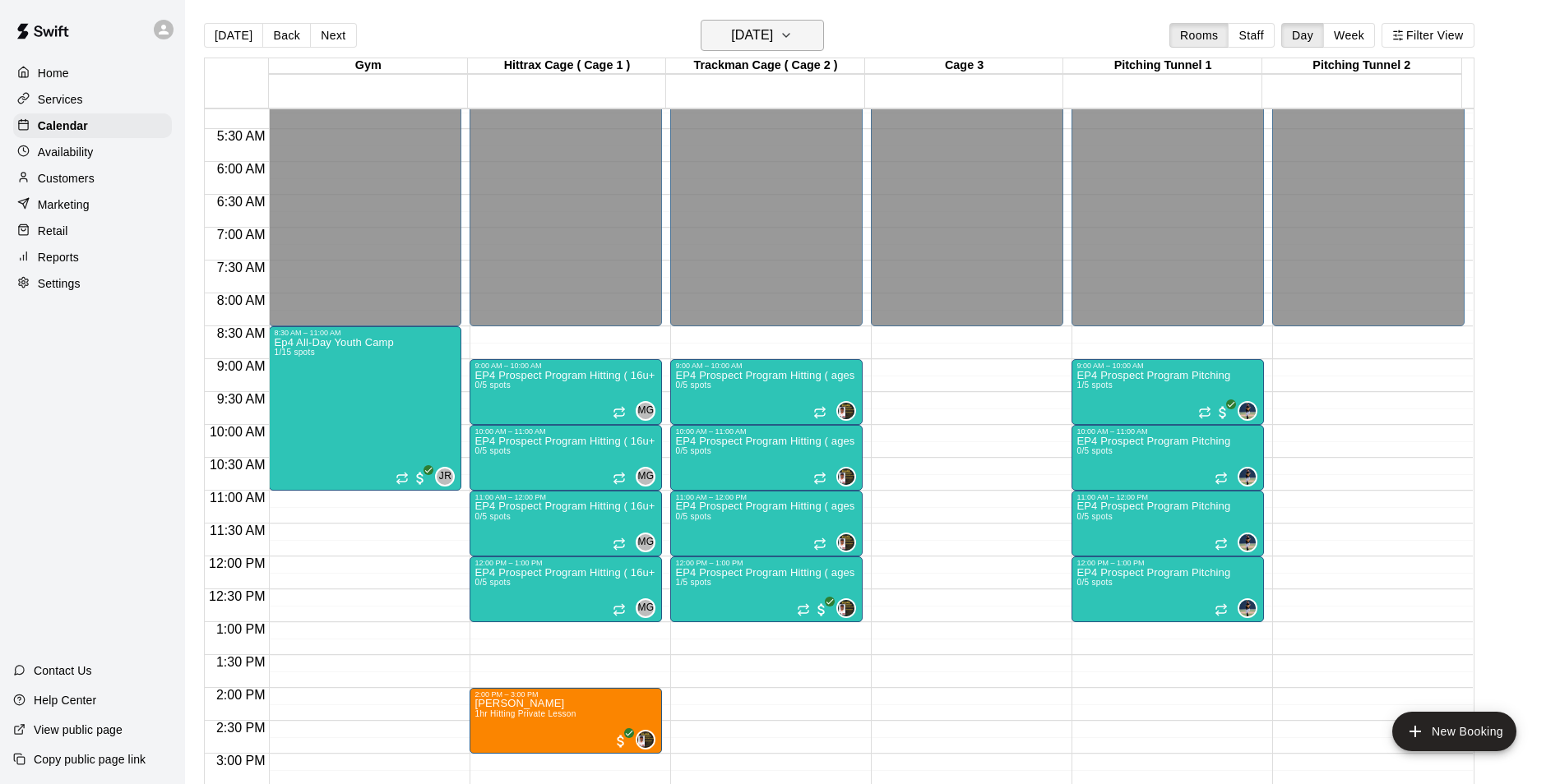
click at [793, 34] on icon "button" at bounding box center [785, 35] width 13 height 20
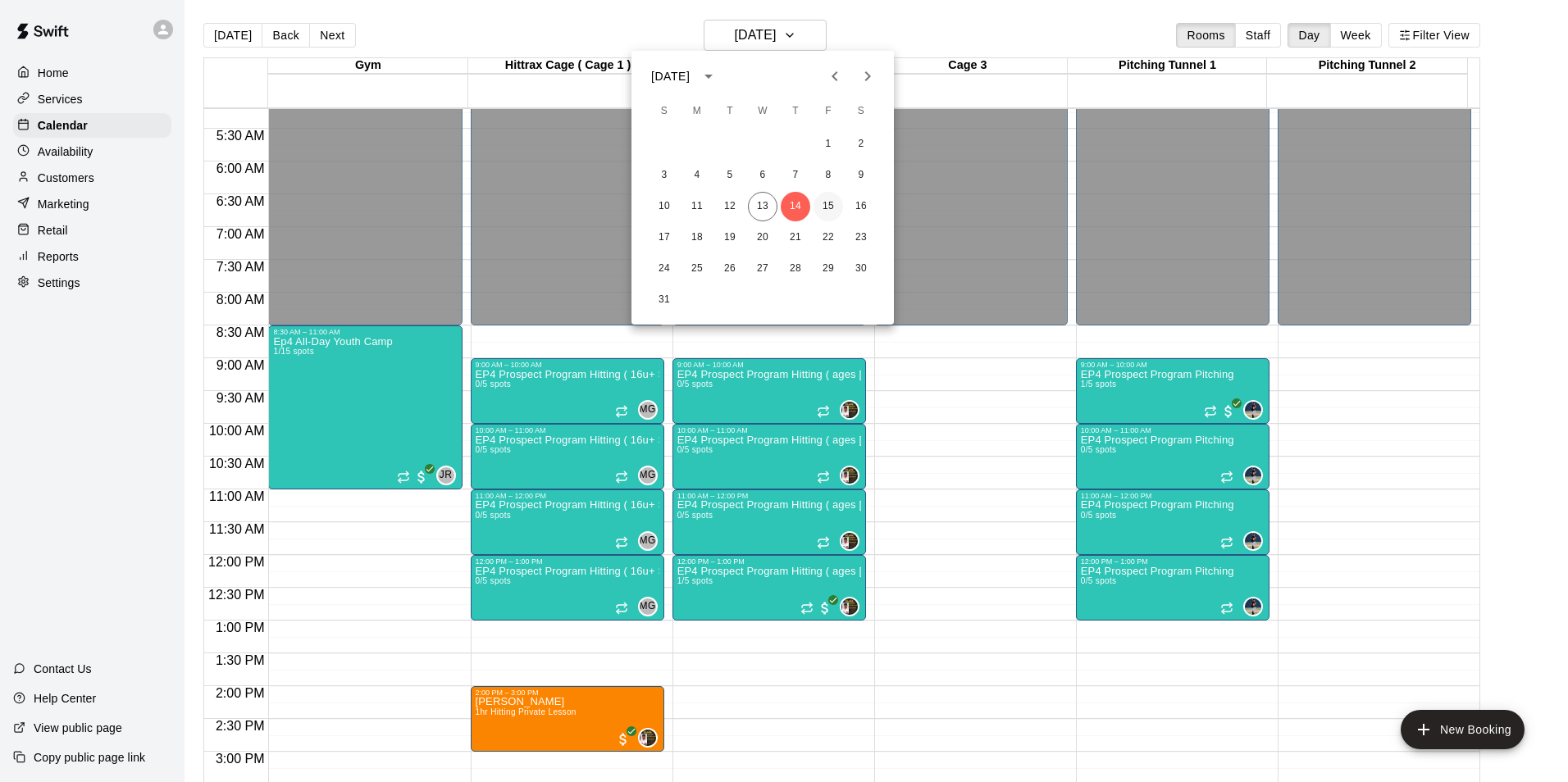
click at [833, 207] on button "15" at bounding box center [828, 207] width 30 height 30
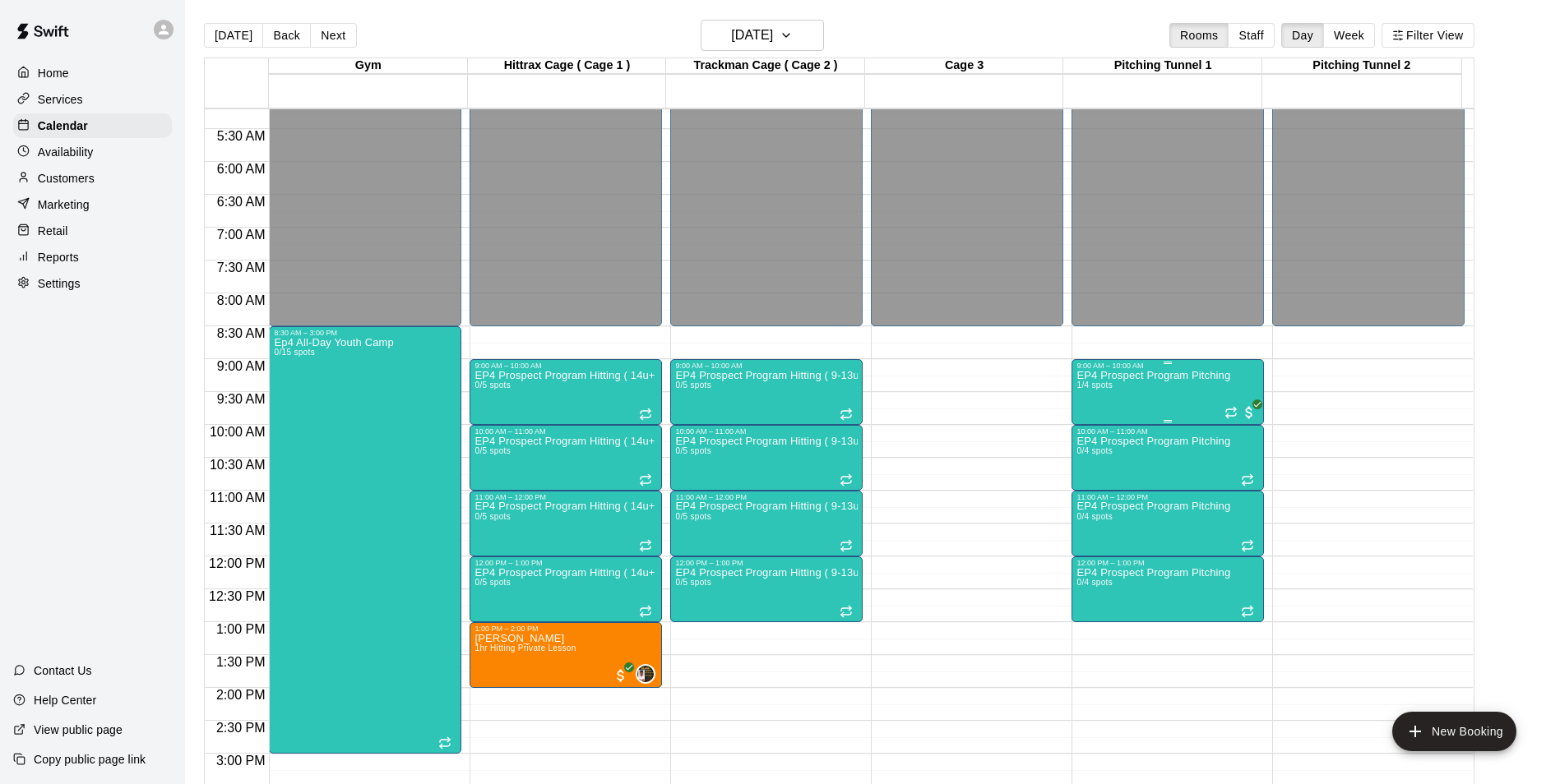
click at [1184, 399] on div "EP4 Prospect Program Pitching 1/4 spots" at bounding box center [1153, 762] width 154 height 784
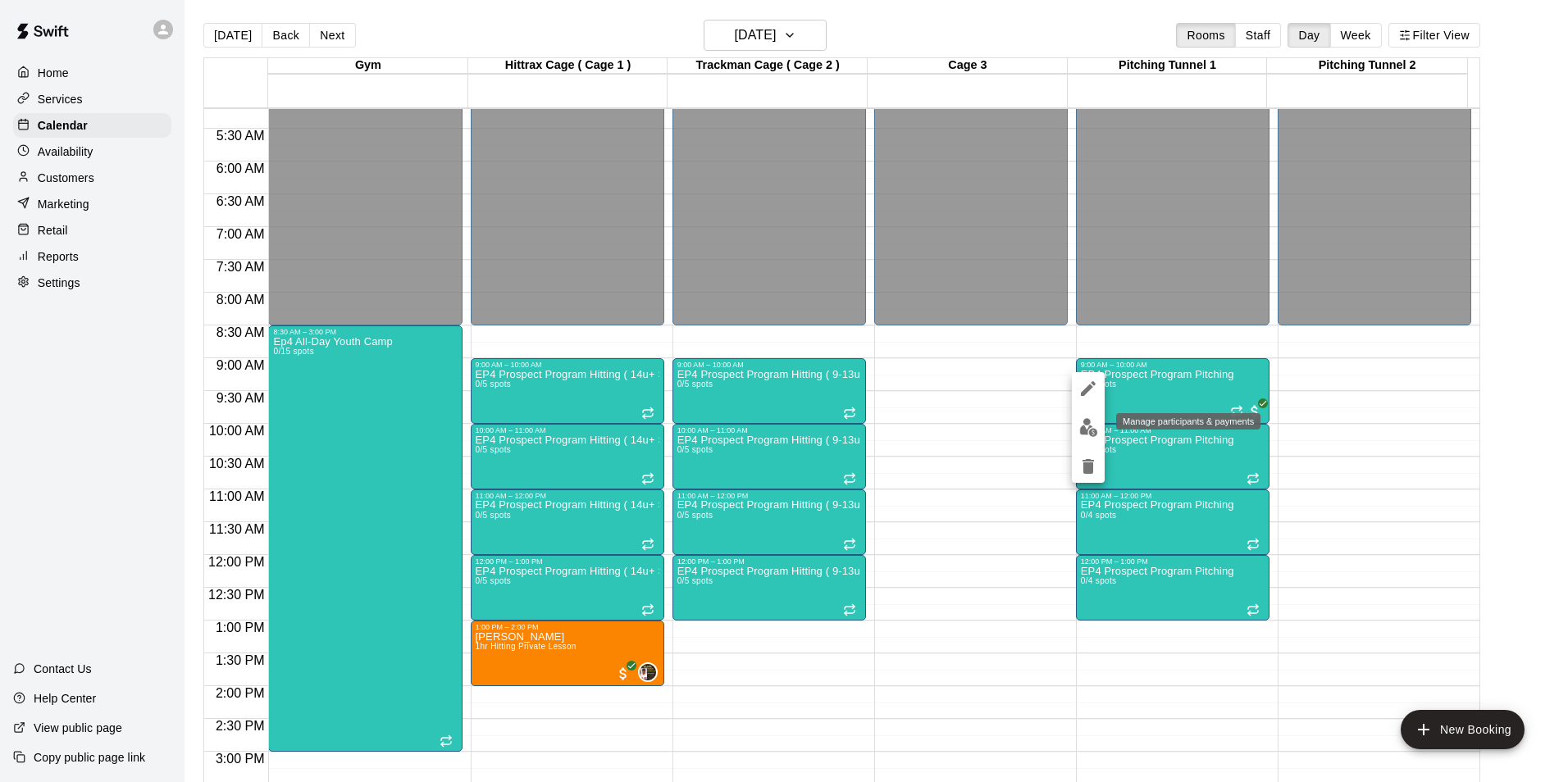
click at [1086, 427] on img "edit" at bounding box center [1089, 428] width 19 height 19
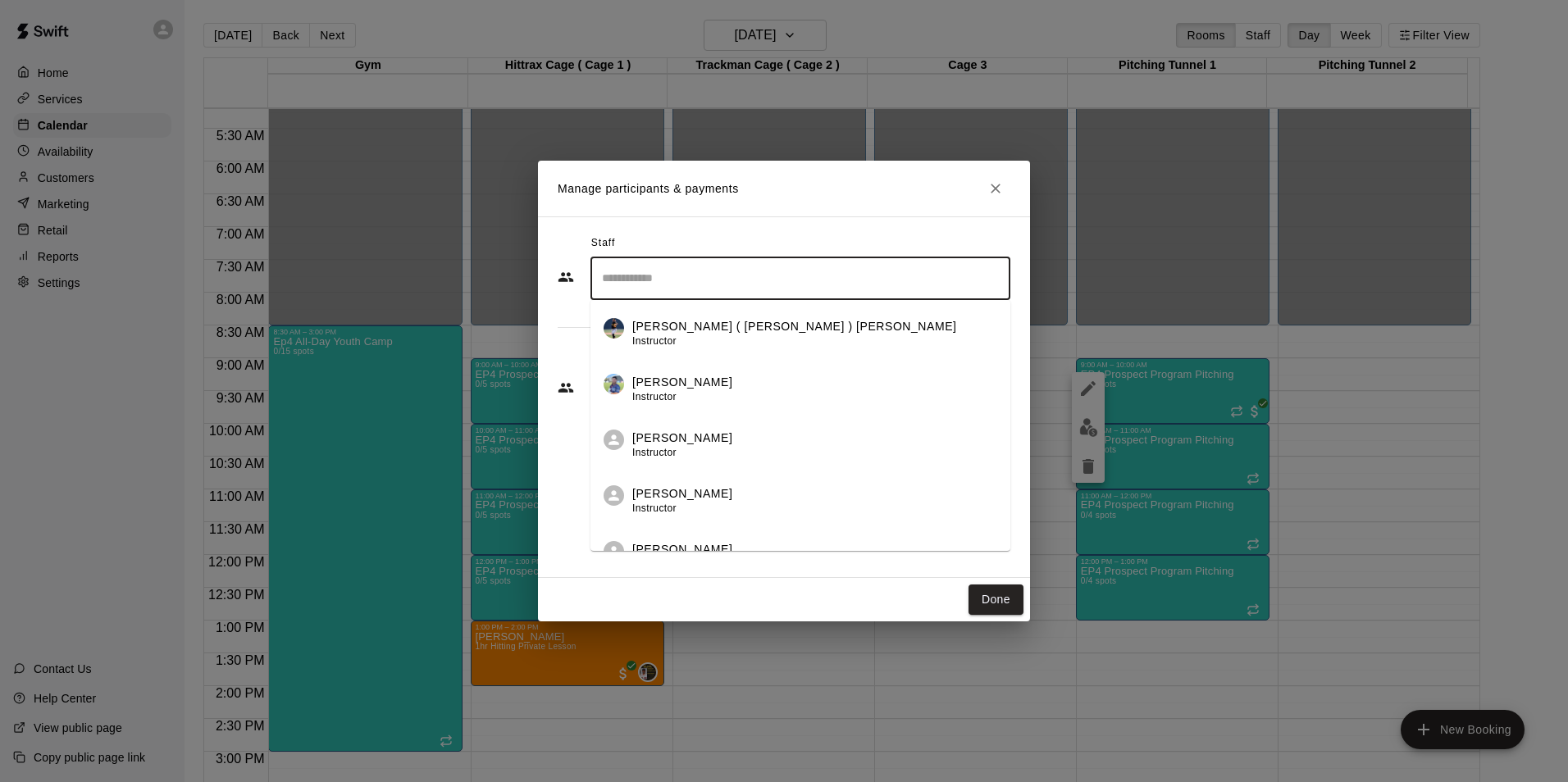
click at [678, 293] on input "Search staff" at bounding box center [800, 278] width 405 height 29
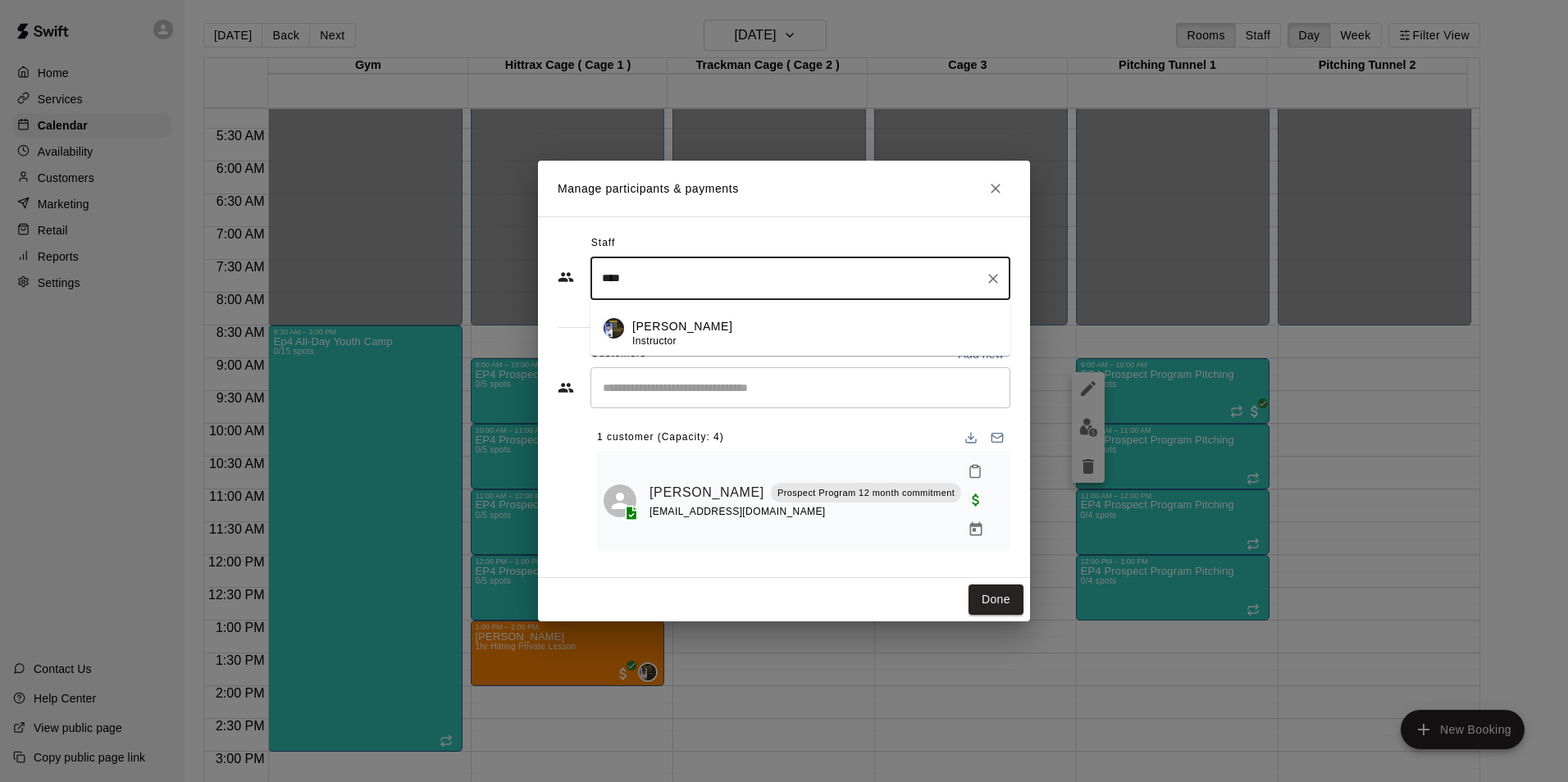
click at [682, 336] on p "[PERSON_NAME]" at bounding box center [682, 327] width 100 height 17
type input "****"
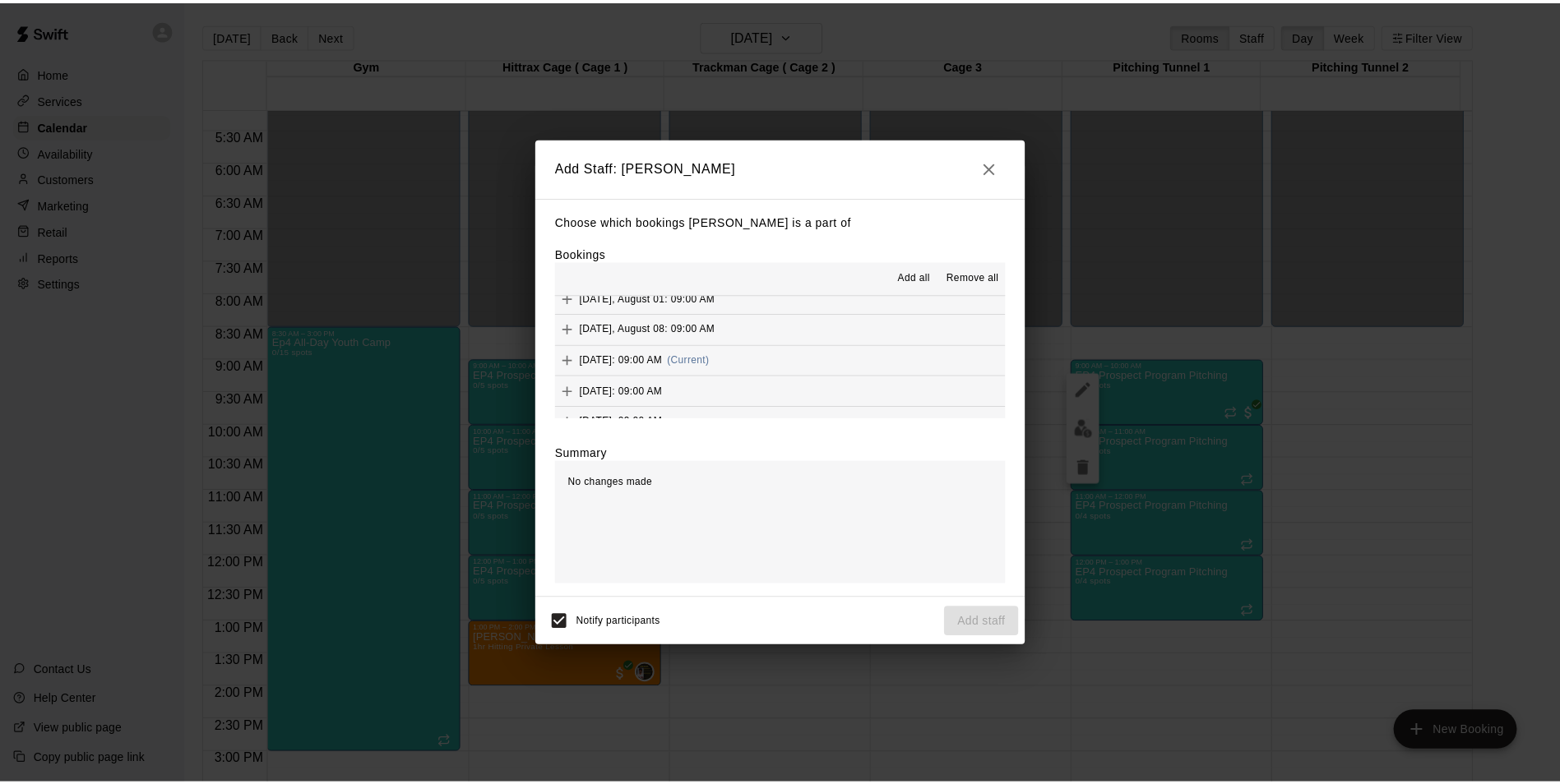
scroll to position [156, 0]
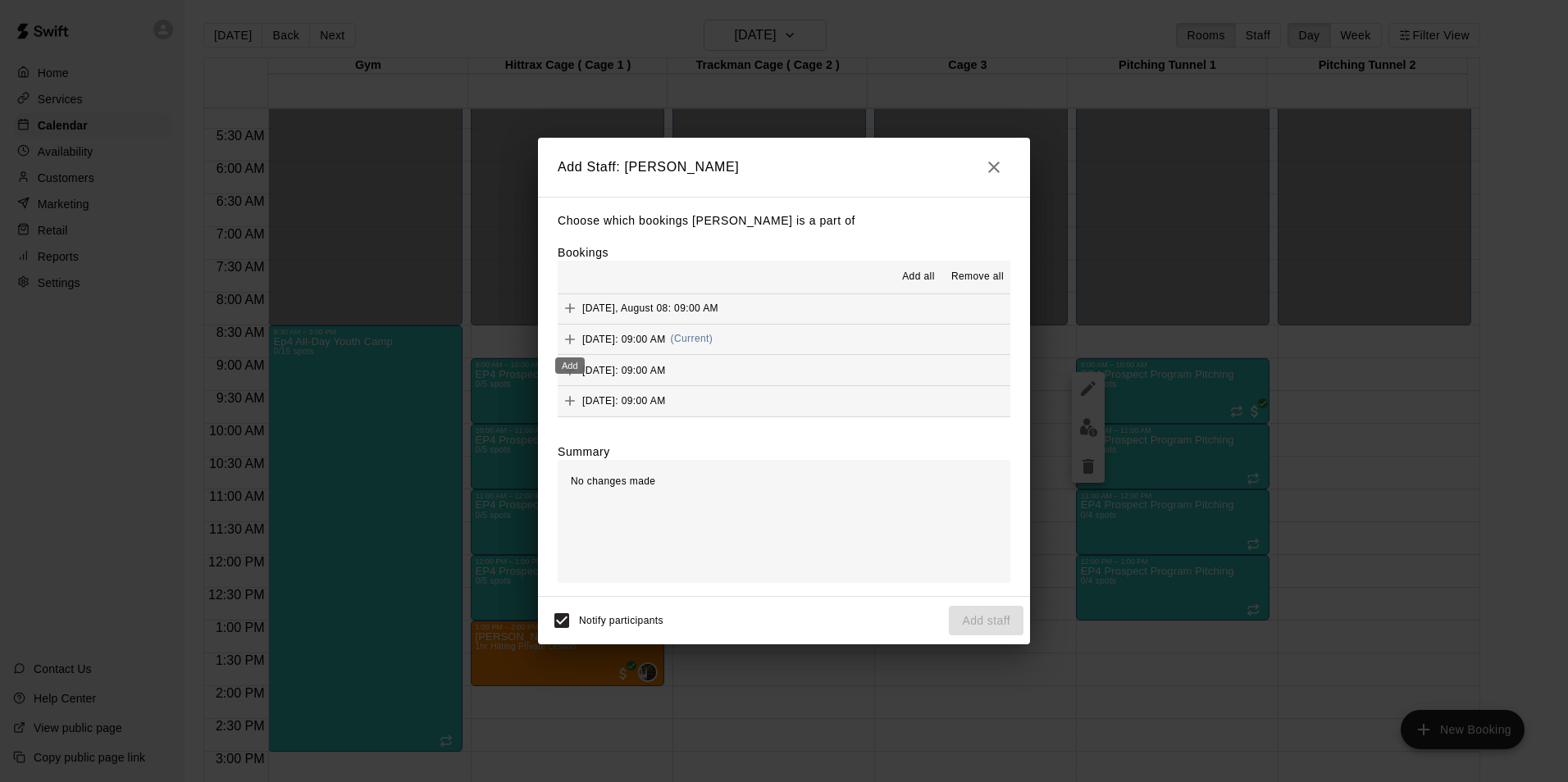
click at [566, 337] on icon "Add" at bounding box center [570, 339] width 16 height 16
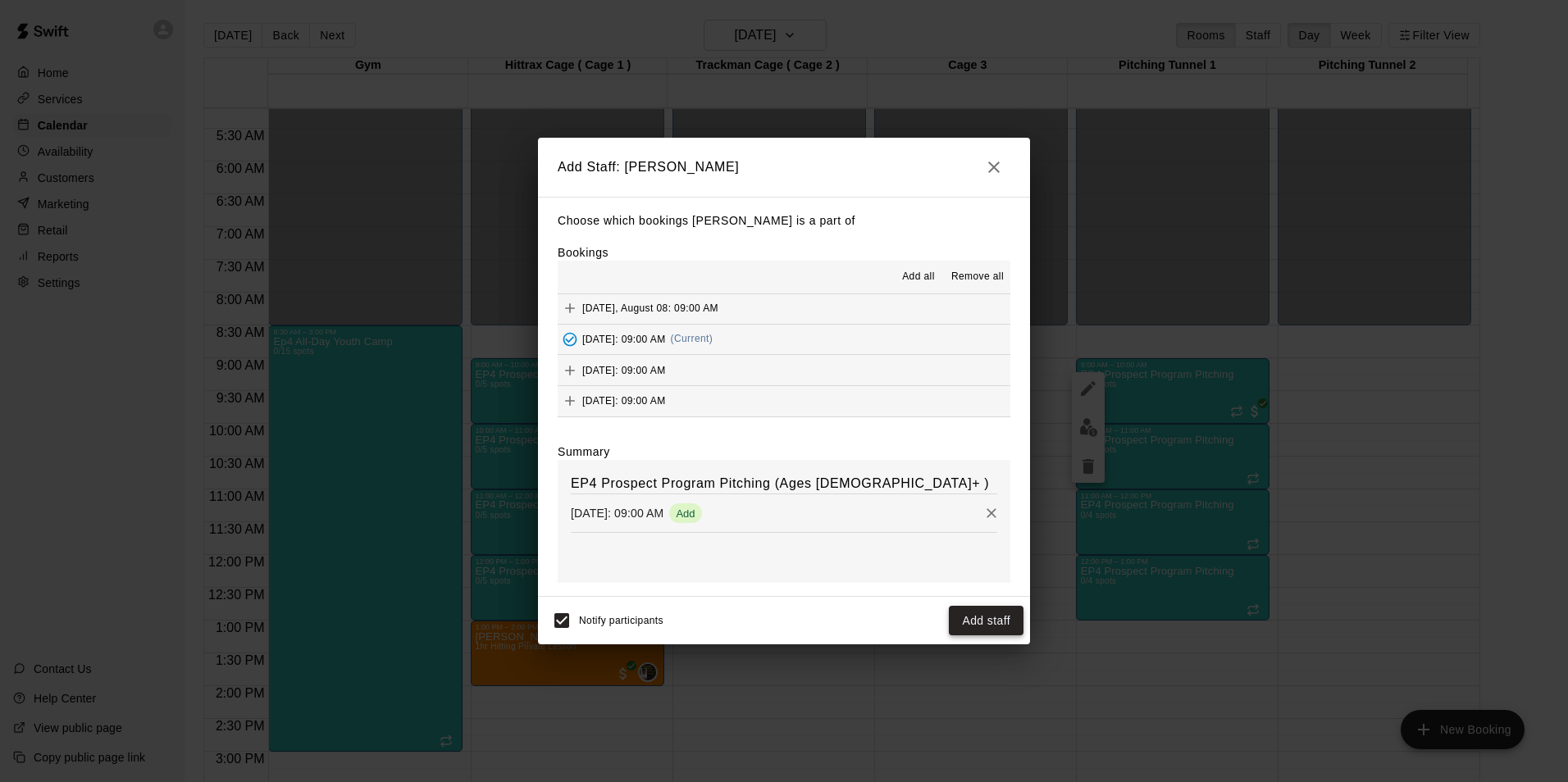
click at [1004, 626] on button "Add staff" at bounding box center [986, 622] width 74 height 31
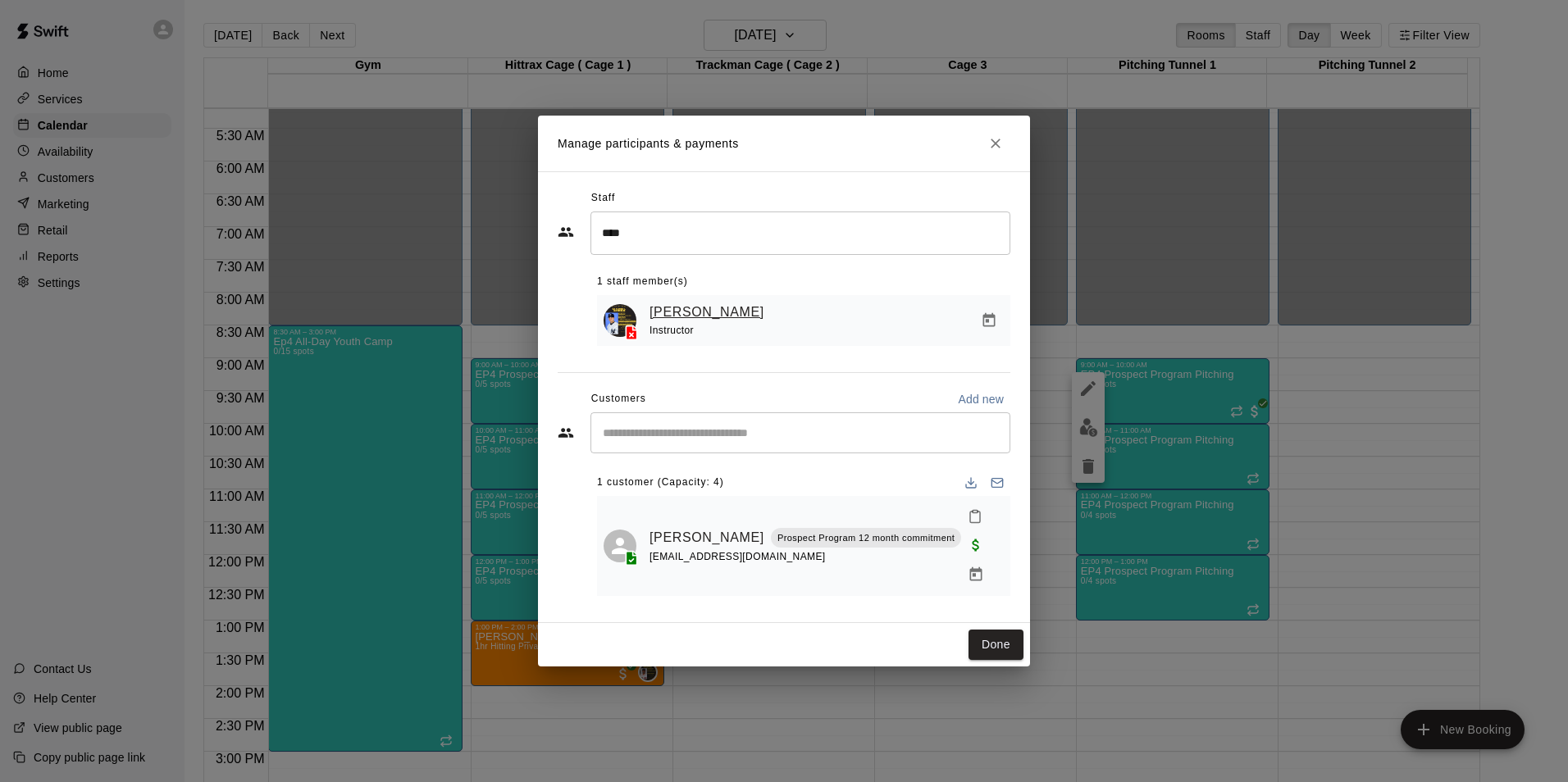
click at [720, 323] on link "[PERSON_NAME]" at bounding box center [707, 312] width 114 height 21
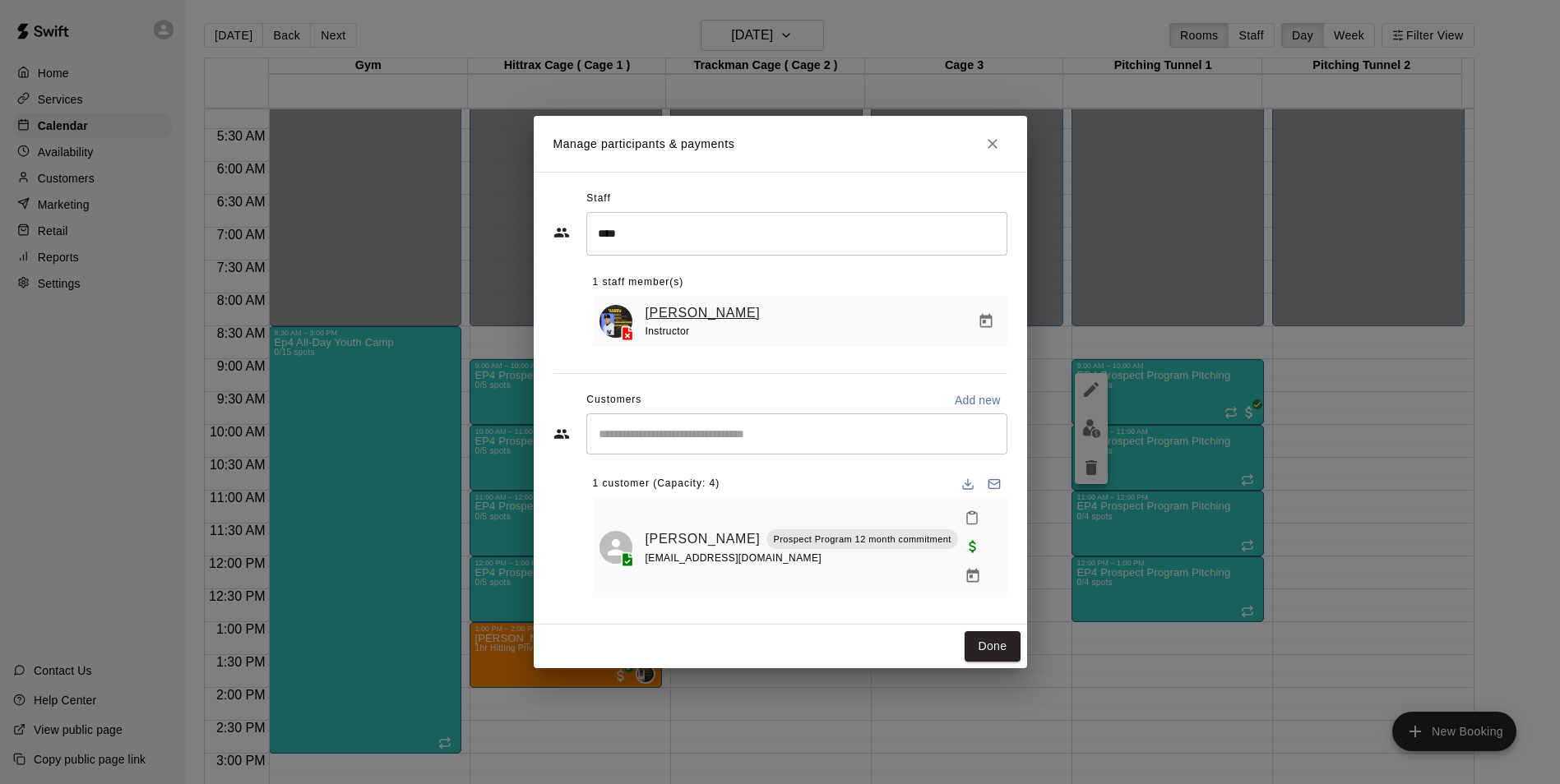
select select "**"
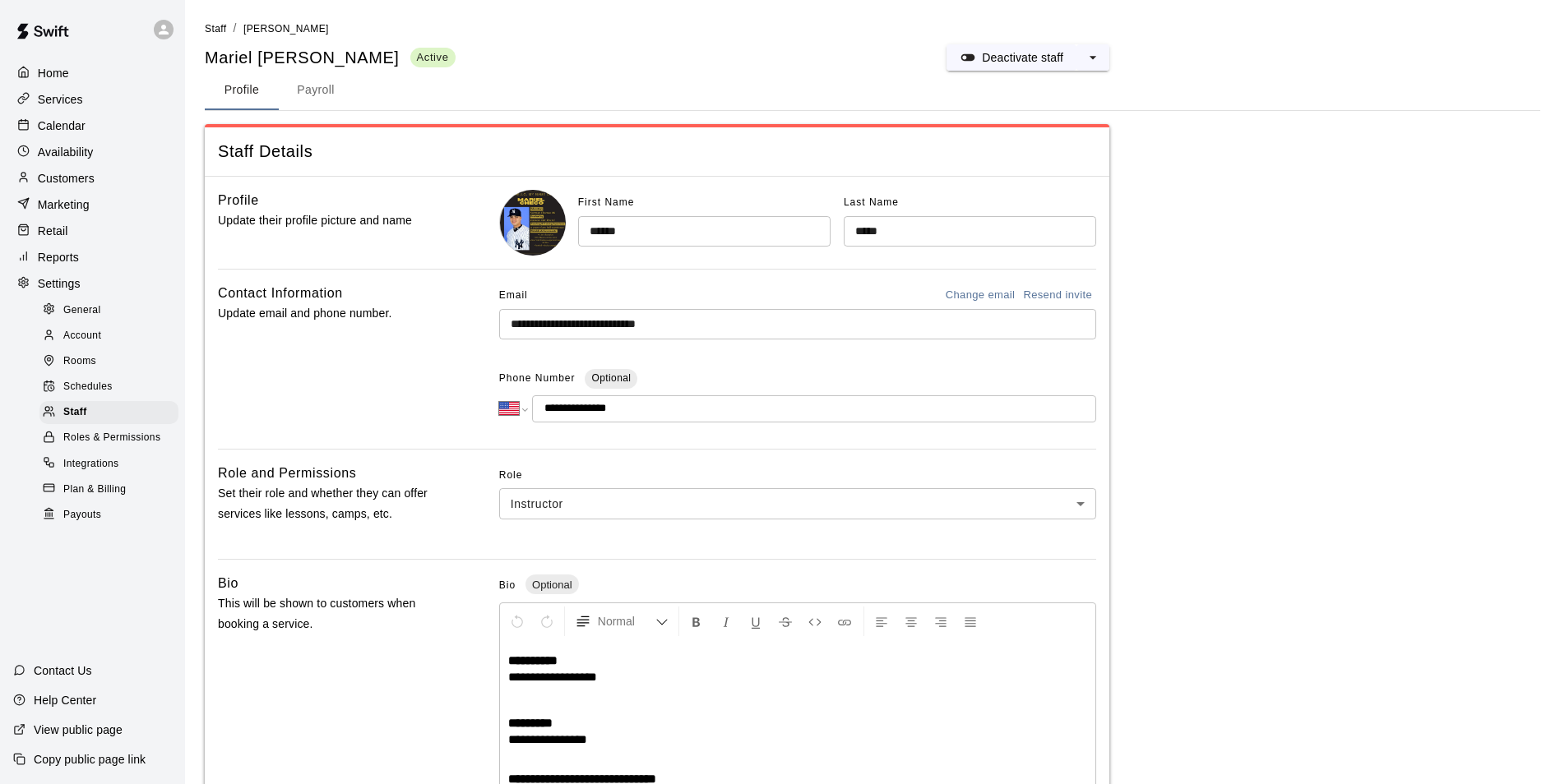
scroll to position [142, 0]
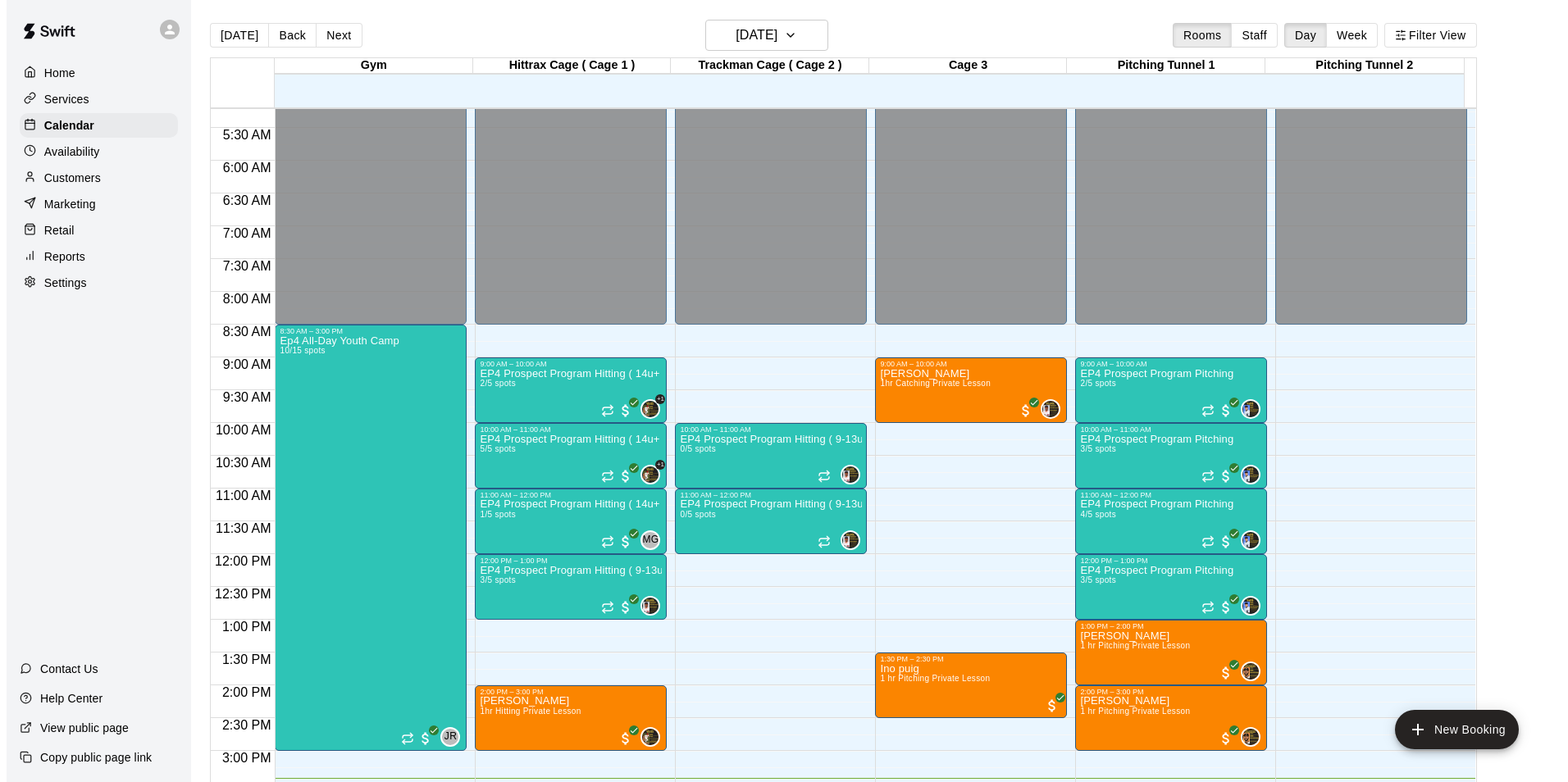
scroll to position [341, 0]
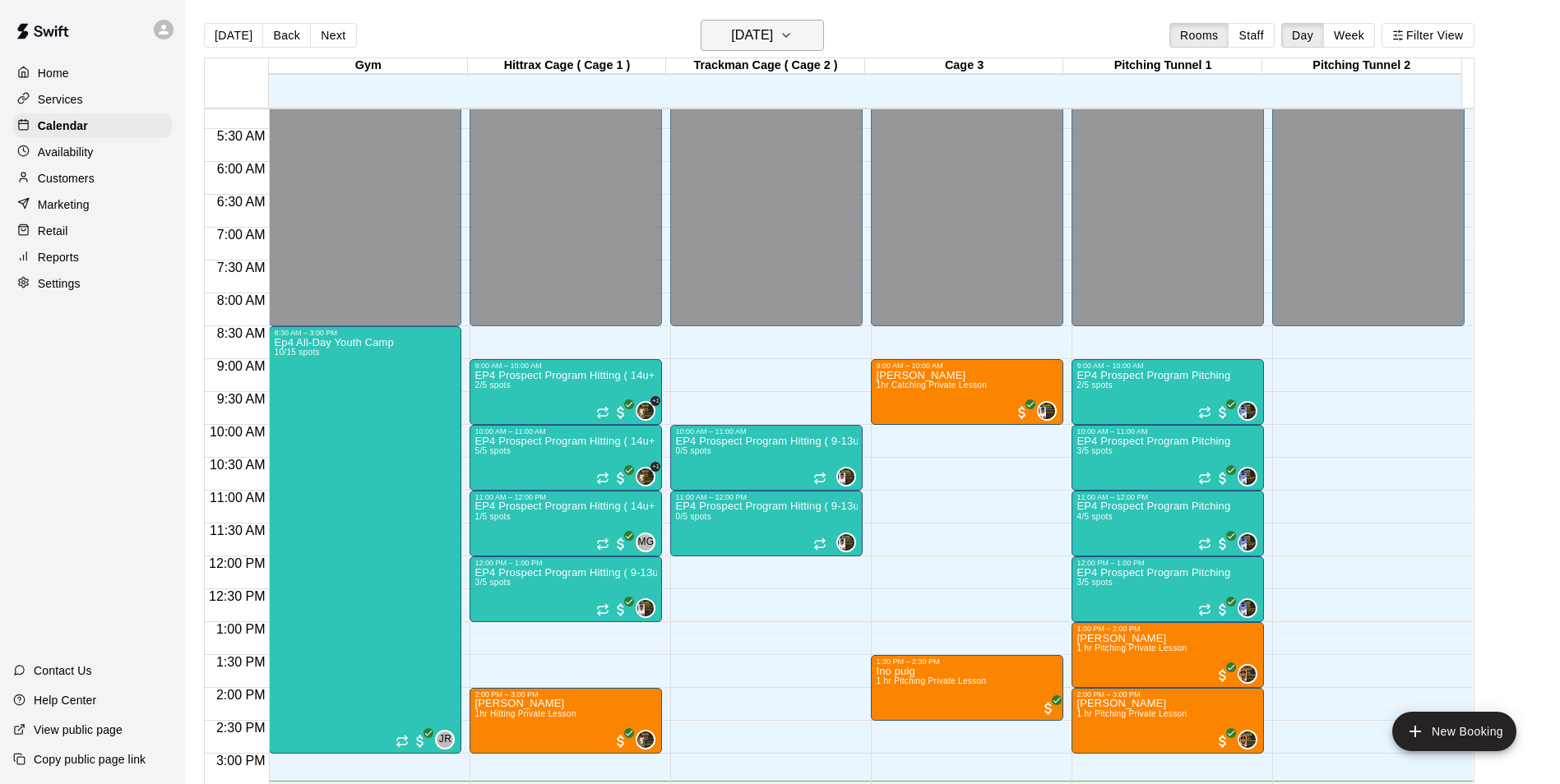
click at [793, 31] on icon "button" at bounding box center [785, 35] width 13 height 20
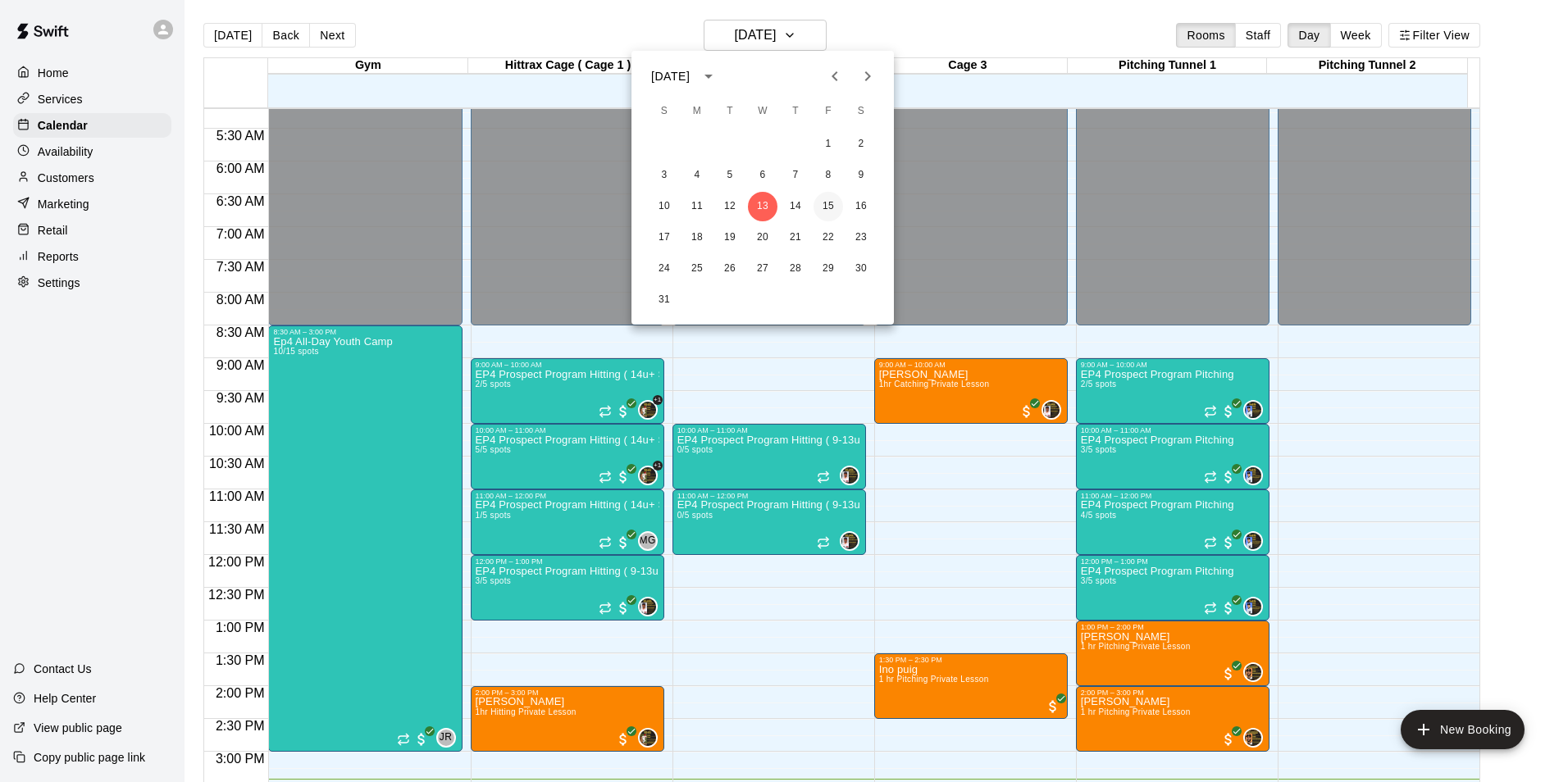
click at [833, 210] on button "15" at bounding box center [828, 207] width 30 height 30
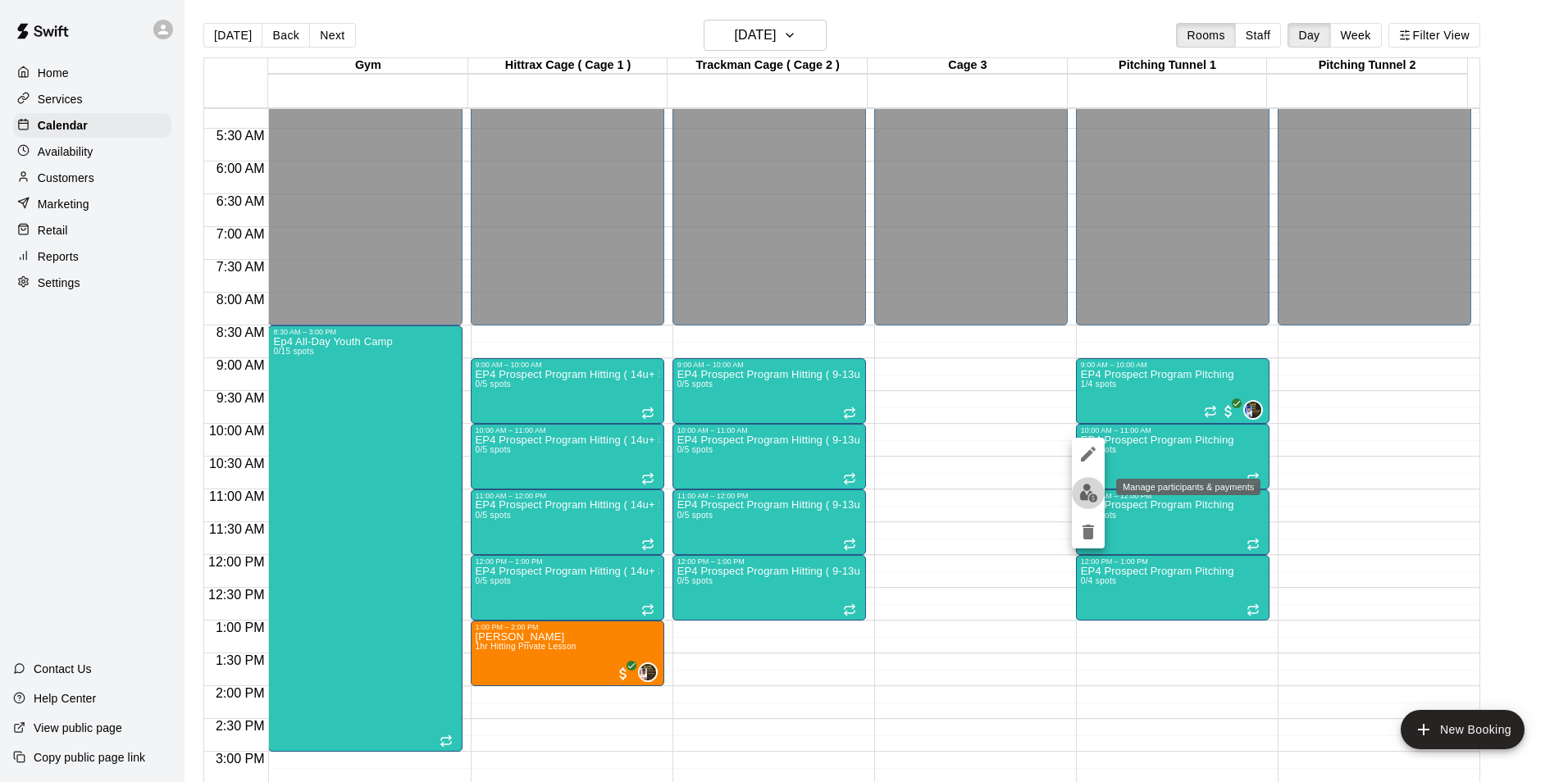
click at [1088, 490] on img "edit" at bounding box center [1089, 493] width 19 height 19
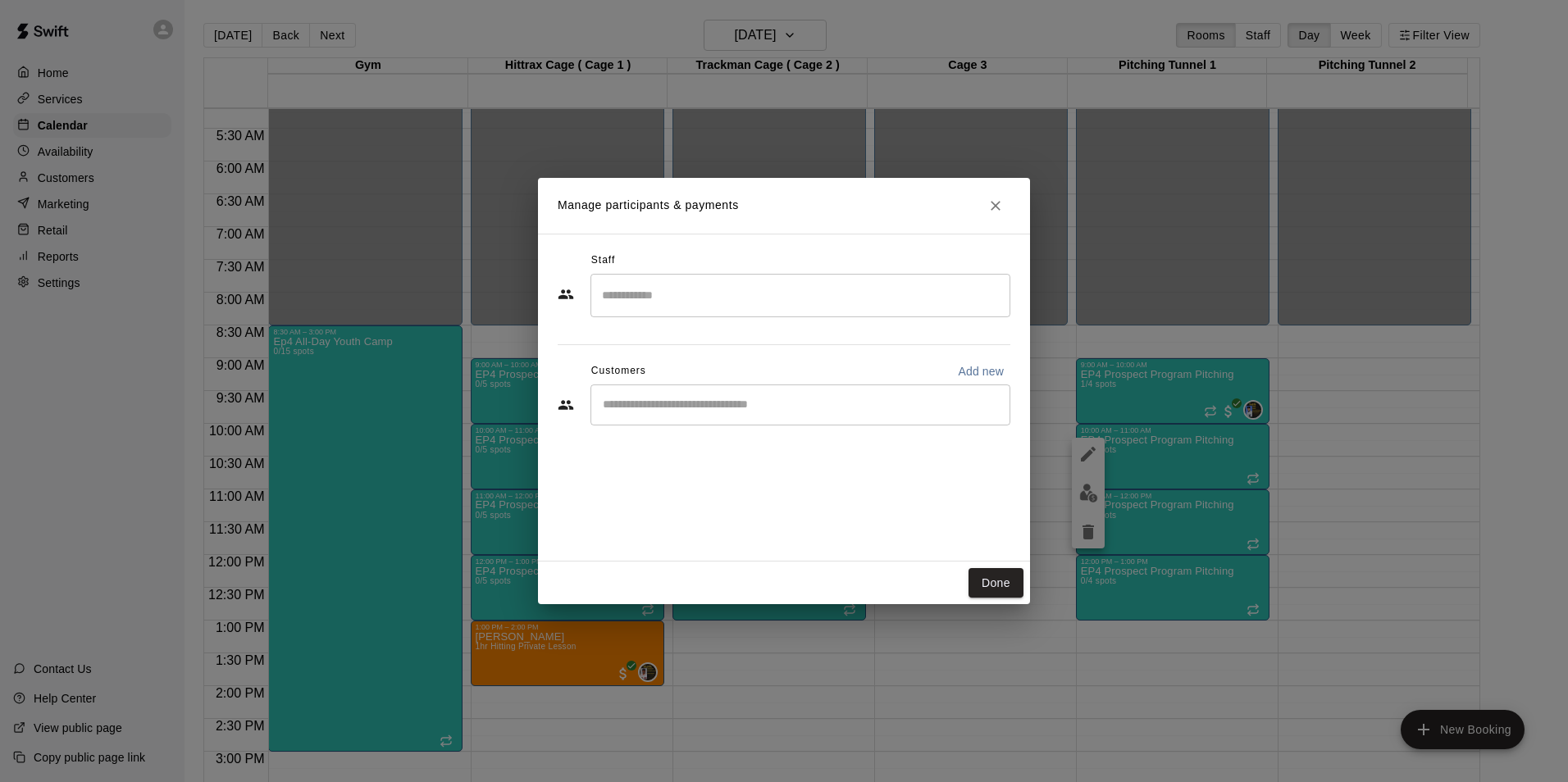
click at [662, 302] on input "Search staff" at bounding box center [800, 295] width 405 height 29
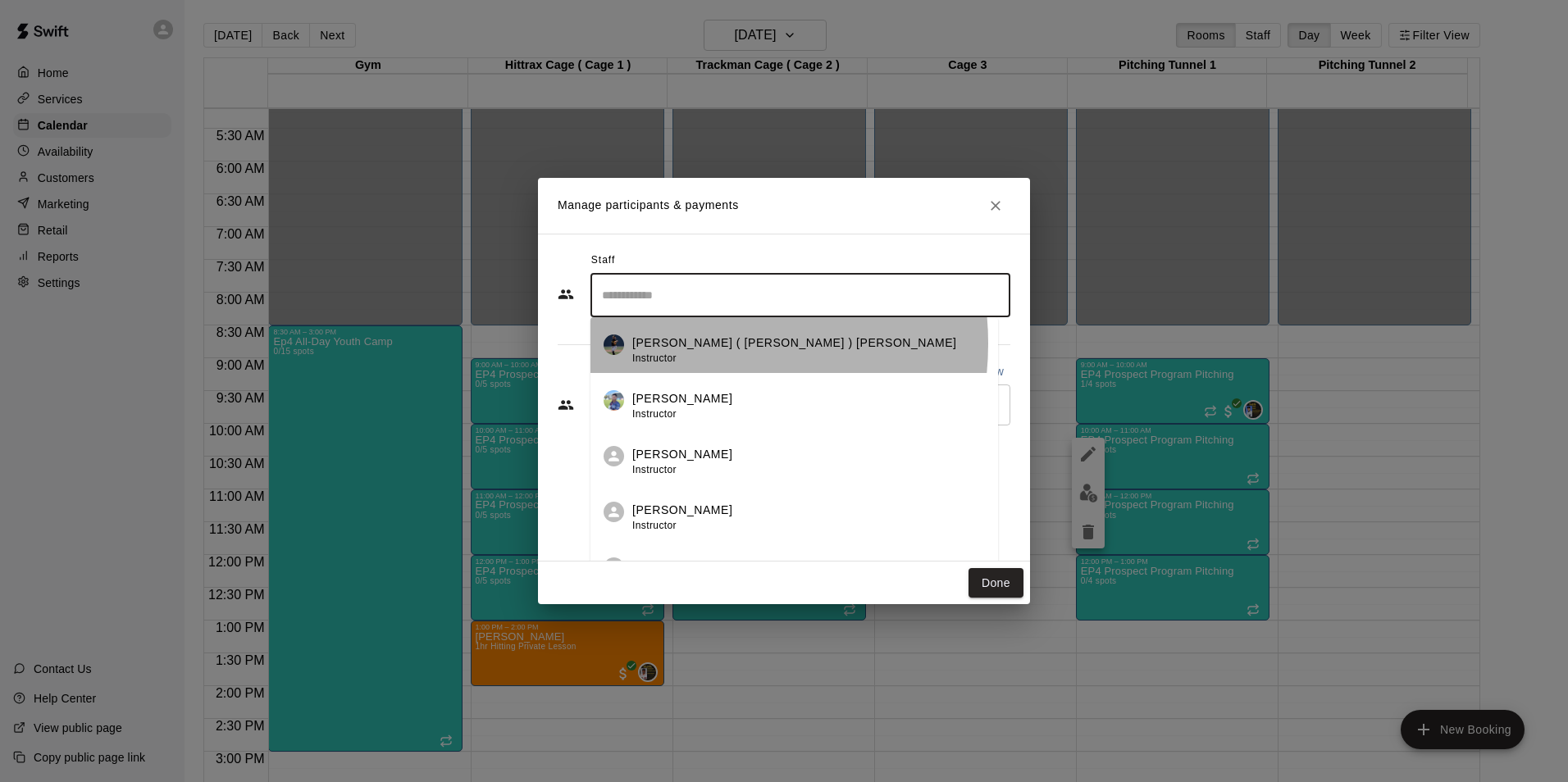
click at [682, 343] on p "[PERSON_NAME] ( [PERSON_NAME] ) [PERSON_NAME]" at bounding box center [794, 343] width 325 height 17
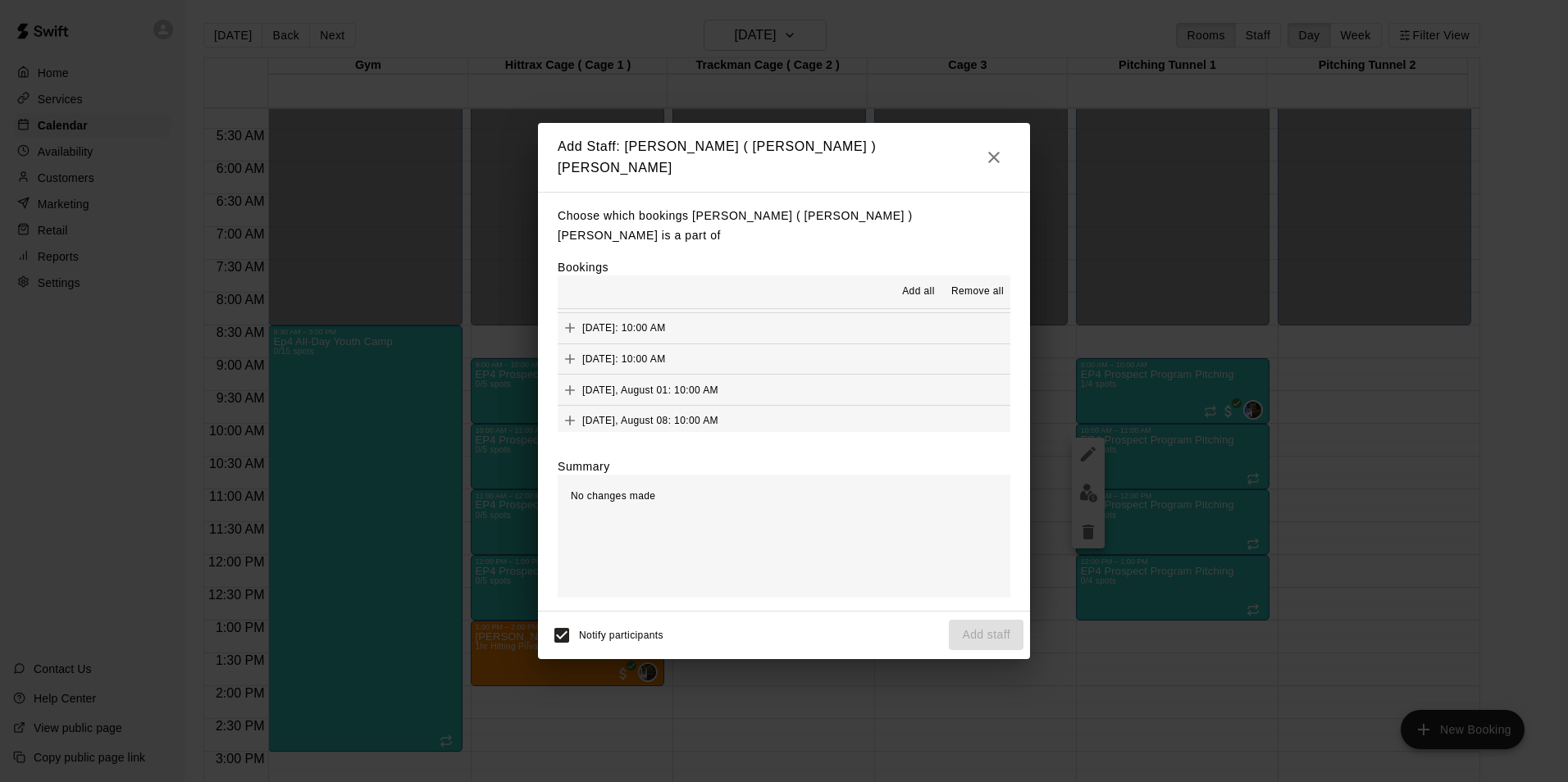
scroll to position [155, 0]
click at [568, 341] on button "Add" at bounding box center [570, 353] width 25 height 25
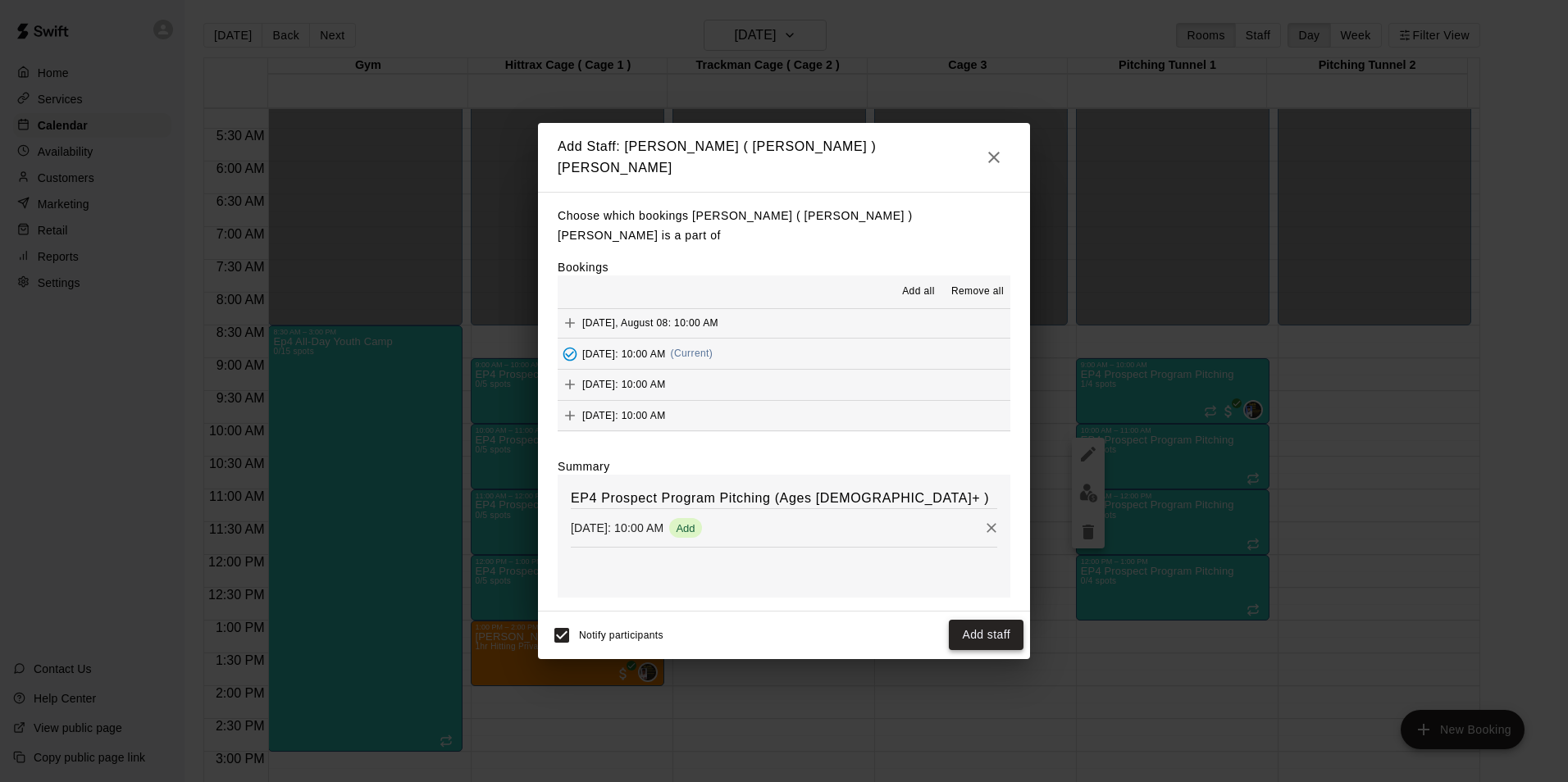
click at [987, 620] on button "Add staff" at bounding box center [986, 635] width 74 height 31
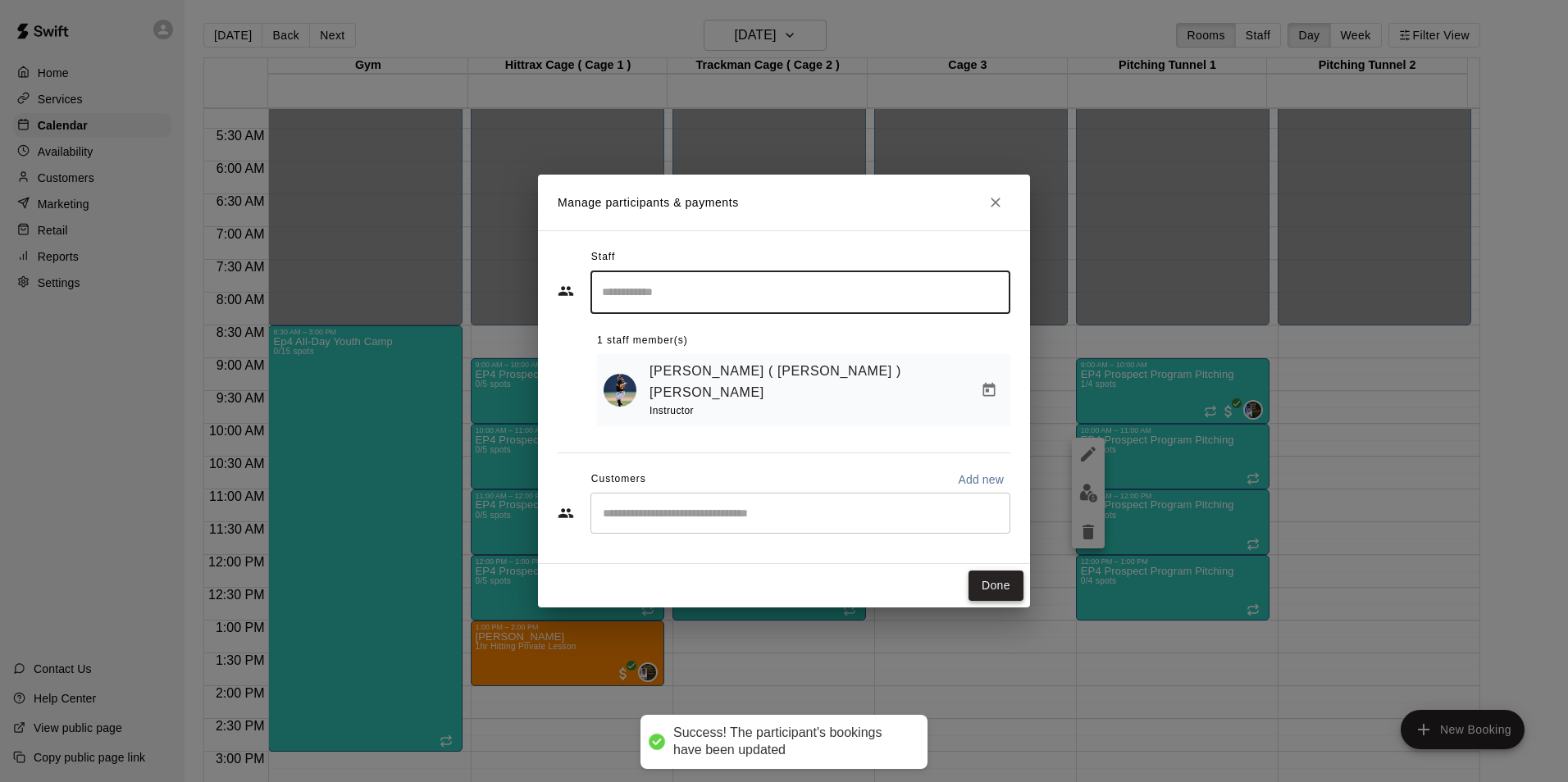
click at [991, 581] on button "Done" at bounding box center [996, 586] width 55 height 31
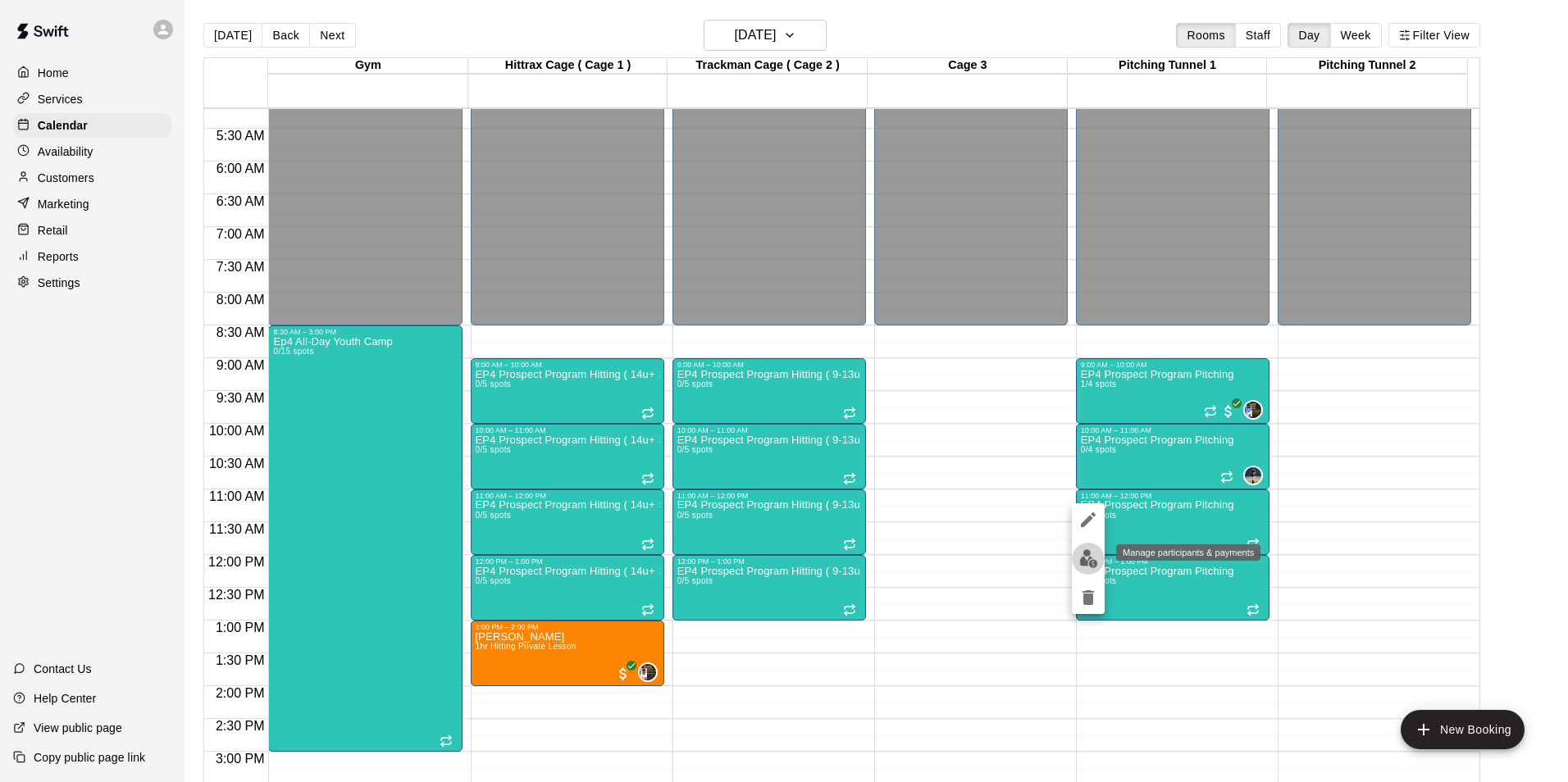
click at [1086, 556] on img "edit" at bounding box center [1089, 558] width 19 height 19
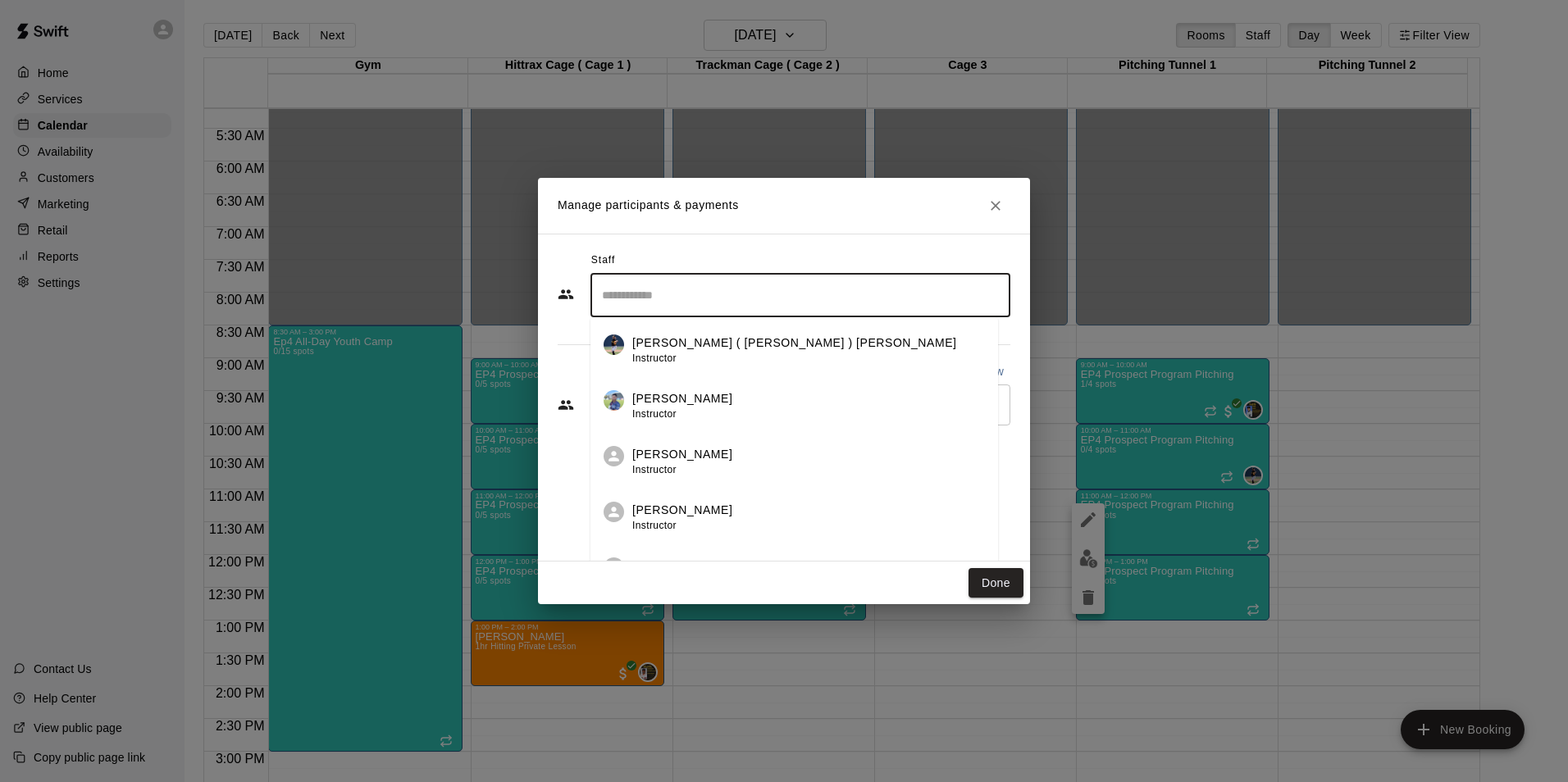
click at [675, 304] on input "Search staff" at bounding box center [800, 295] width 405 height 29
click at [673, 341] on p "[PERSON_NAME] ( [PERSON_NAME] ) [PERSON_NAME]" at bounding box center [794, 343] width 325 height 17
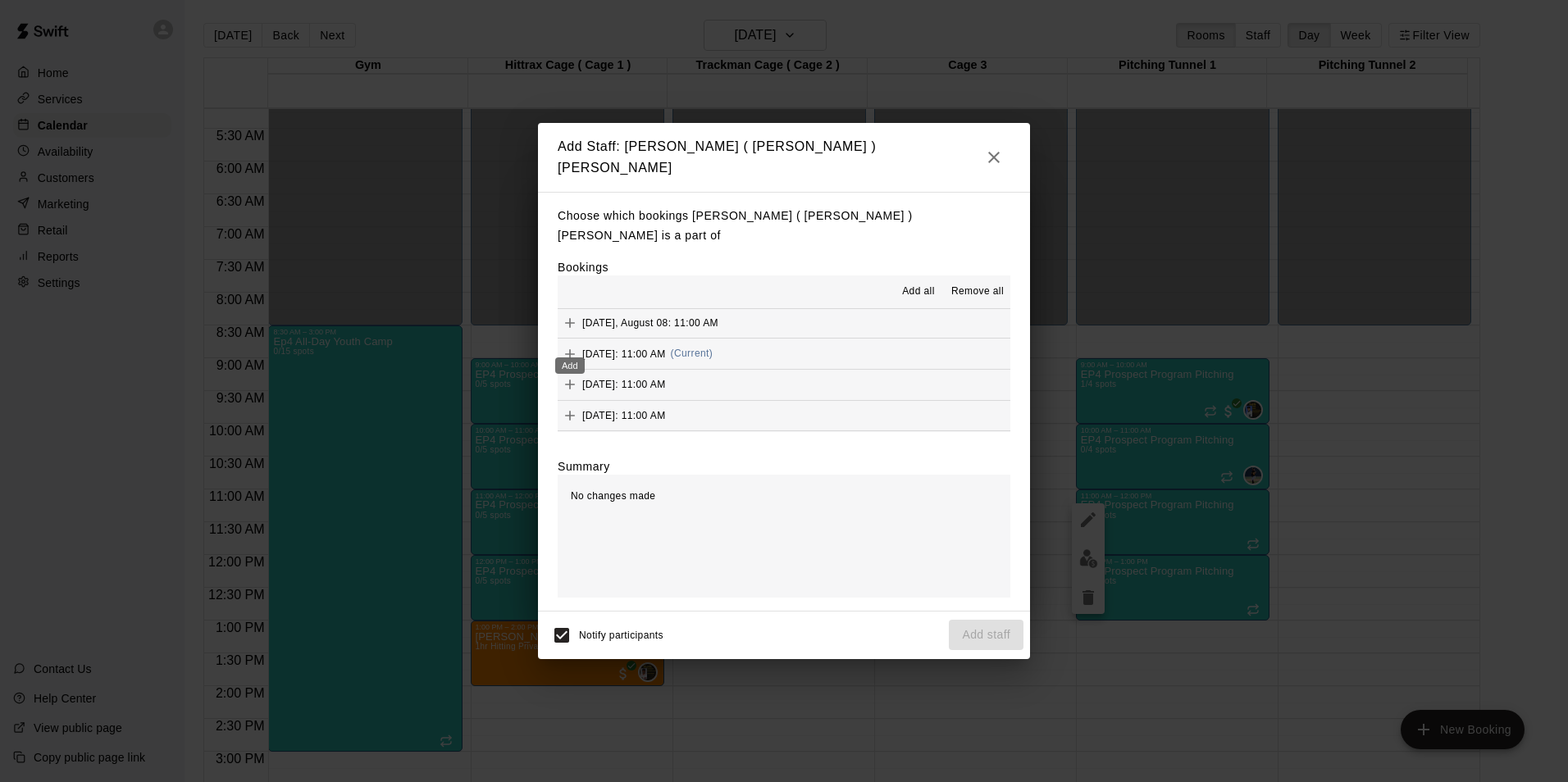
click at [570, 349] on icon "Add" at bounding box center [570, 354] width 10 height 10
click at [975, 620] on button "Add staff" at bounding box center [986, 635] width 74 height 31
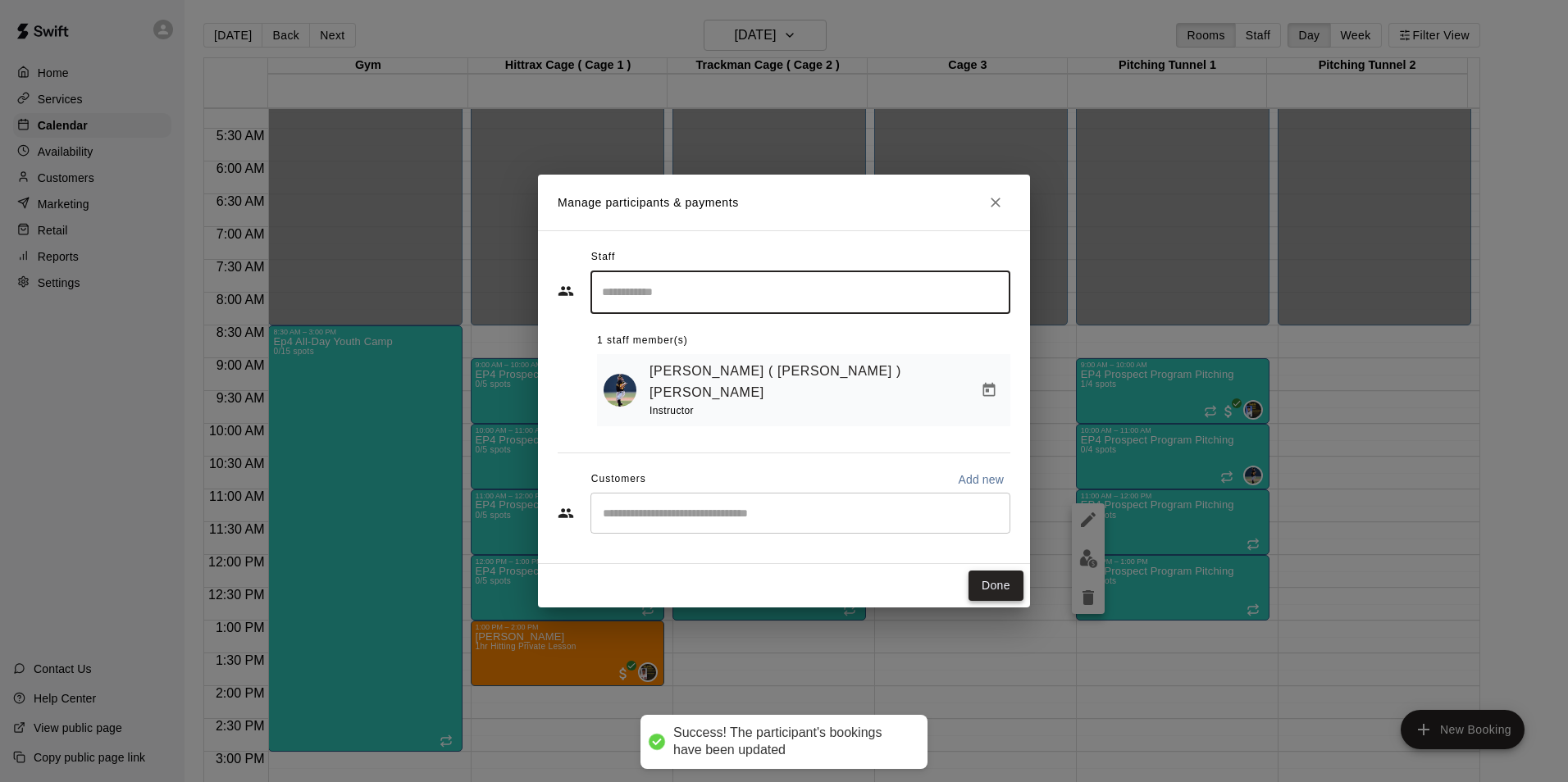
click at [988, 586] on button "Done" at bounding box center [996, 586] width 55 height 31
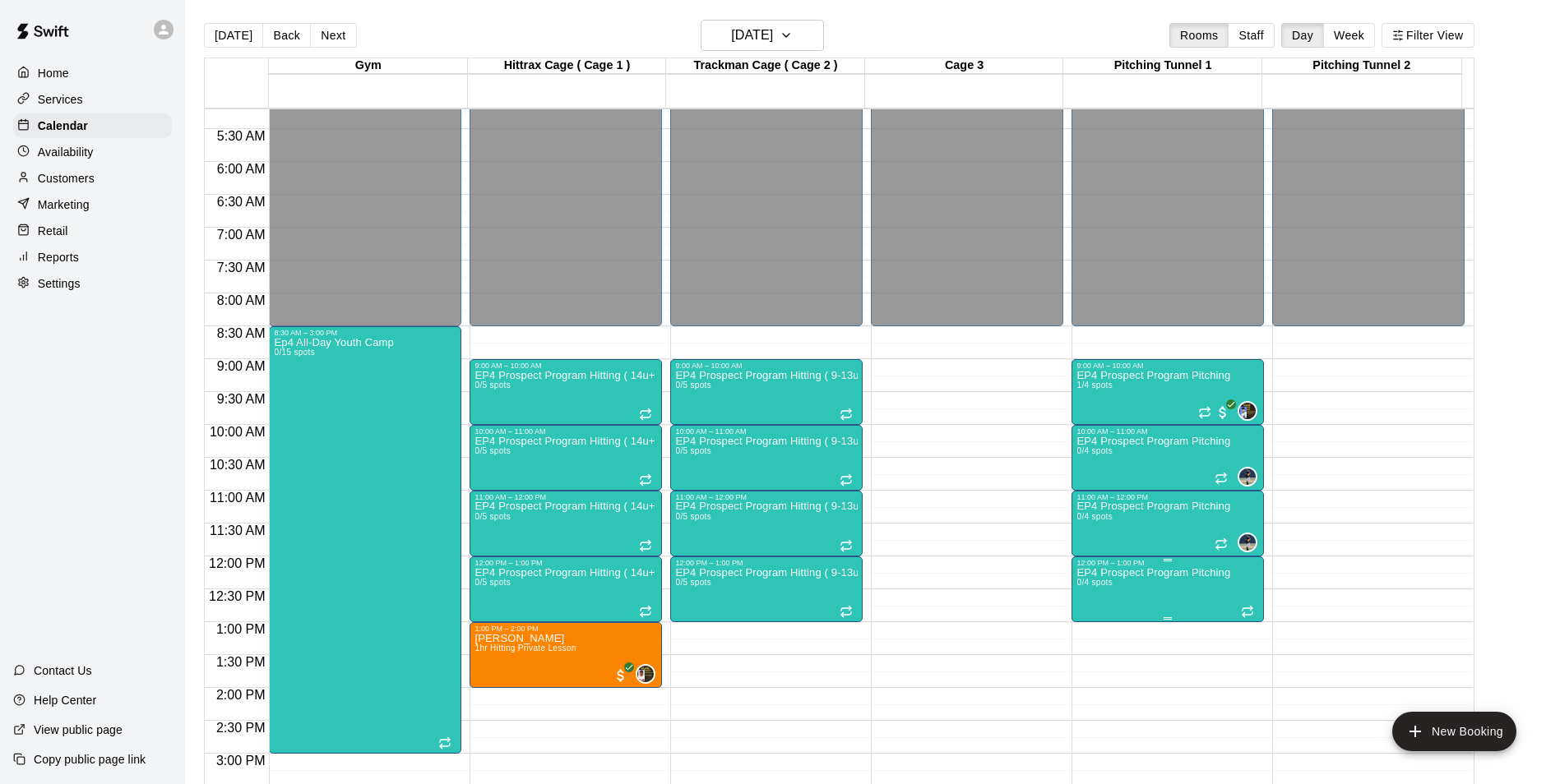
click at [1146, 573] on p "EP4 Prospect Program Pitching" at bounding box center [1153, 573] width 154 height 0
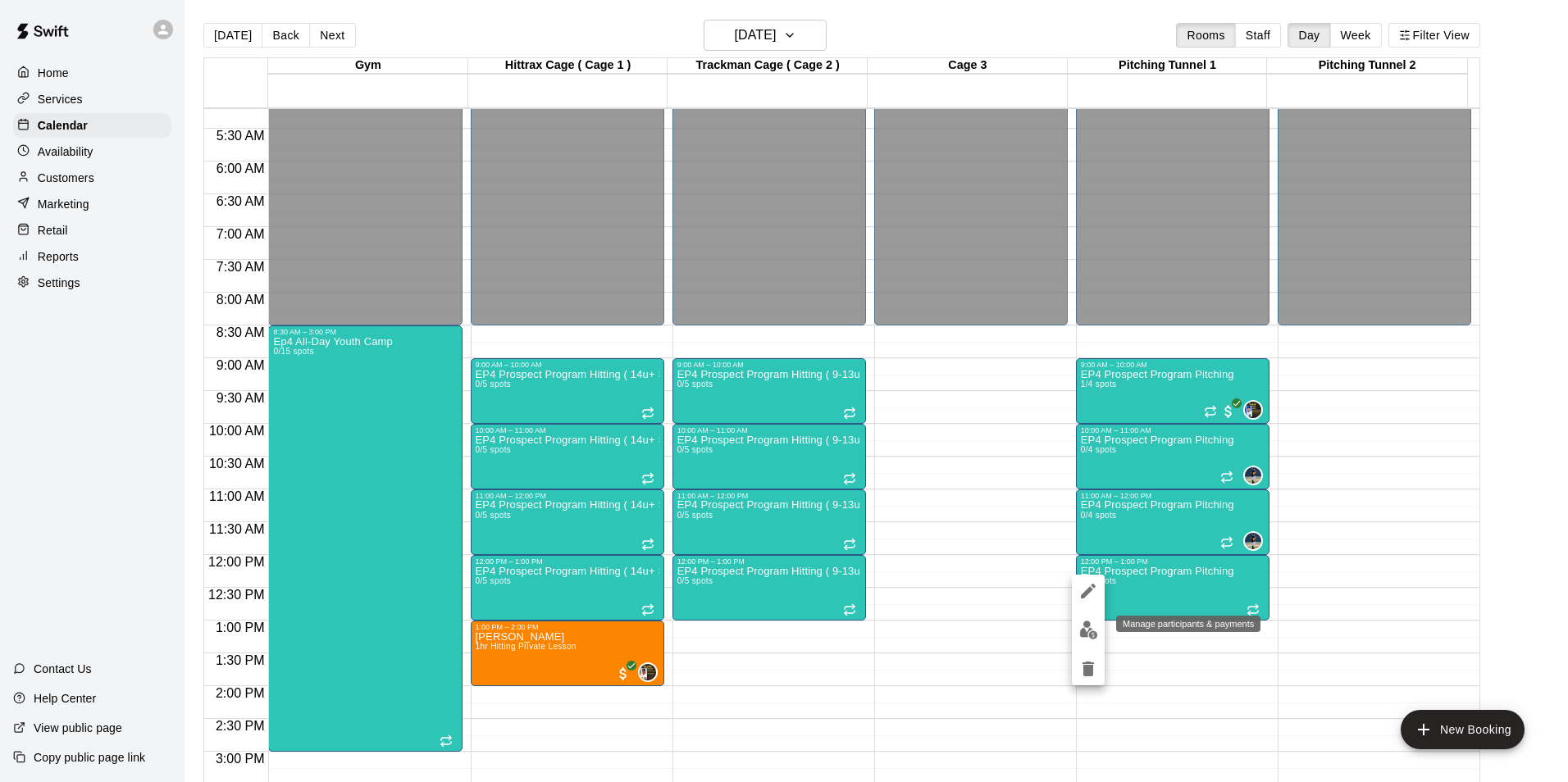
click at [1088, 624] on img "edit" at bounding box center [1089, 630] width 19 height 19
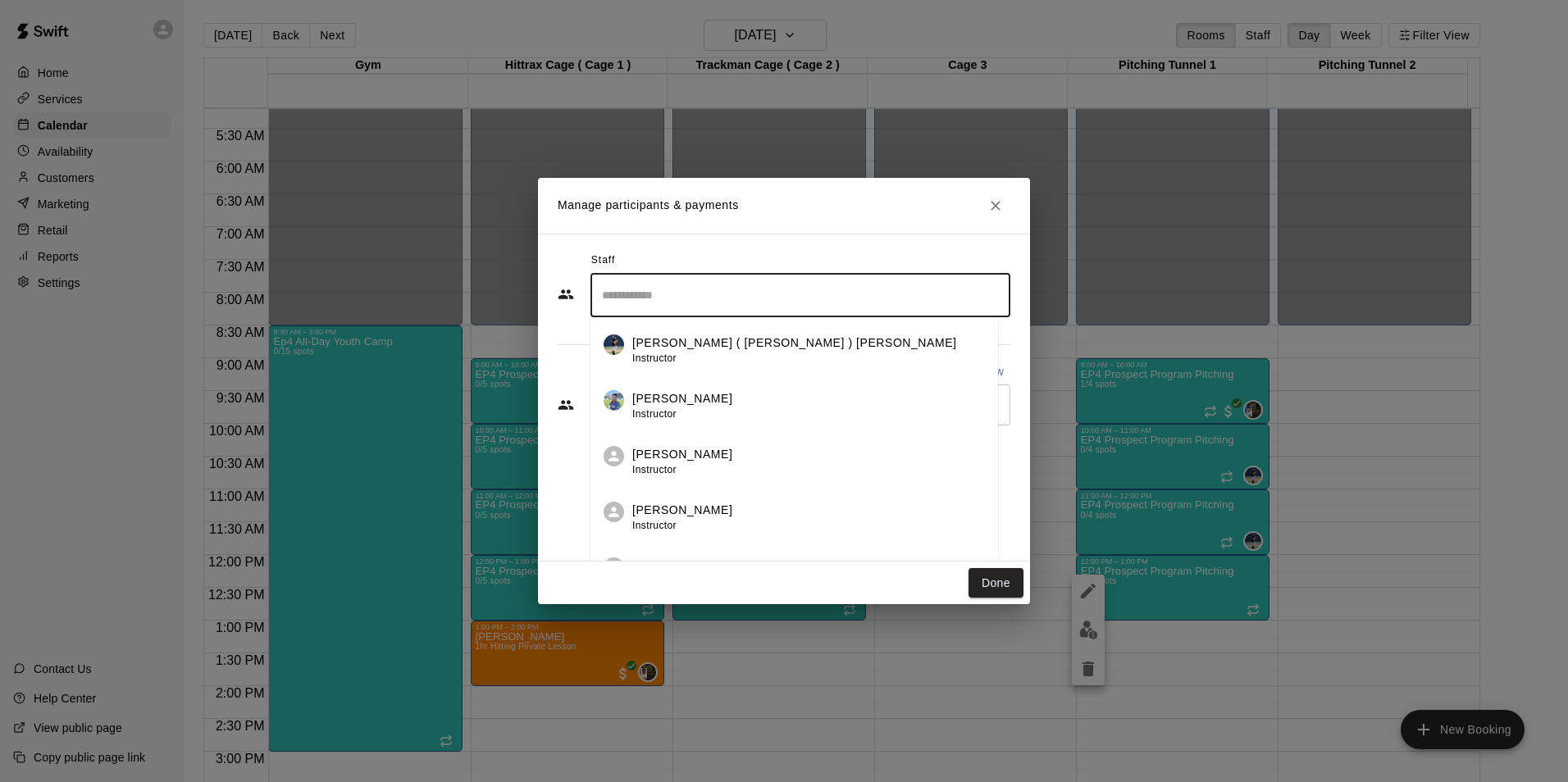
click at [653, 300] on input "Search staff" at bounding box center [800, 295] width 405 height 29
click at [658, 354] on span "Instructor" at bounding box center [654, 358] width 44 height 11
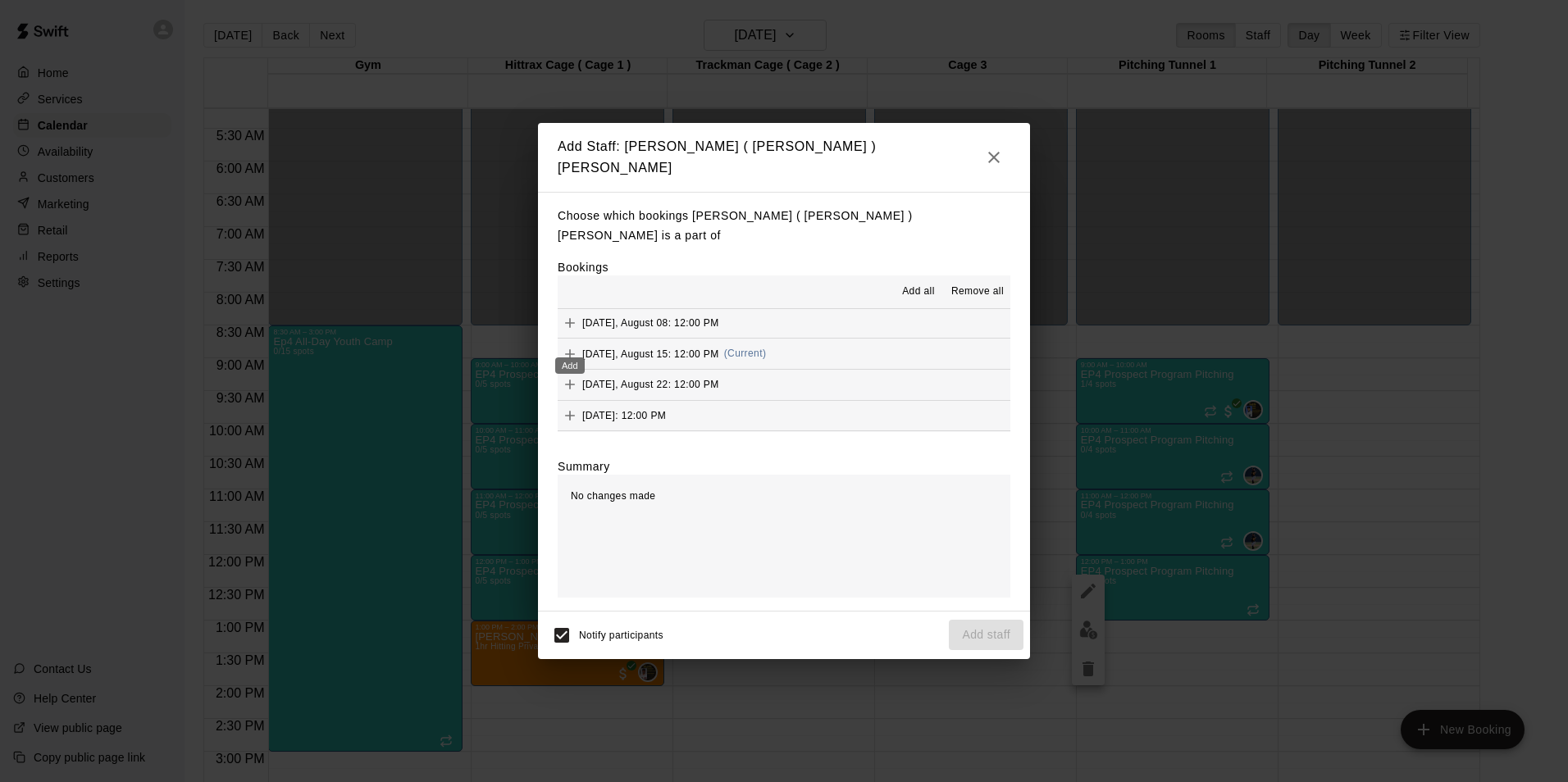
click at [572, 349] on icon "Add" at bounding box center [570, 354] width 10 height 10
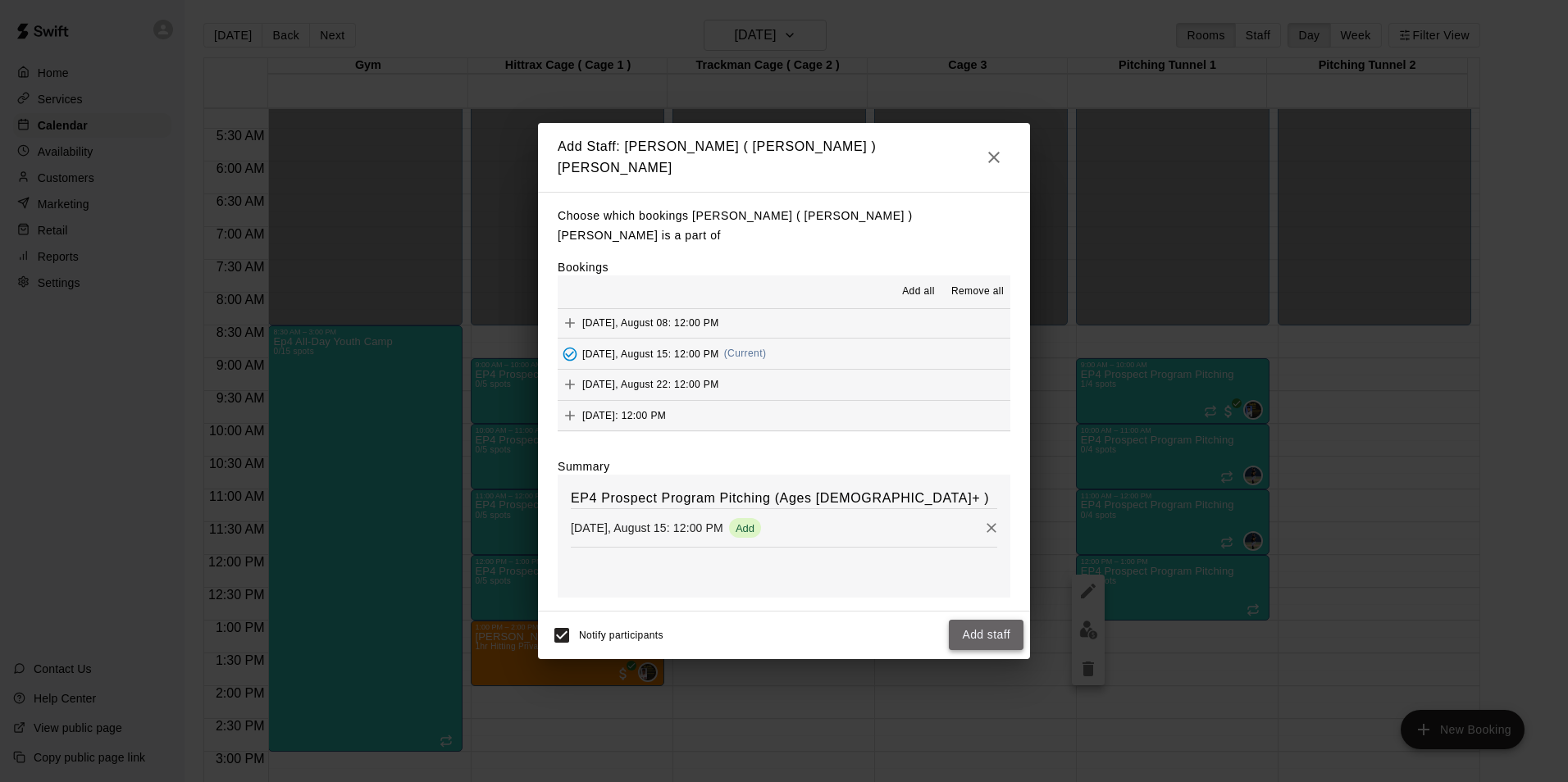
click at [992, 622] on button "Add staff" at bounding box center [986, 635] width 74 height 31
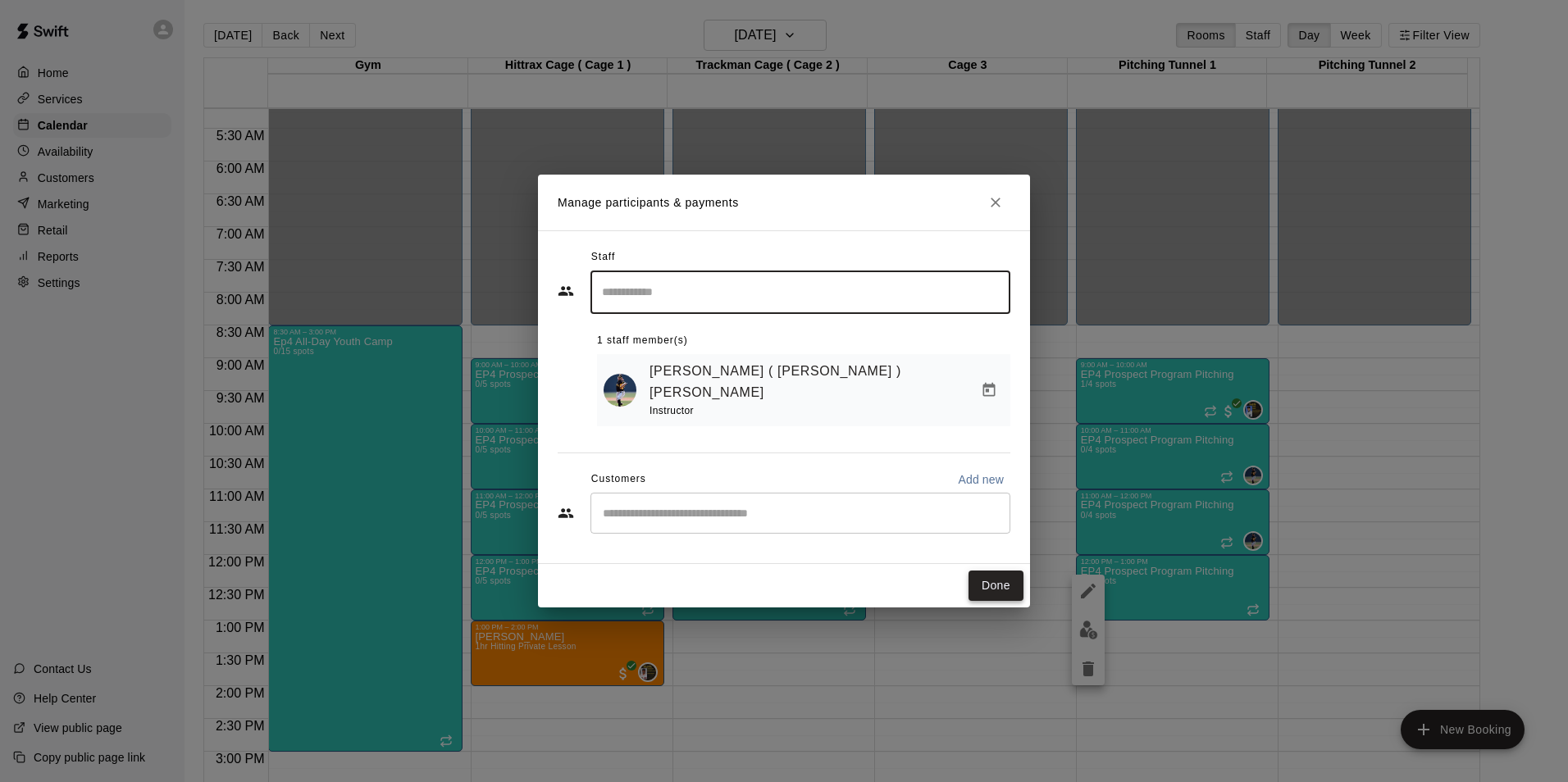
click at [989, 574] on button "Done" at bounding box center [996, 586] width 55 height 31
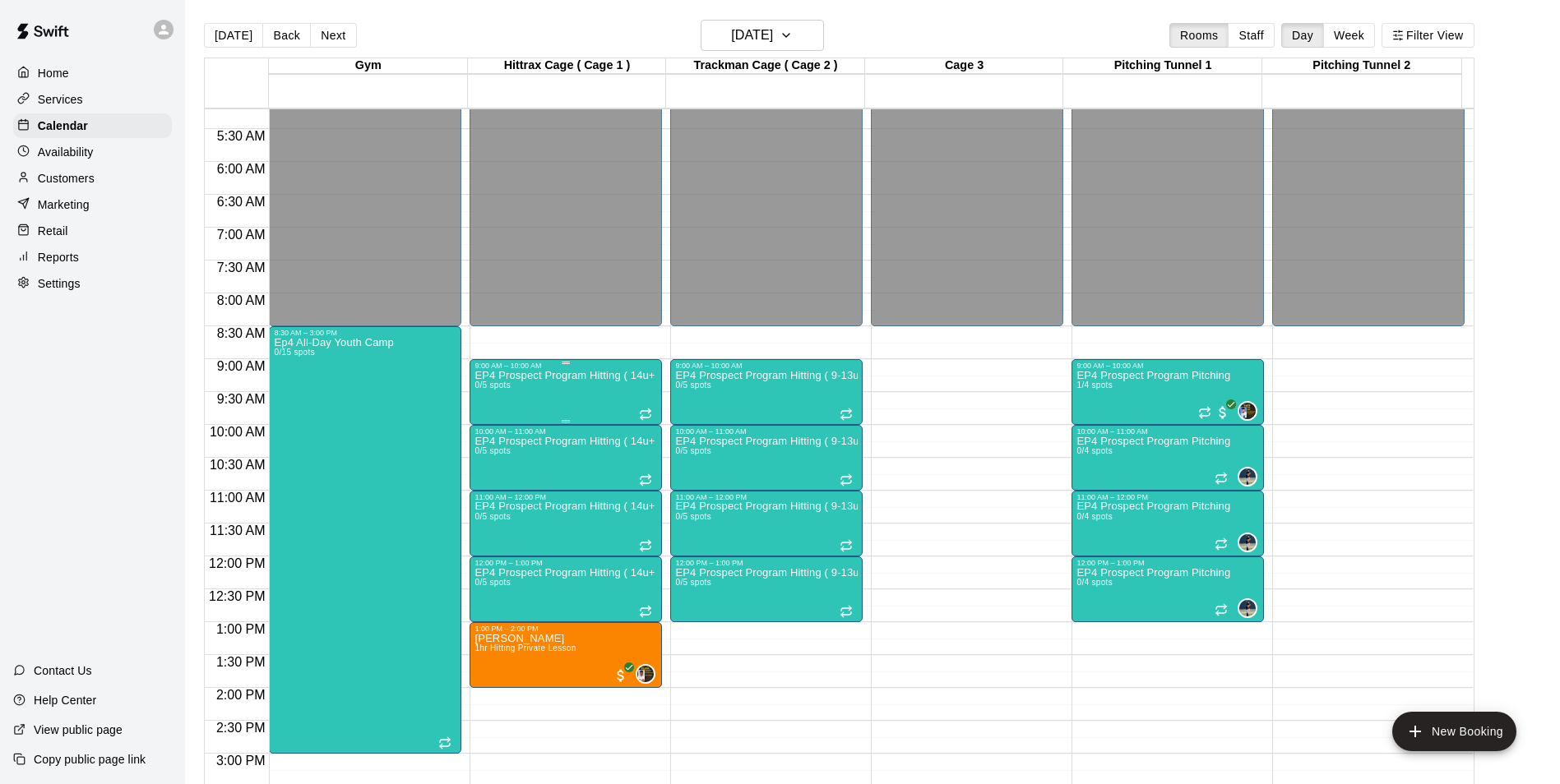
click at [547, 395] on div "EP4 Prospect Program Hitting ( 14u+ Slot ) 0/5 spots" at bounding box center [565, 762] width 182 height 784
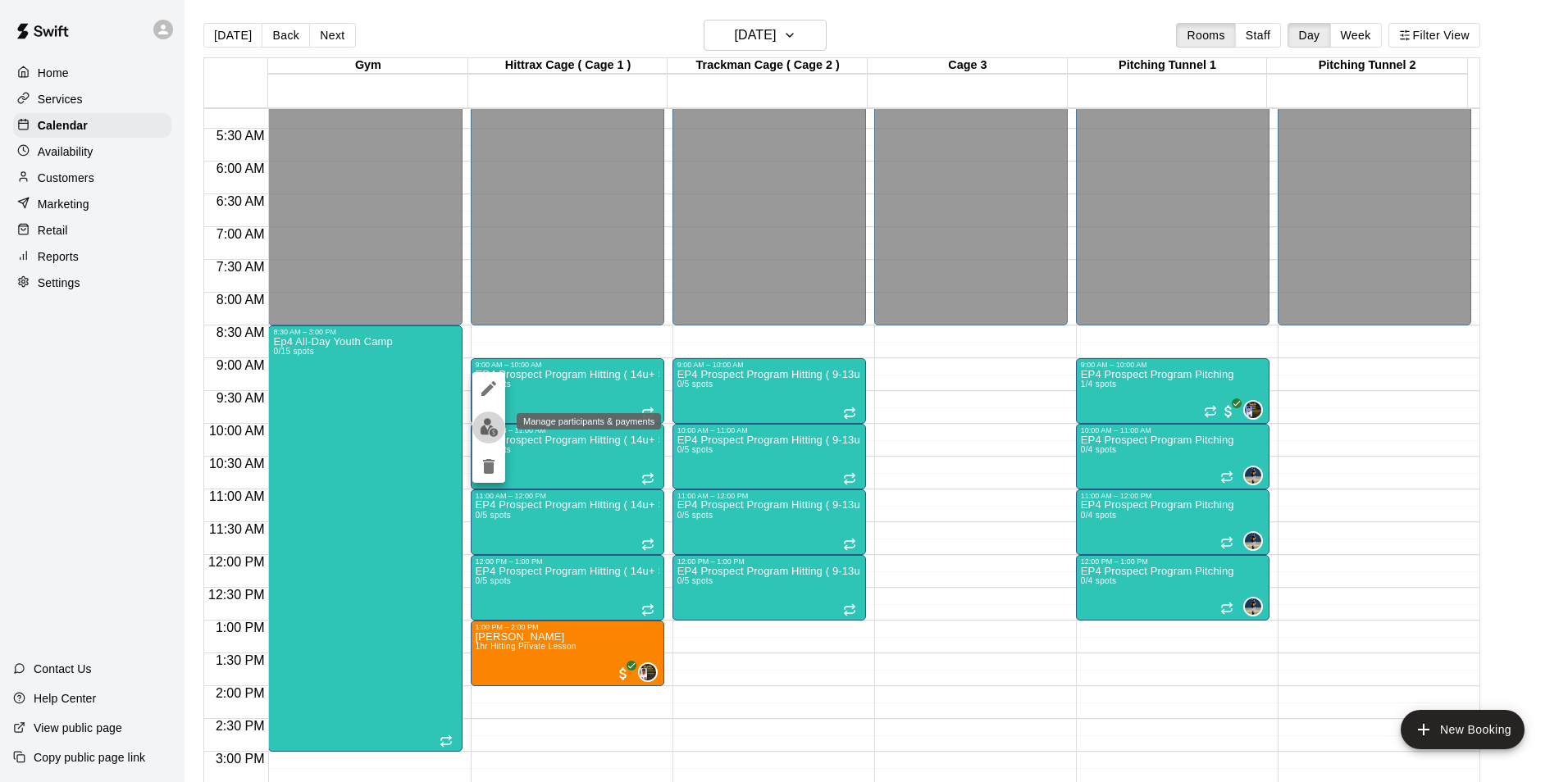
click at [484, 426] on img "edit" at bounding box center [489, 428] width 19 height 19
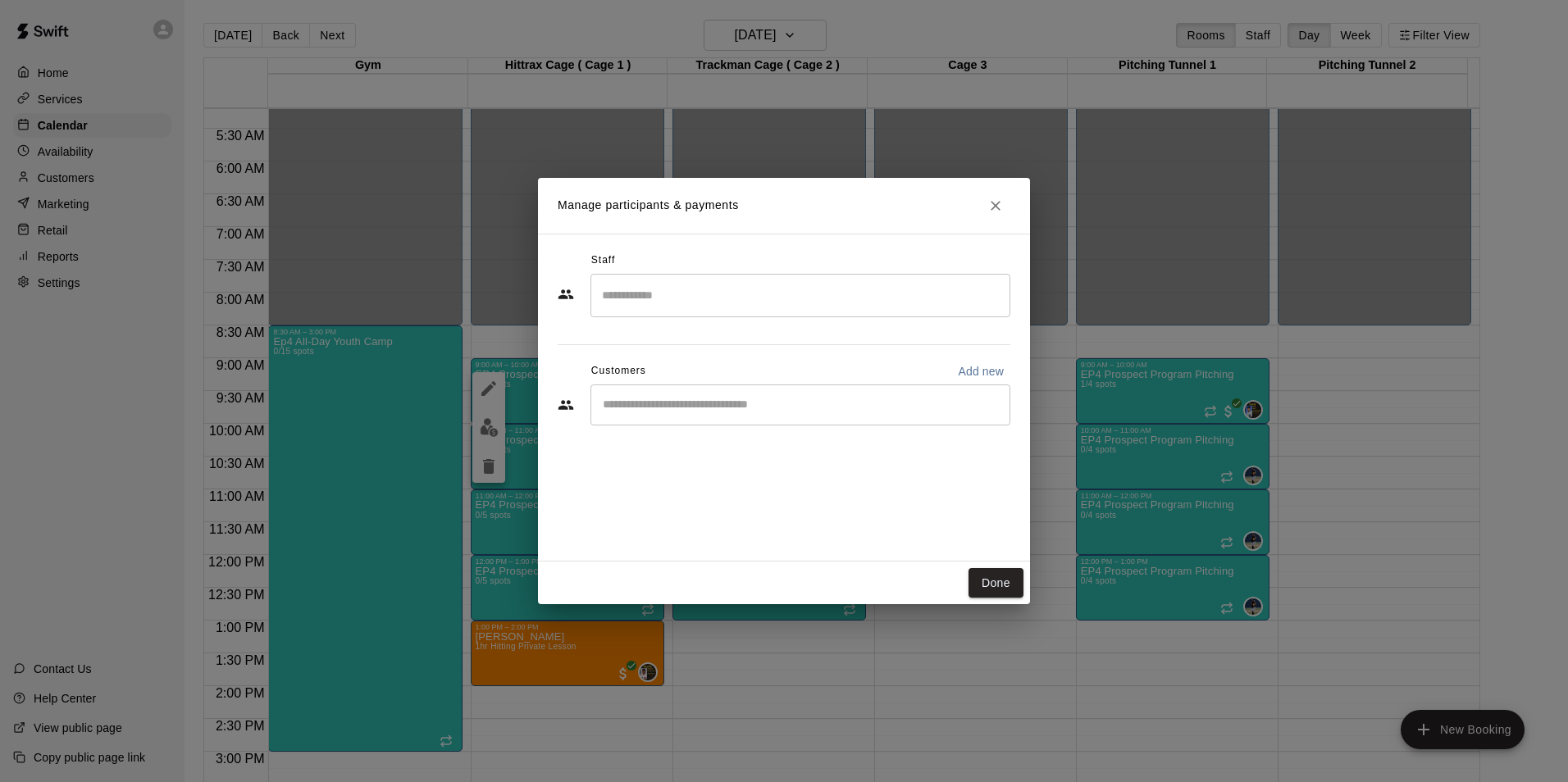
click at [690, 291] on input "Search staff" at bounding box center [800, 295] width 405 height 29
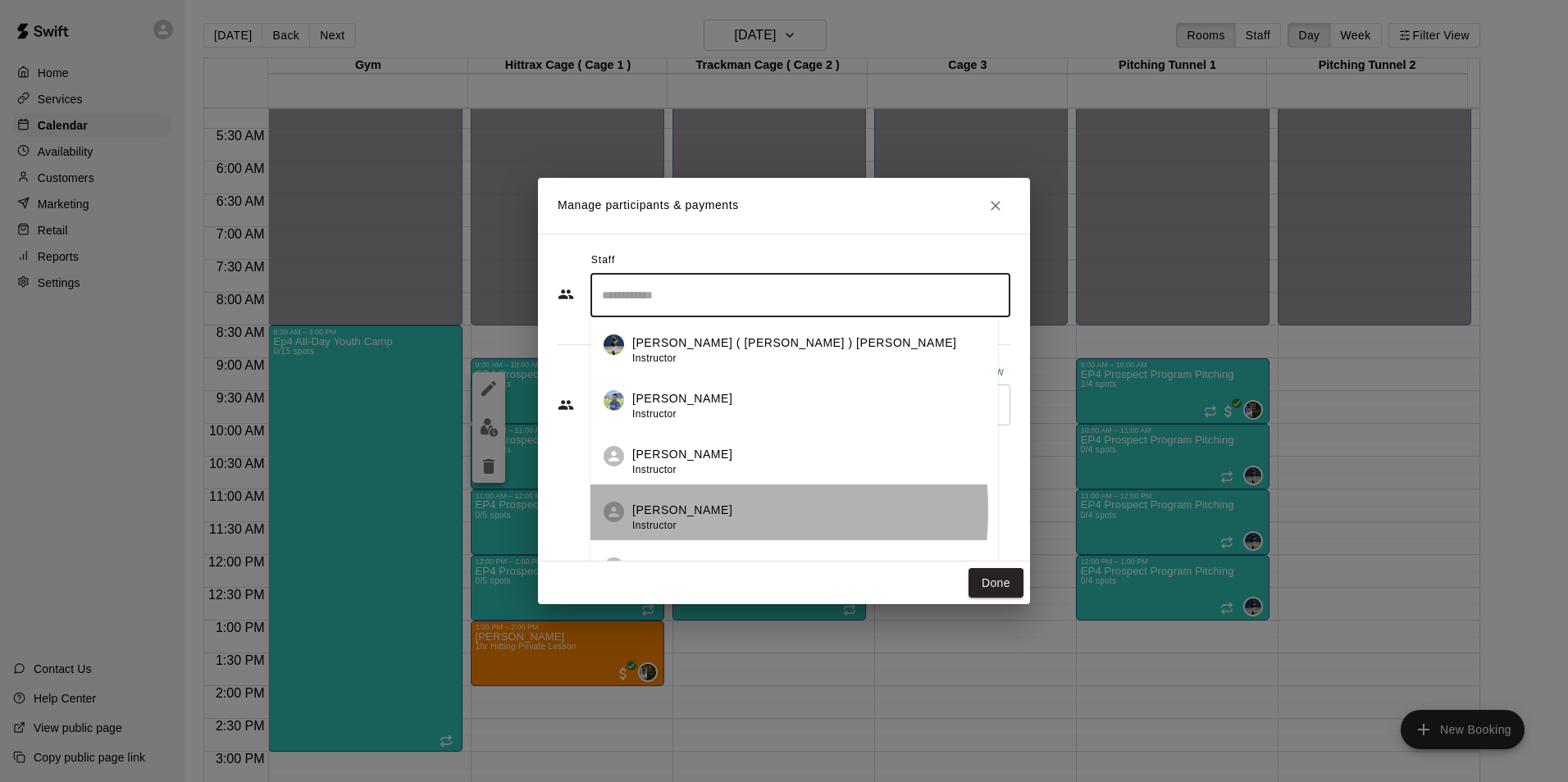
click at [659, 511] on p "[PERSON_NAME]" at bounding box center [682, 511] width 100 height 17
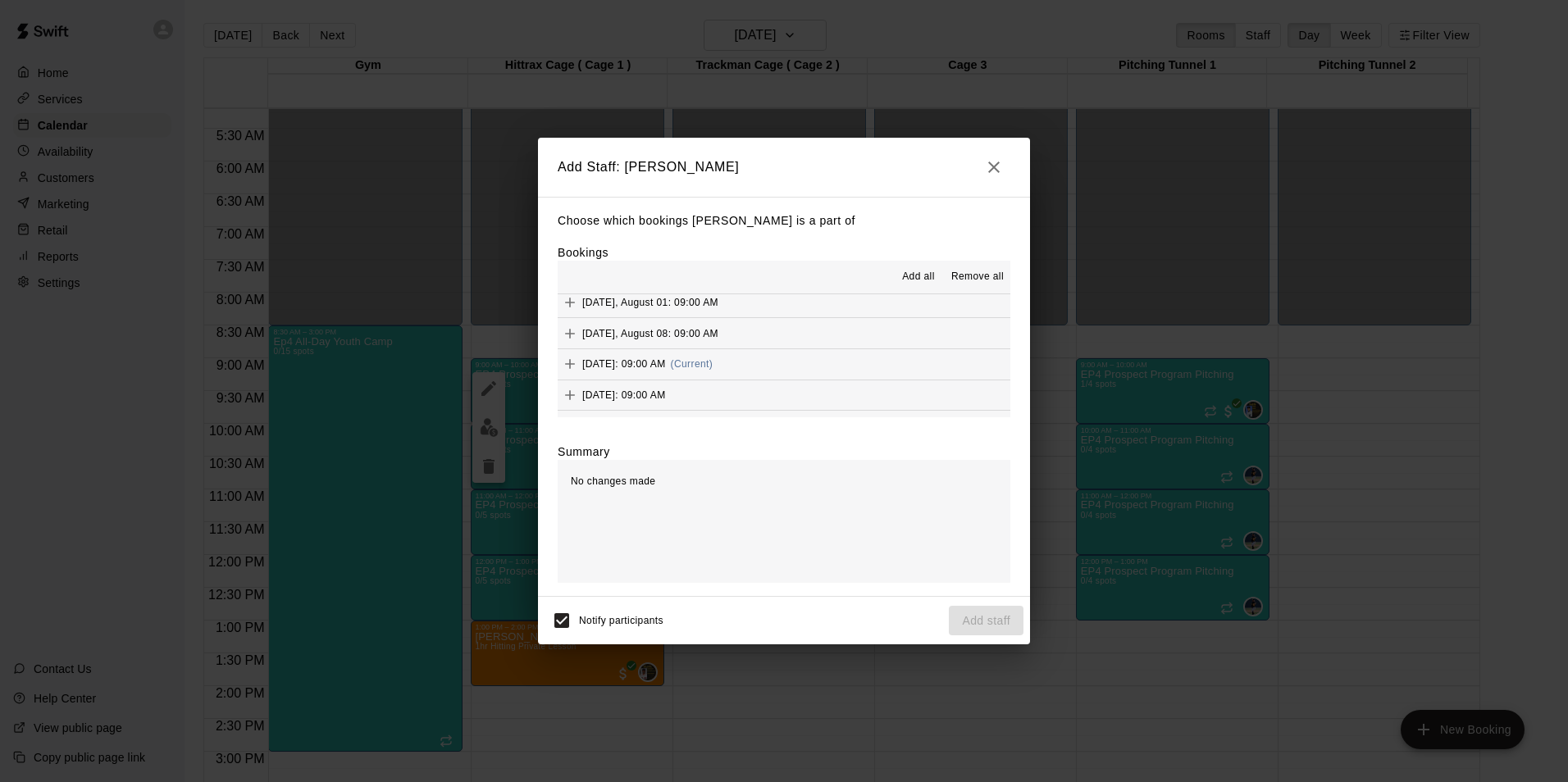
scroll to position [124, 0]
click at [570, 333] on icon "Add" at bounding box center [570, 339] width 16 height 16
click at [988, 619] on button "Add staff" at bounding box center [986, 622] width 74 height 31
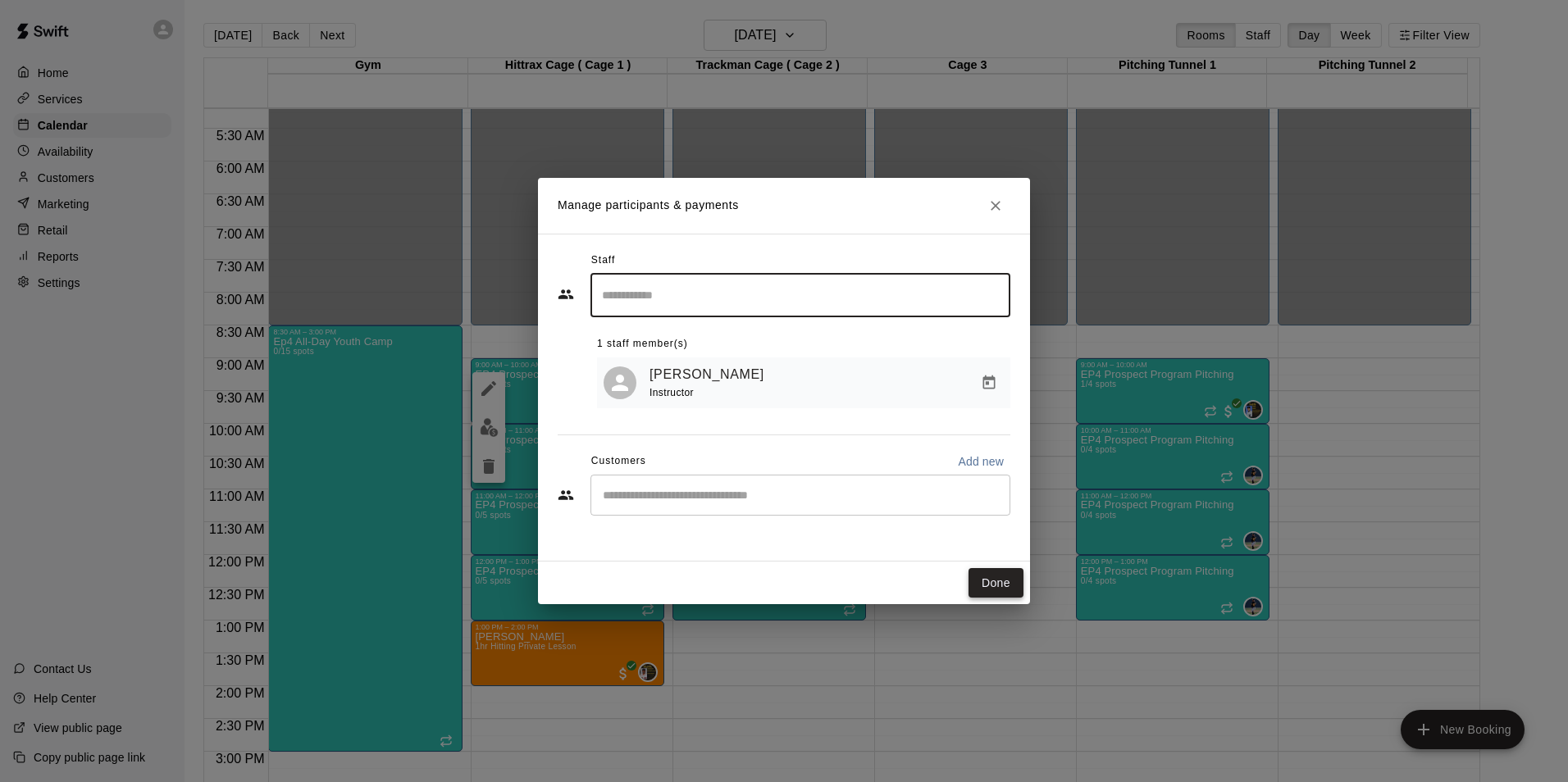
click at [991, 574] on button "Done" at bounding box center [996, 584] width 55 height 31
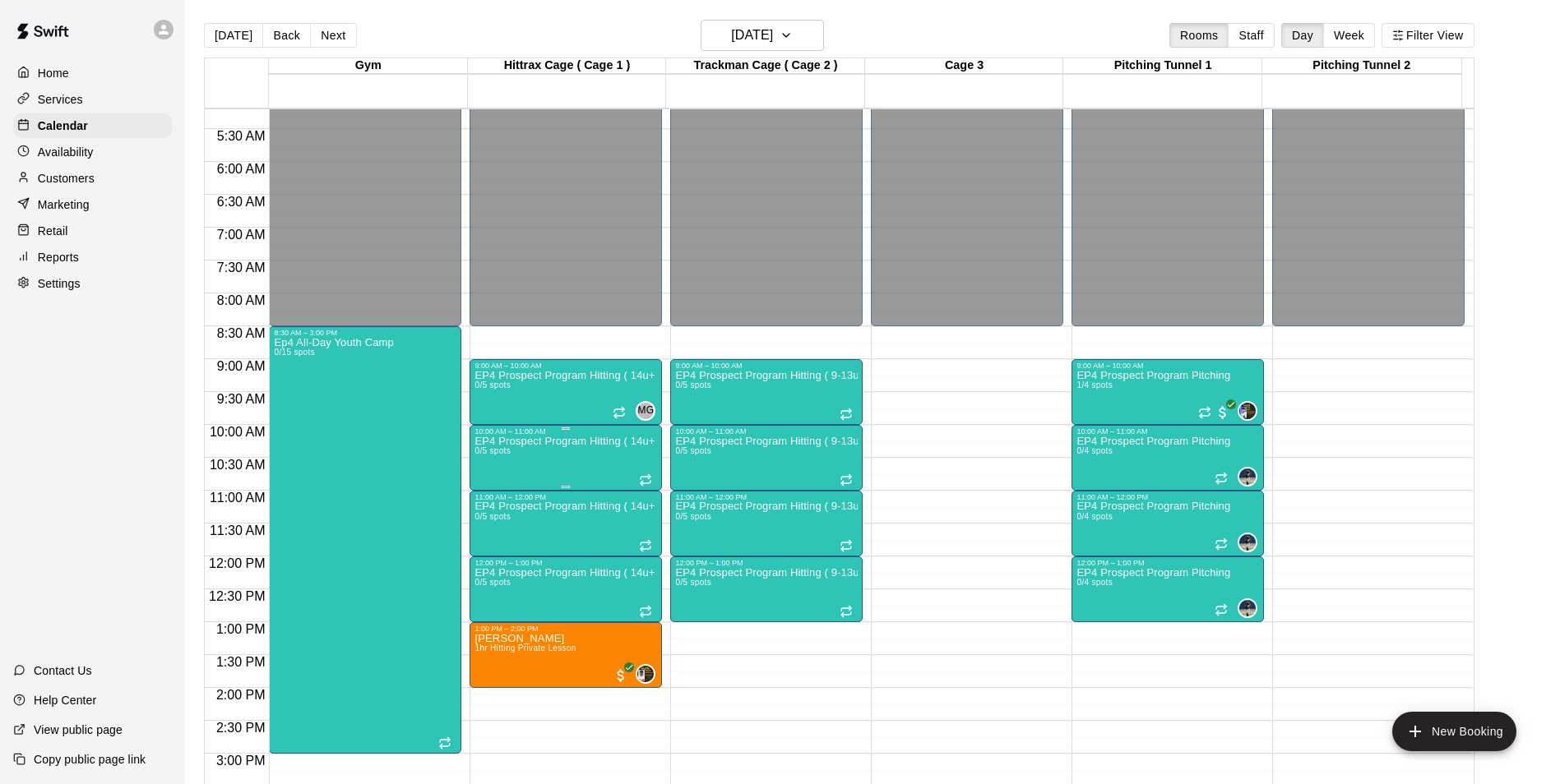
click at [565, 442] on p "EP4 Prospect Program Hitting ( 14u+ Slot )" at bounding box center [565, 442] width 182 height 0
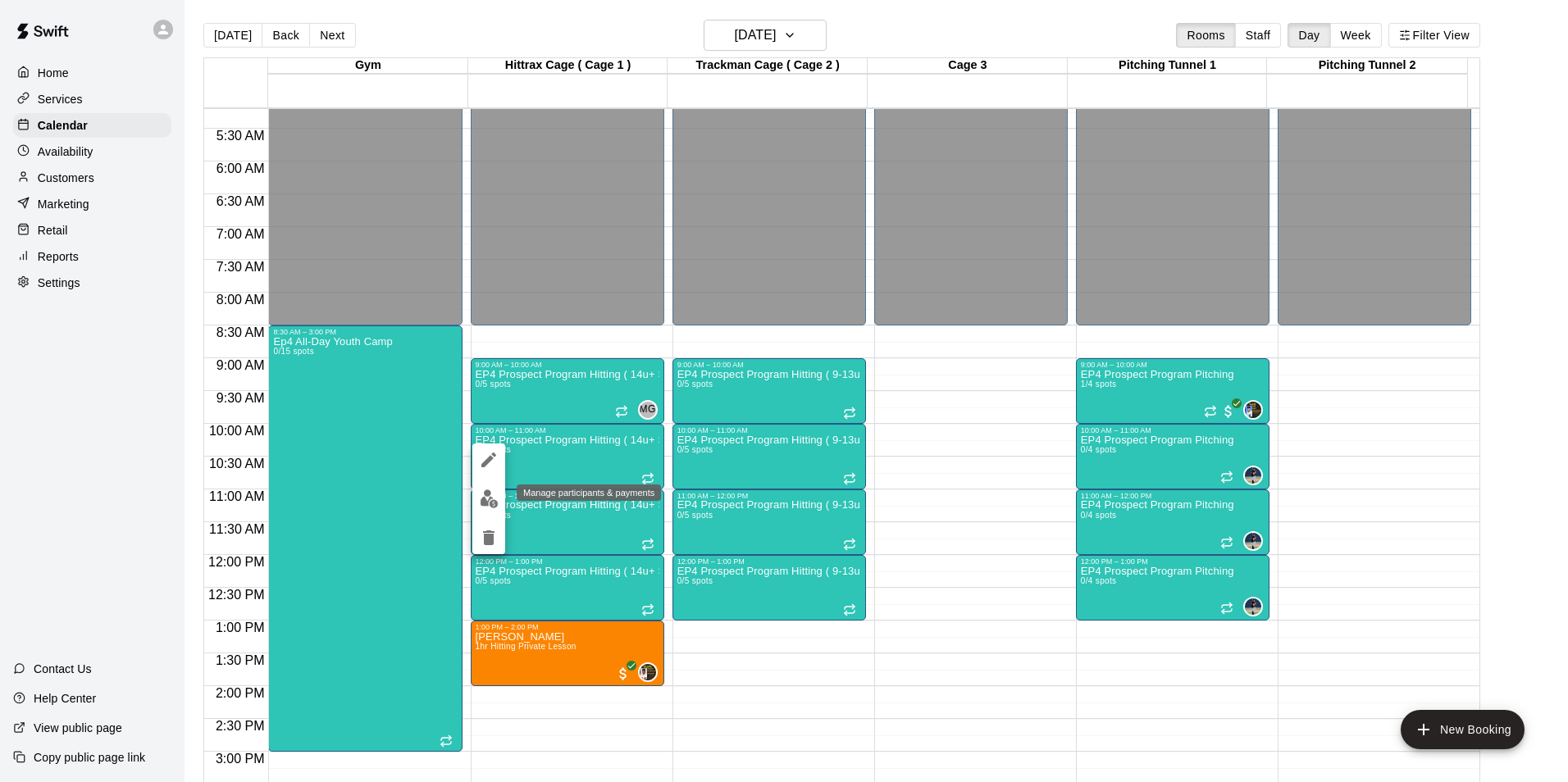
click at [489, 494] on img "edit" at bounding box center [489, 499] width 19 height 19
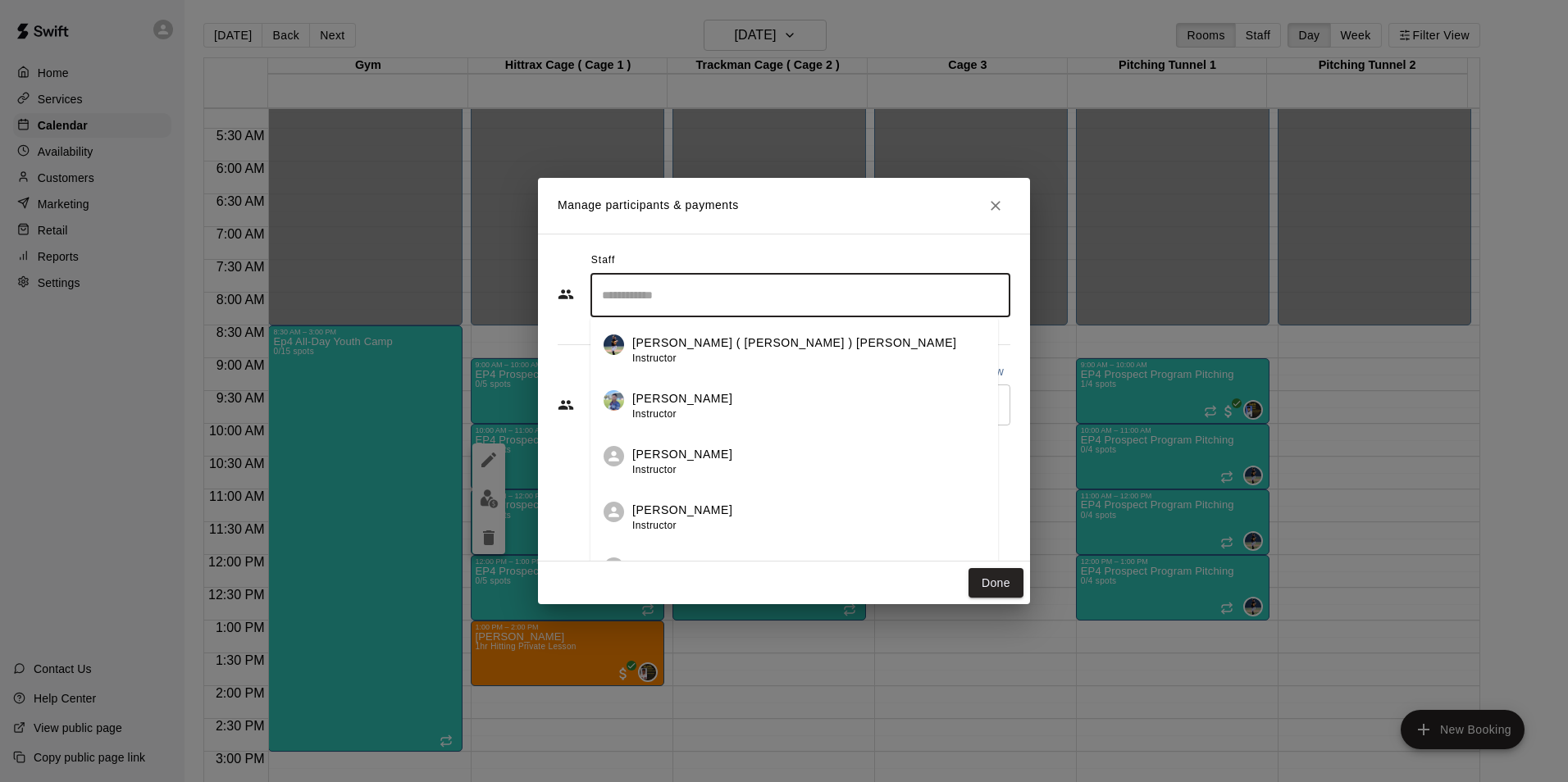
click at [631, 301] on input "Search staff" at bounding box center [800, 295] width 405 height 29
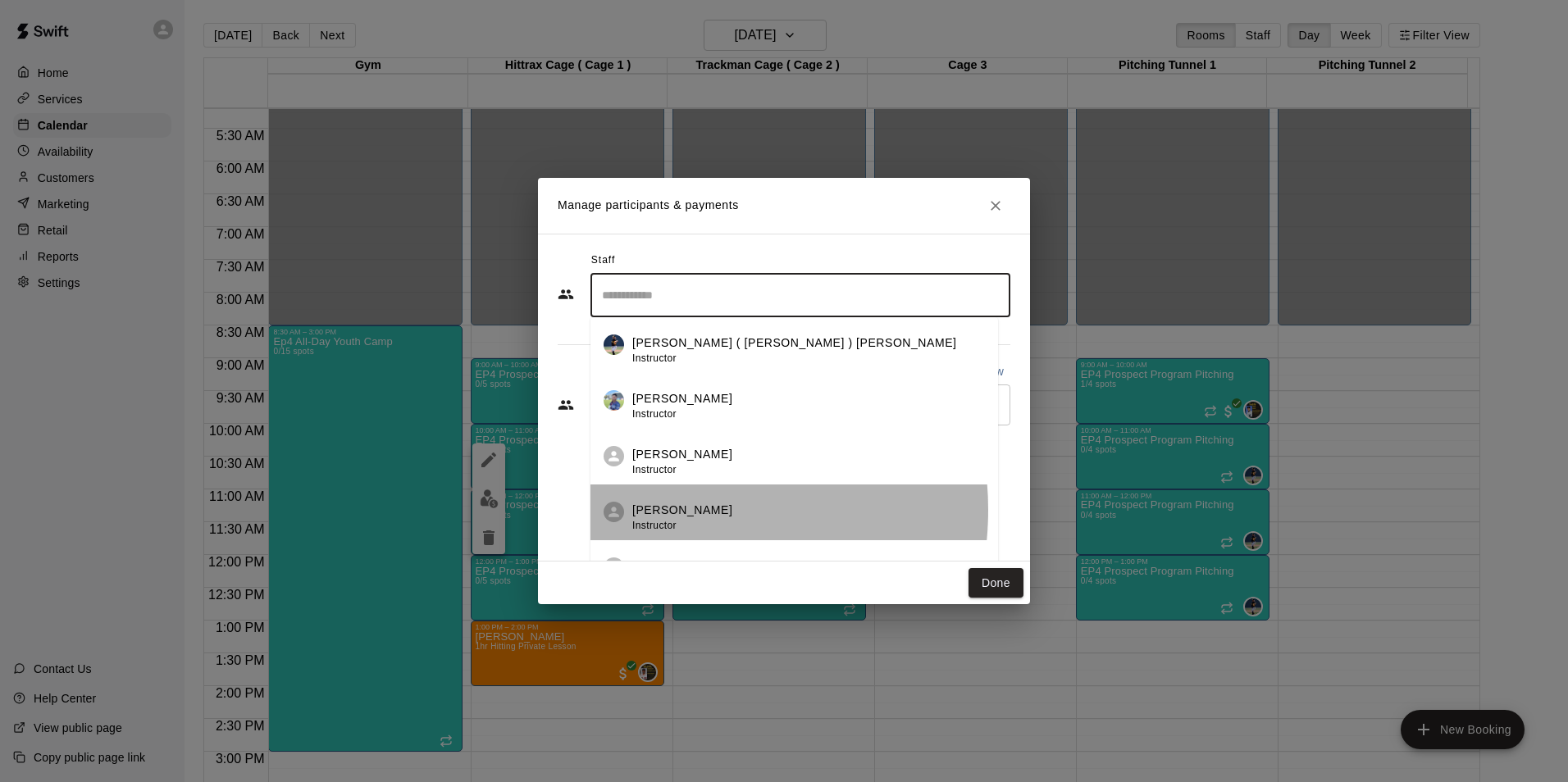
click at [669, 510] on p "[PERSON_NAME]" at bounding box center [682, 511] width 100 height 17
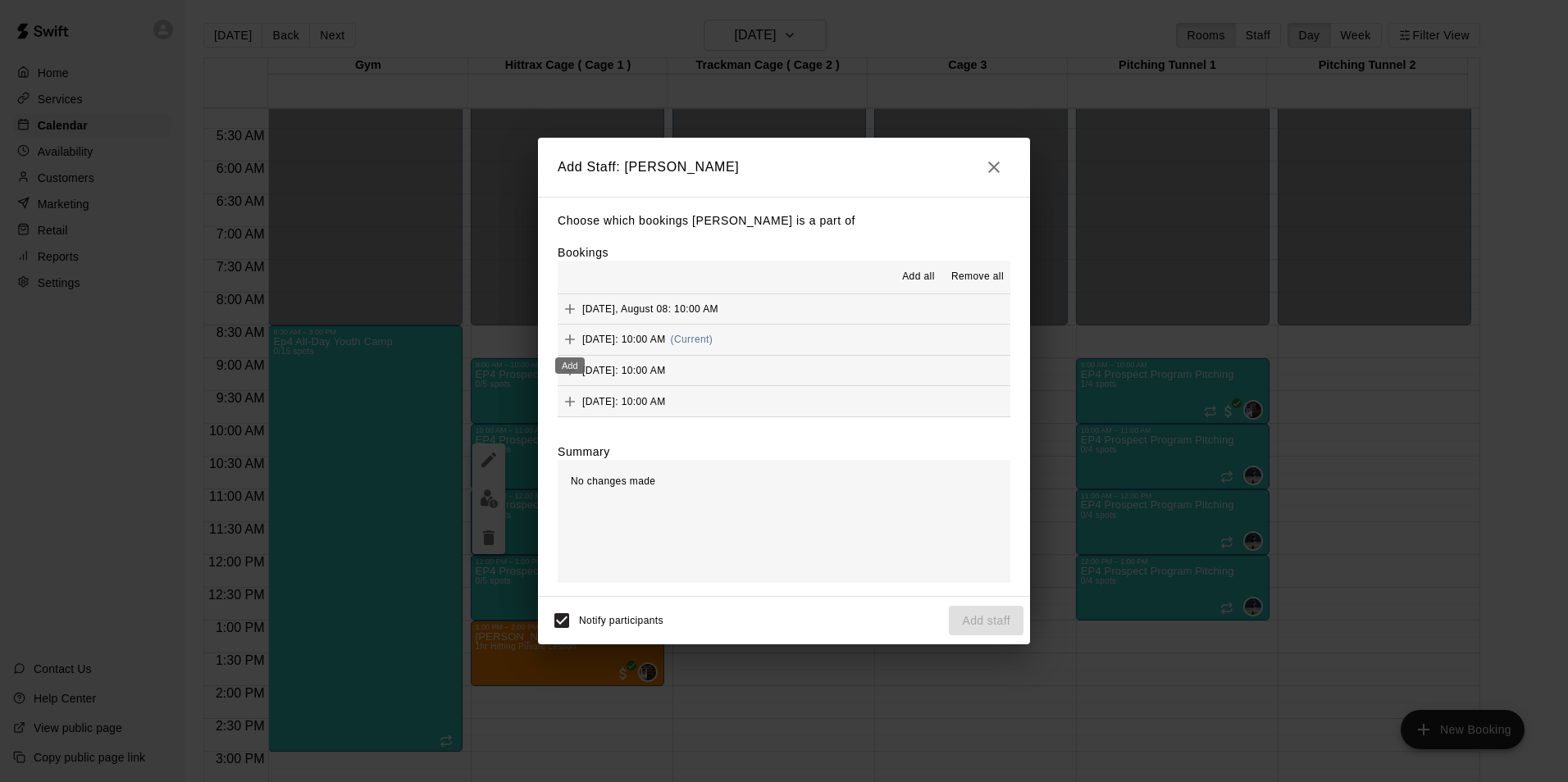
click at [576, 342] on icon "Add" at bounding box center [570, 339] width 16 height 16
click at [986, 611] on button "Add staff" at bounding box center [986, 622] width 74 height 31
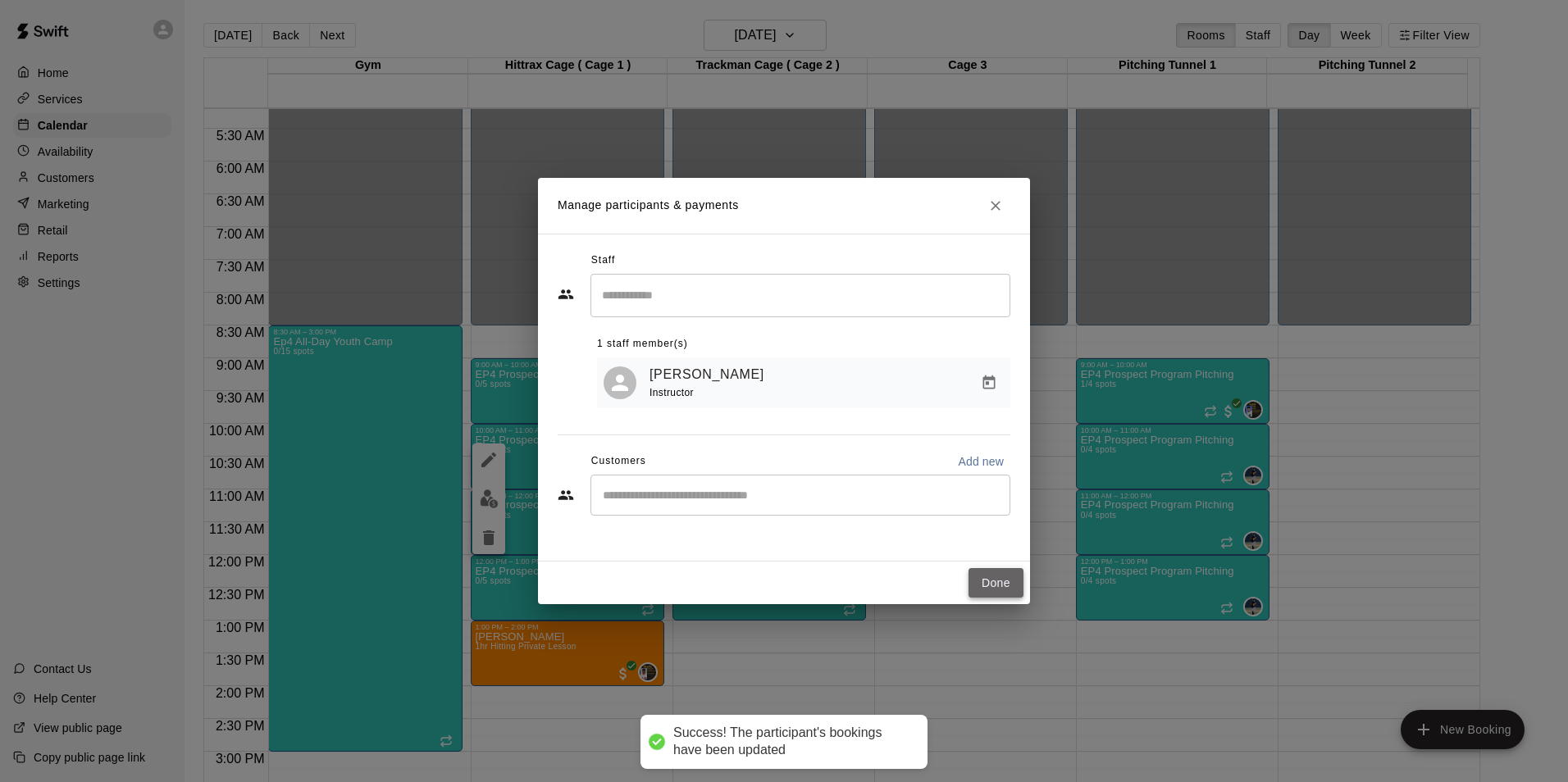
click at [996, 578] on button "Done" at bounding box center [996, 584] width 55 height 31
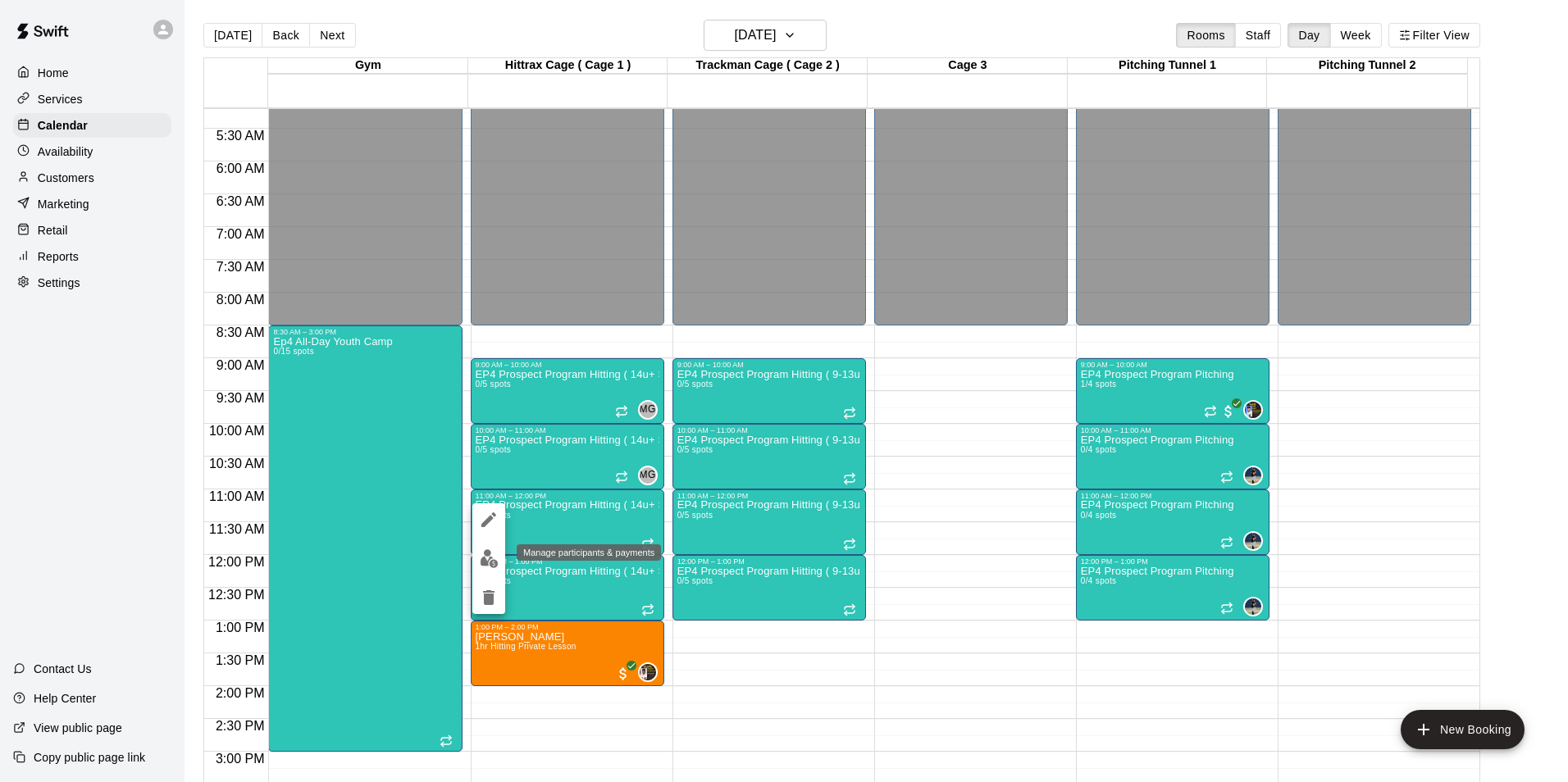
click at [487, 556] on img "edit" at bounding box center [489, 558] width 19 height 19
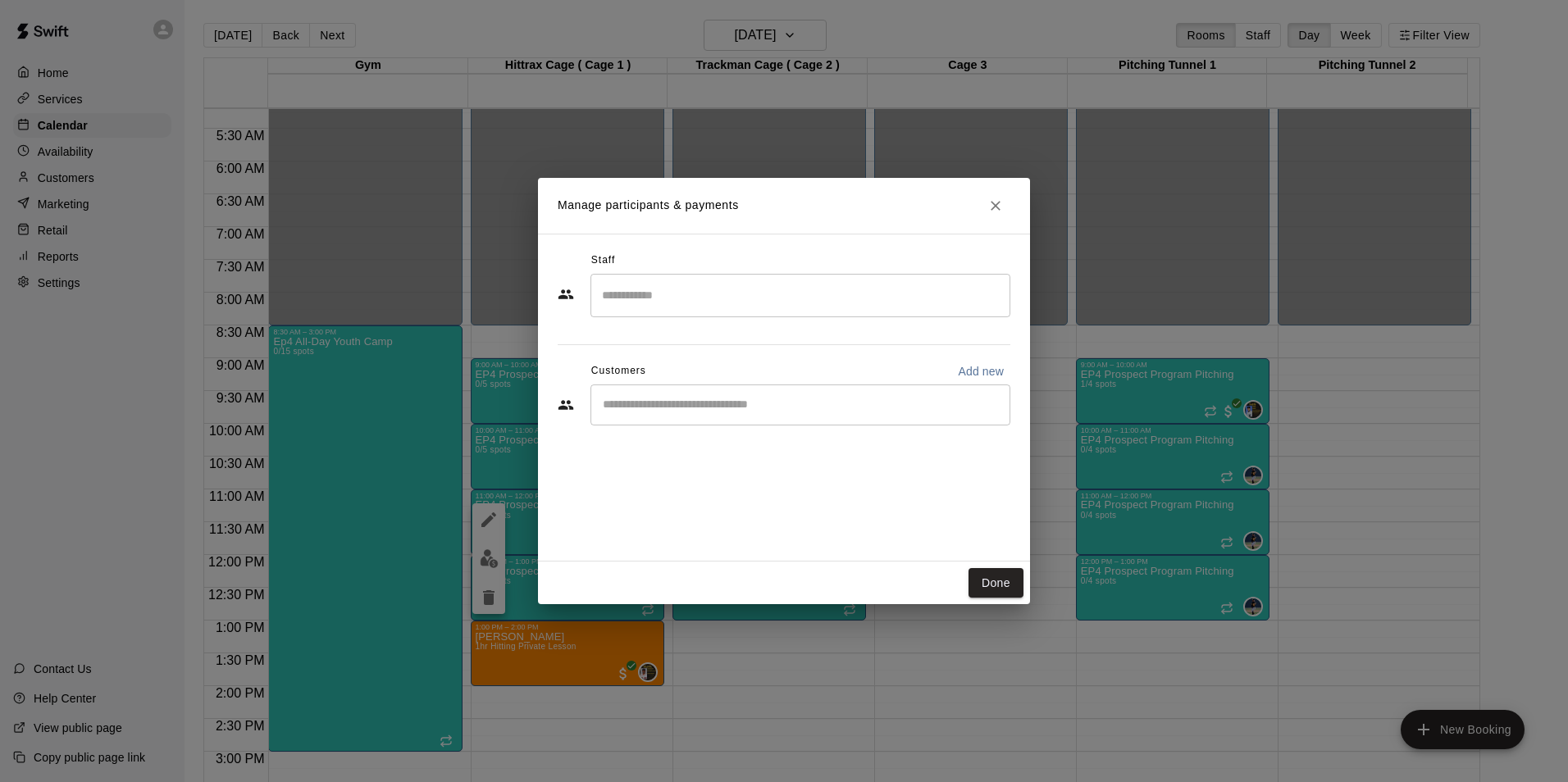
click at [638, 296] on input "Search staff" at bounding box center [800, 295] width 405 height 29
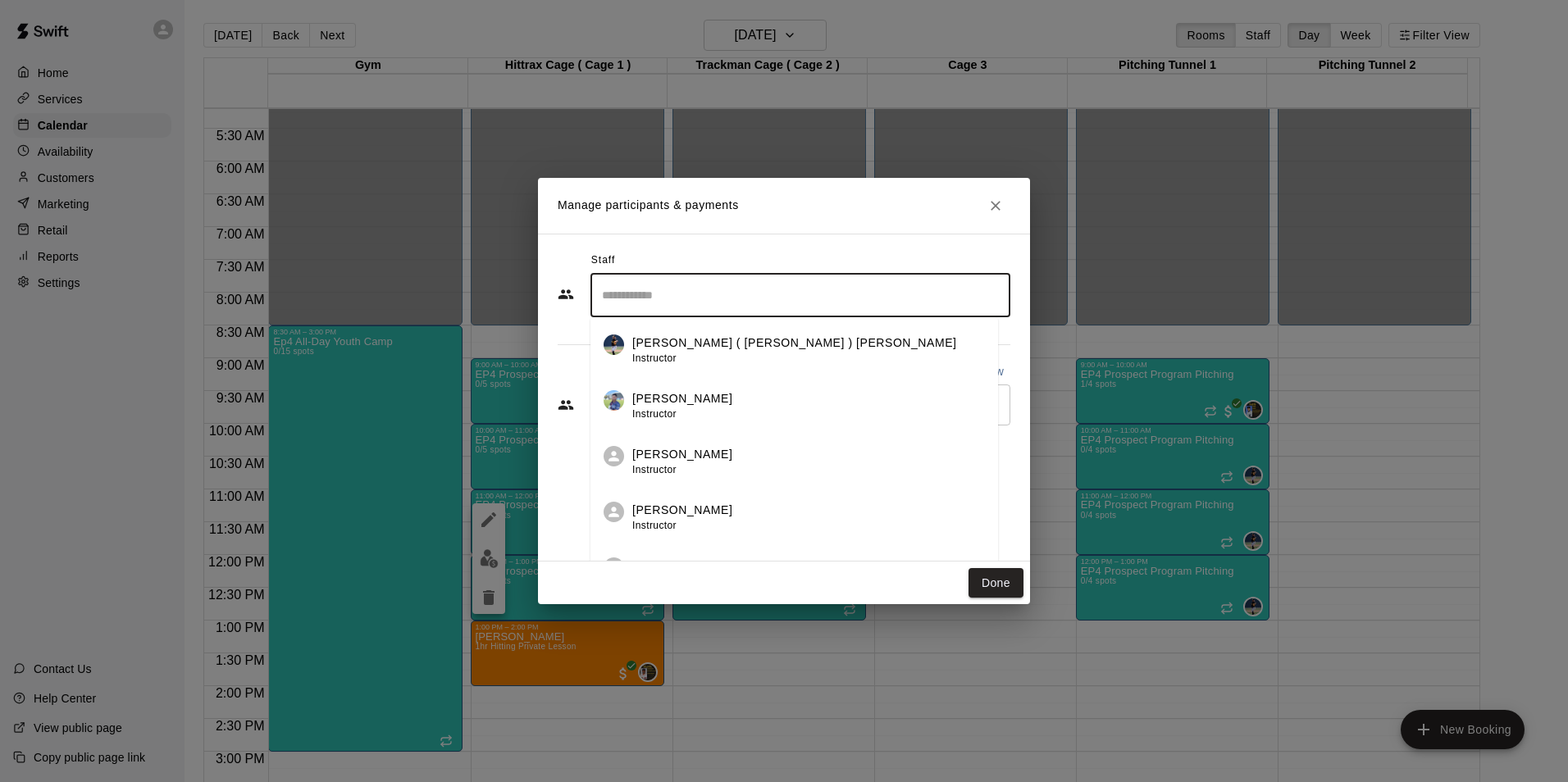
click at [634, 514] on p "[PERSON_NAME]" at bounding box center [682, 511] width 100 height 17
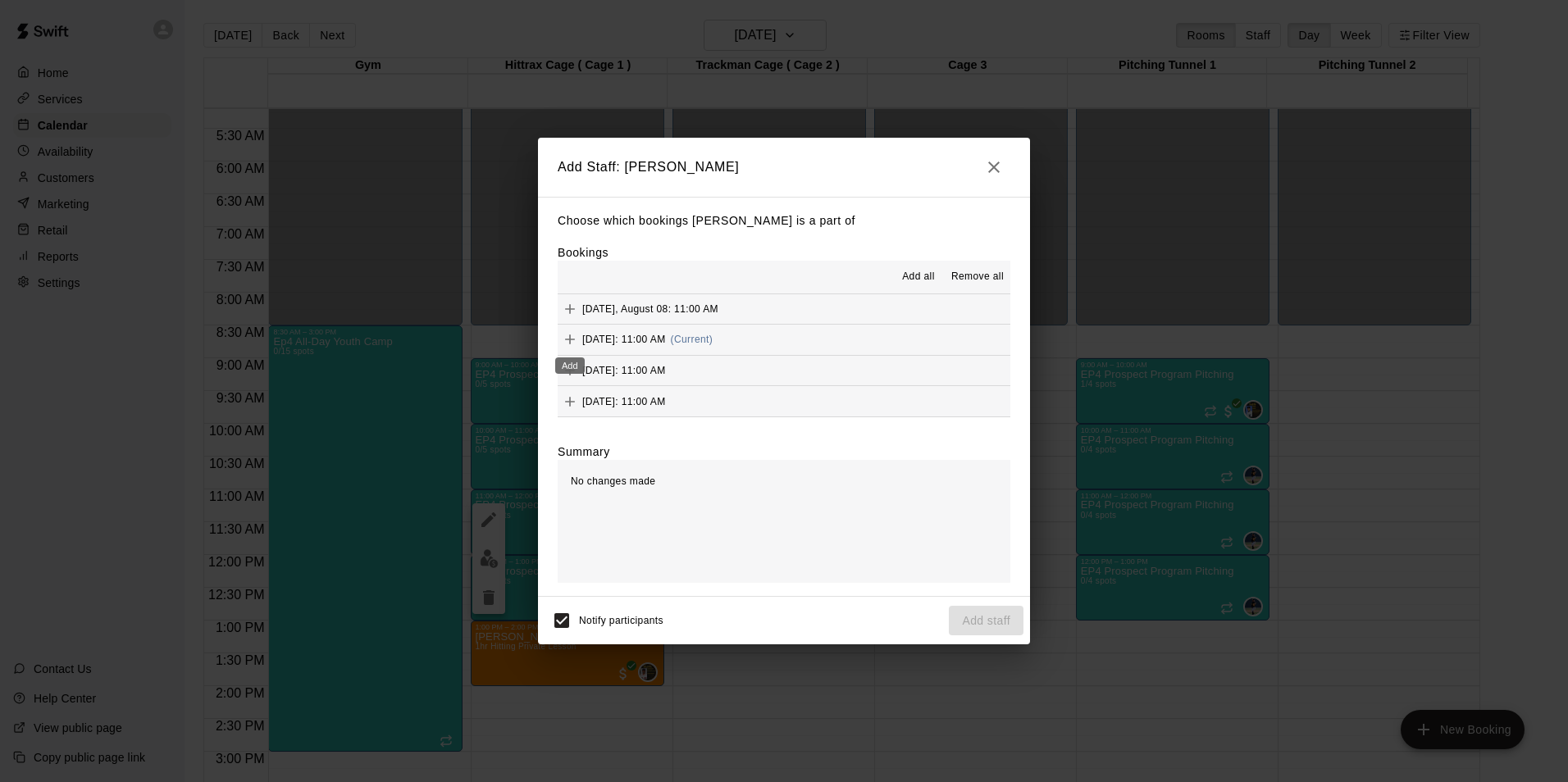
click at [570, 339] on icon "Add" at bounding box center [570, 339] width 16 height 16
click at [986, 619] on button "Add staff" at bounding box center [986, 622] width 74 height 31
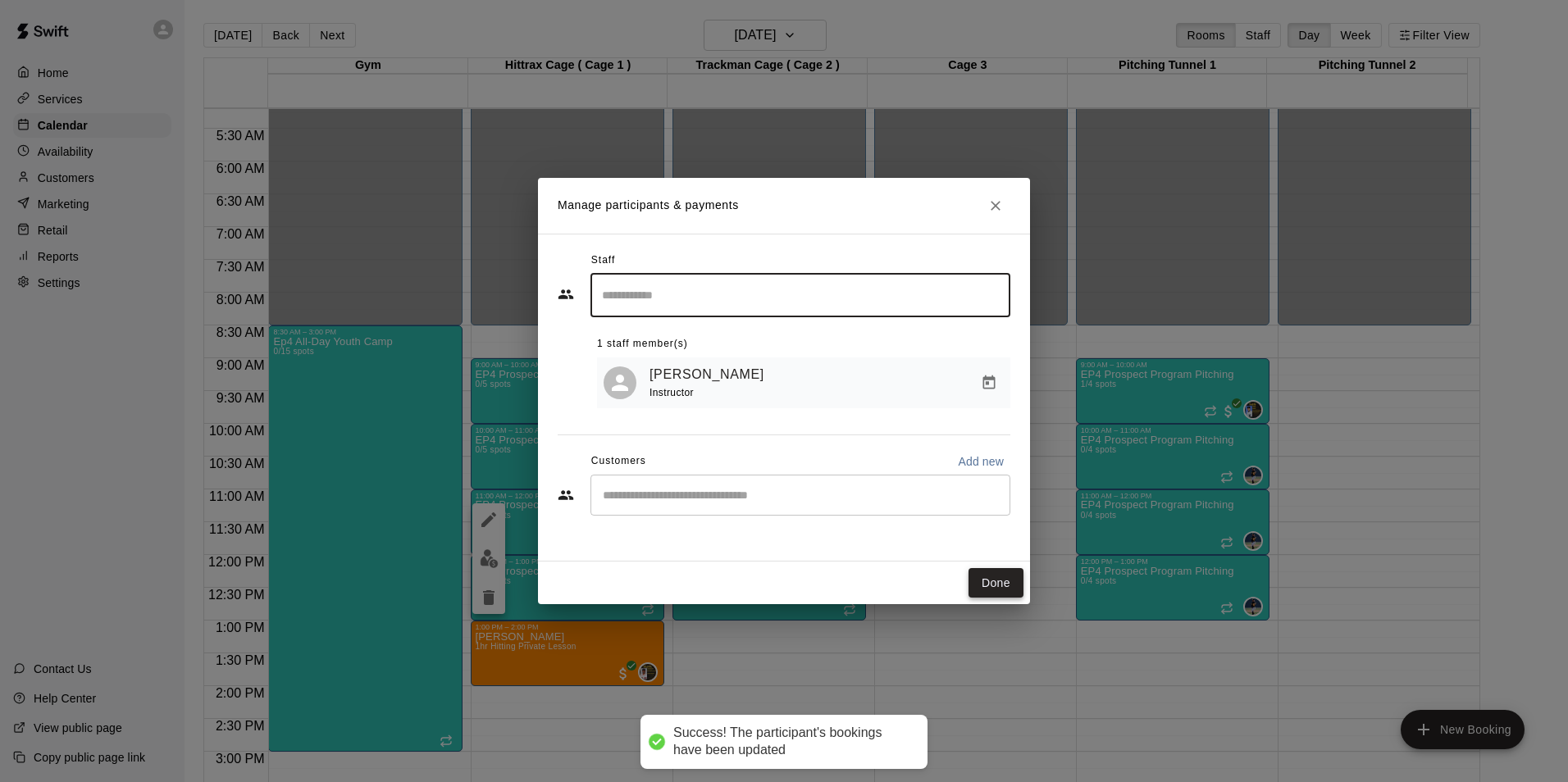
click at [1000, 580] on button "Done" at bounding box center [996, 584] width 55 height 31
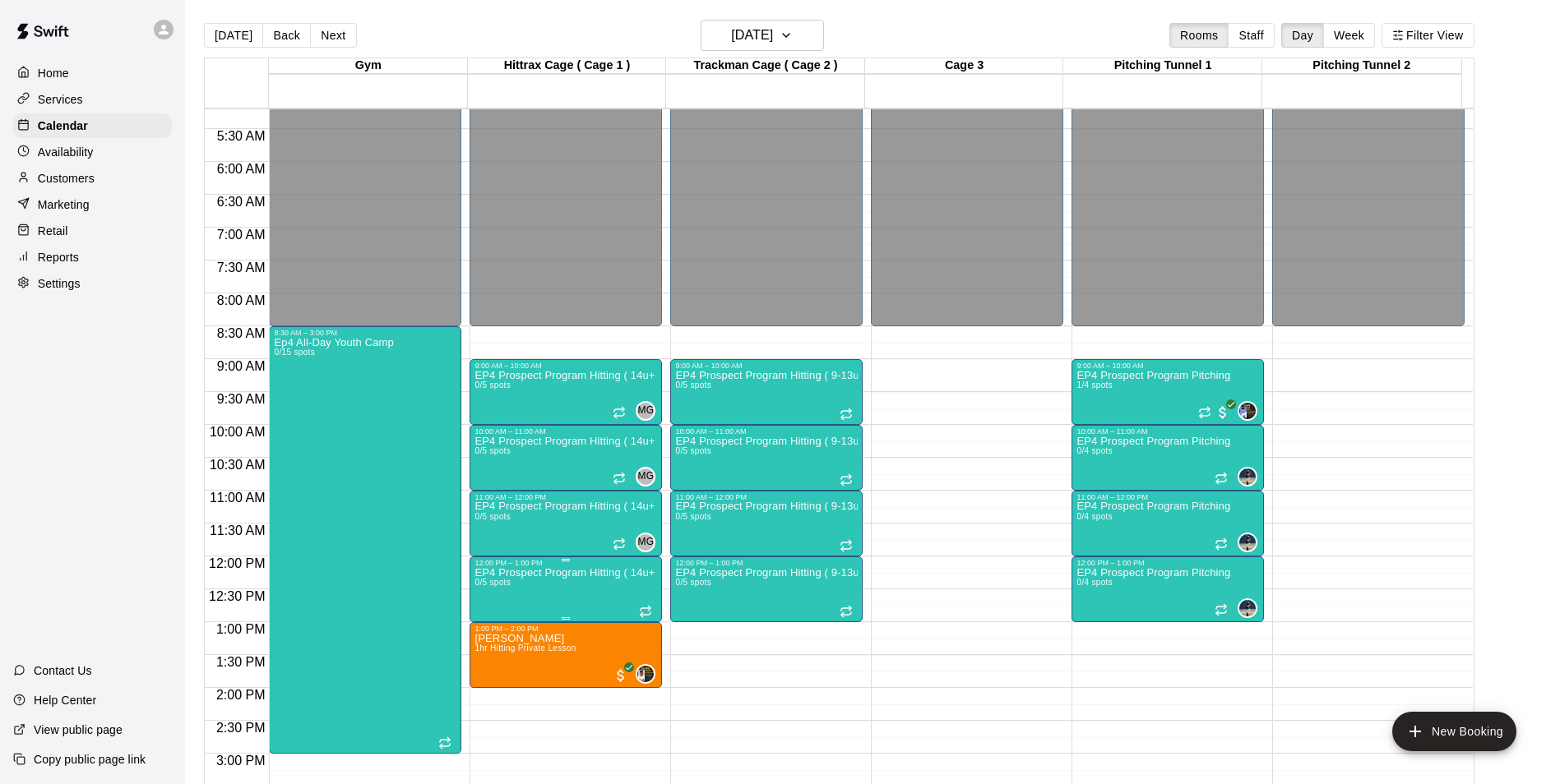
click at [596, 573] on p "EP4 Prospect Program Hitting ( 14u+ Slot )" at bounding box center [565, 573] width 182 height 0
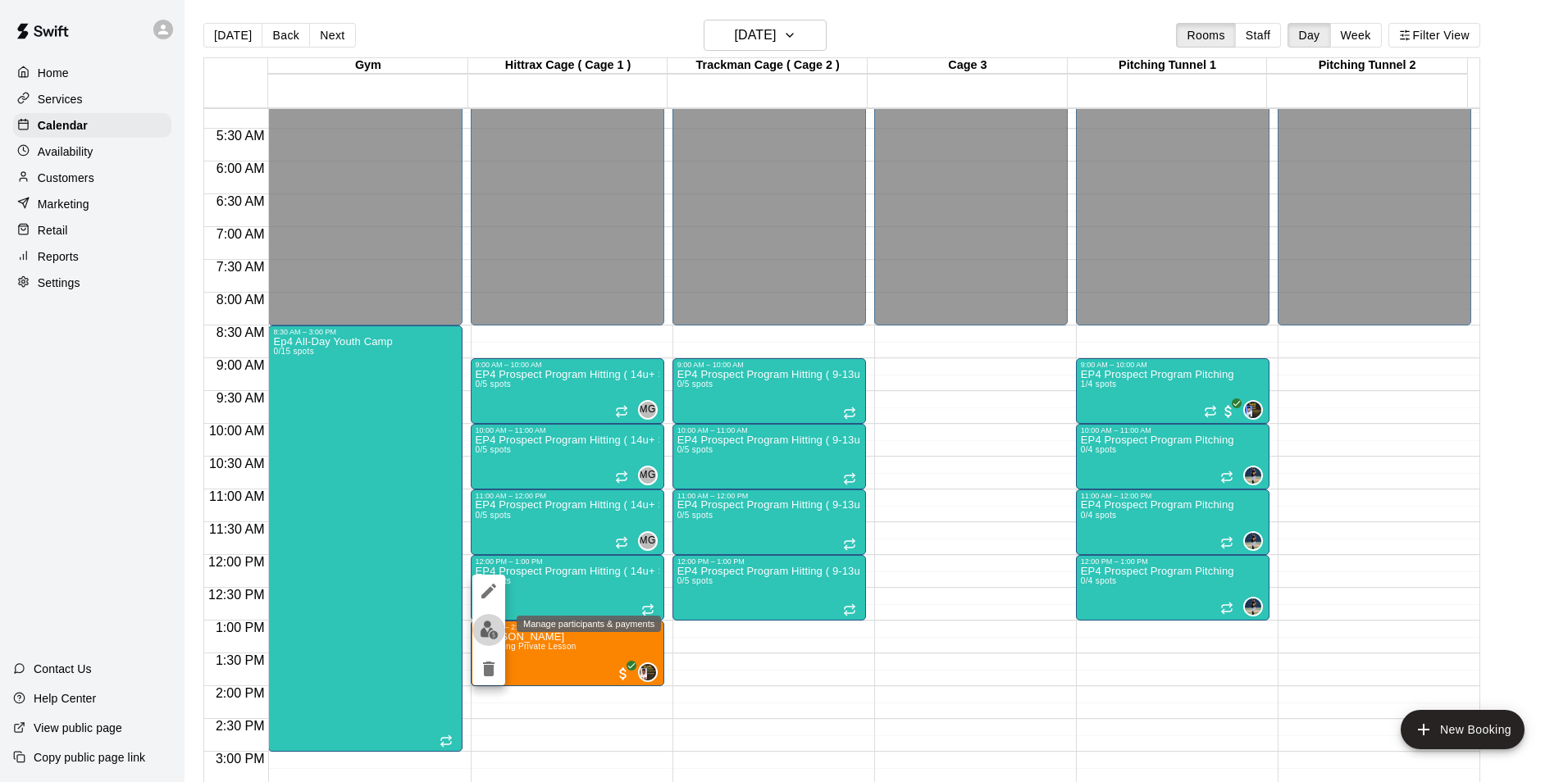
click at [487, 626] on img "edit" at bounding box center [489, 630] width 19 height 19
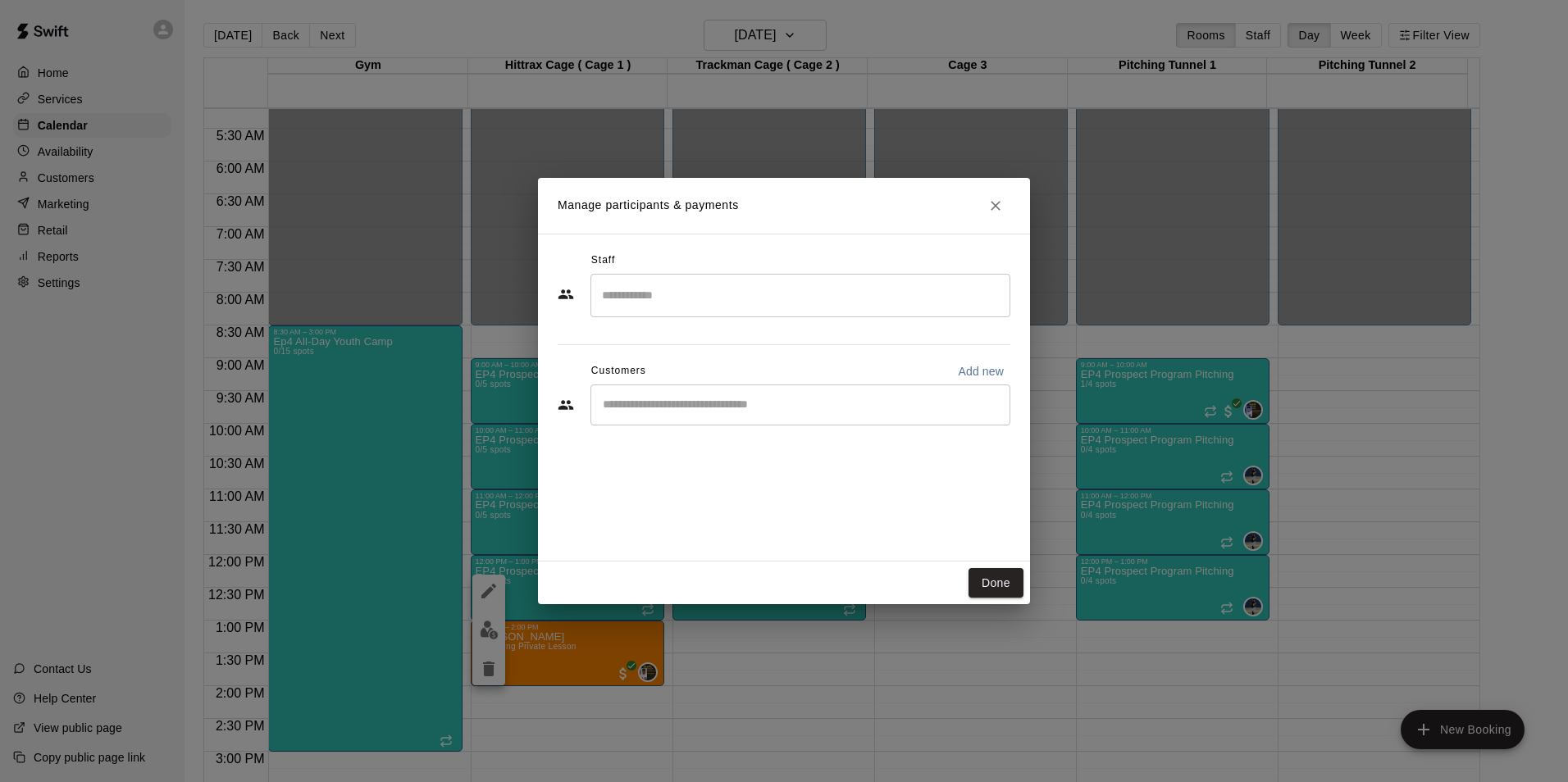
click at [649, 297] on input "Search staff" at bounding box center [800, 295] width 405 height 29
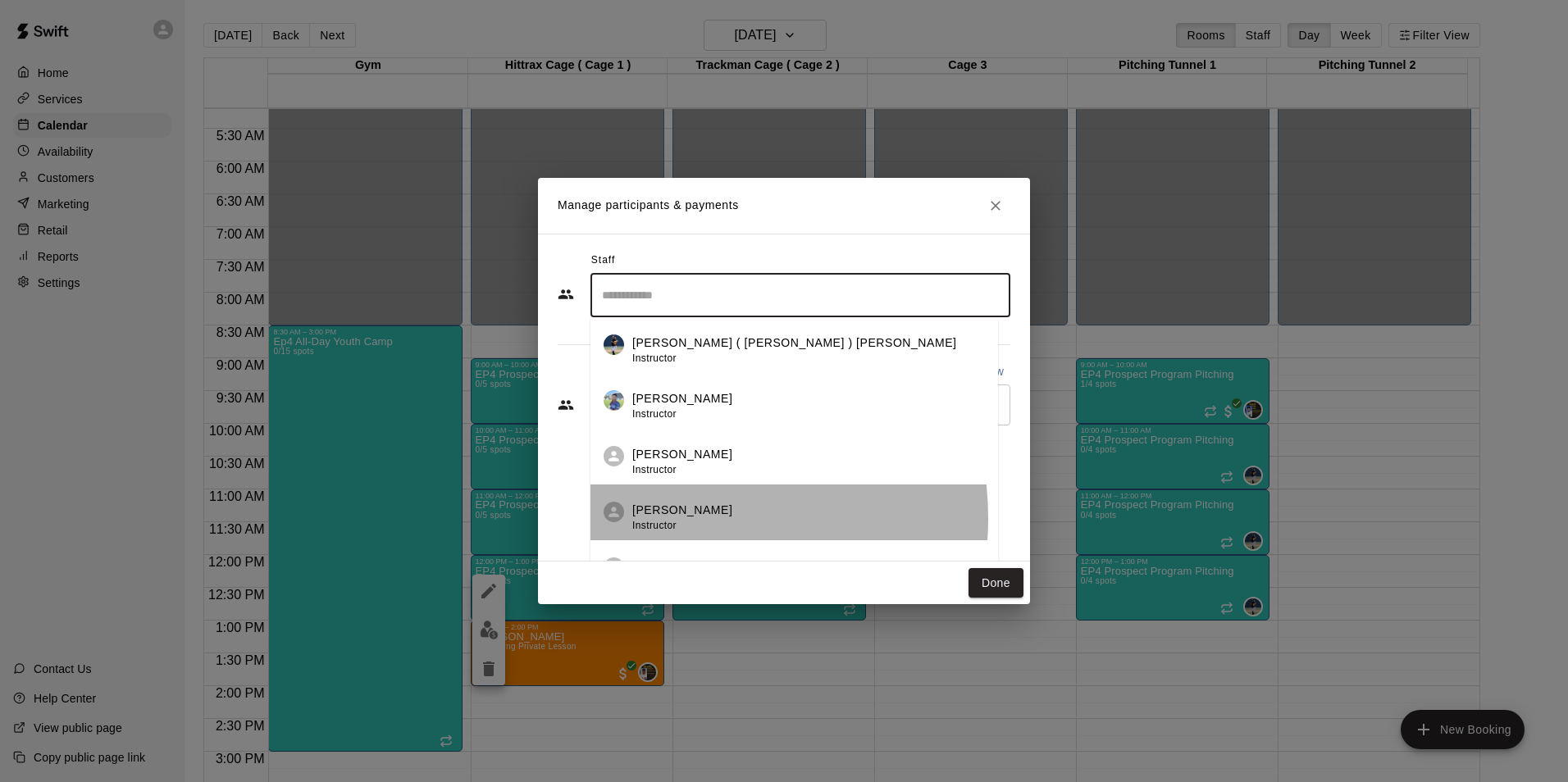
click at [672, 520] on span "Instructor" at bounding box center [654, 525] width 44 height 11
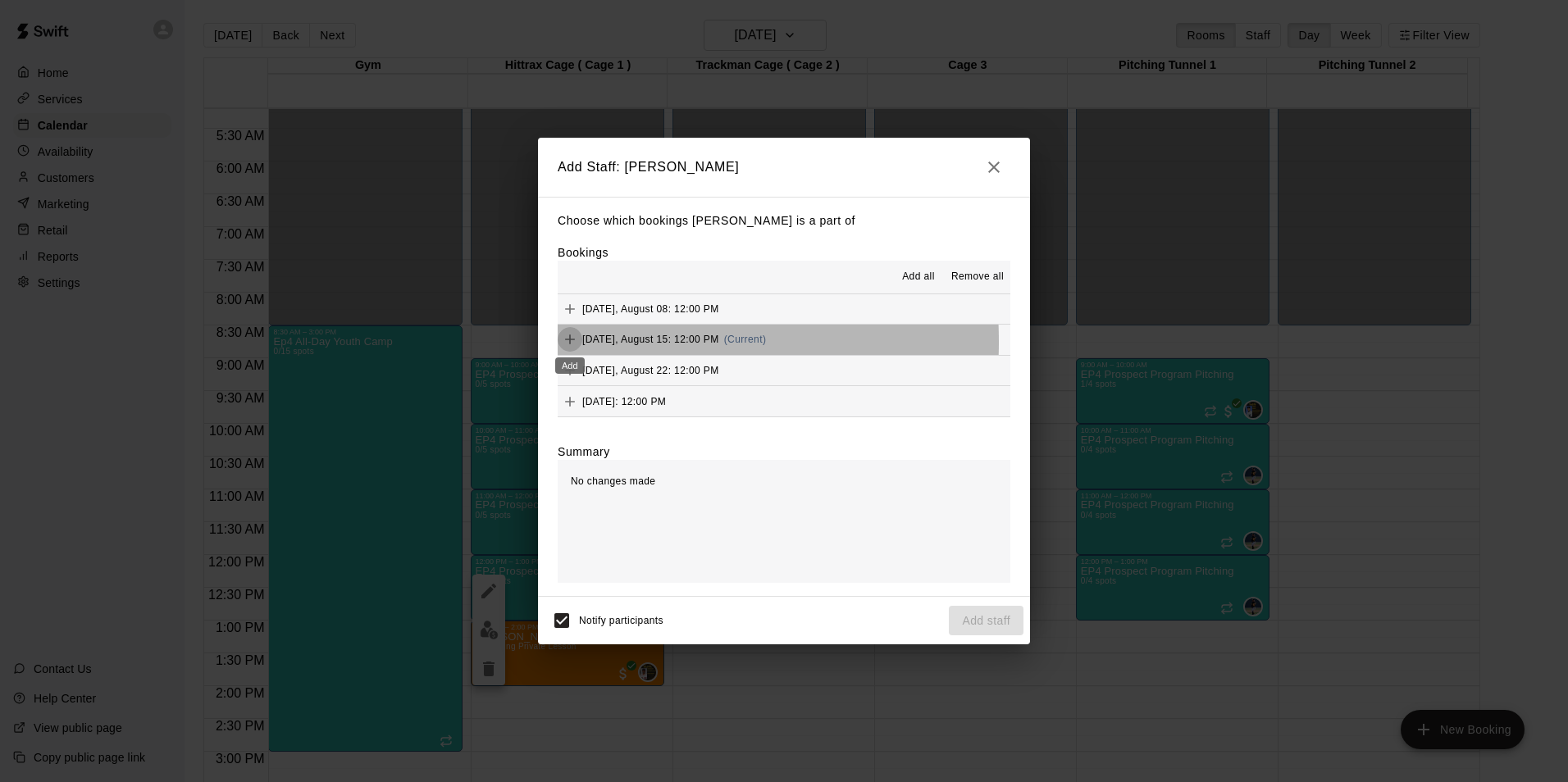
click at [564, 342] on icon "Add" at bounding box center [570, 339] width 16 height 16
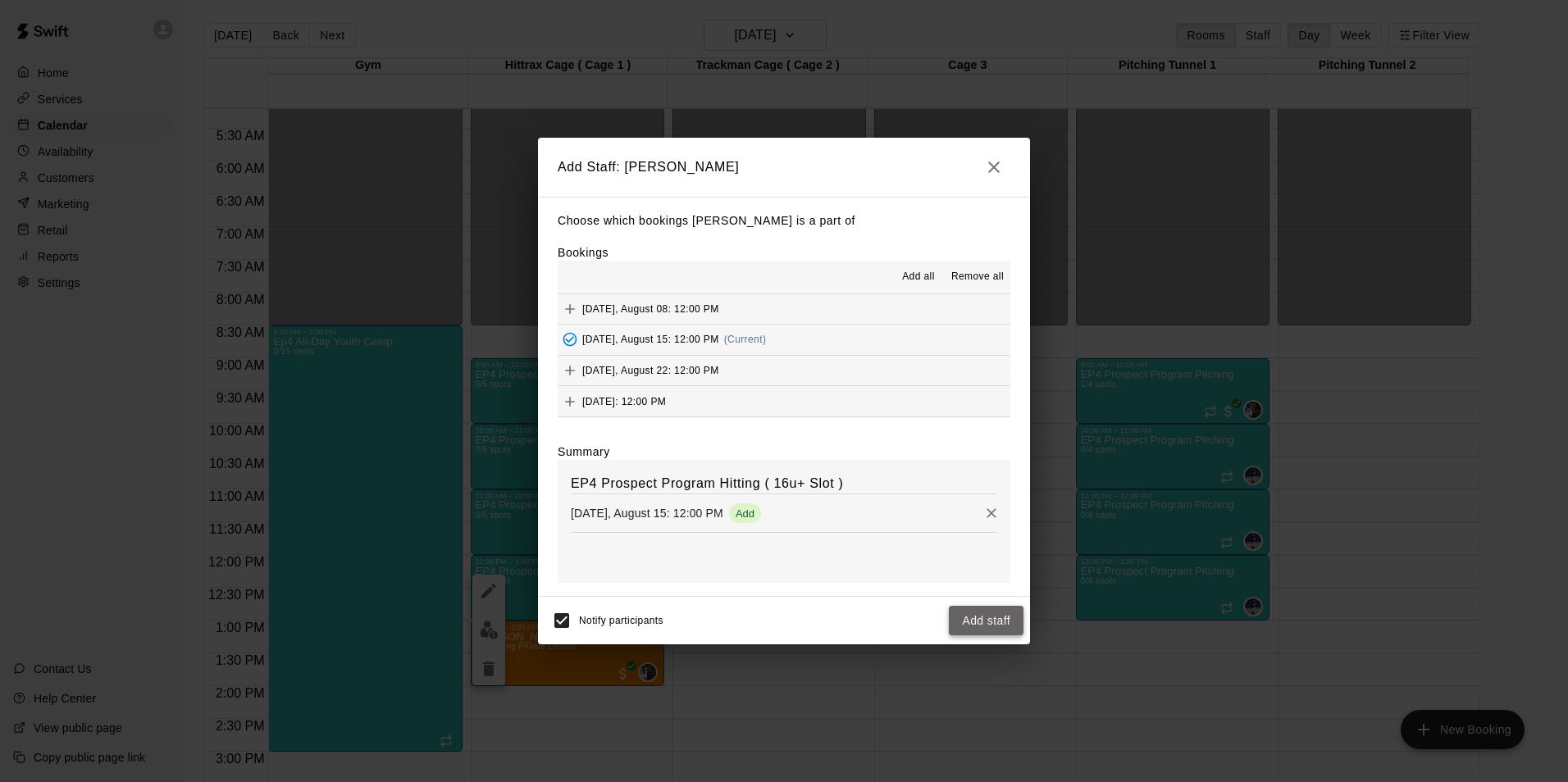
click at [976, 627] on button "Add staff" at bounding box center [986, 622] width 74 height 31
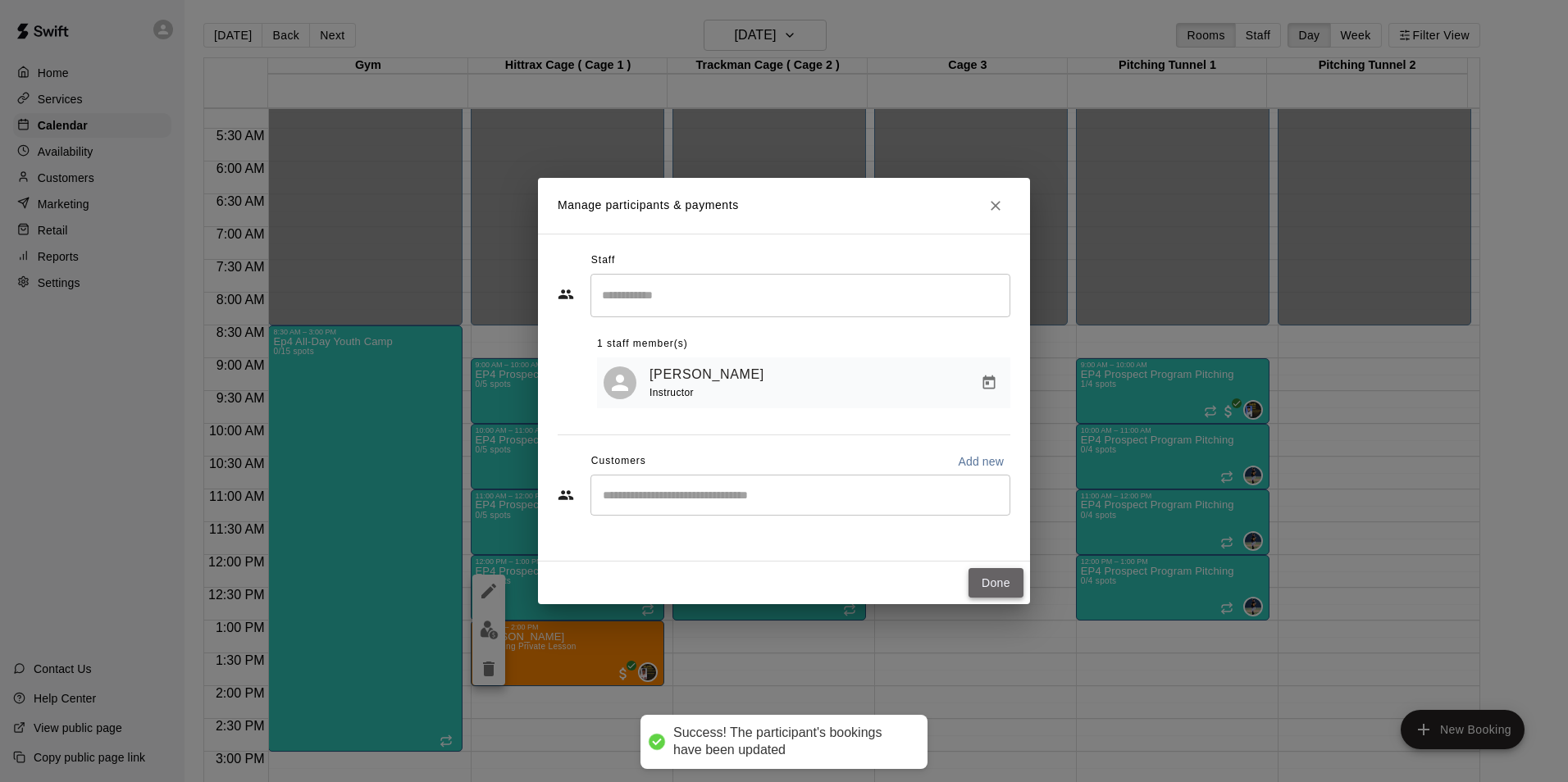
click at [996, 586] on button "Done" at bounding box center [996, 584] width 55 height 31
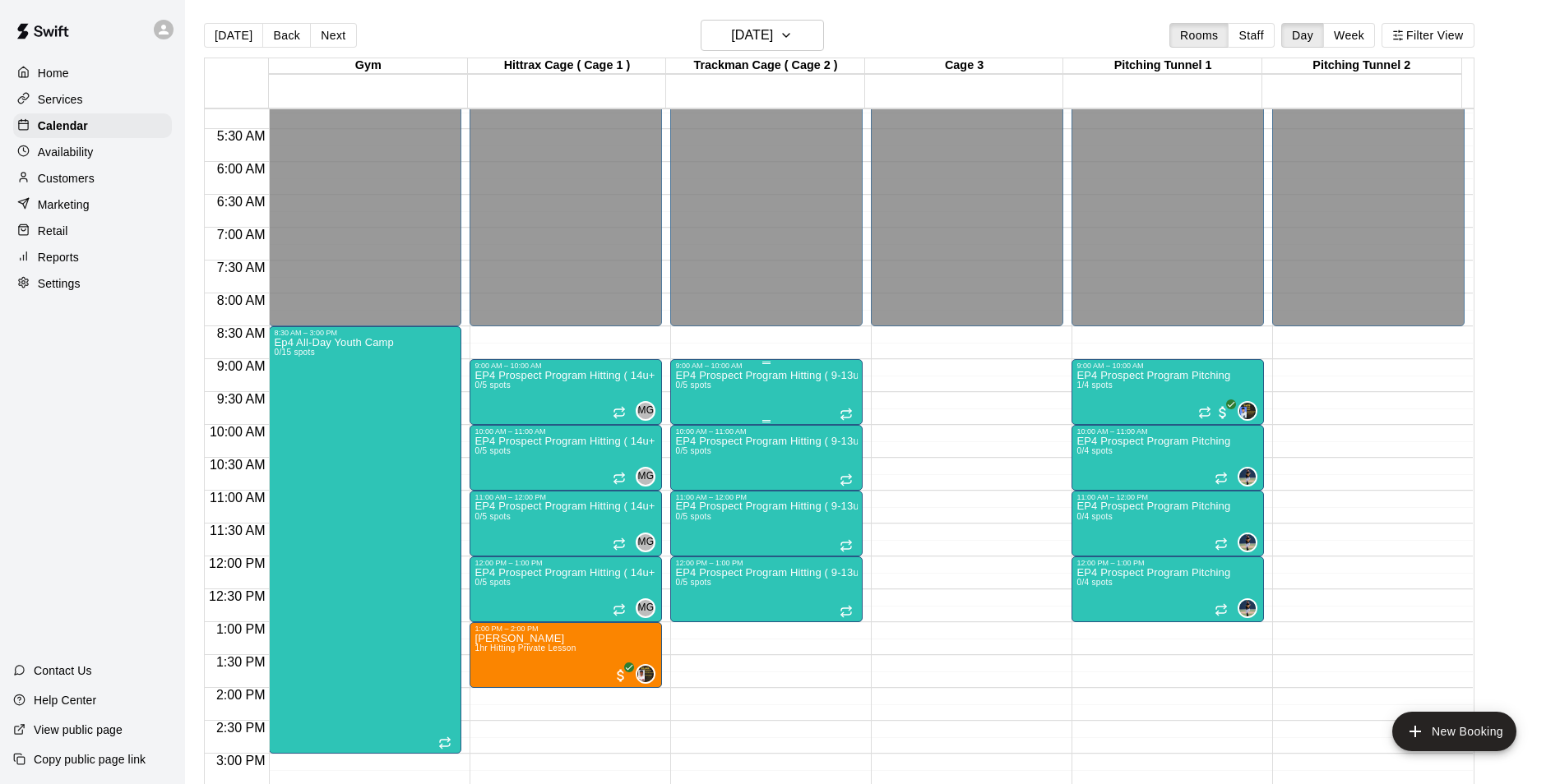
click at [750, 404] on div "EP4 Prospect Program Hitting ( 9-13u Slot ) 0/5 spots" at bounding box center [765, 762] width 182 height 784
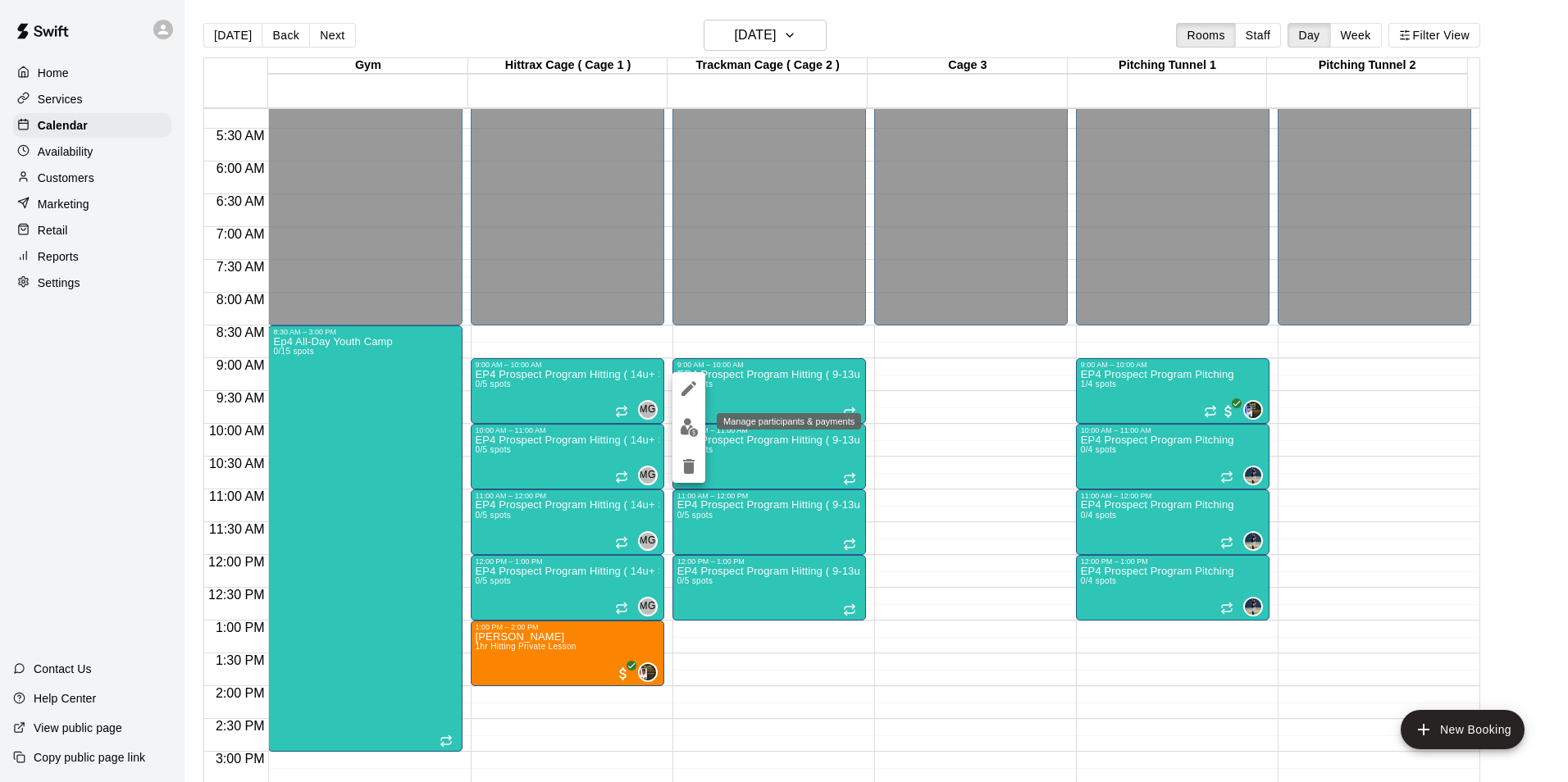
click at [687, 429] on img "edit" at bounding box center [689, 428] width 19 height 19
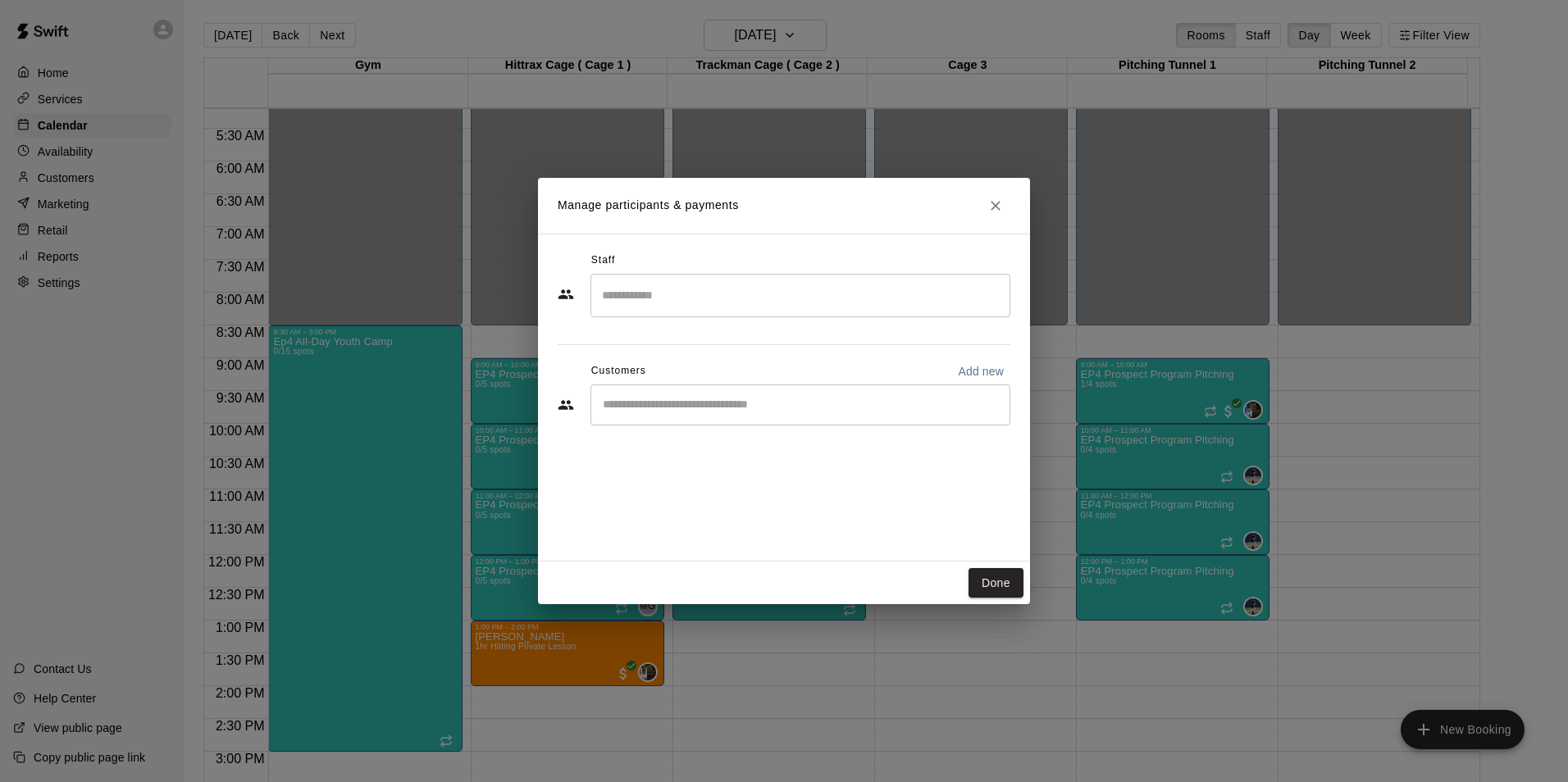
click at [680, 311] on div "​" at bounding box center [800, 295] width 420 height 44
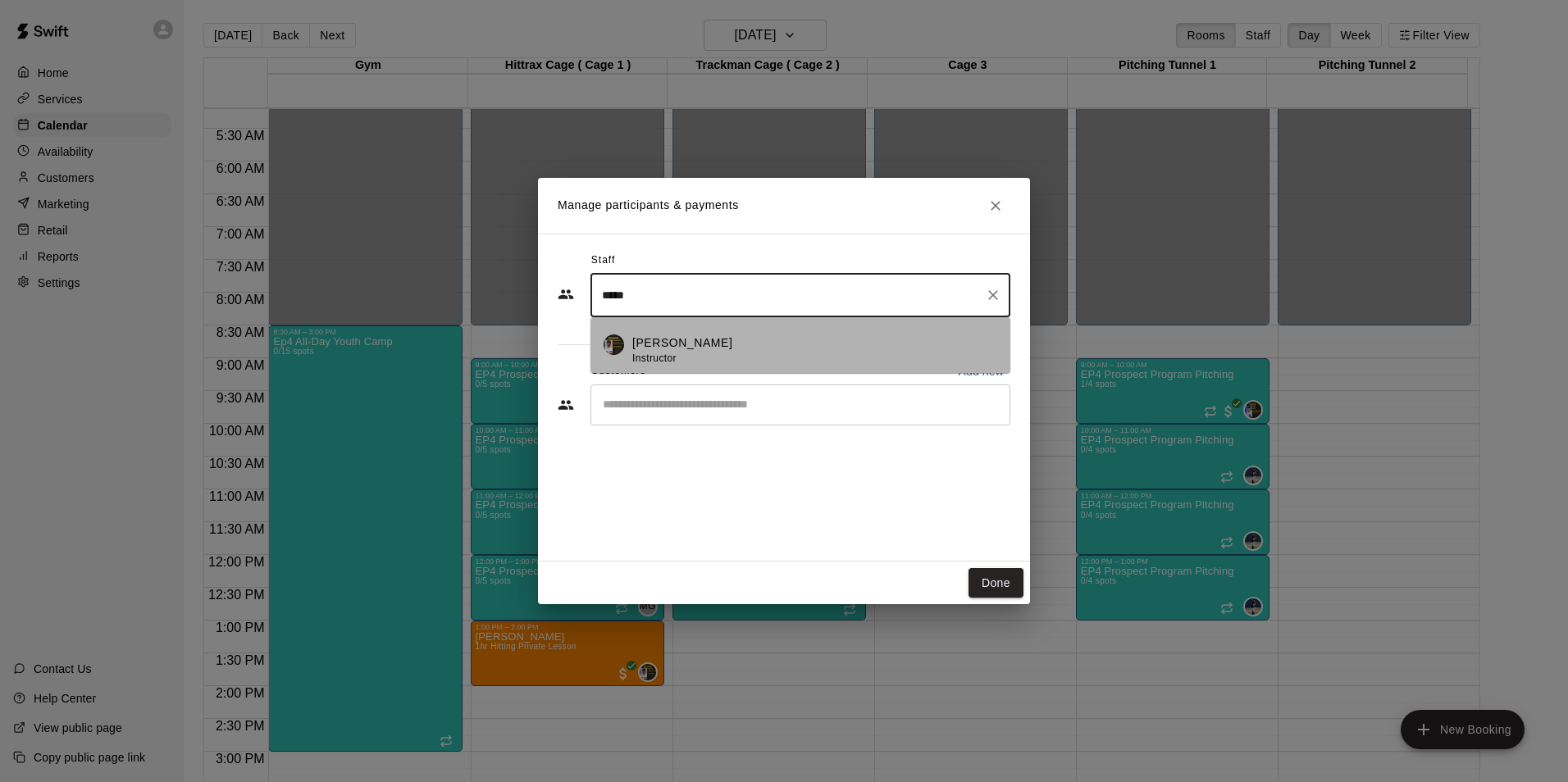
click at [664, 347] on p "[PERSON_NAME]" at bounding box center [682, 343] width 100 height 17
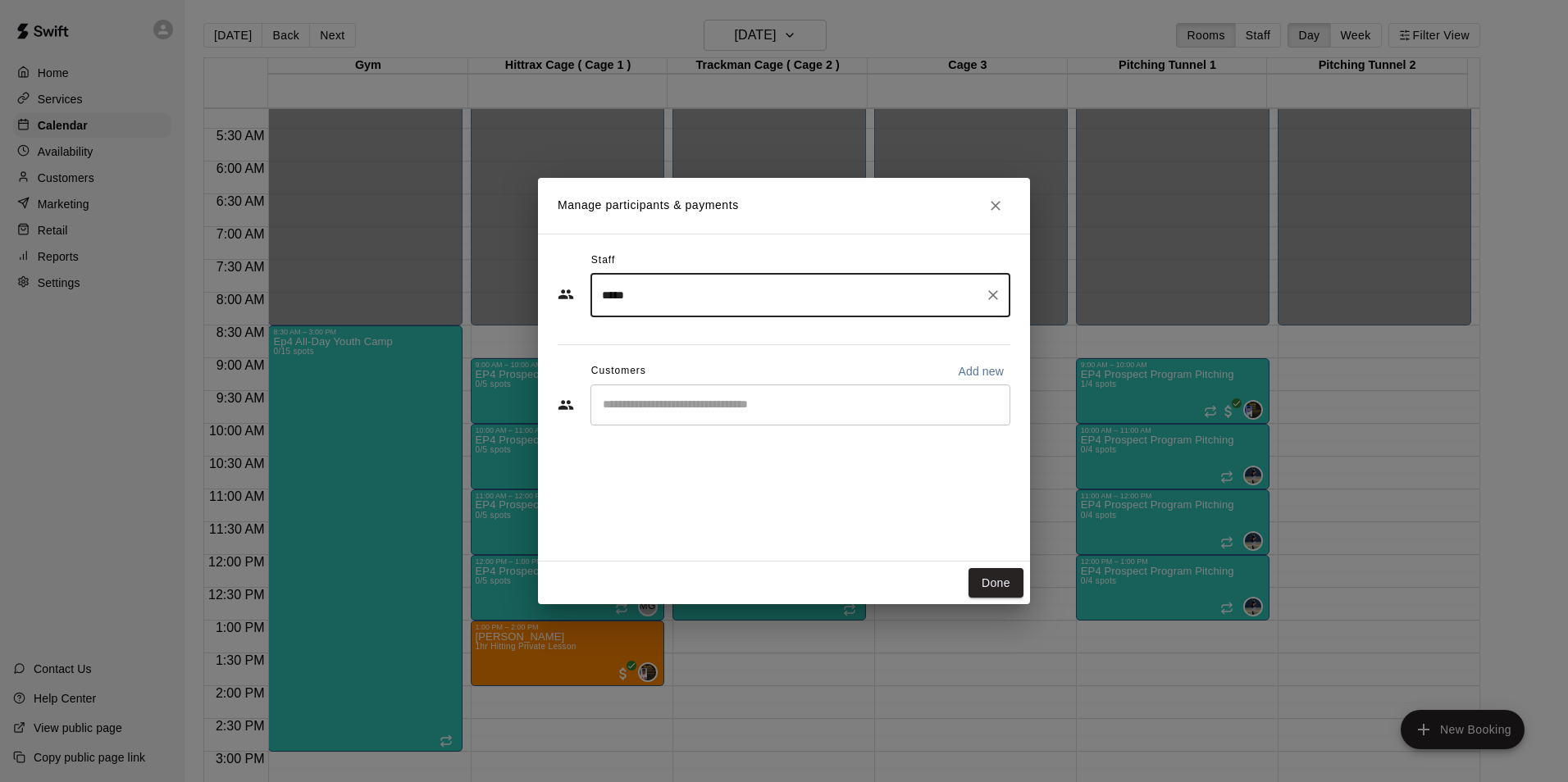
type input "*****"
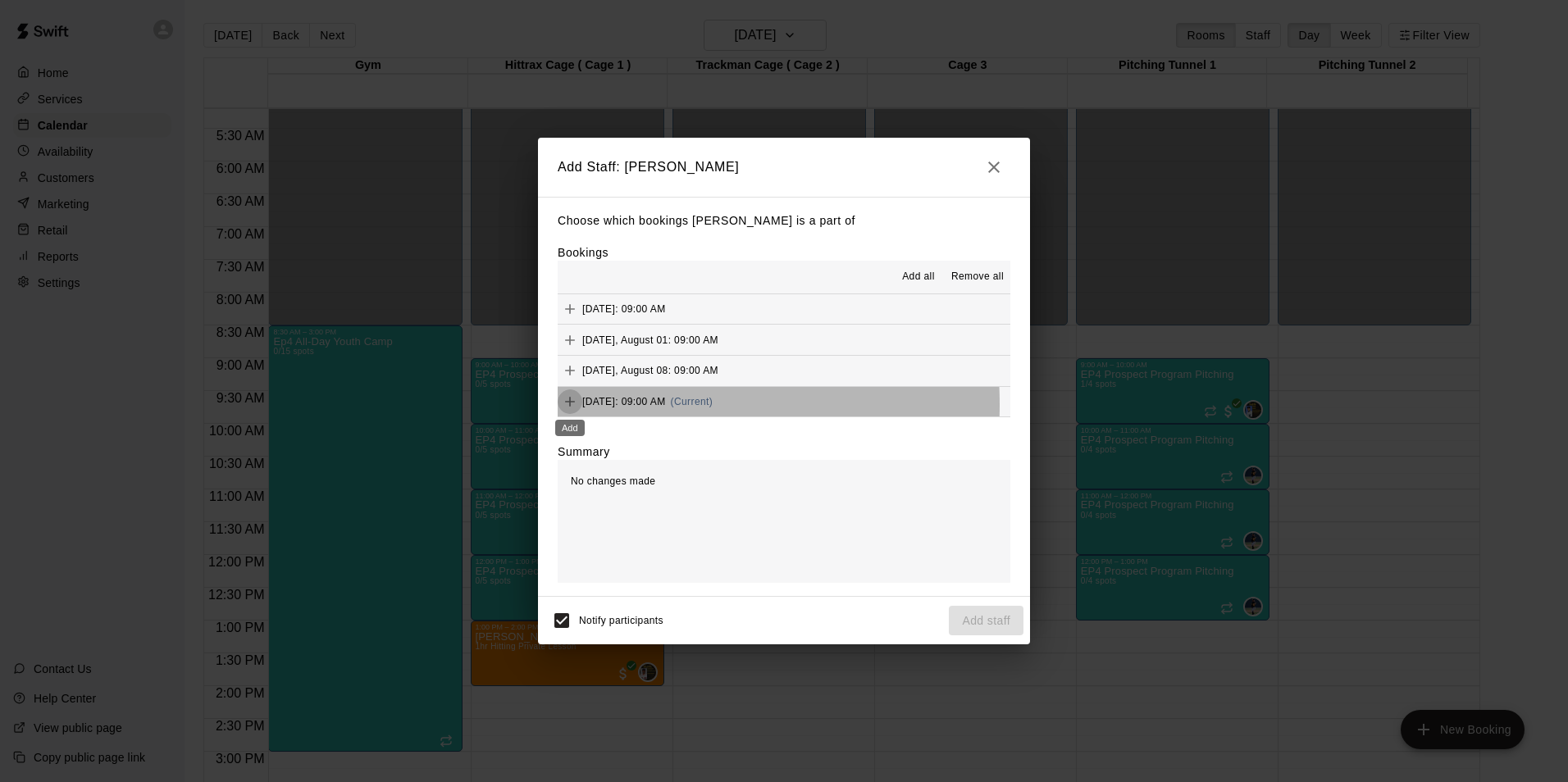
click at [572, 406] on icon "Add" at bounding box center [570, 401] width 16 height 16
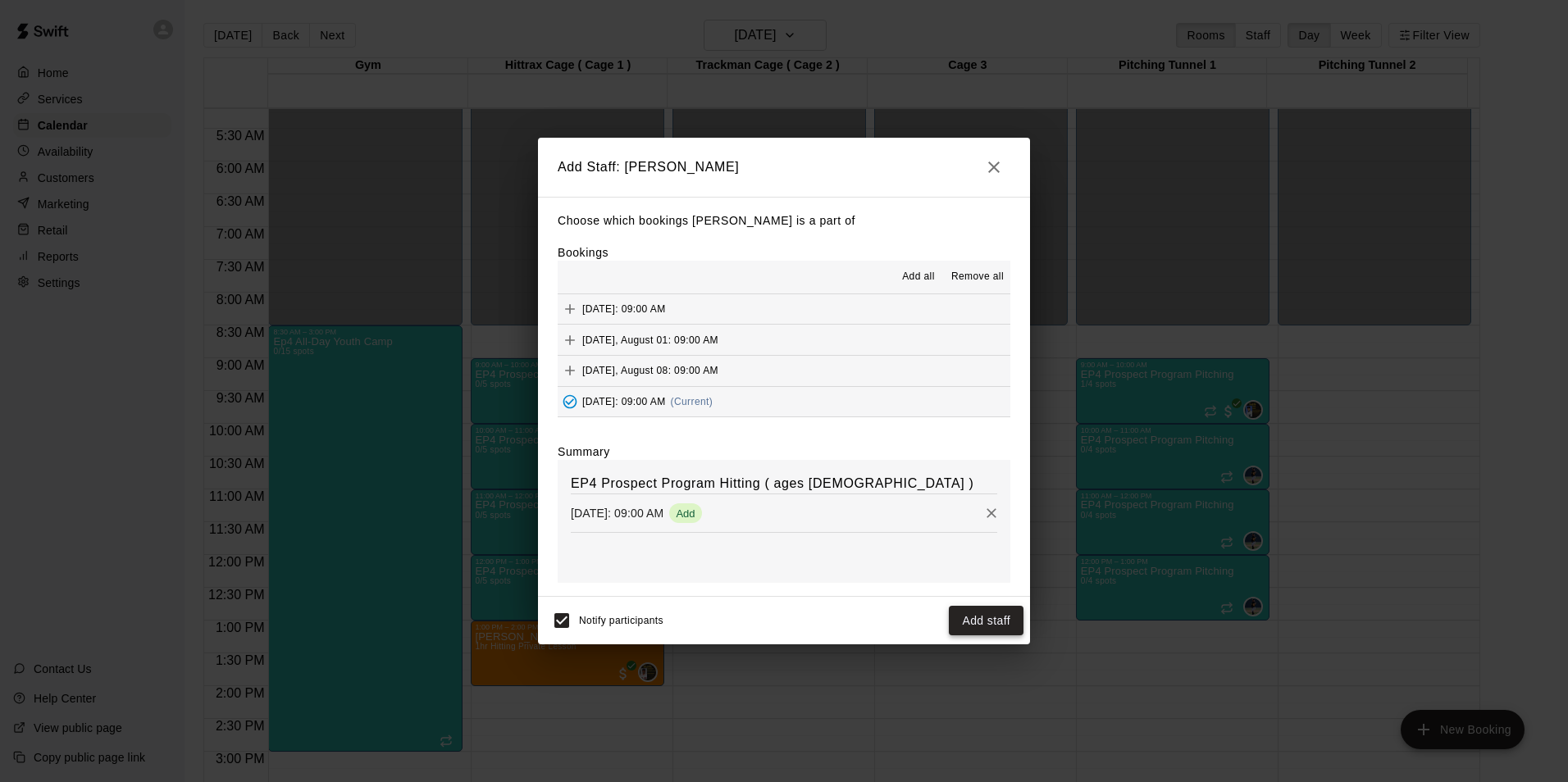
click at [990, 627] on button "Add staff" at bounding box center [986, 622] width 74 height 31
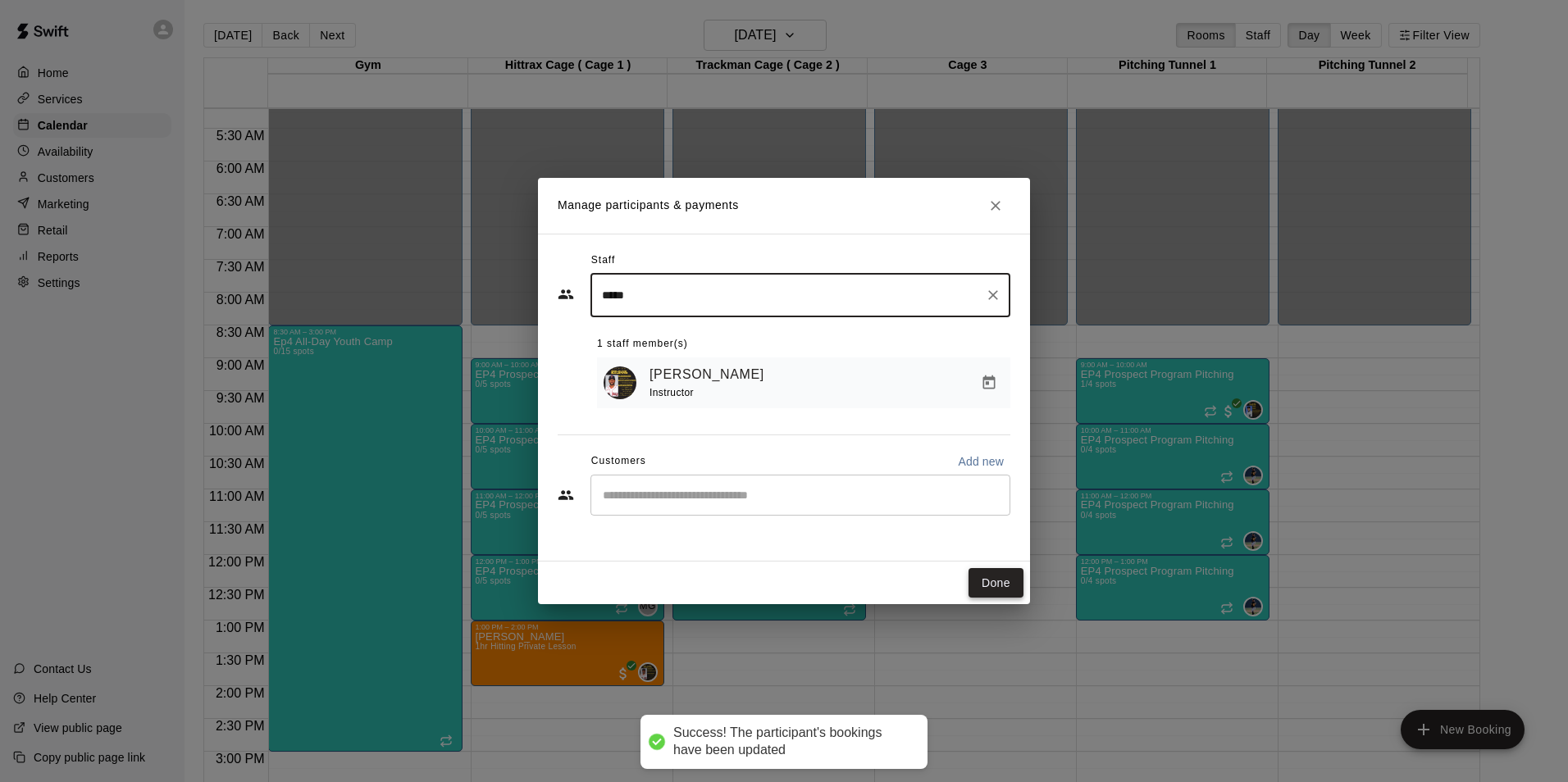
click at [998, 585] on button "Done" at bounding box center [996, 584] width 55 height 31
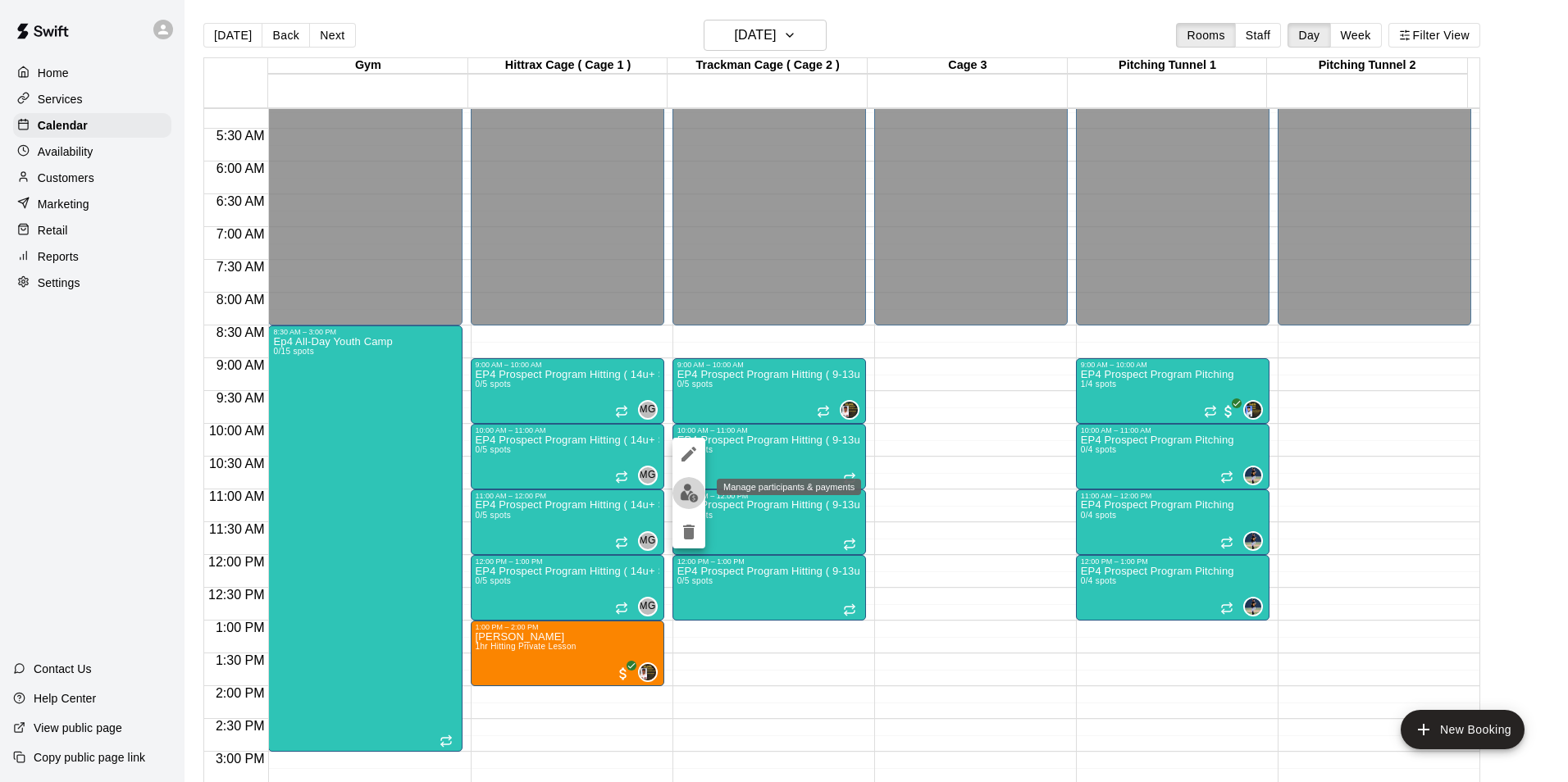
click at [689, 487] on img "edit" at bounding box center [689, 493] width 19 height 19
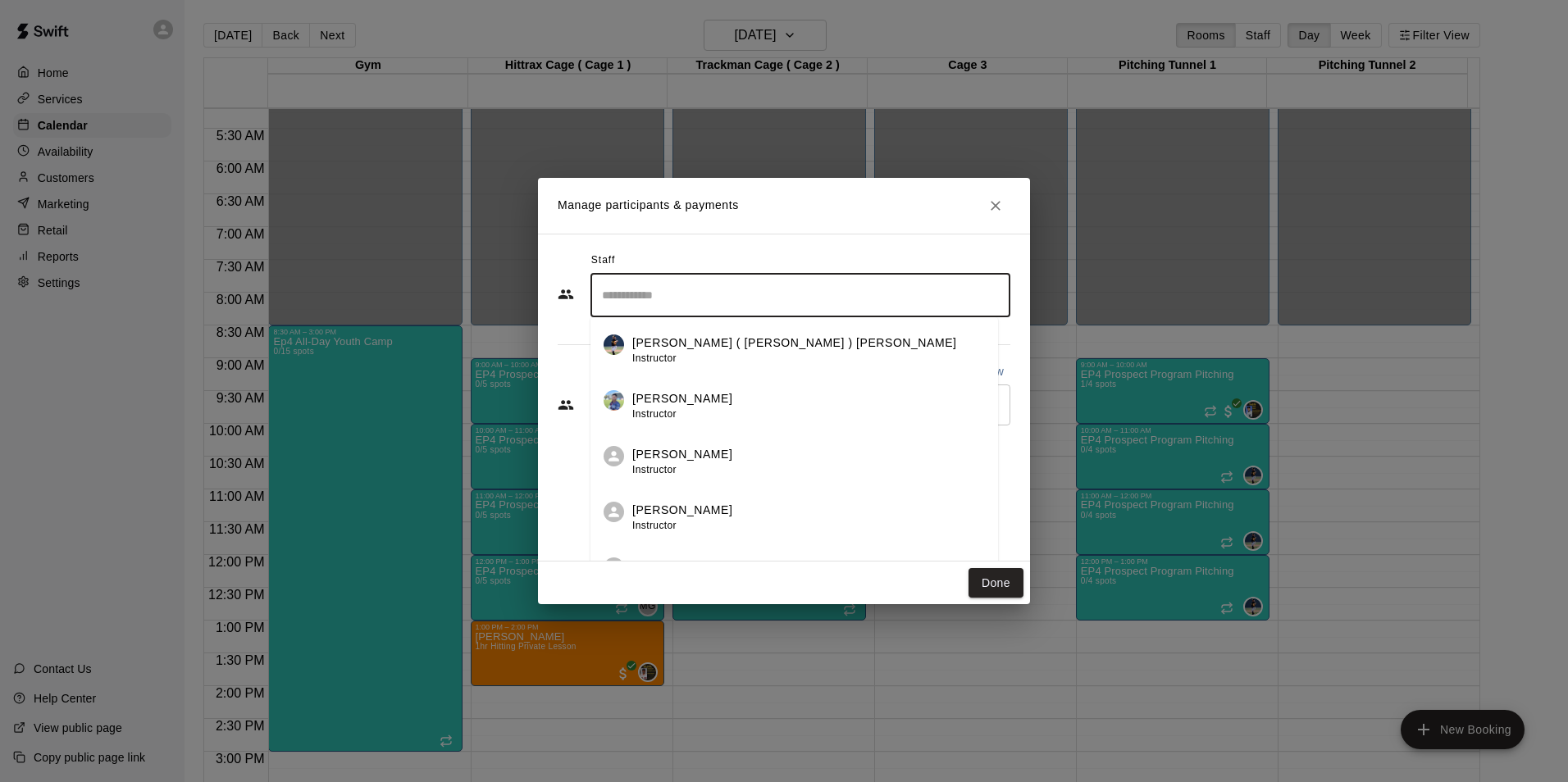
click at [654, 294] on input "Search staff" at bounding box center [800, 295] width 405 height 29
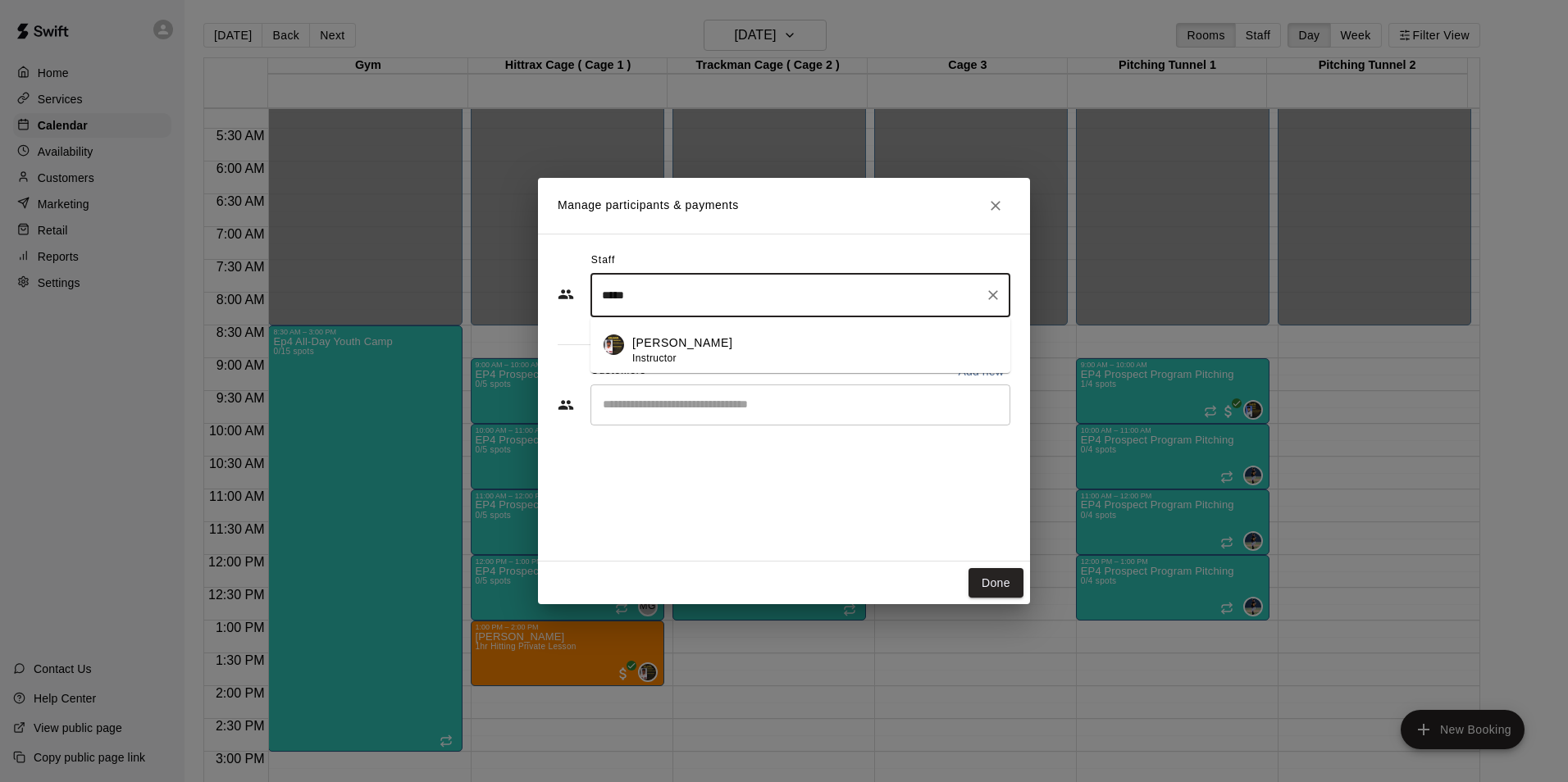
click at [654, 338] on p "[PERSON_NAME]" at bounding box center [682, 343] width 100 height 17
type input "*****"
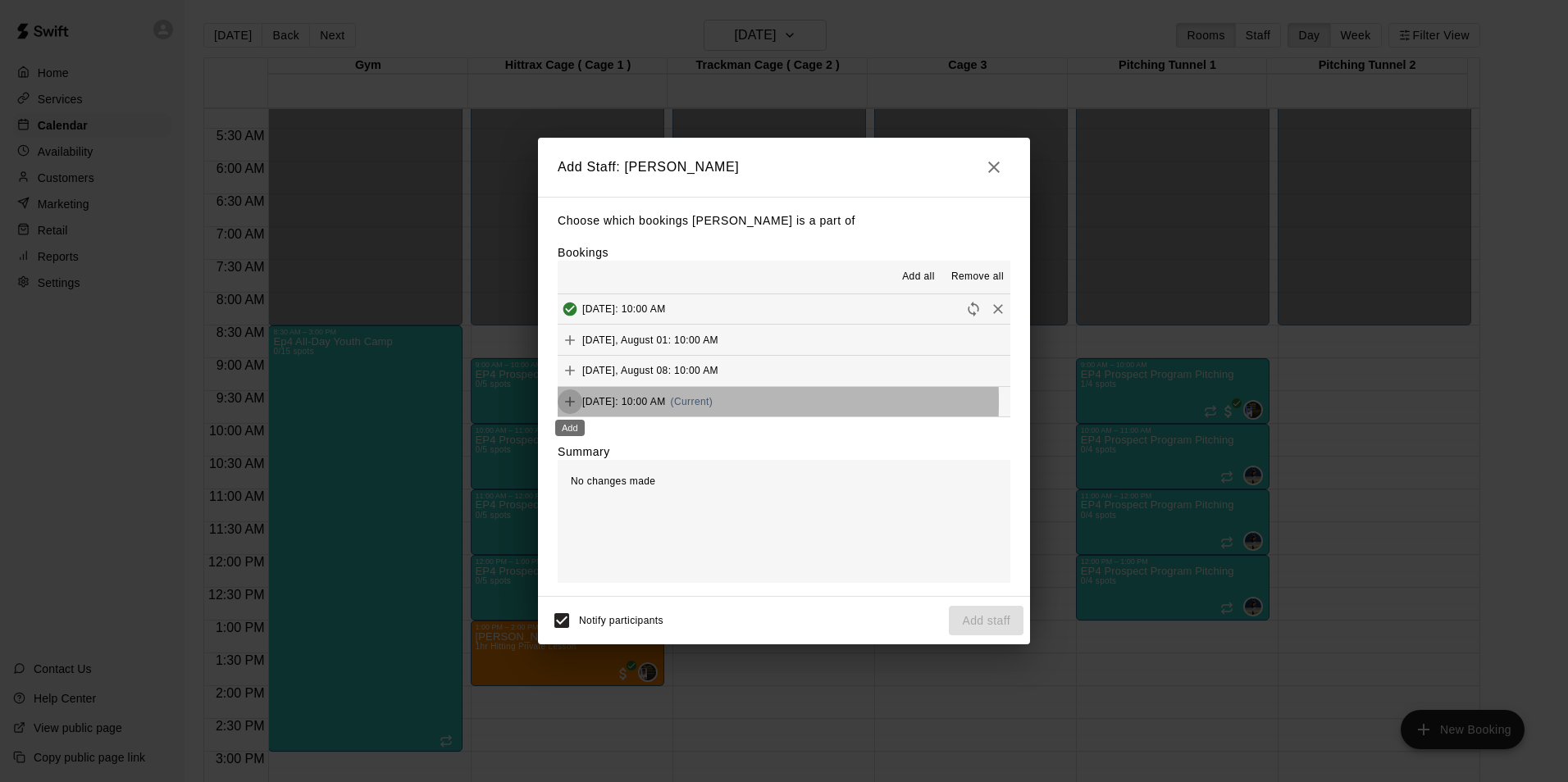
click at [571, 403] on icon "Add" at bounding box center [570, 402] width 10 height 10
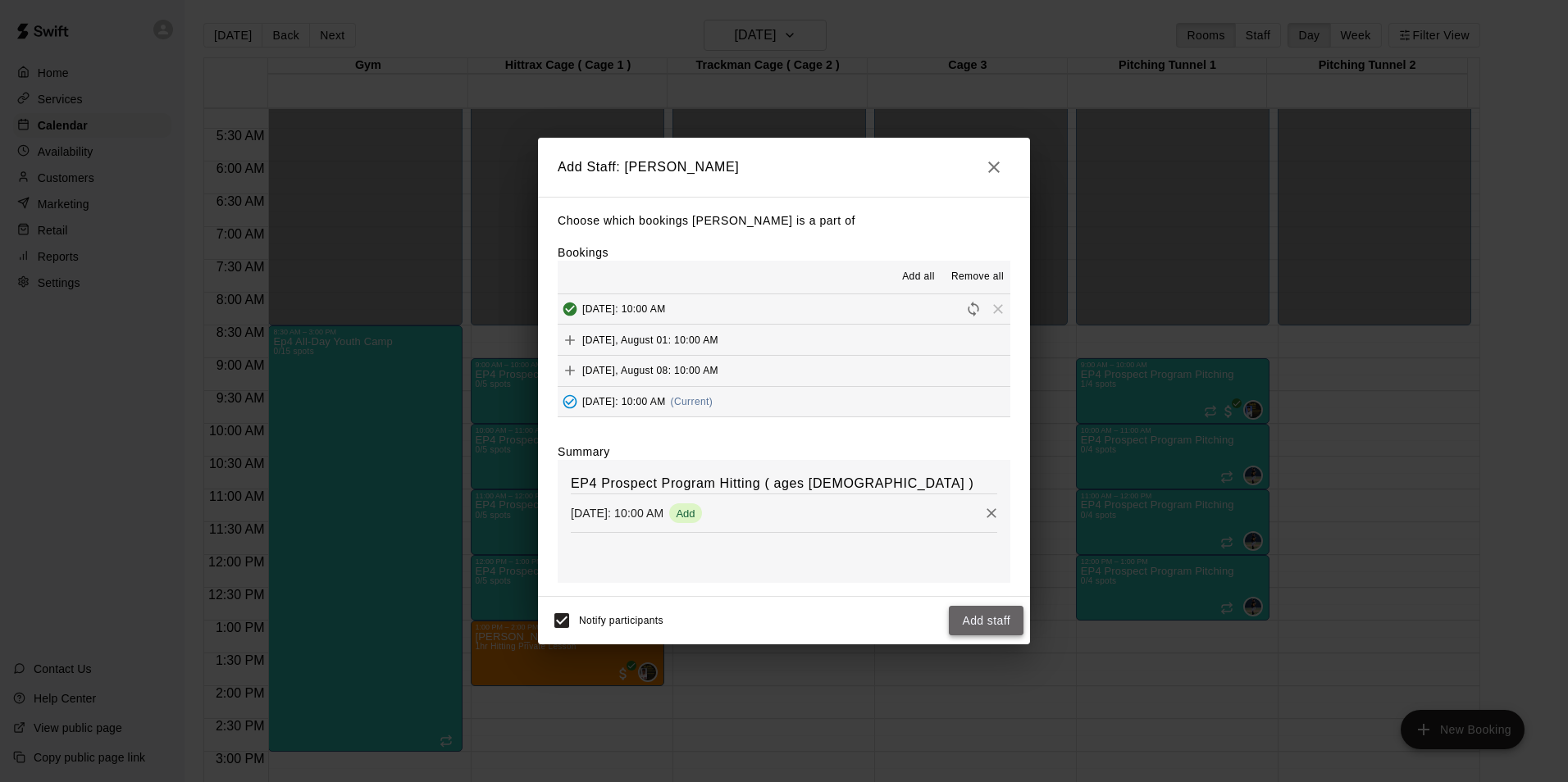
click at [984, 616] on button "Add staff" at bounding box center [986, 622] width 74 height 31
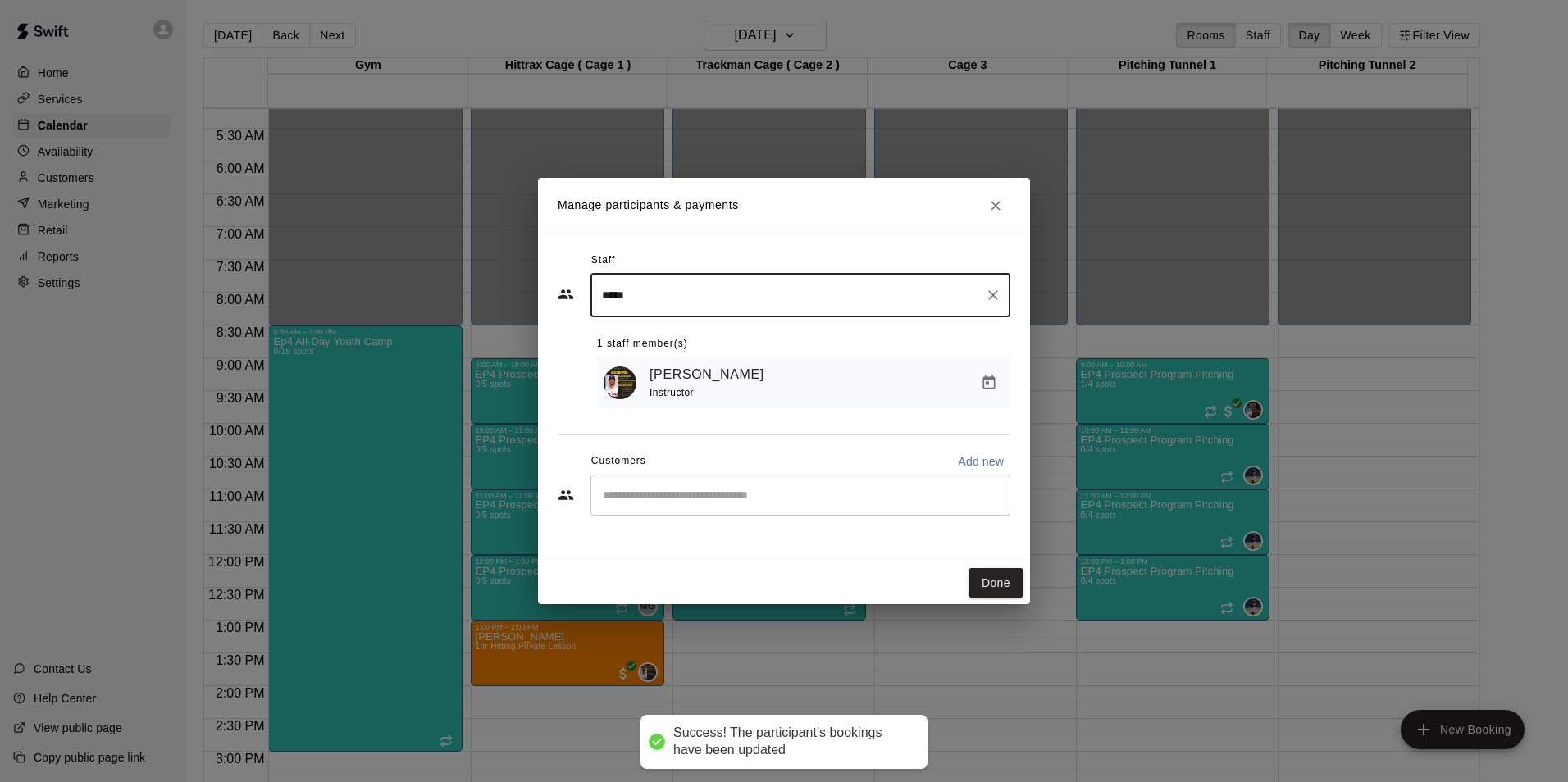
click at [694, 383] on link "[PERSON_NAME]" at bounding box center [707, 374] width 114 height 21
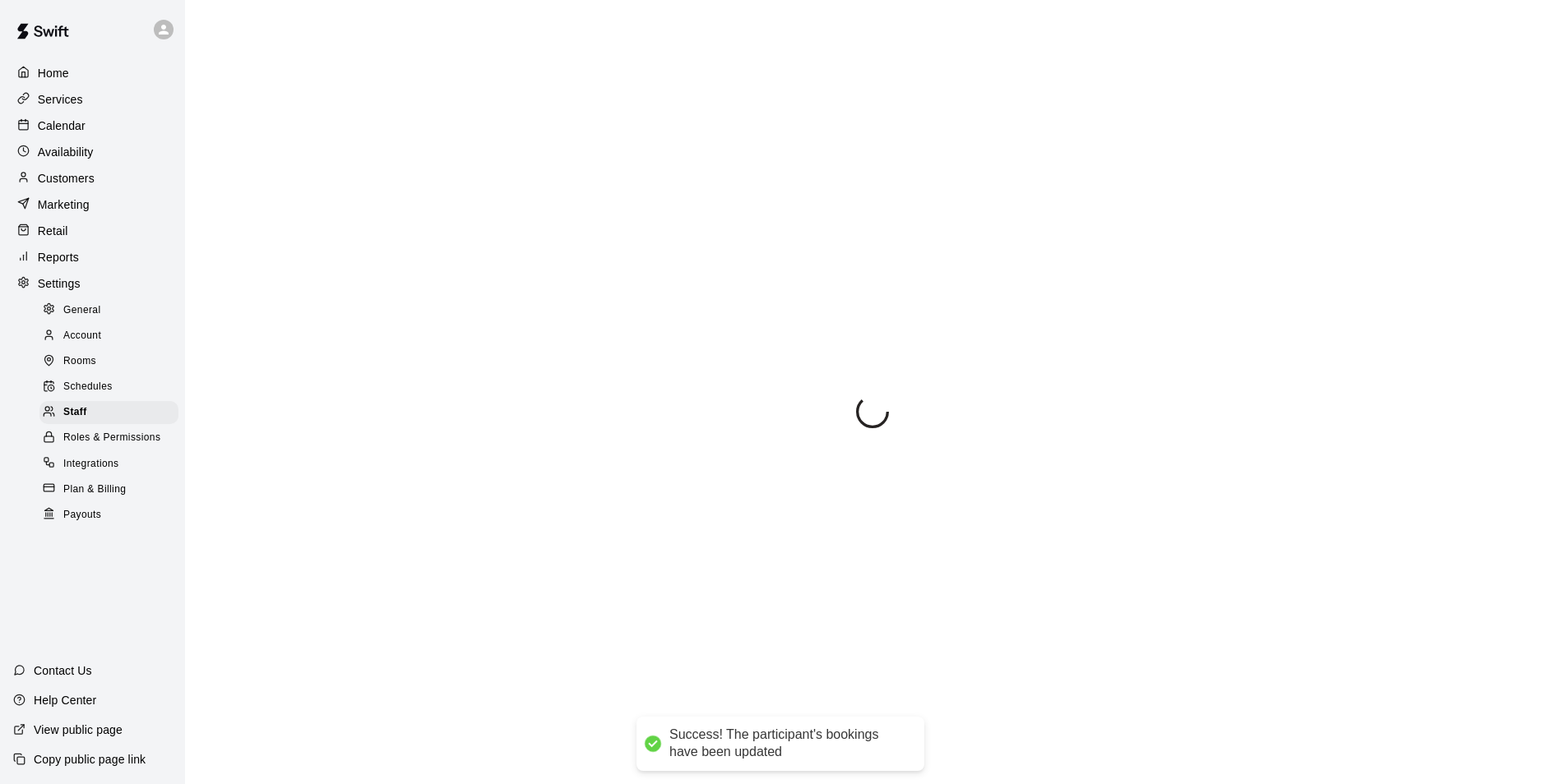
scroll to position [96, 0]
select select "**"
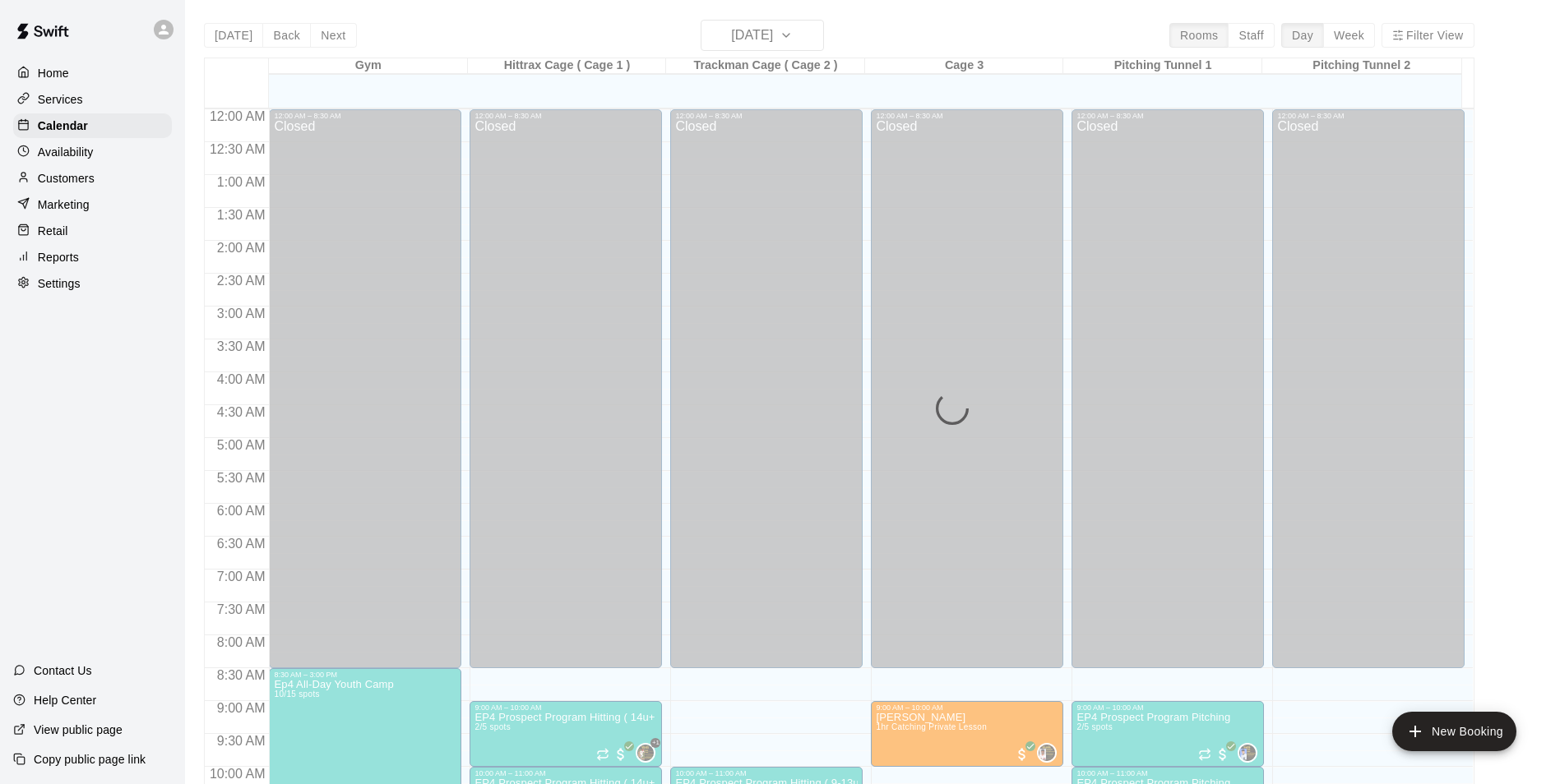
scroll to position [835, 0]
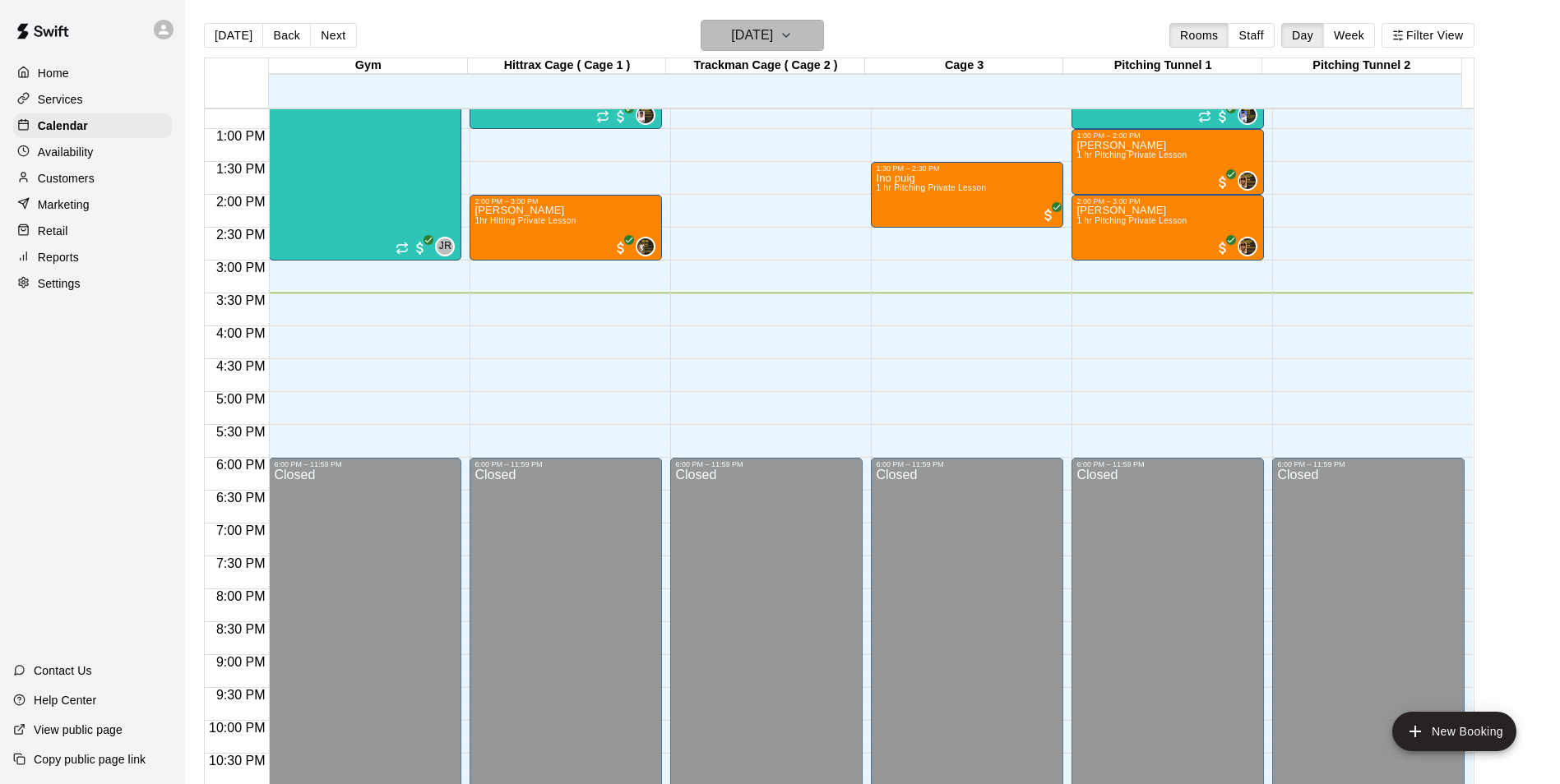
click at [793, 38] on icon "button" at bounding box center [785, 35] width 13 height 20
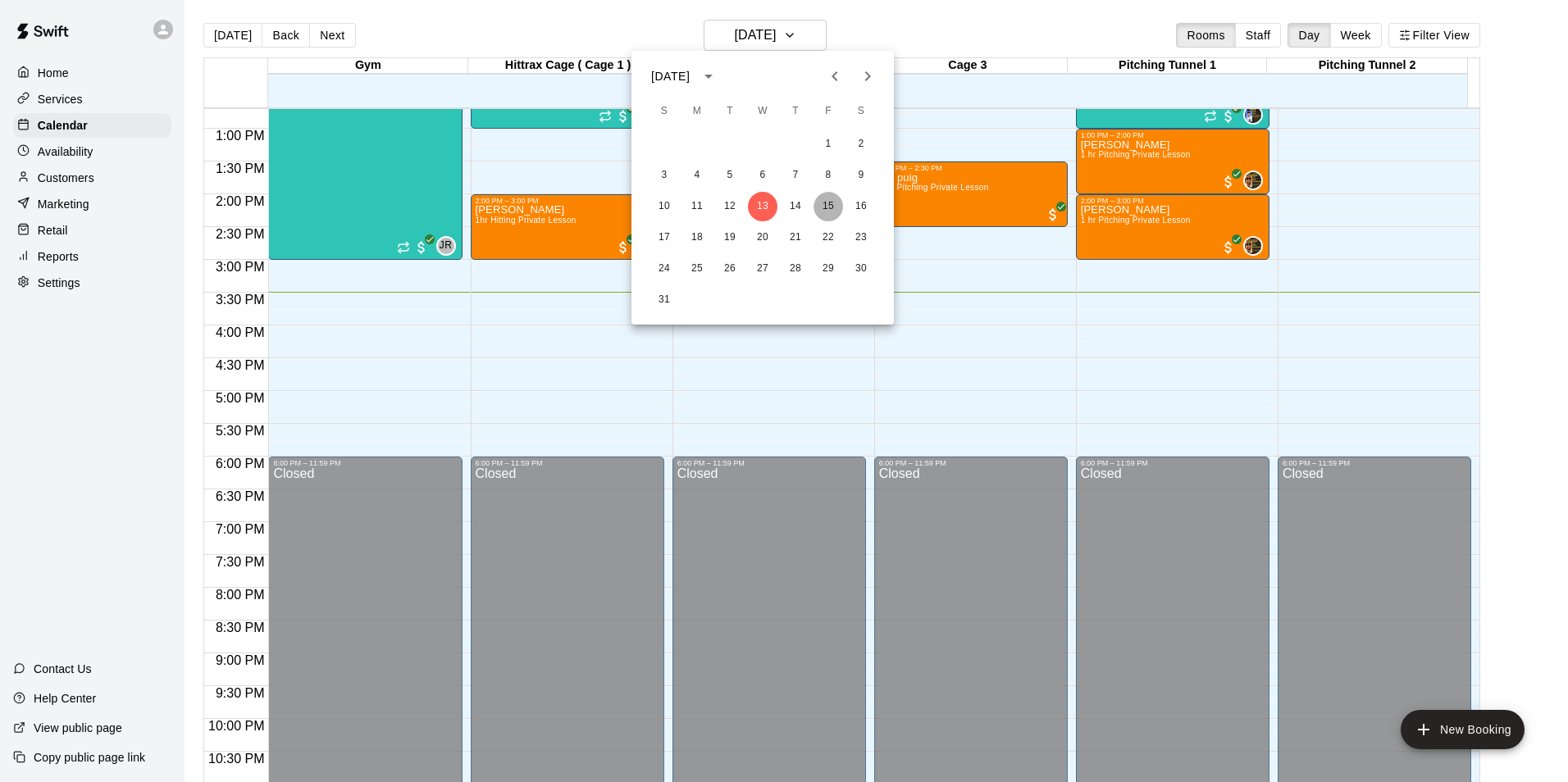
click at [828, 204] on button "15" at bounding box center [828, 207] width 30 height 30
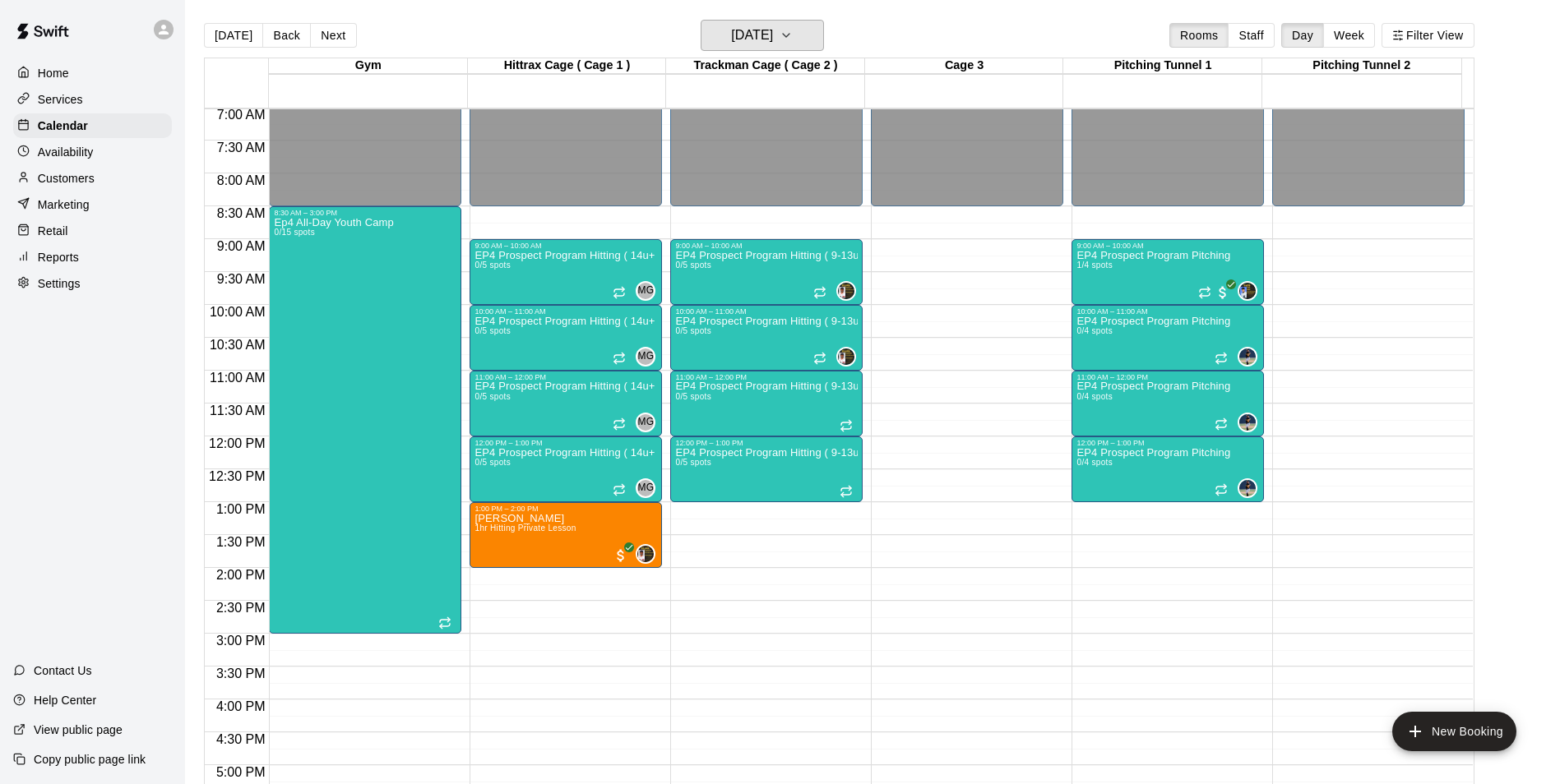
scroll to position [342, 0]
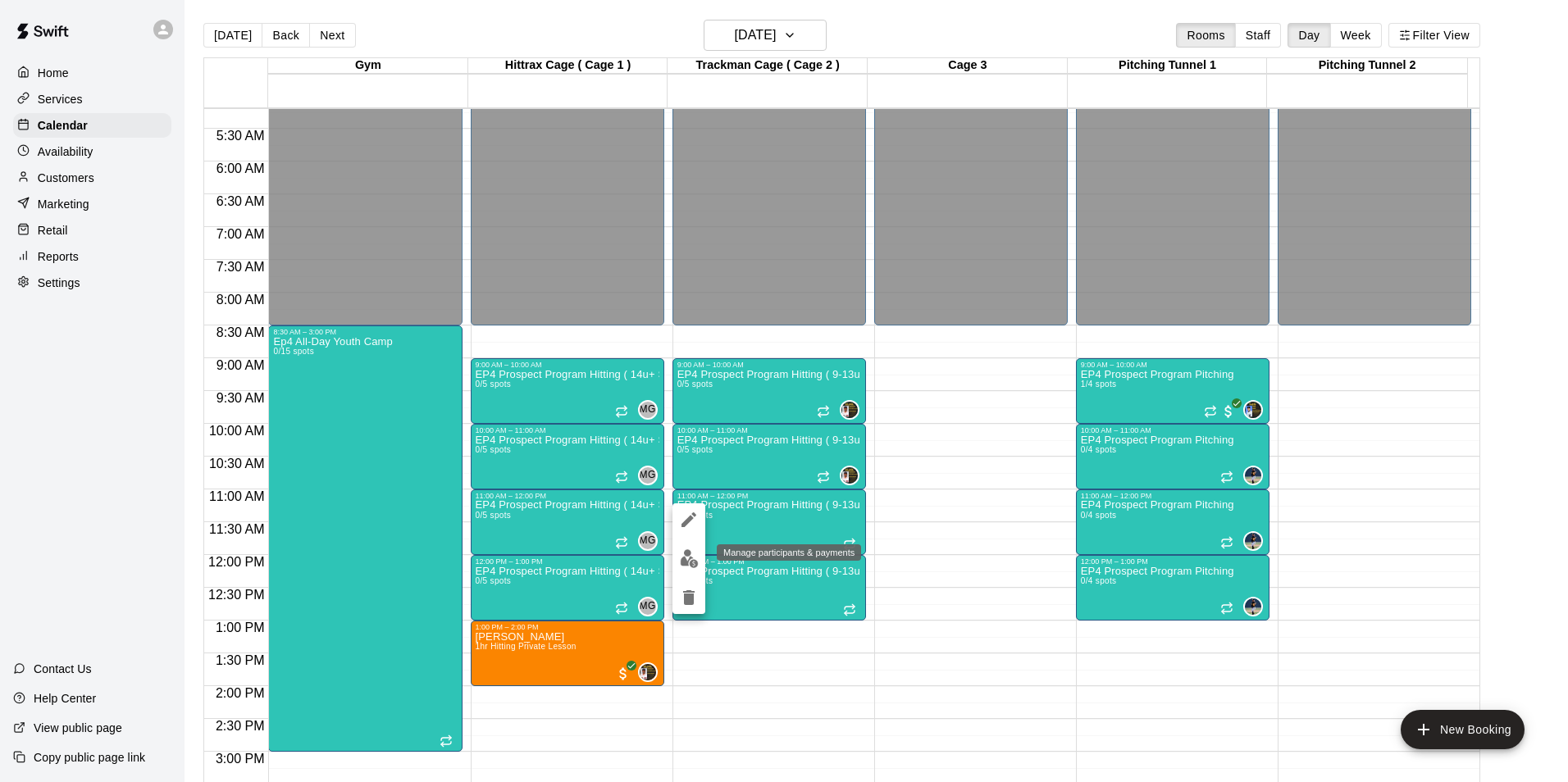
click at [685, 553] on img "edit" at bounding box center [689, 558] width 19 height 19
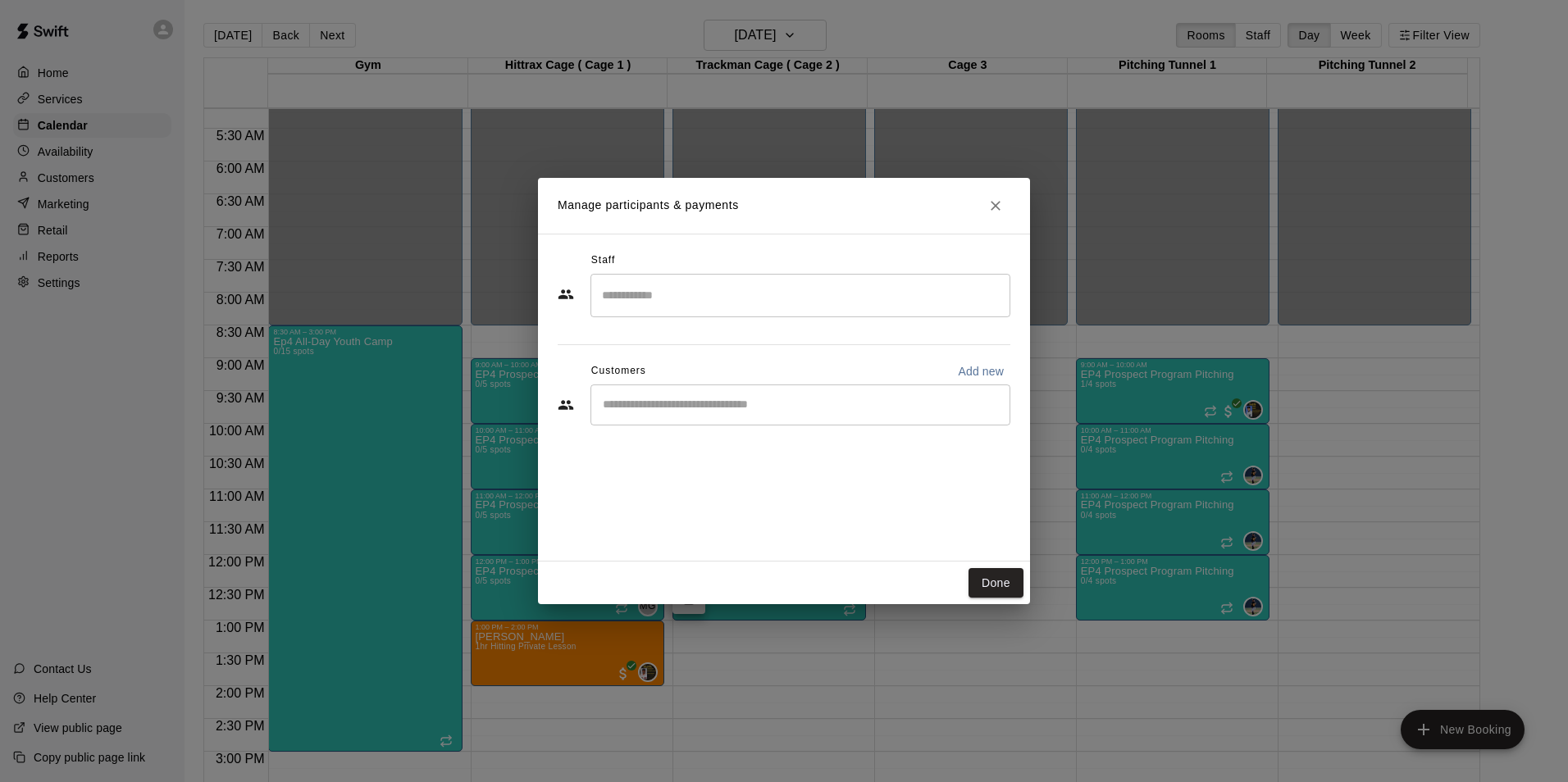
click at [682, 299] on input "Search staff" at bounding box center [800, 295] width 405 height 29
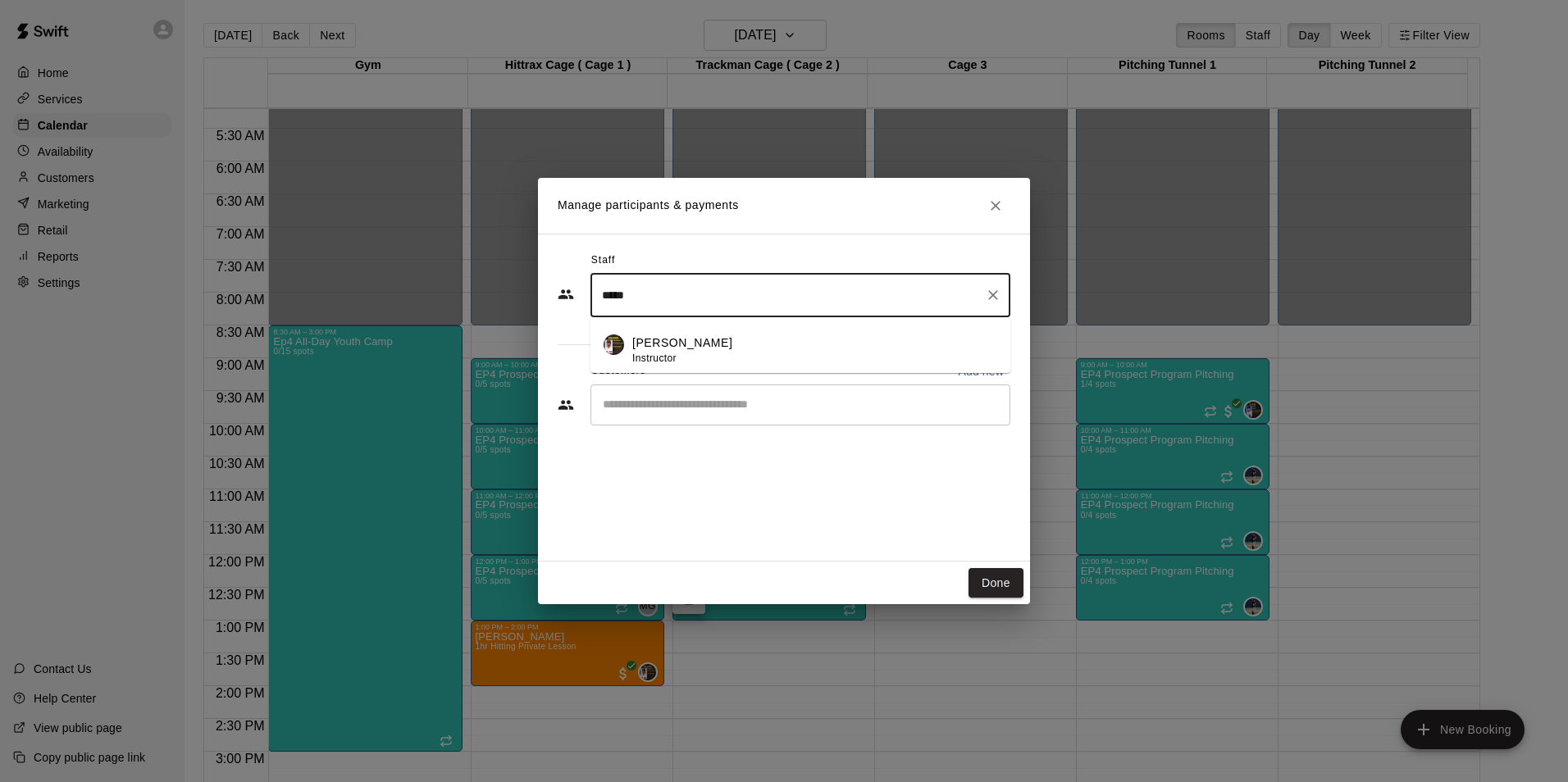
click at [660, 360] on span "Instructor" at bounding box center [654, 358] width 44 height 11
type input "*****"
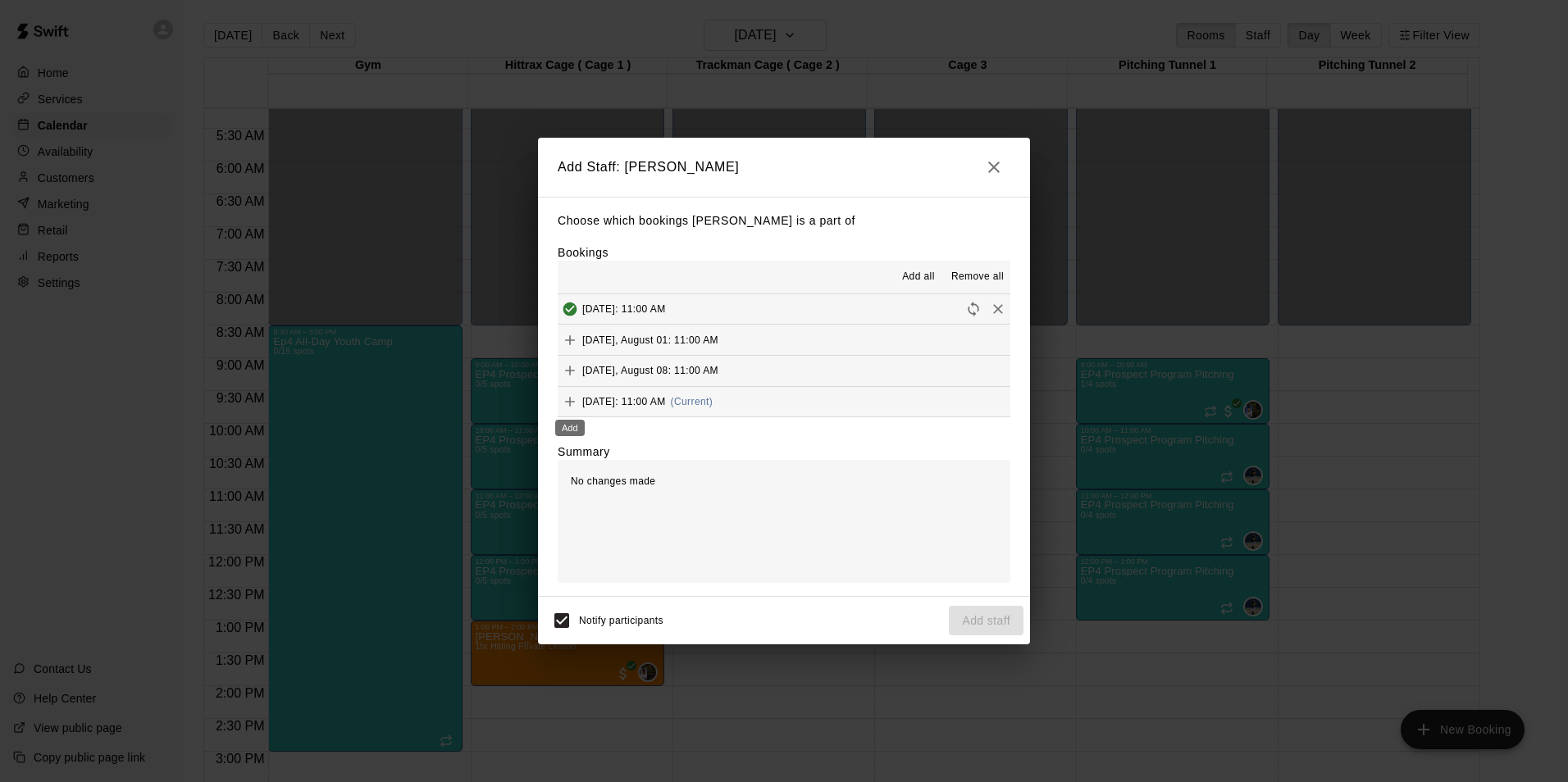
click at [565, 404] on icon "Add" at bounding box center [570, 401] width 16 height 16
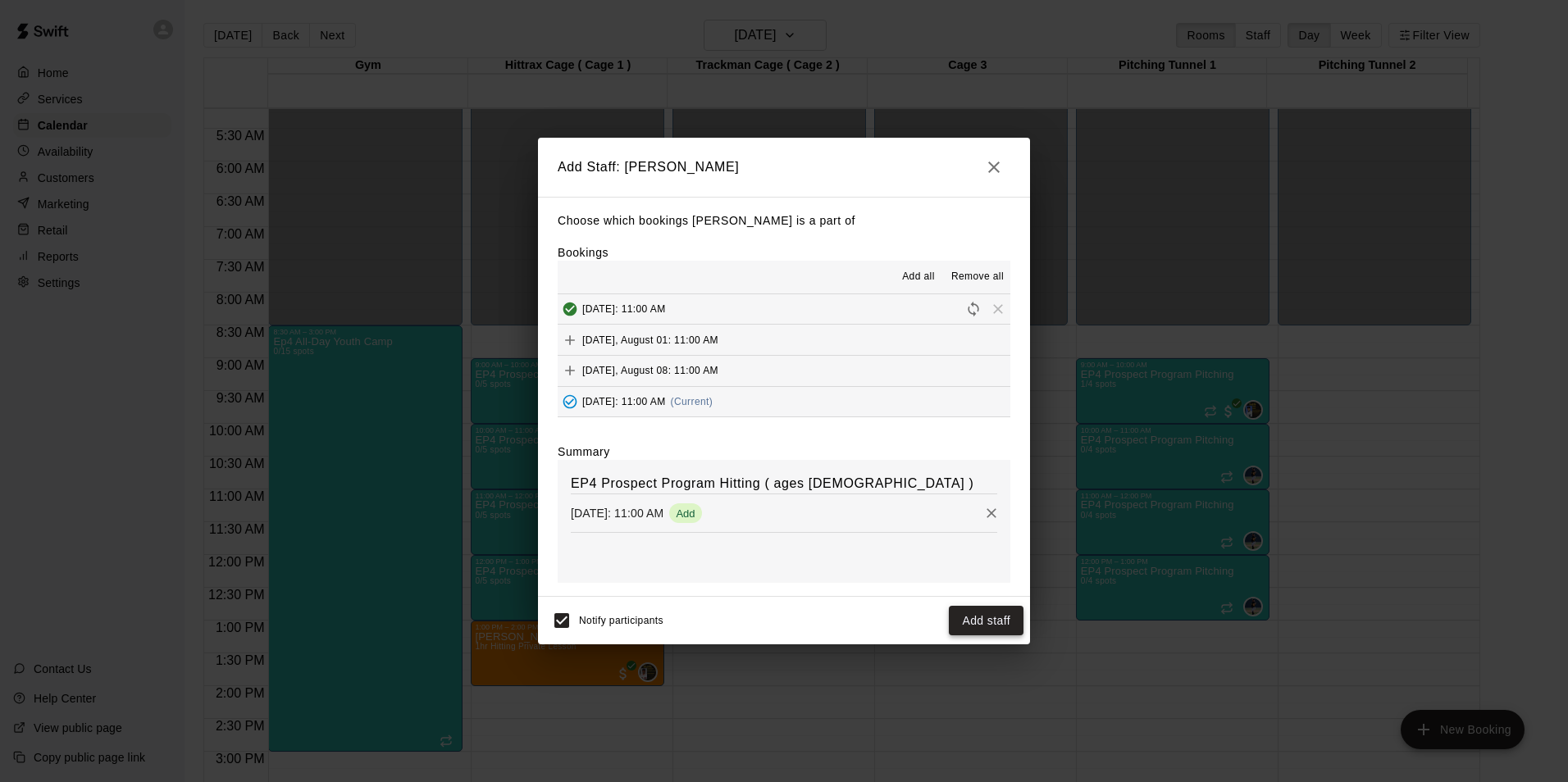
click at [970, 621] on button "Add staff" at bounding box center [986, 622] width 74 height 31
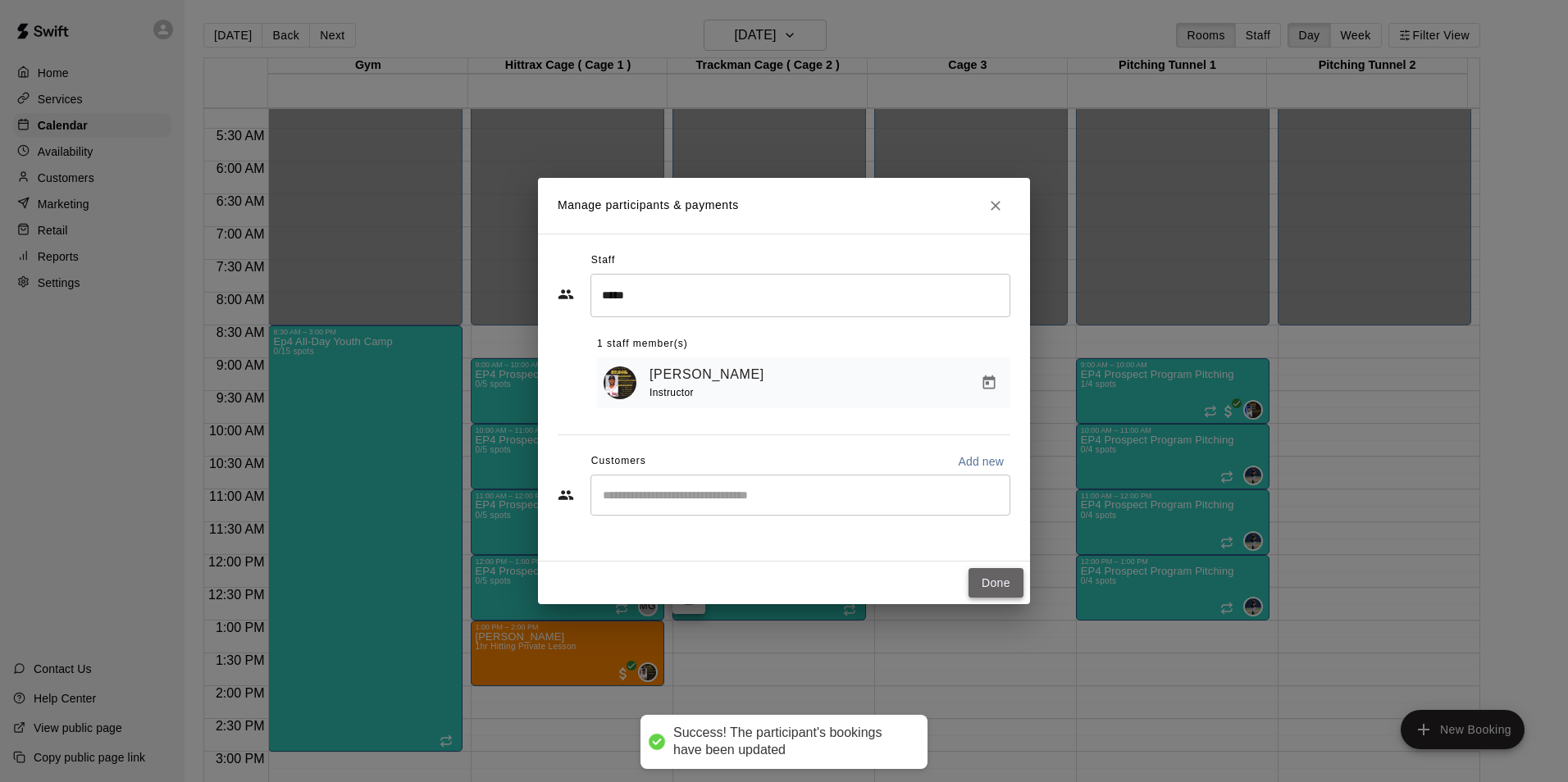
click at [1000, 576] on button "Done" at bounding box center [996, 584] width 55 height 31
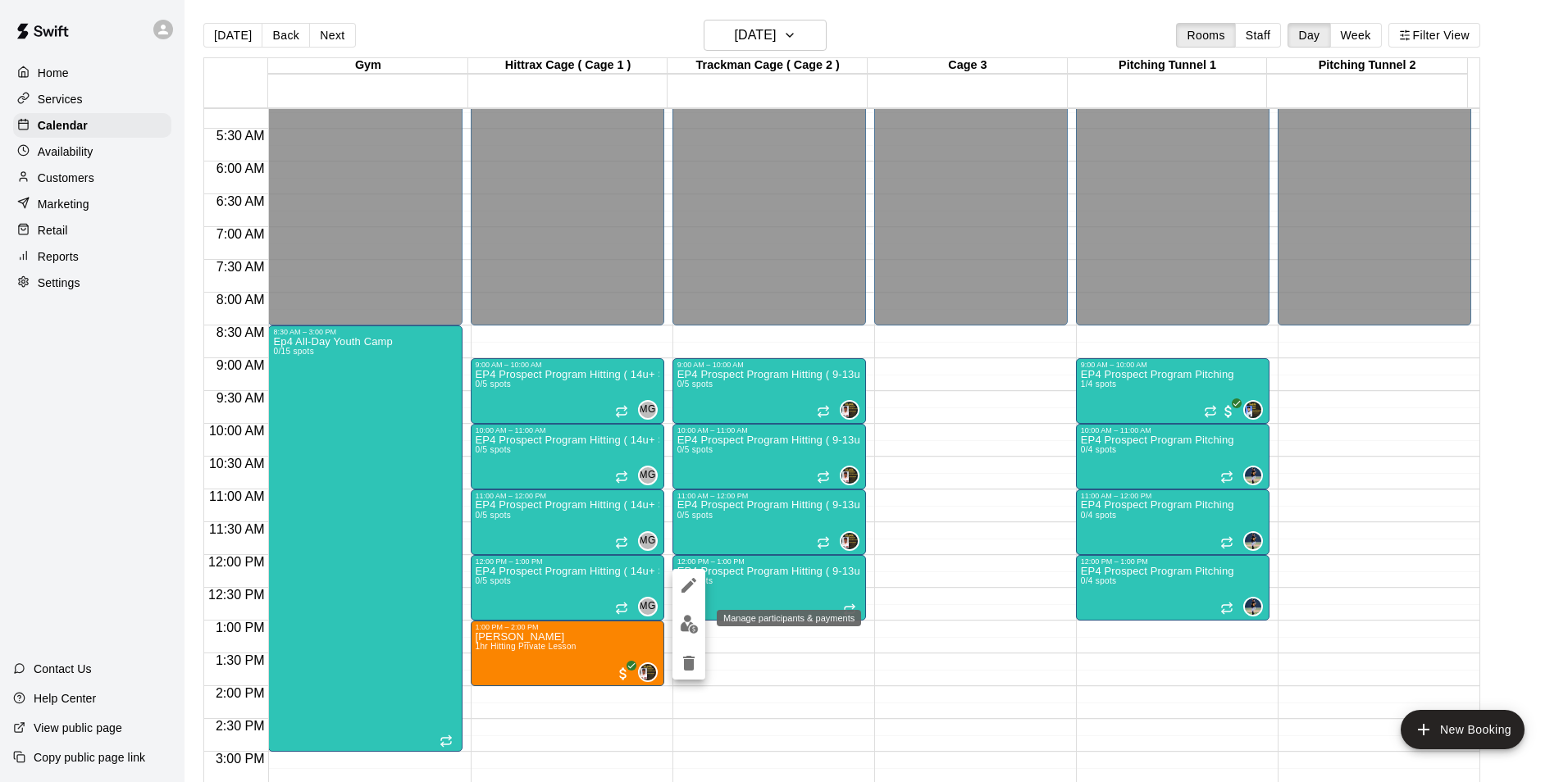
click at [683, 622] on img "edit" at bounding box center [689, 624] width 19 height 19
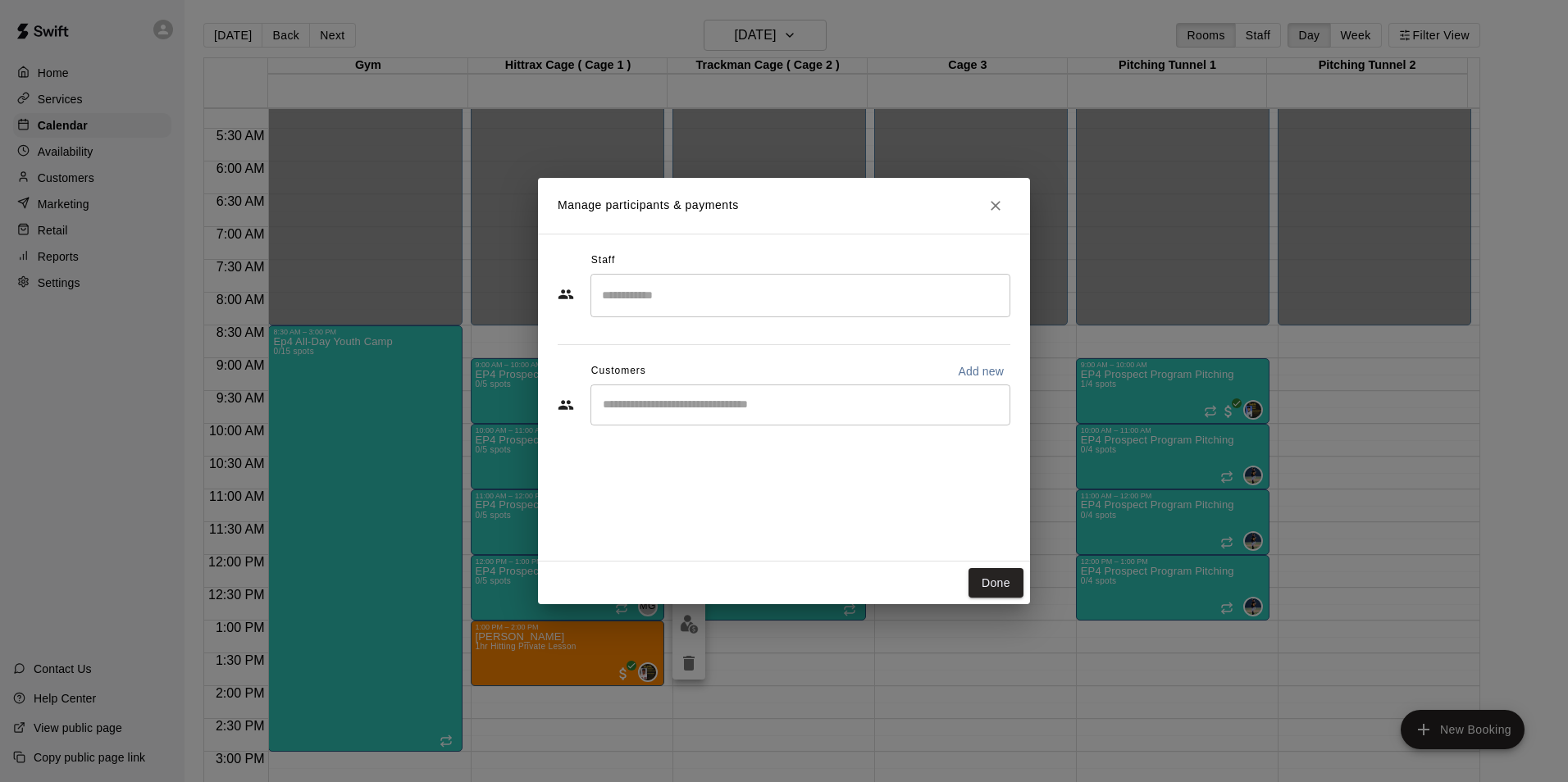
click at [631, 298] on input "Search staff" at bounding box center [800, 295] width 405 height 29
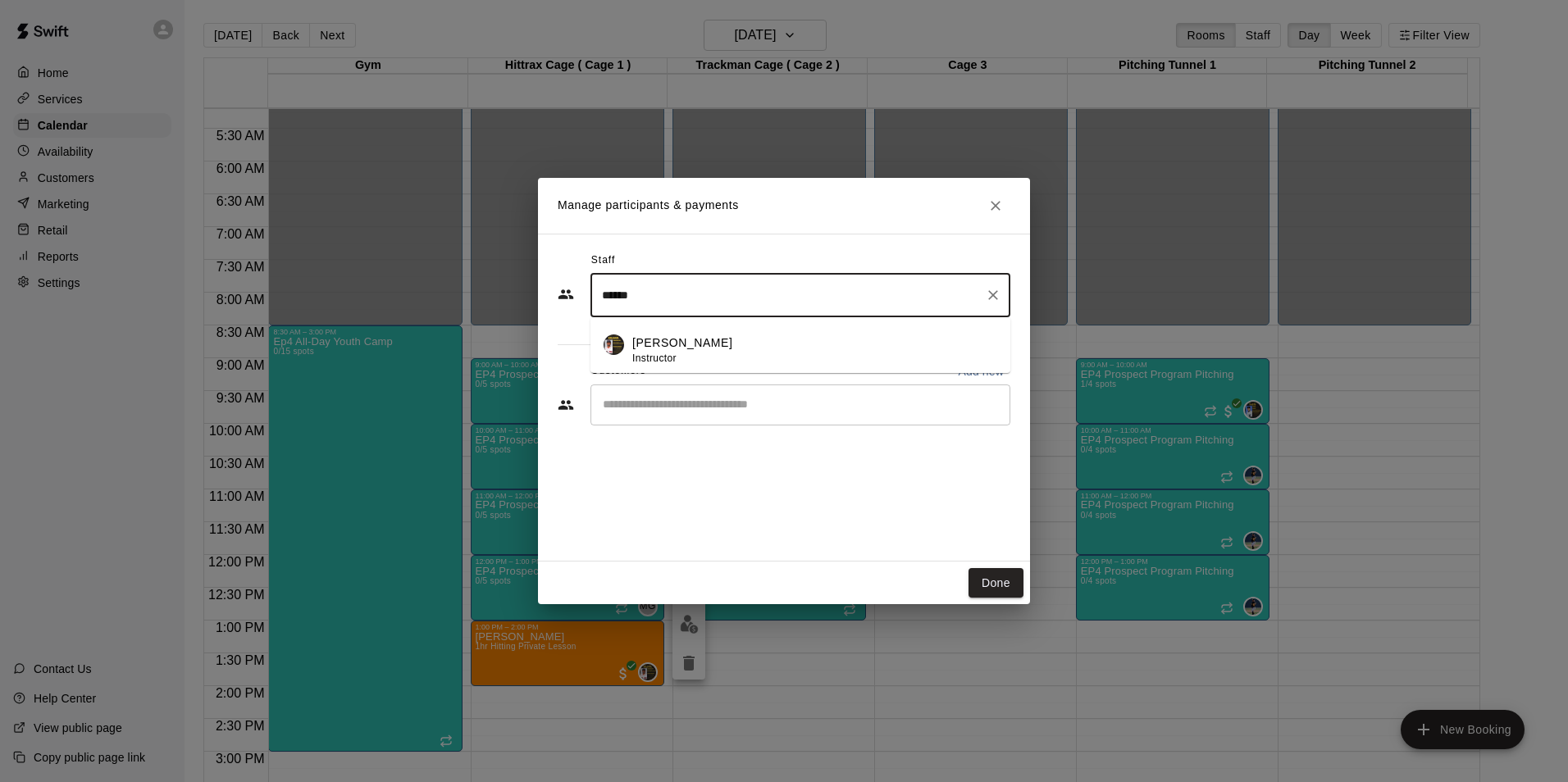
click at [649, 345] on p "[PERSON_NAME]" at bounding box center [682, 343] width 100 height 17
type input "******"
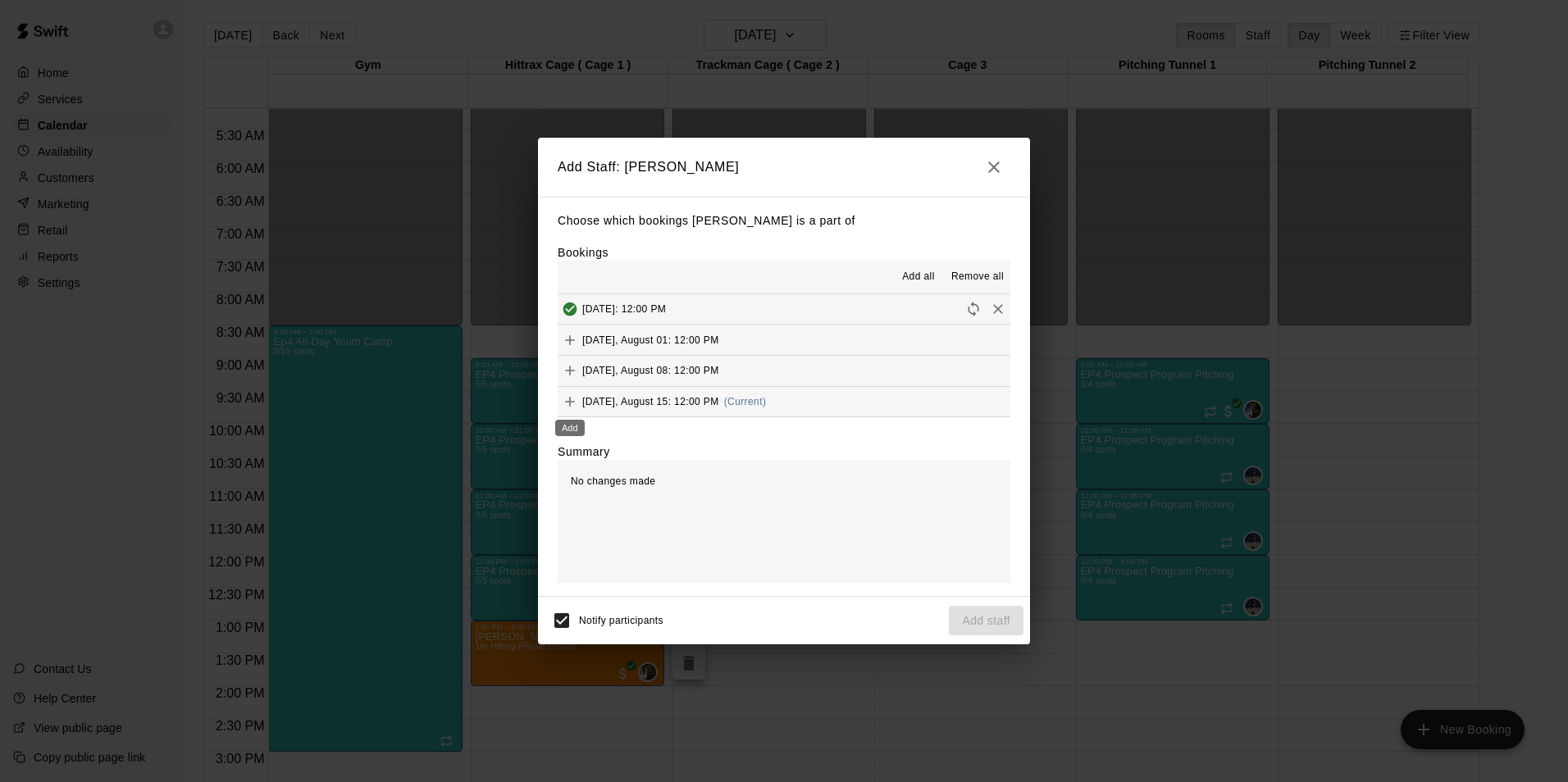
click at [569, 398] on icon "Add" at bounding box center [570, 401] width 16 height 16
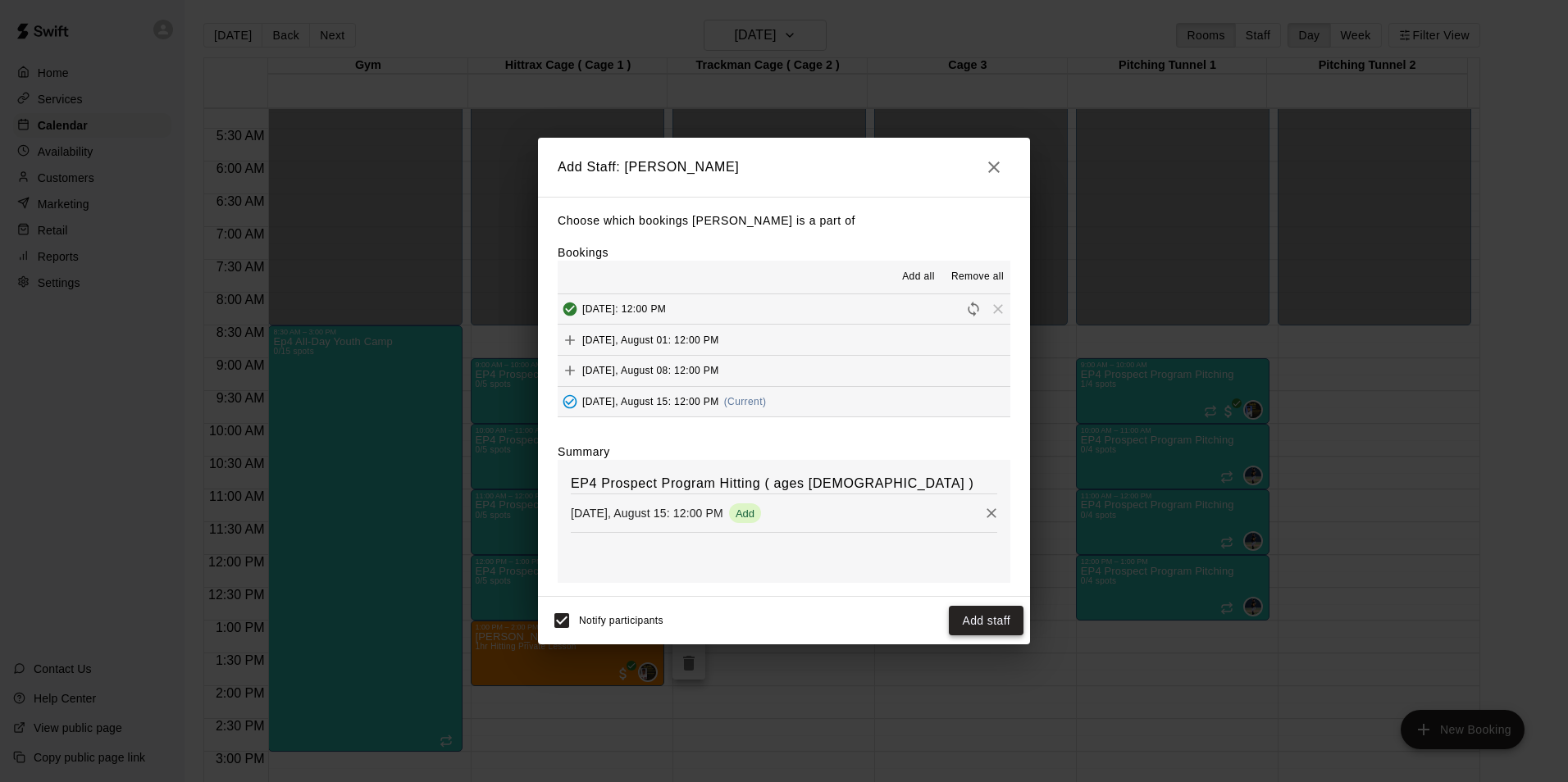
click at [985, 620] on button "Add staff" at bounding box center [986, 622] width 74 height 31
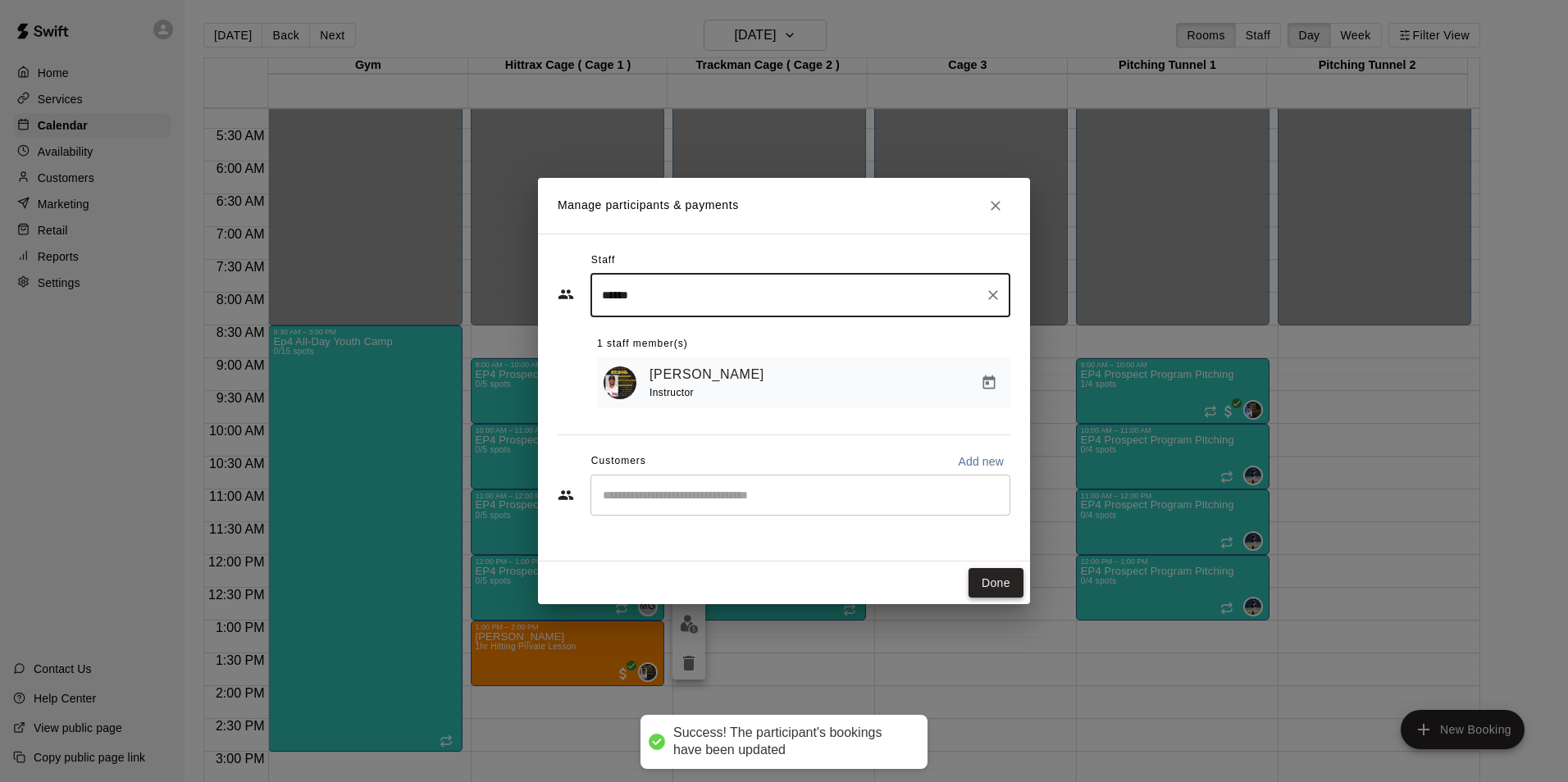
click at [1001, 581] on button "Done" at bounding box center [996, 584] width 55 height 31
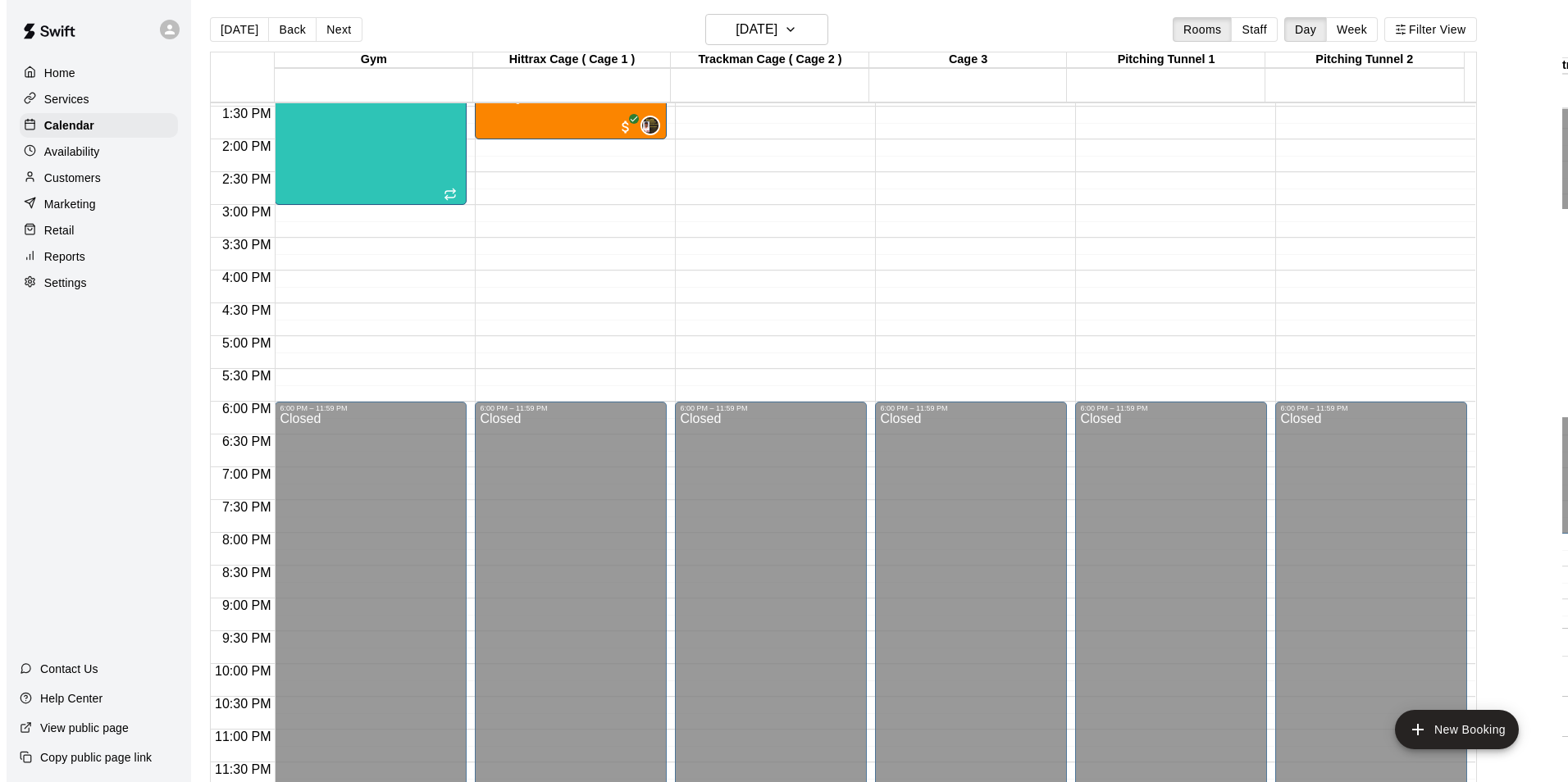
scroll to position [0, 0]
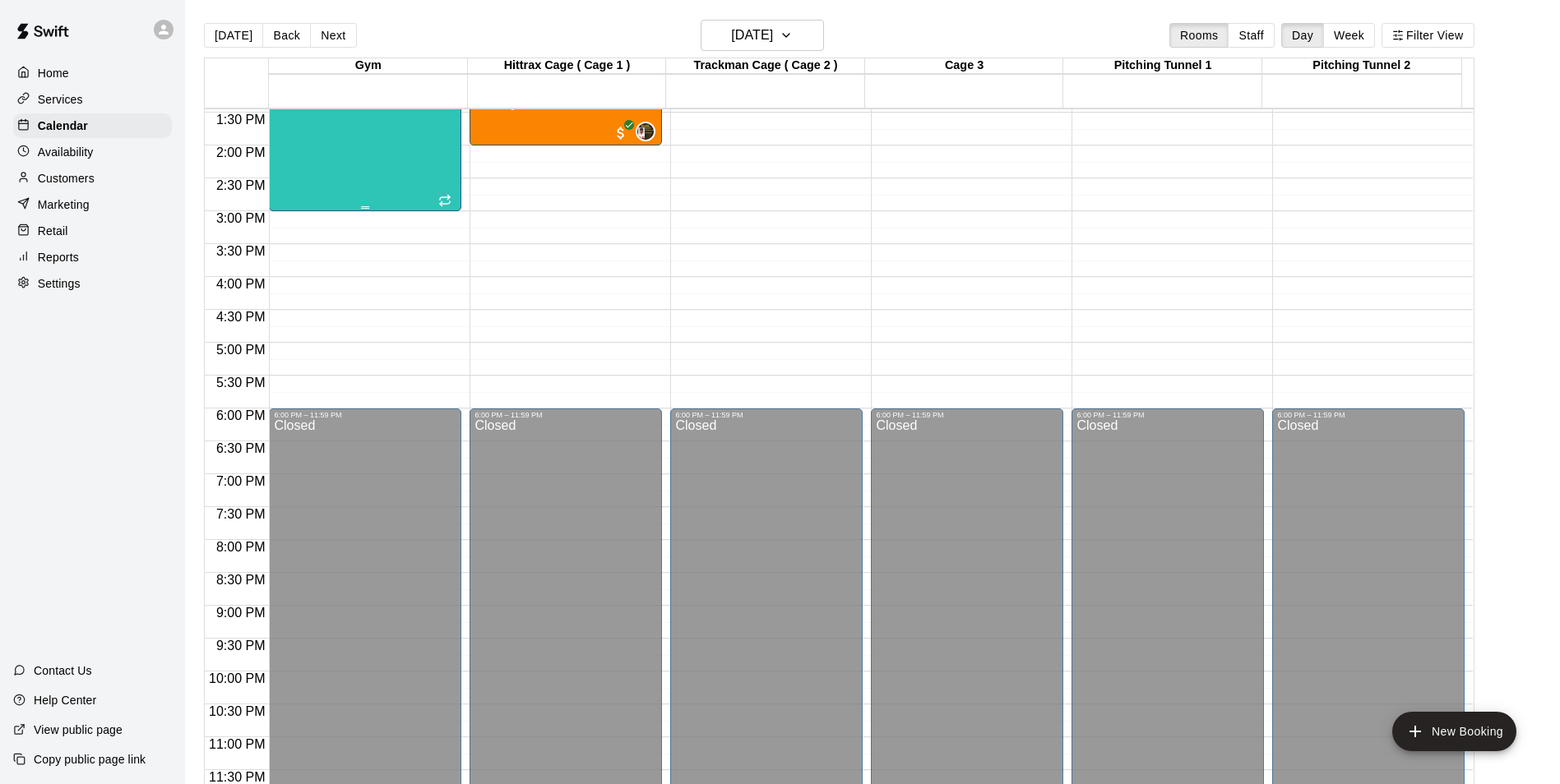
click at [372, 156] on div "Ep4 All-Day Youth Camp 0/15 spots" at bounding box center [333, 187] width 119 height 784
click at [283, 65] on img "edit" at bounding box center [289, 68] width 19 height 19
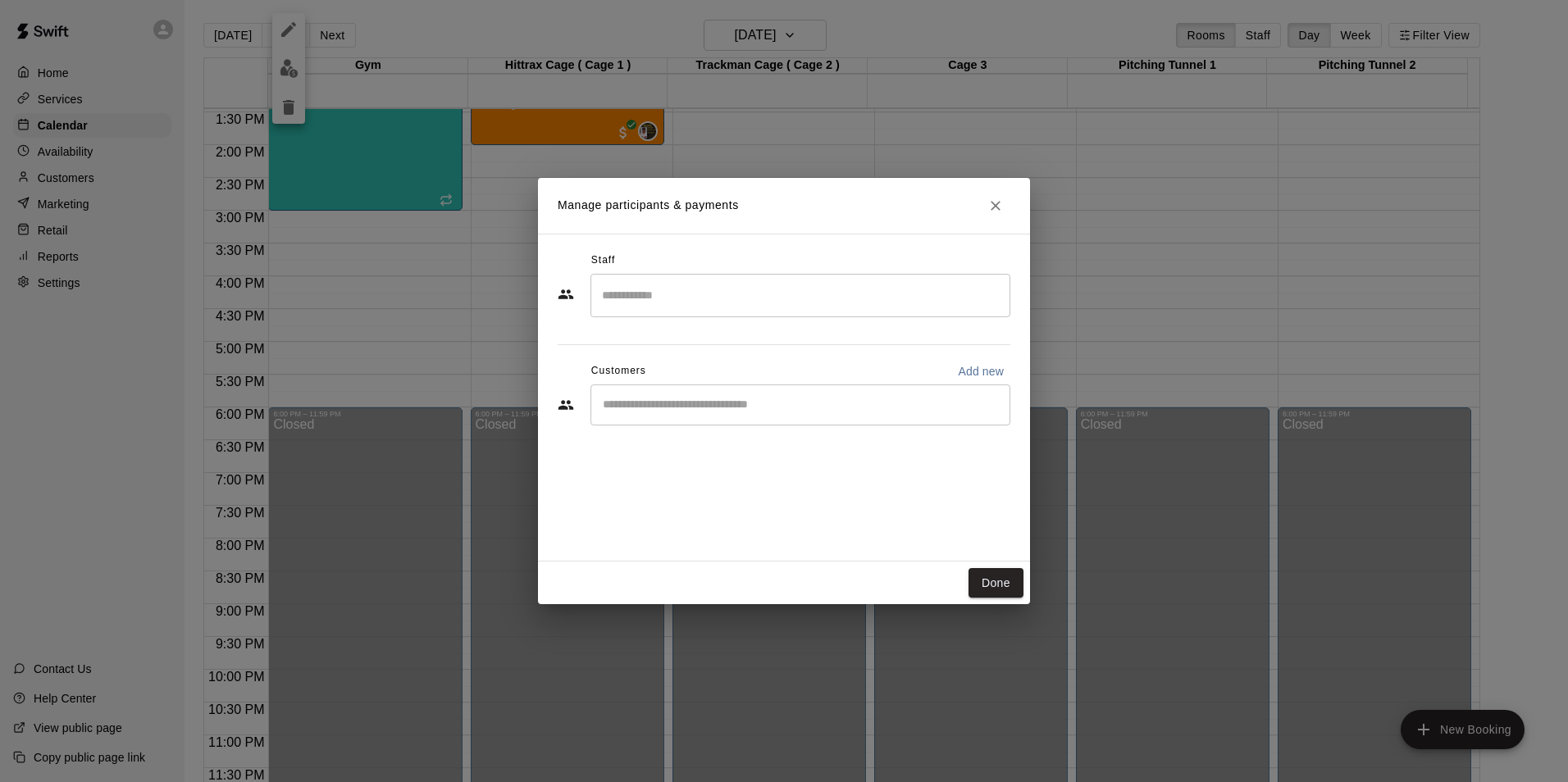
click at [654, 300] on input "Search staff" at bounding box center [800, 295] width 405 height 29
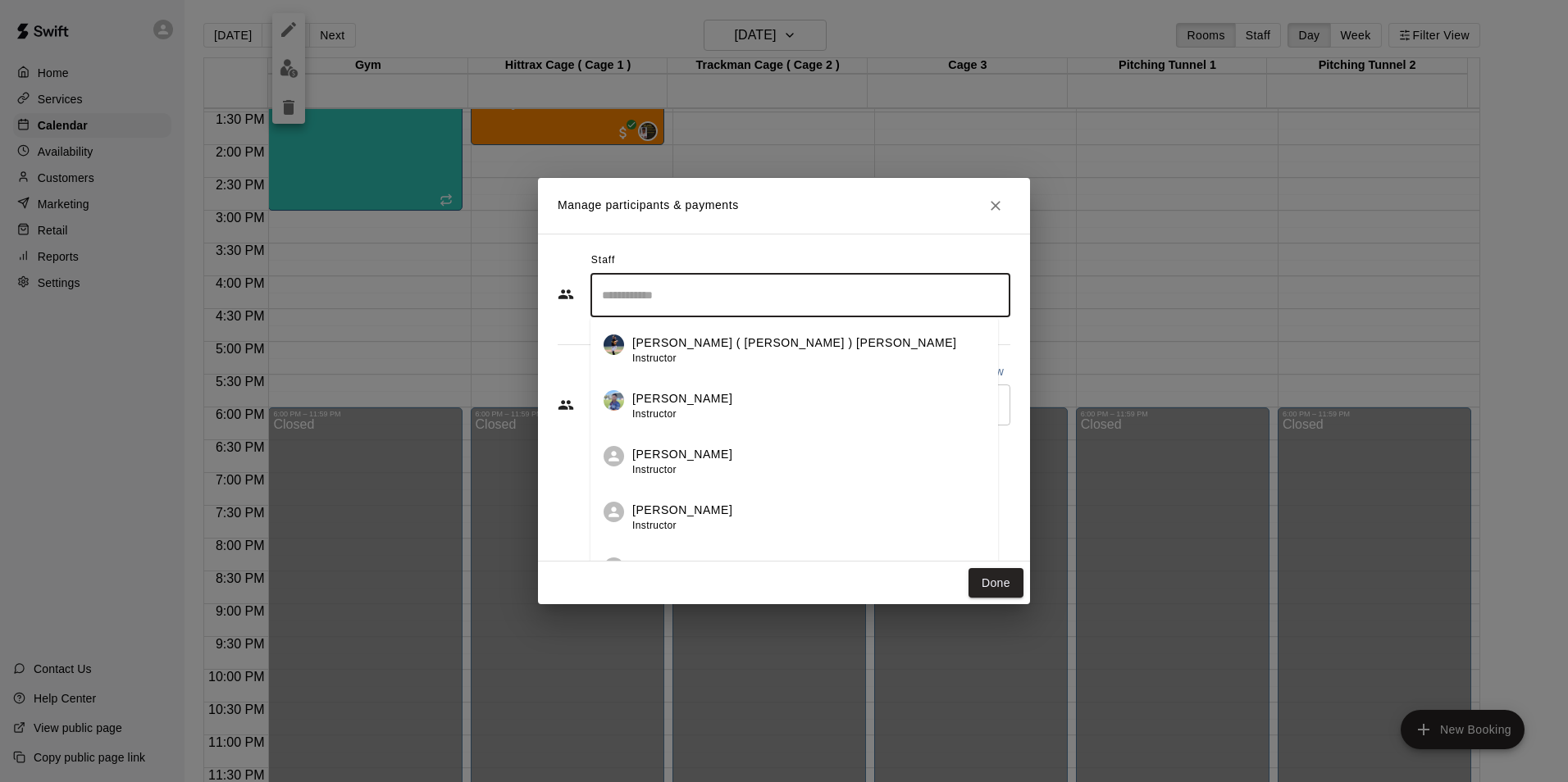
click at [668, 411] on span "Instructor" at bounding box center [654, 413] width 44 height 11
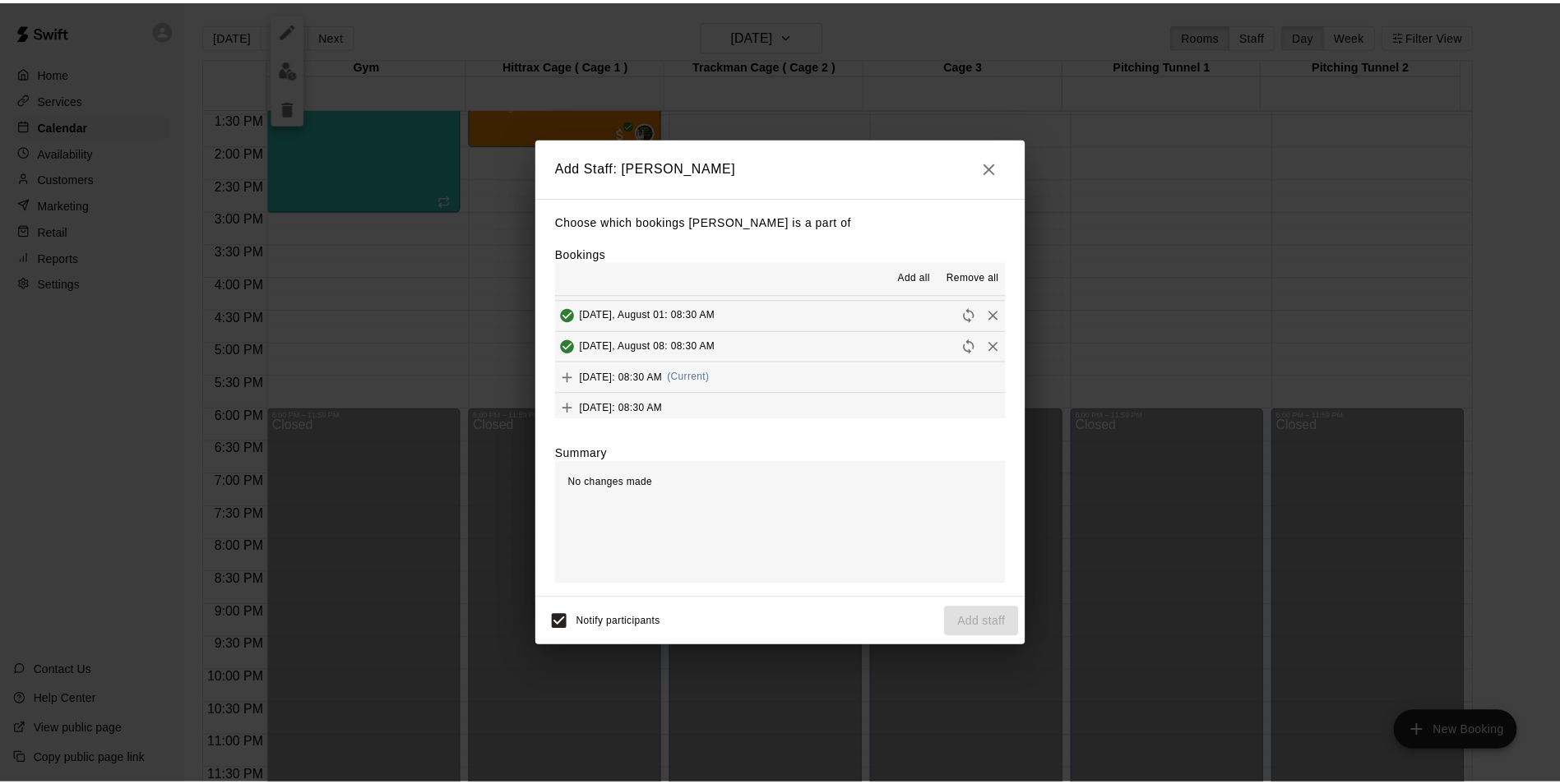
scroll to position [164, 0]
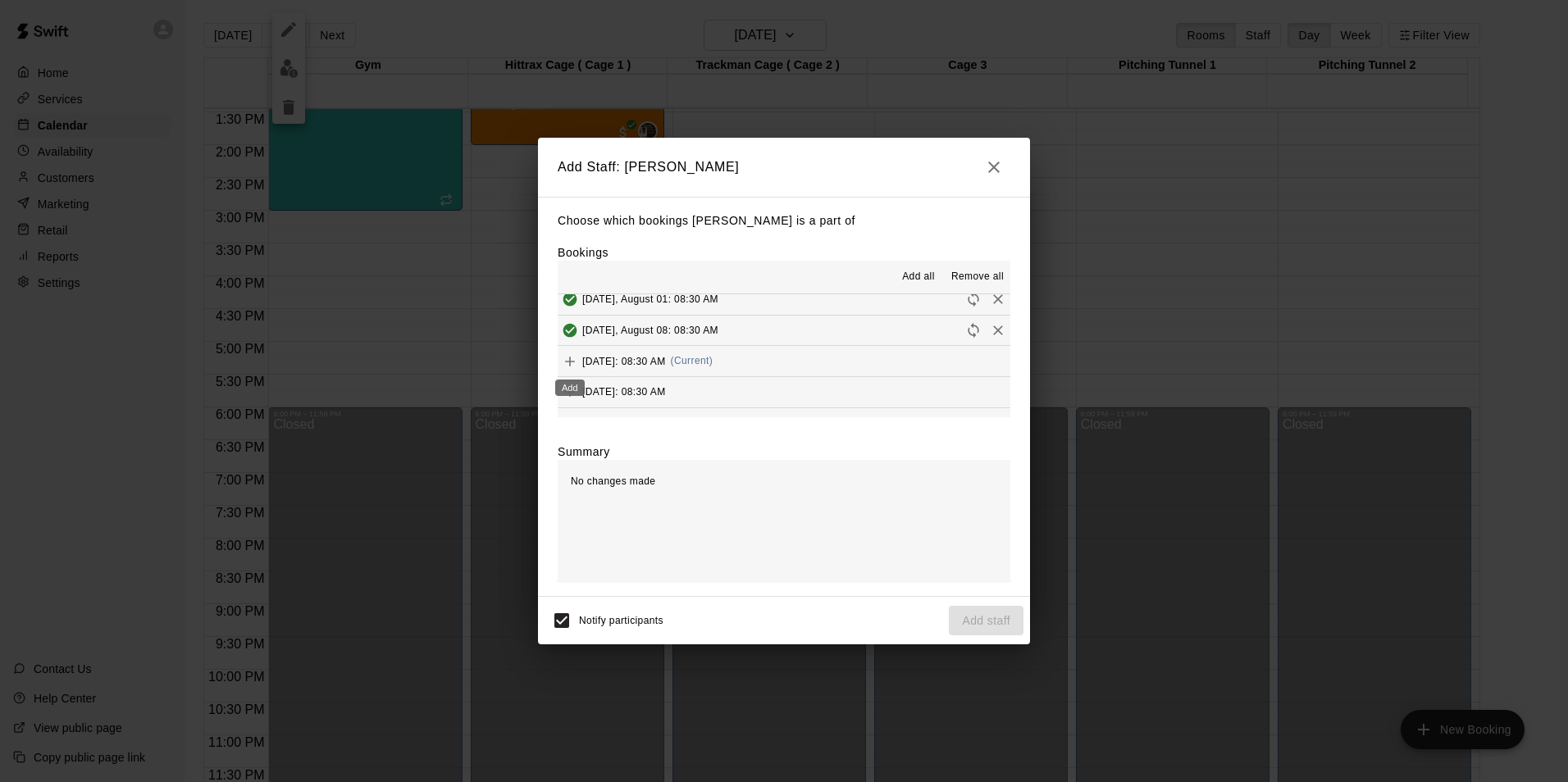
click at [564, 356] on icon "Add" at bounding box center [570, 361] width 16 height 16
click at [990, 616] on button "Add staff" at bounding box center [986, 622] width 74 height 31
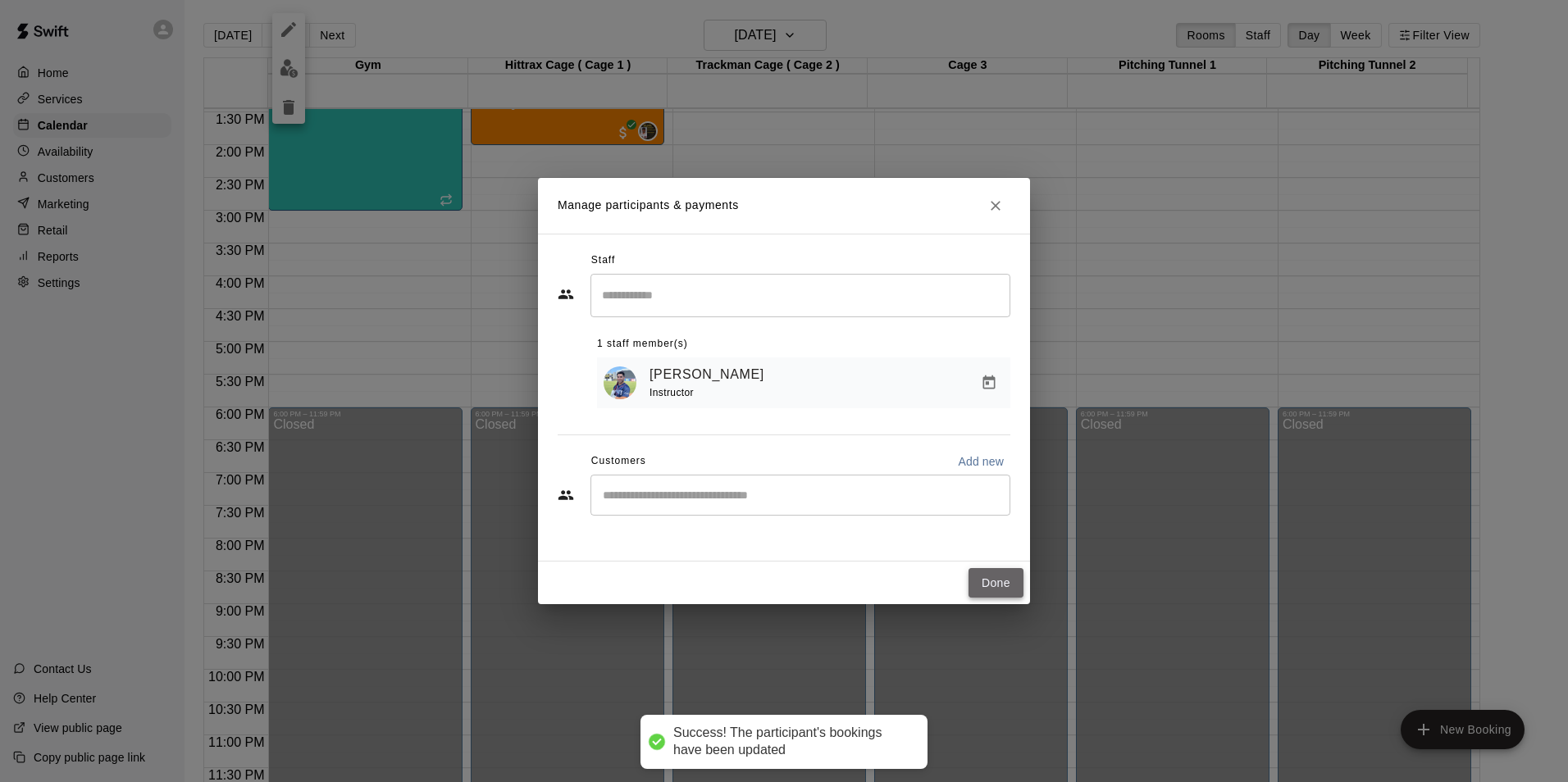
click at [993, 581] on button "Done" at bounding box center [996, 584] width 55 height 31
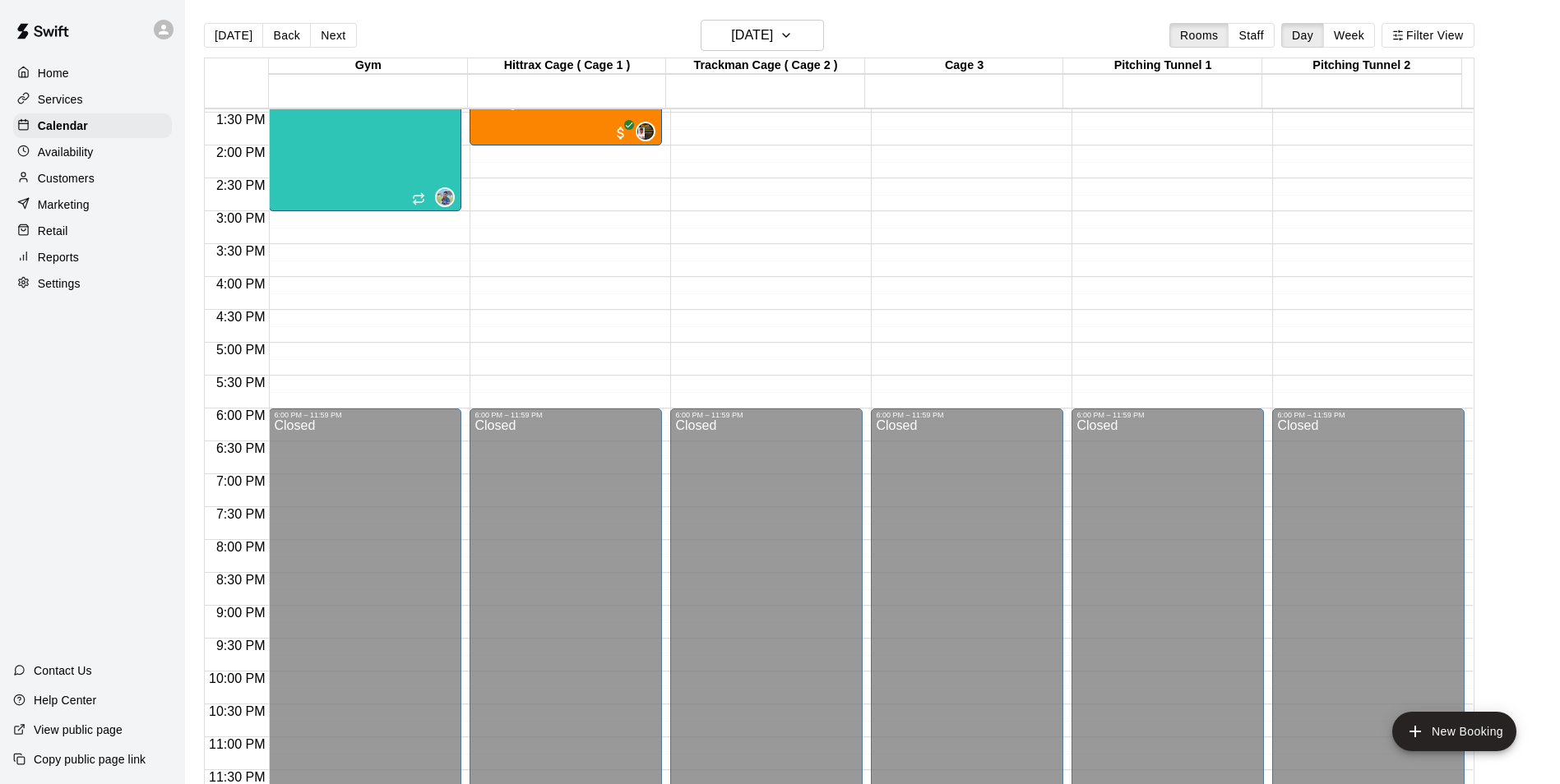
click at [70, 153] on p "Availability" at bounding box center [65, 151] width 56 height 16
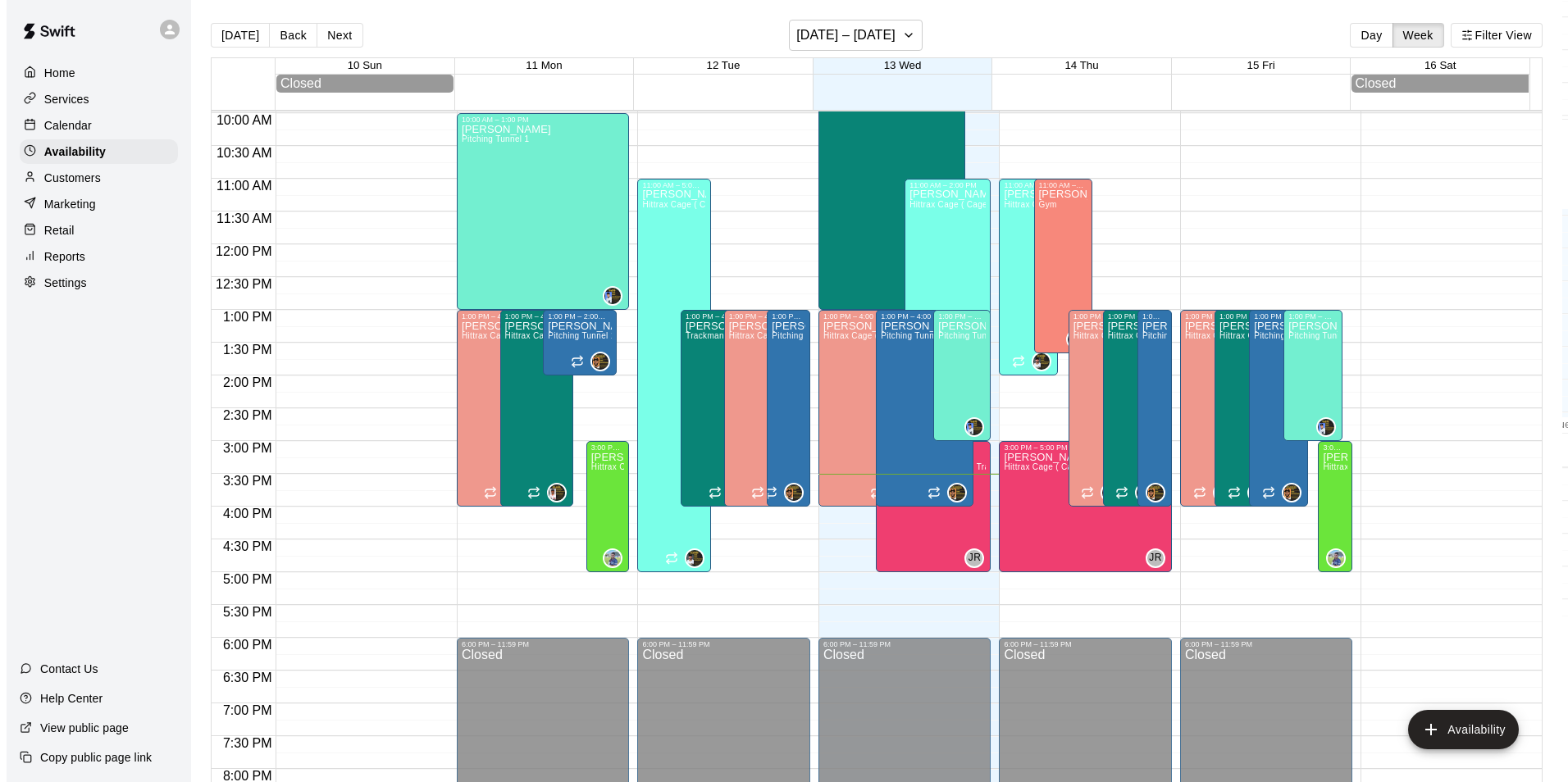
scroll to position [640, 0]
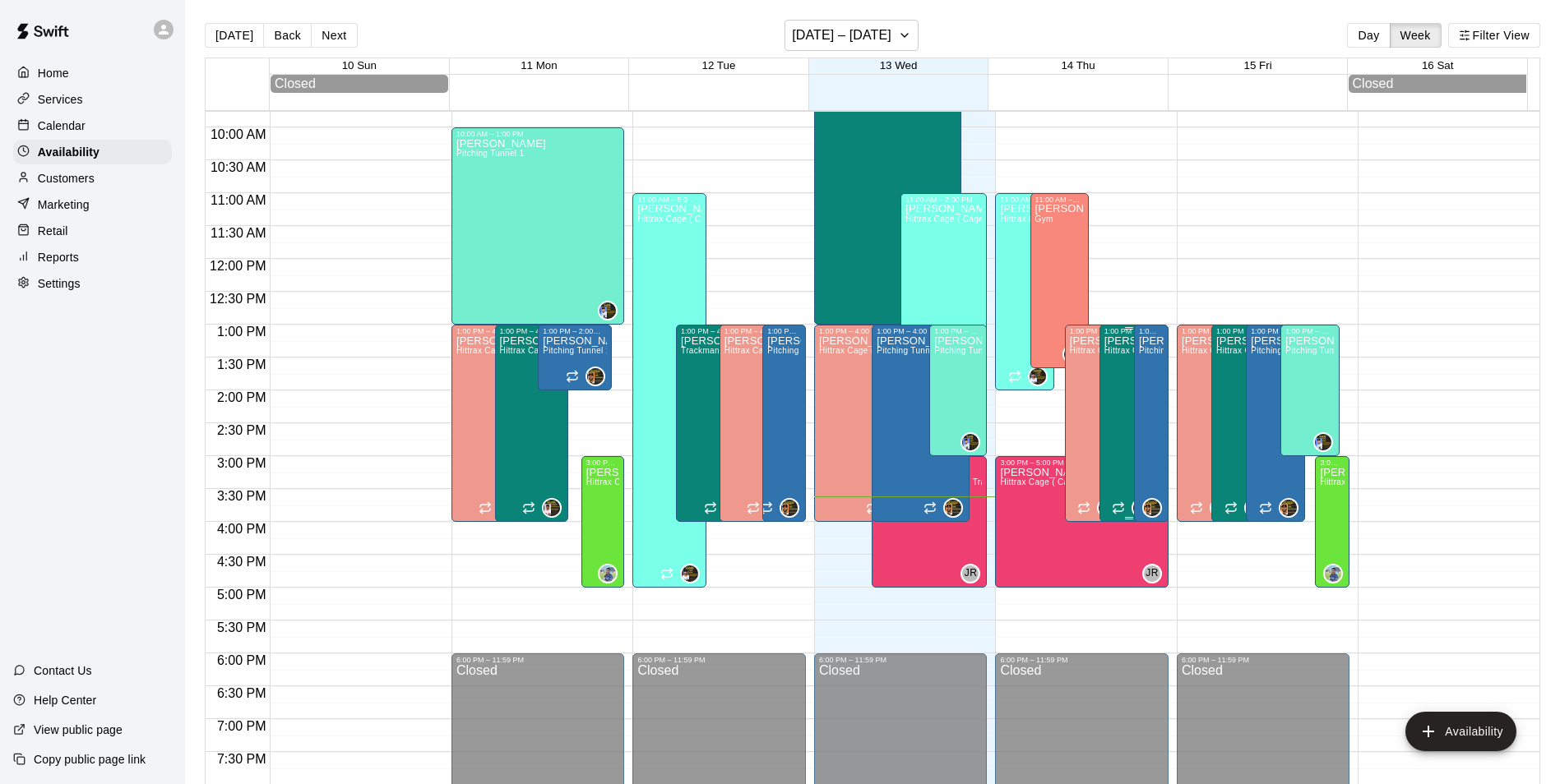
click at [1106, 382] on div "[PERSON_NAME] Hittrax Cage ( Cage 1 ), Trackman Cage ( Cage 2 ), Cage 3" at bounding box center [1129, 728] width 50 height 784
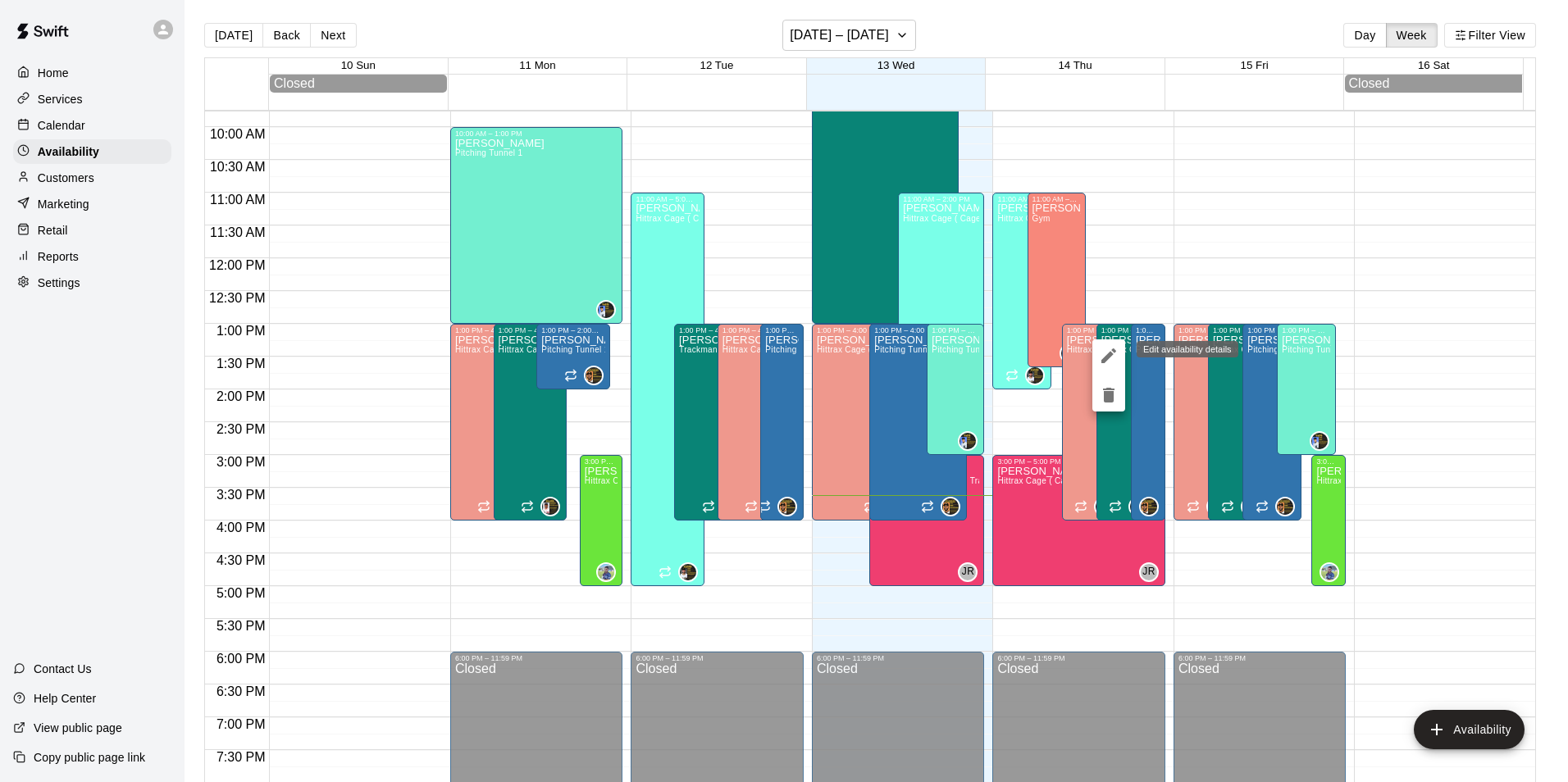
click at [1108, 353] on icon "edit" at bounding box center [1109, 355] width 20 height 20
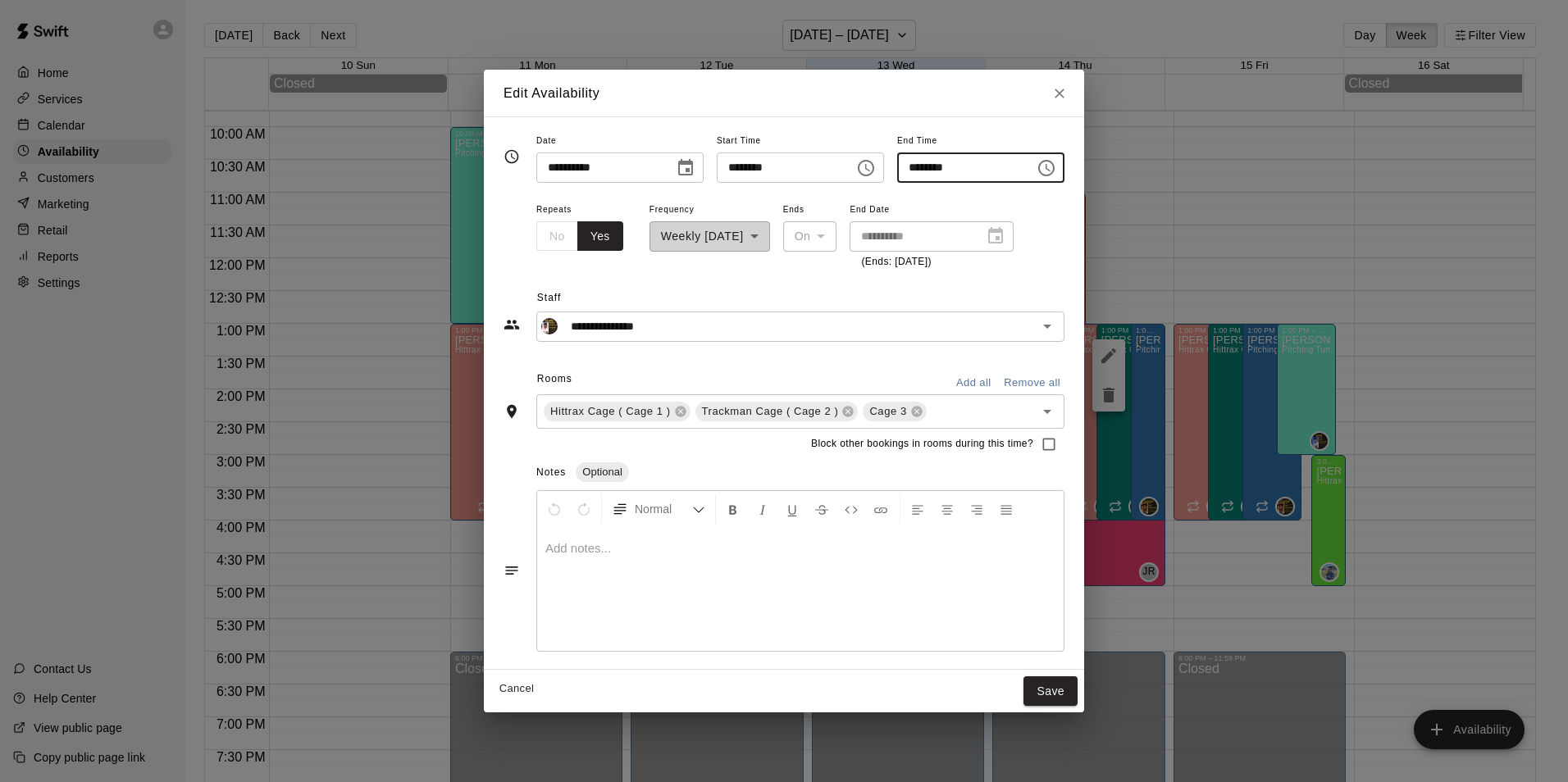
click at [921, 167] on input "********" at bounding box center [961, 168] width 126 height 31
type input "********"
click at [717, 163] on input "********" at bounding box center [780, 168] width 126 height 31
click at [726, 166] on input "********" at bounding box center [780, 168] width 126 height 31
click at [875, 166] on icon "Choose time, selected time is 12:00 PM" at bounding box center [866, 167] width 20 height 20
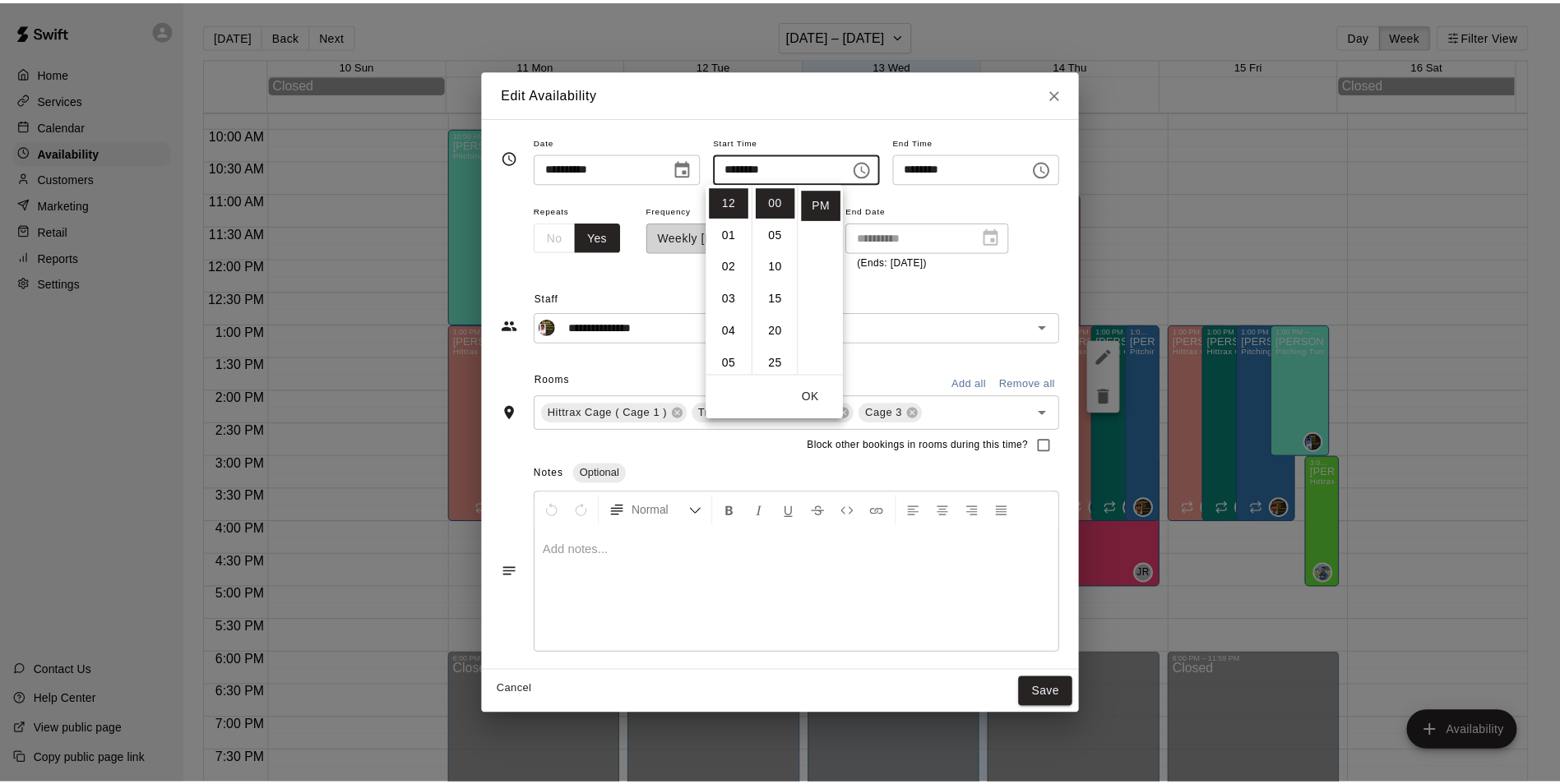
scroll to position [0, 0]
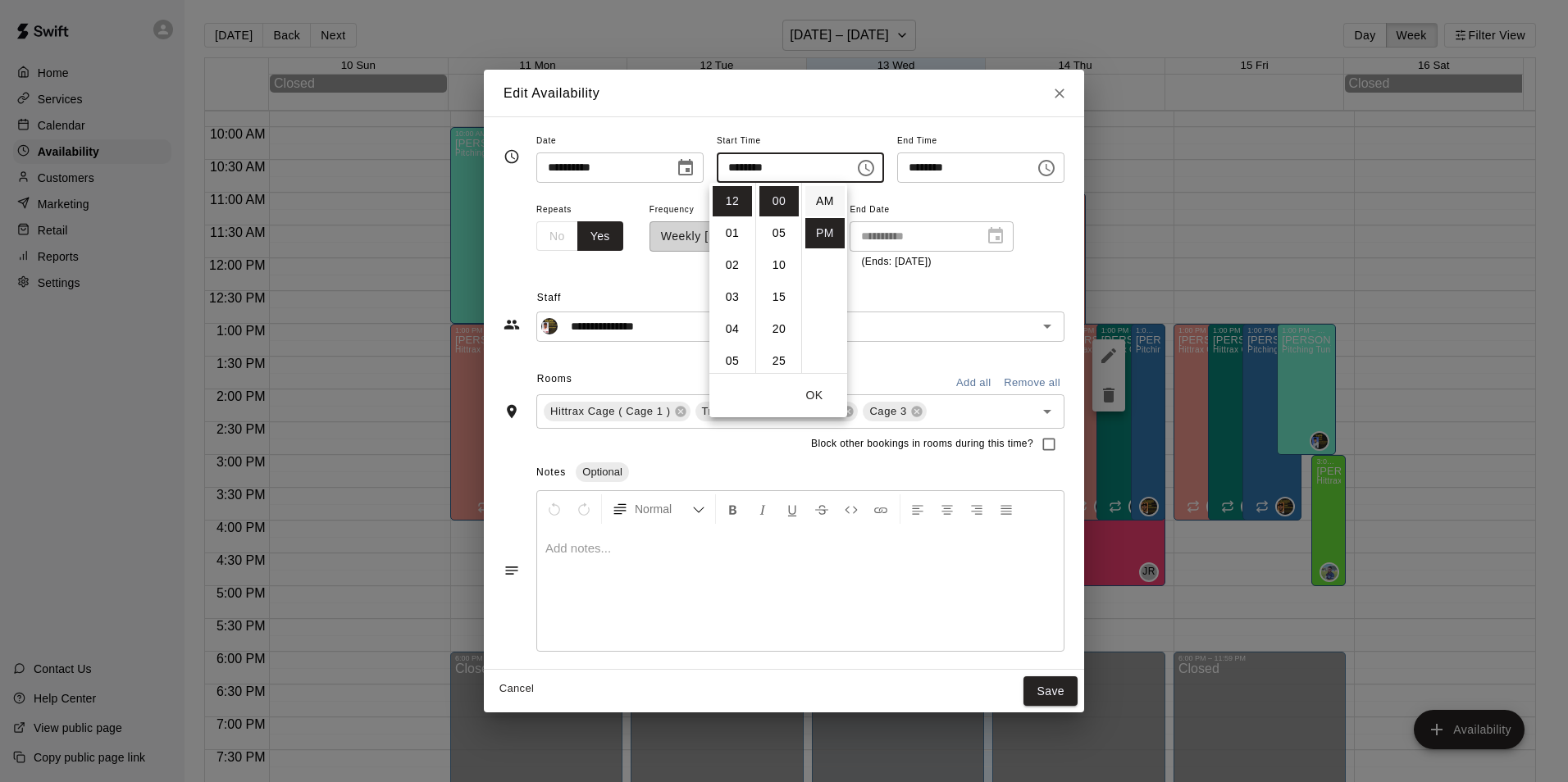
click at [823, 196] on li "AM" at bounding box center [825, 201] width 39 height 31
click at [727, 173] on input "********" at bounding box center [780, 168] width 126 height 31
click at [731, 174] on input "********" at bounding box center [780, 168] width 126 height 31
type input "********"
click at [1074, 684] on button "Save" at bounding box center [1050, 692] width 54 height 31
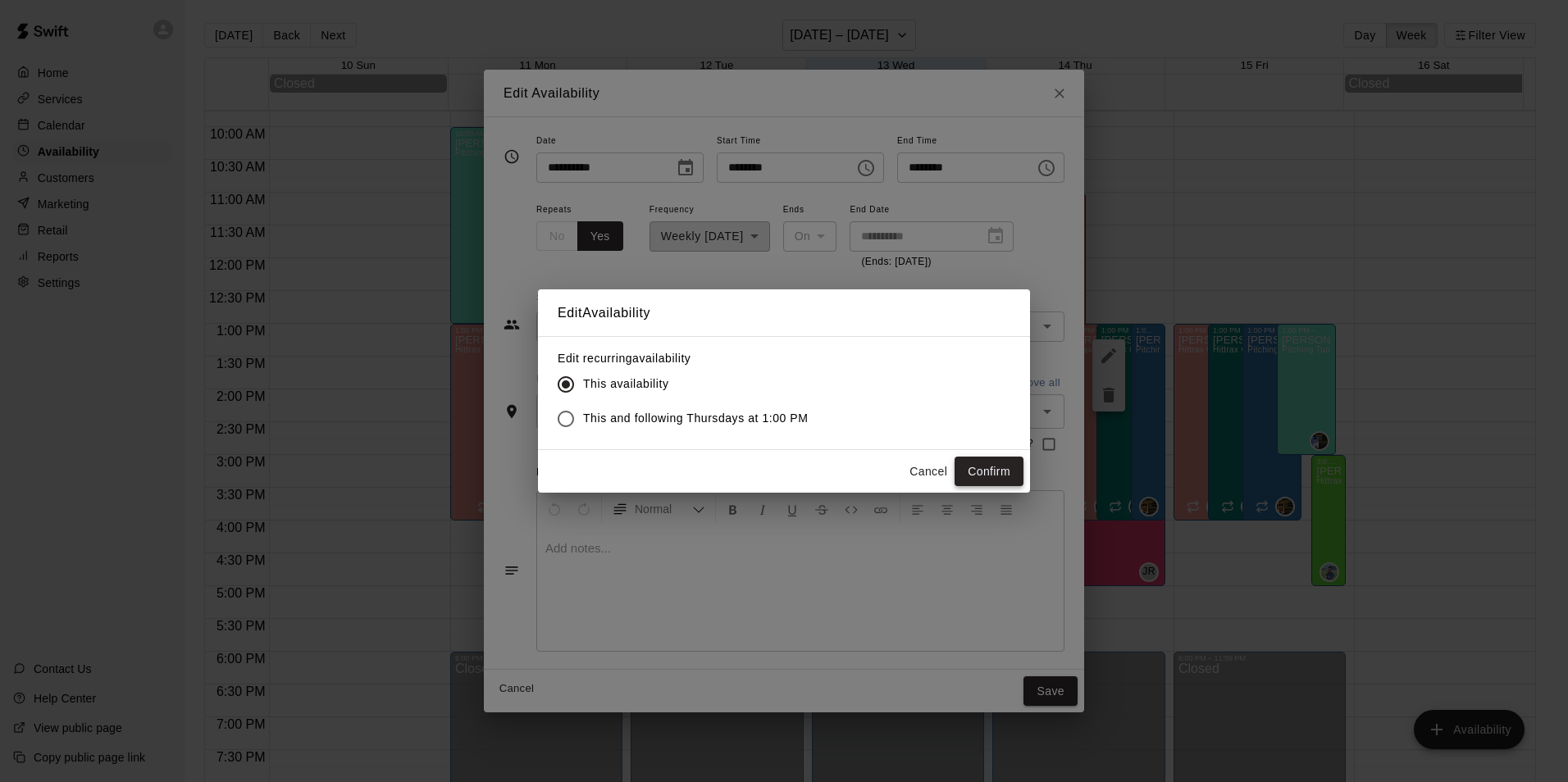
click at [1004, 468] on button "Confirm" at bounding box center [989, 472] width 69 height 31
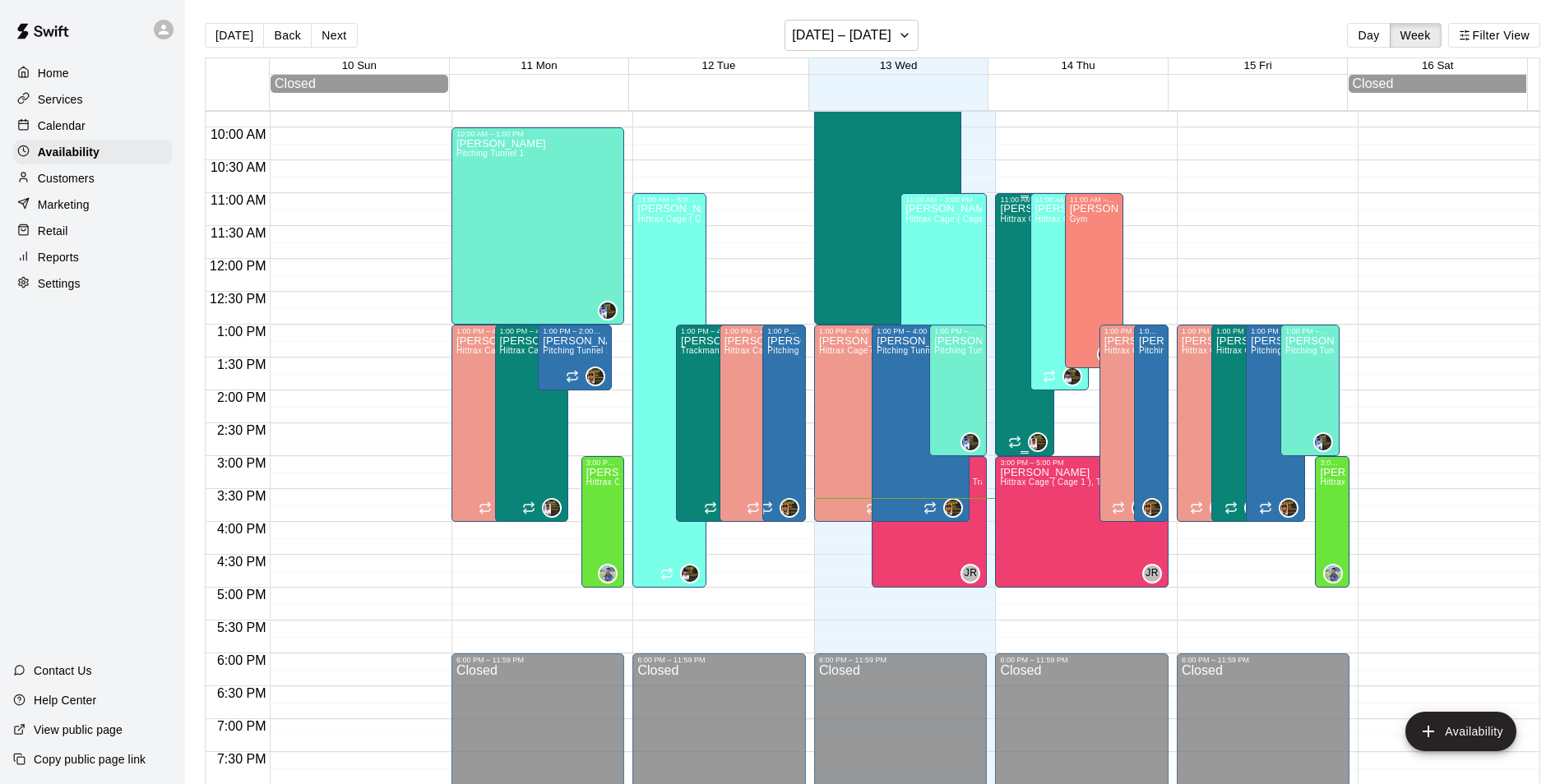
click at [1000, 237] on div "[PERSON_NAME] Hittrax Cage ( Cage 1 ), Trackman Cage ( Cage 2 ), Cage 3" at bounding box center [1025, 596] width 50 height 784
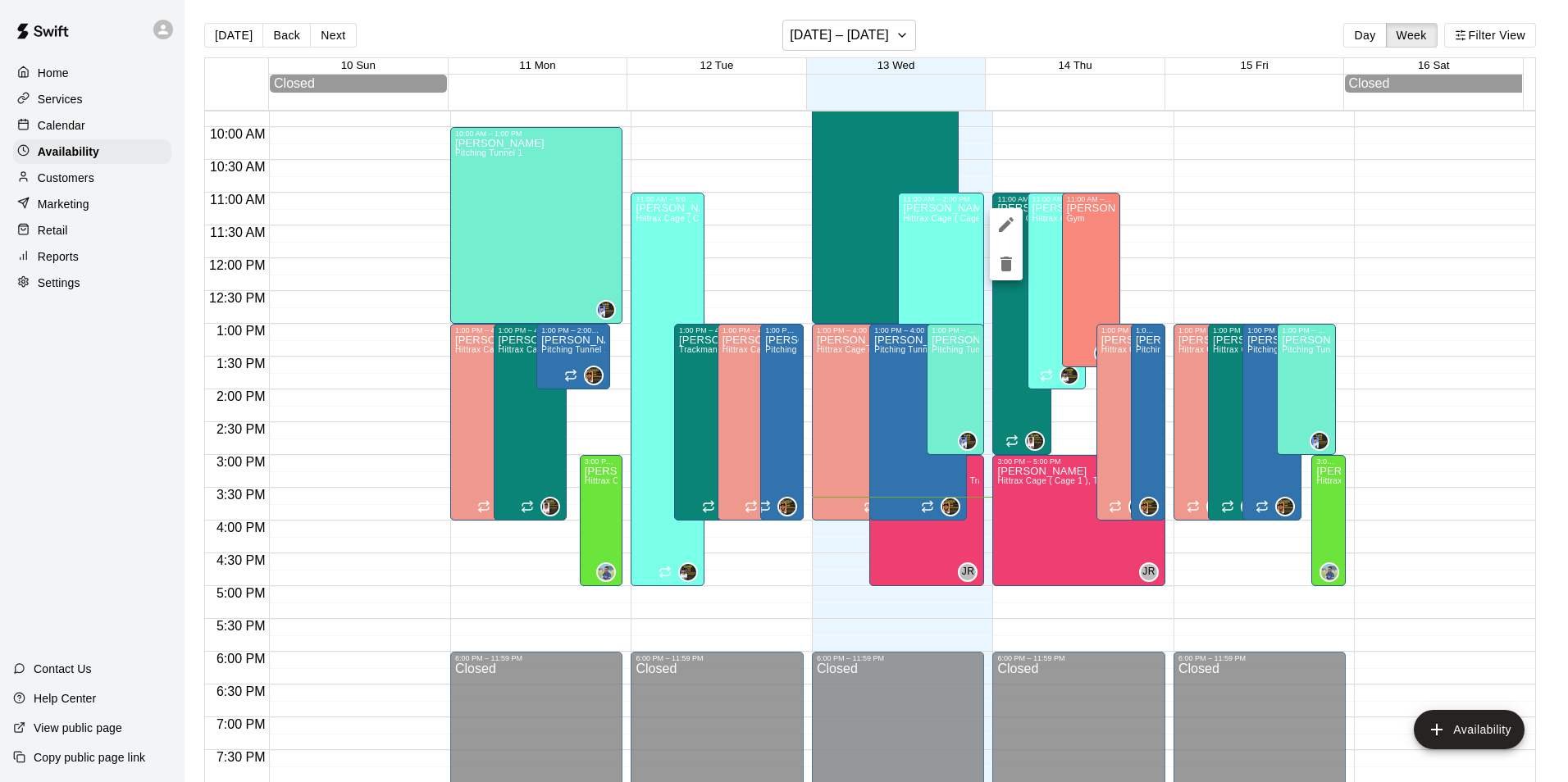
click at [835, 178] on div at bounding box center [784, 391] width 1568 height 782
